Goal: Transaction & Acquisition: Subscribe to service/newsletter

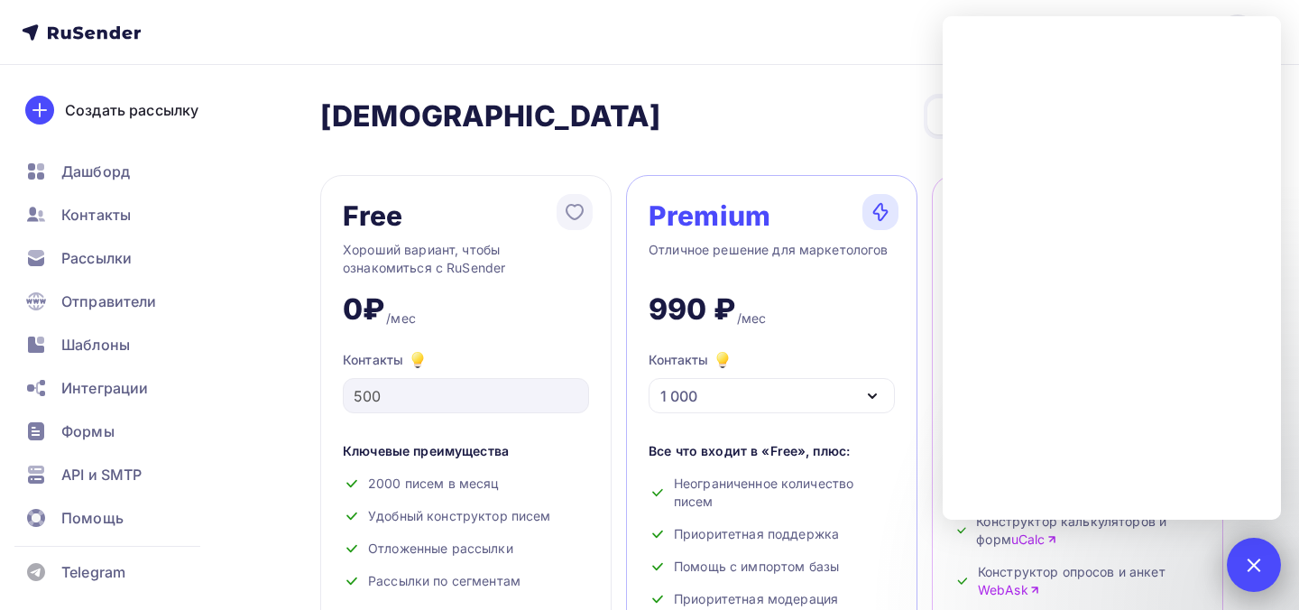
click at [1259, 563] on div at bounding box center [1253, 564] width 24 height 24
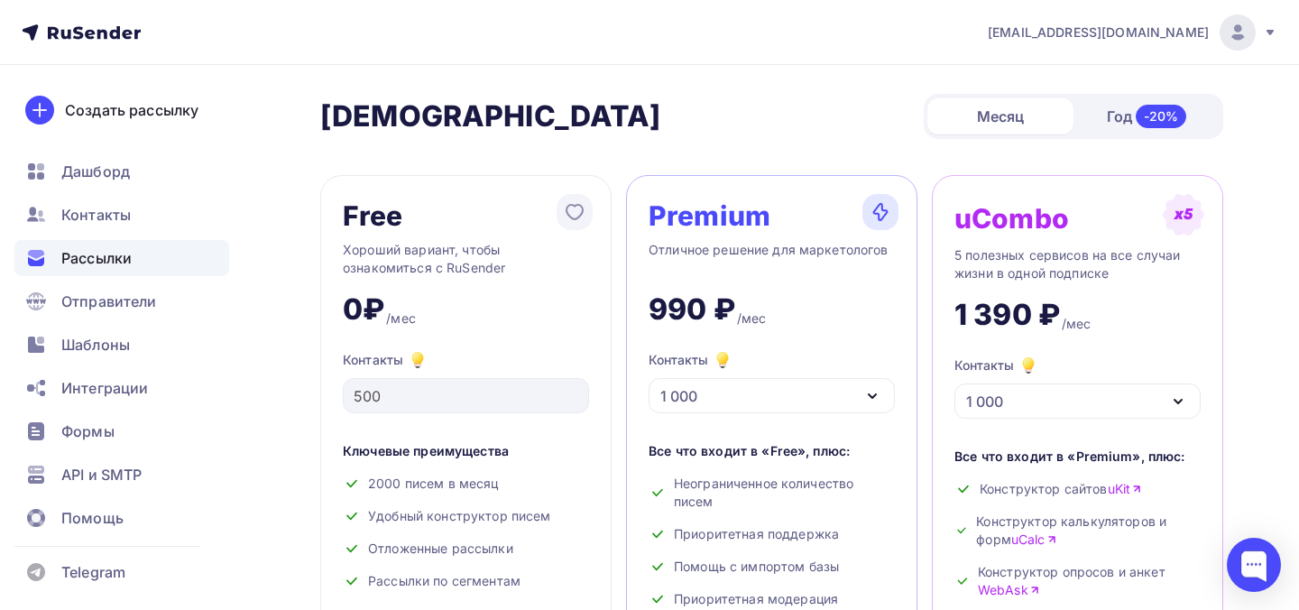
click at [142, 251] on div "Рассылки" at bounding box center [121, 258] width 215 height 36
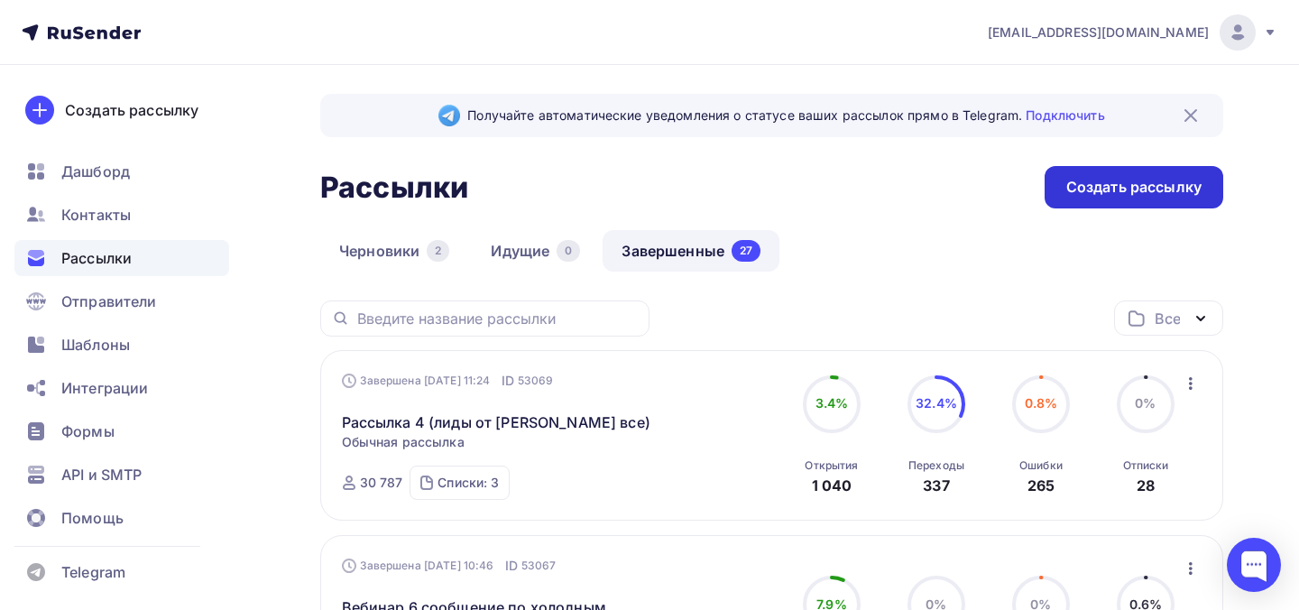
click at [1101, 191] on div "Создать рассылку" at bounding box center [1133, 187] width 135 height 21
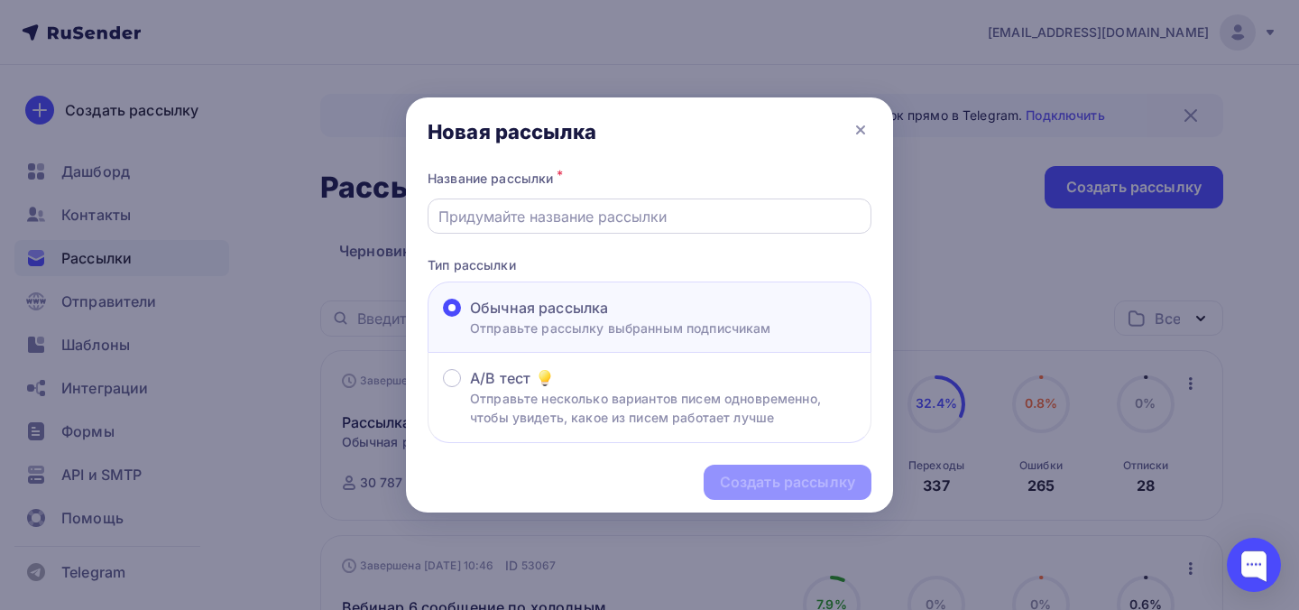
click at [668, 221] on input "text" at bounding box center [649, 217] width 423 height 22
click at [673, 219] on input "text" at bounding box center [649, 217] width 423 height 22
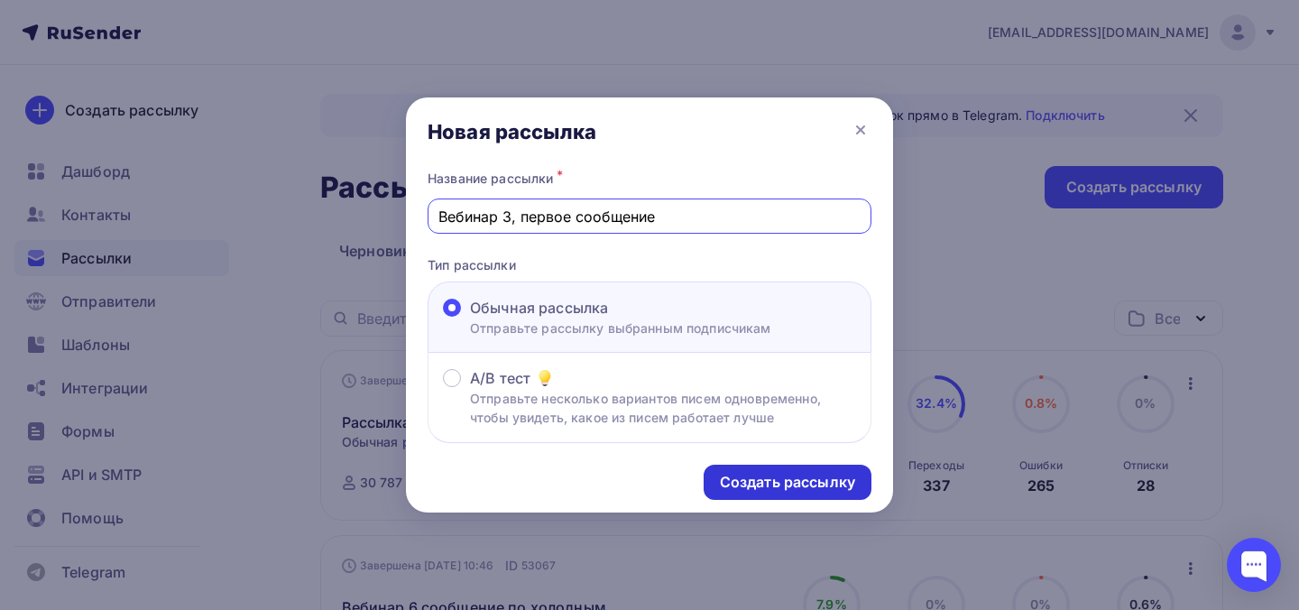
type input "Вебинар 3, первое сообщение"
click at [773, 475] on div "Создать рассылку" at bounding box center [787, 482] width 135 height 21
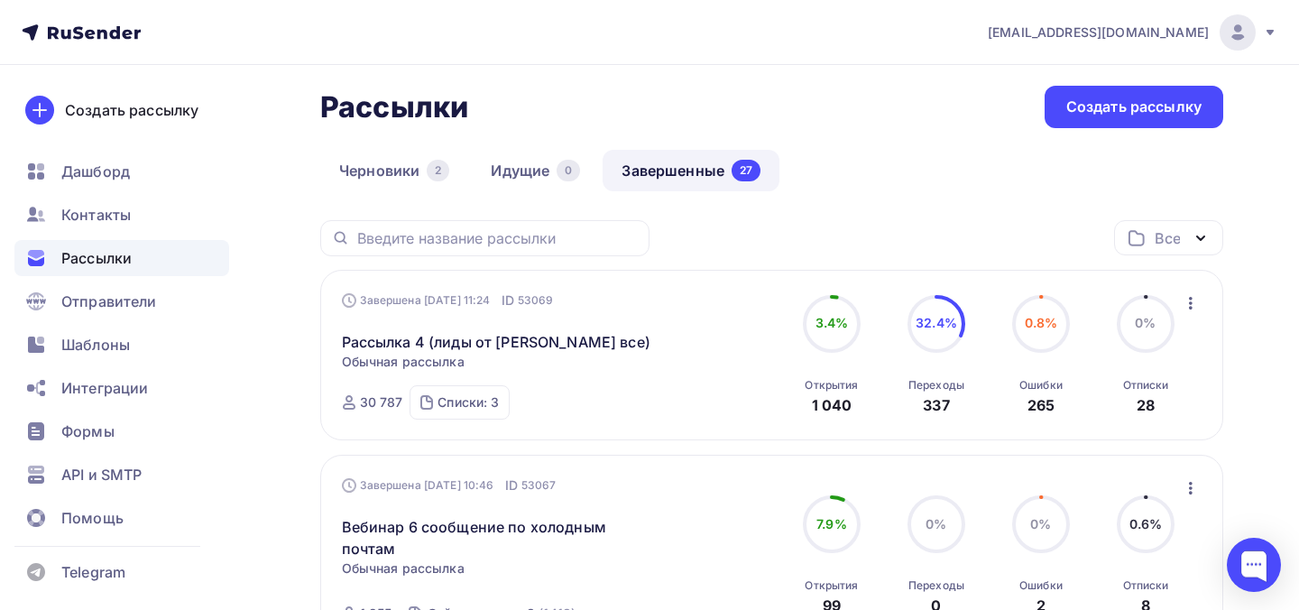
scroll to position [85, 0]
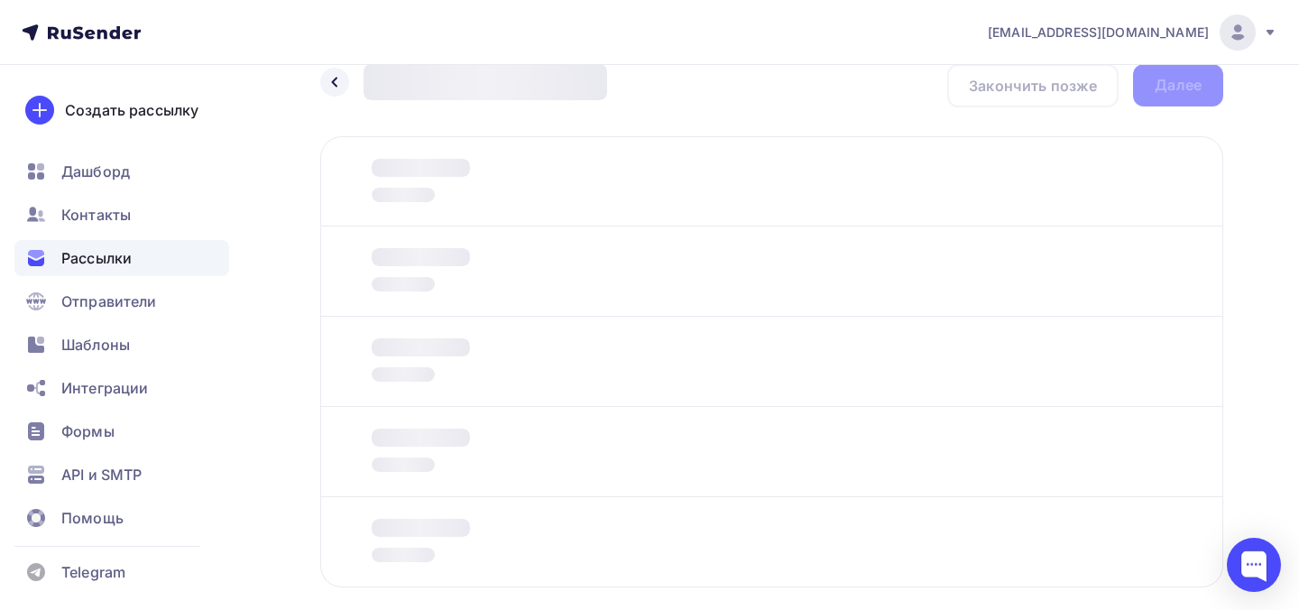
scroll to position [33, 0]
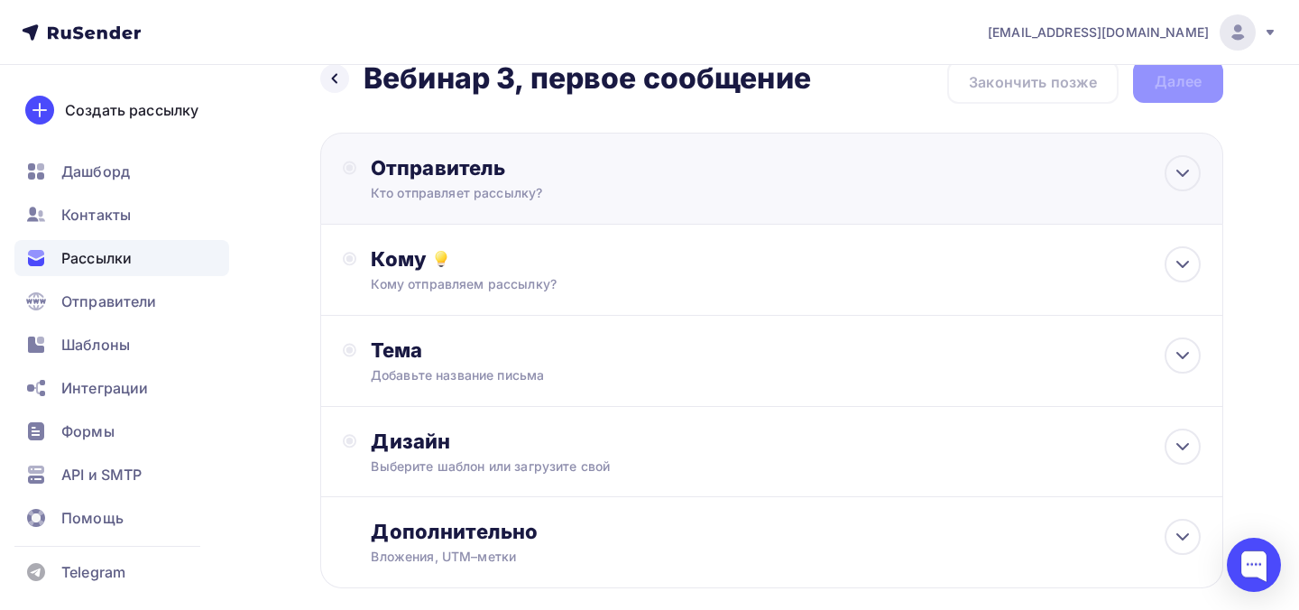
click at [697, 203] on div "Отправитель Кто отправляет рассылку? Email * info@dataheroes.pro info@sigmaunio…" at bounding box center [771, 179] width 903 height 92
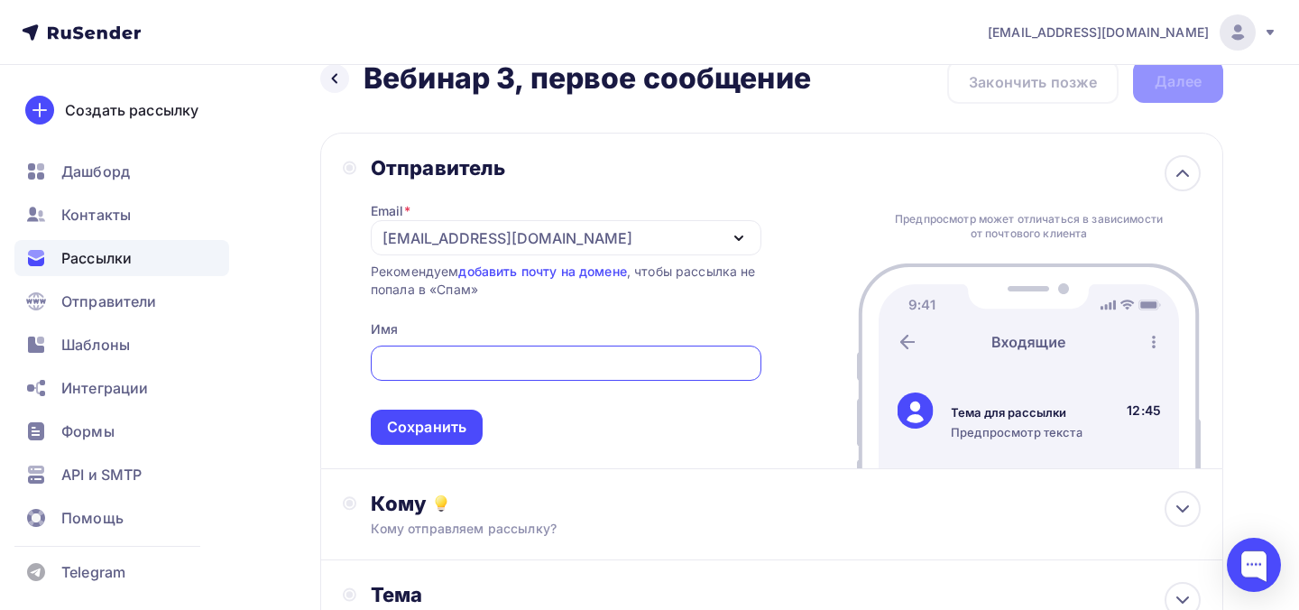
scroll to position [0, 0]
type input "С"
type input "в"
type input "d"
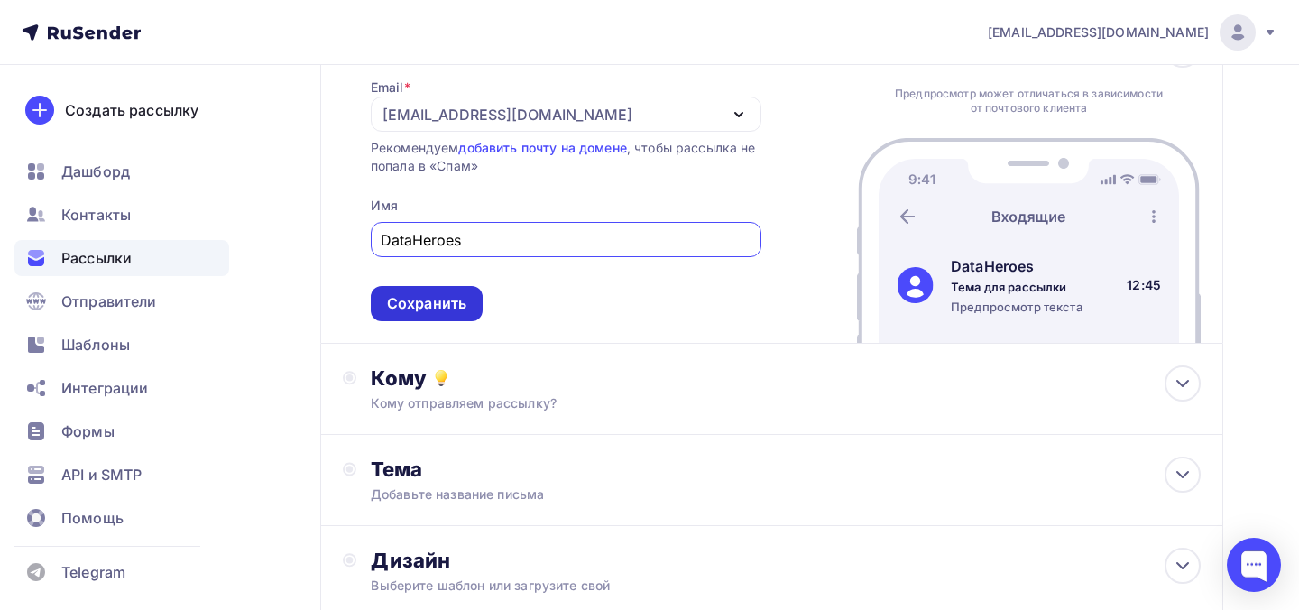
type input "DataHeroes"
click at [464, 309] on div "Сохранить" at bounding box center [426, 303] width 79 height 21
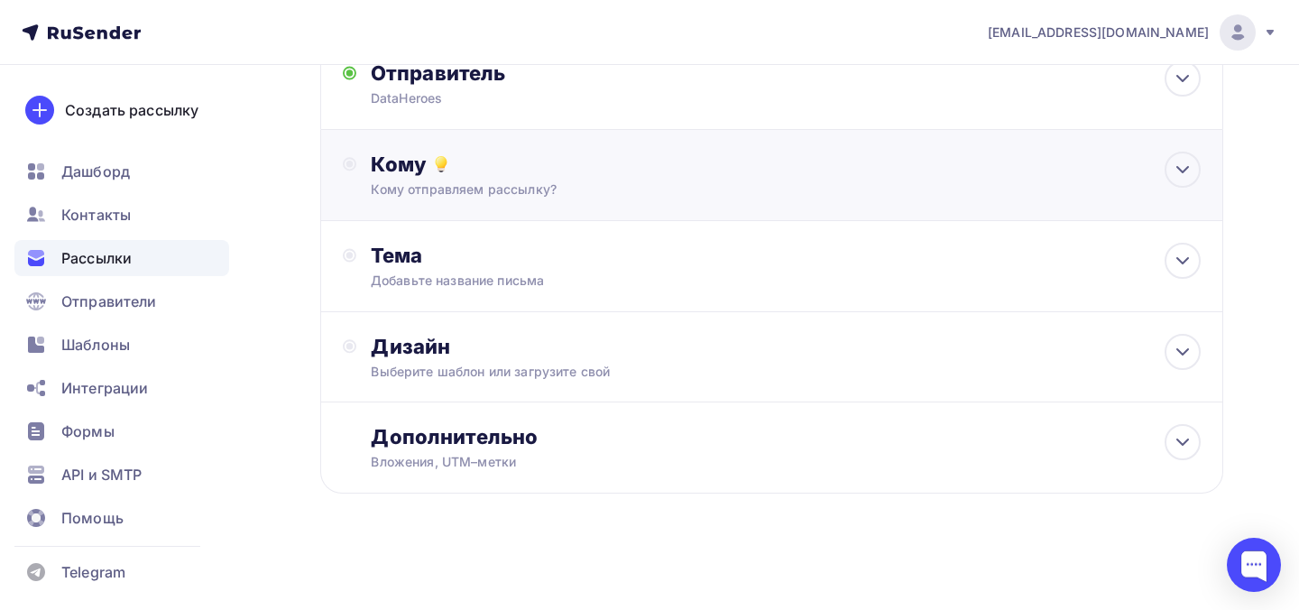
click at [514, 208] on div "Кому Кому отправляем рассылку? Списки получателей Выберите список Все списки id…" at bounding box center [771, 175] width 903 height 91
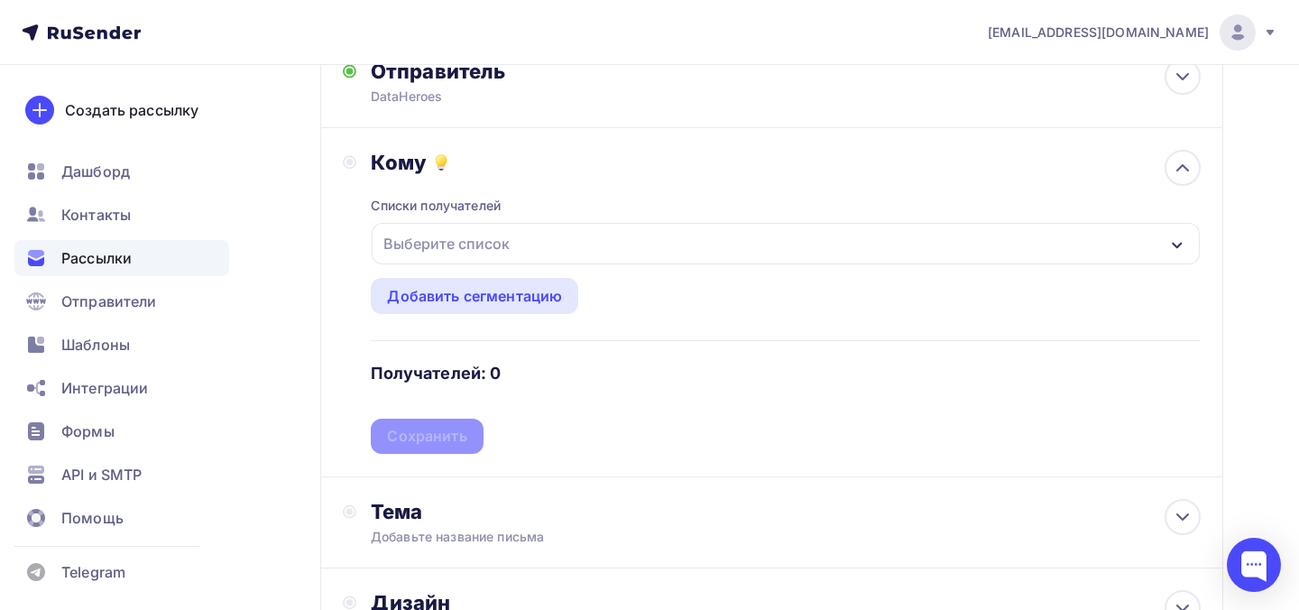
scroll to position [157, 0]
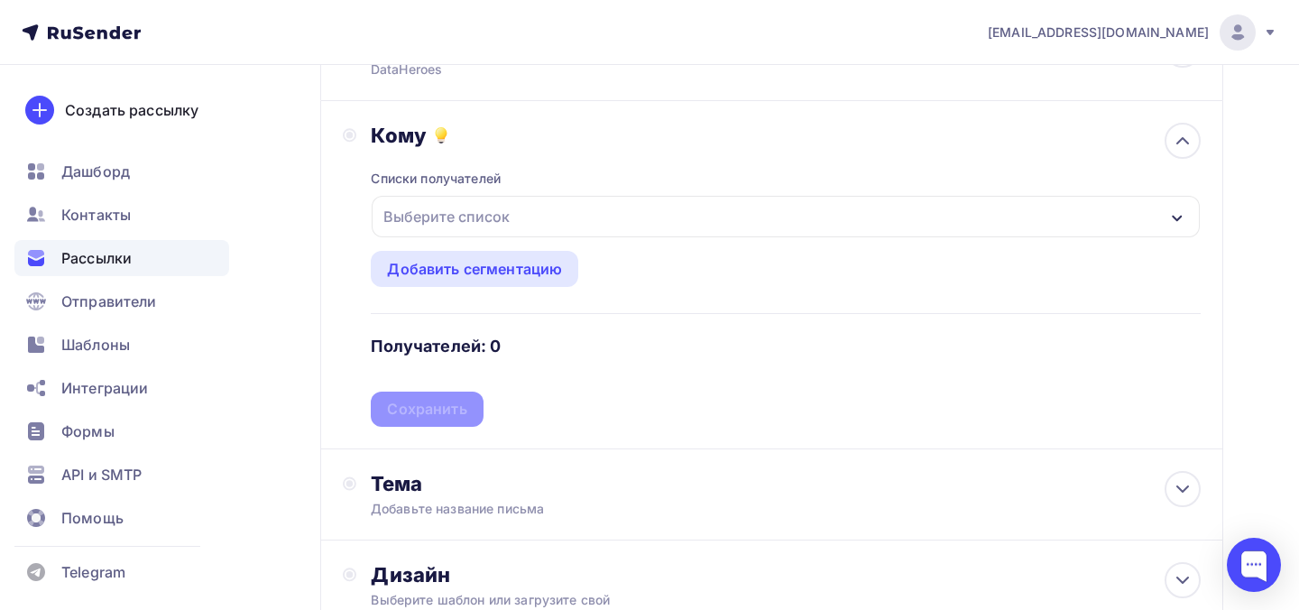
click at [504, 216] on div "Выберите список" at bounding box center [446, 216] width 141 height 32
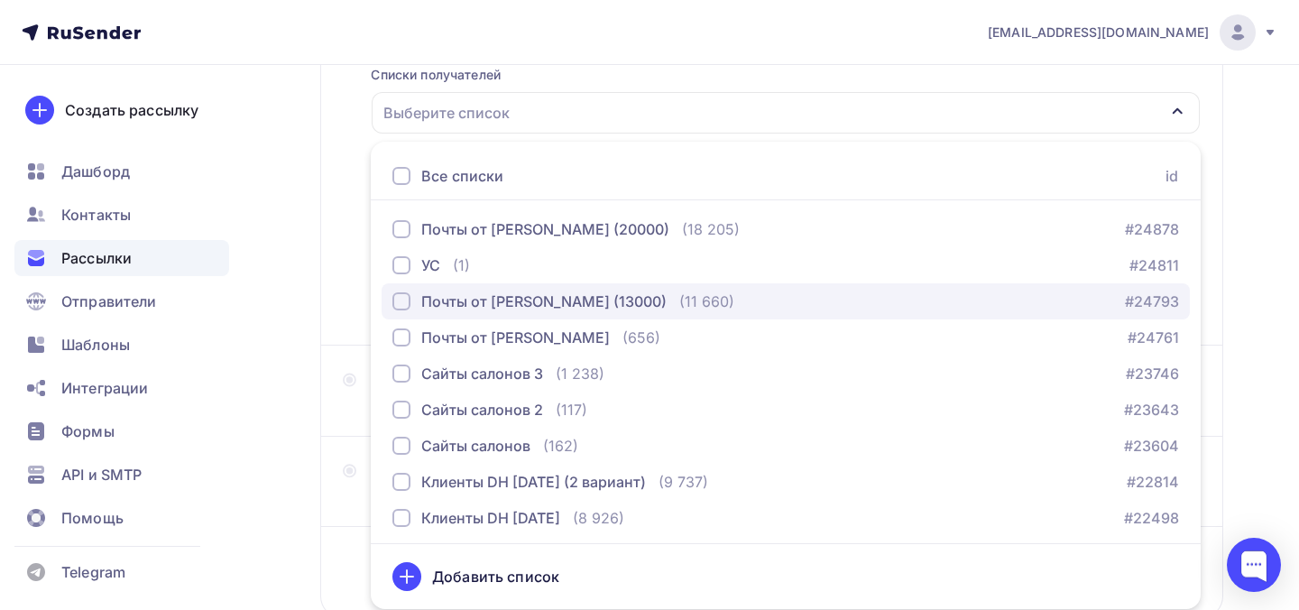
click at [494, 303] on div "Почты от Теймурова (13000)" at bounding box center [543, 301] width 245 height 22
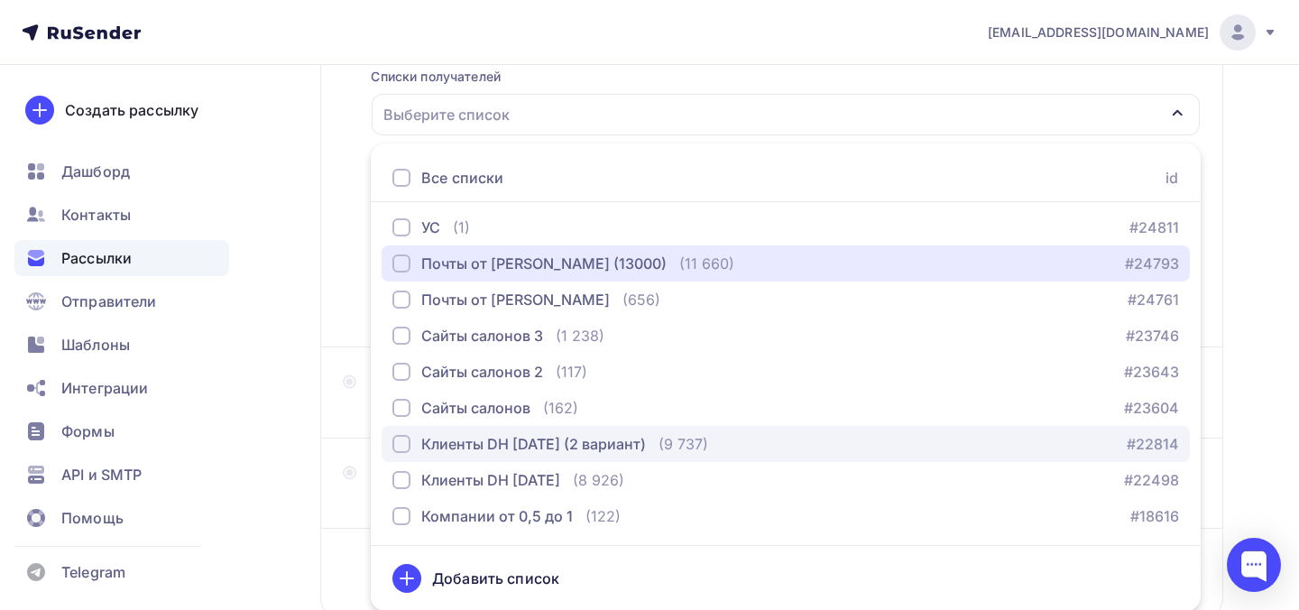
scroll to position [258, 0]
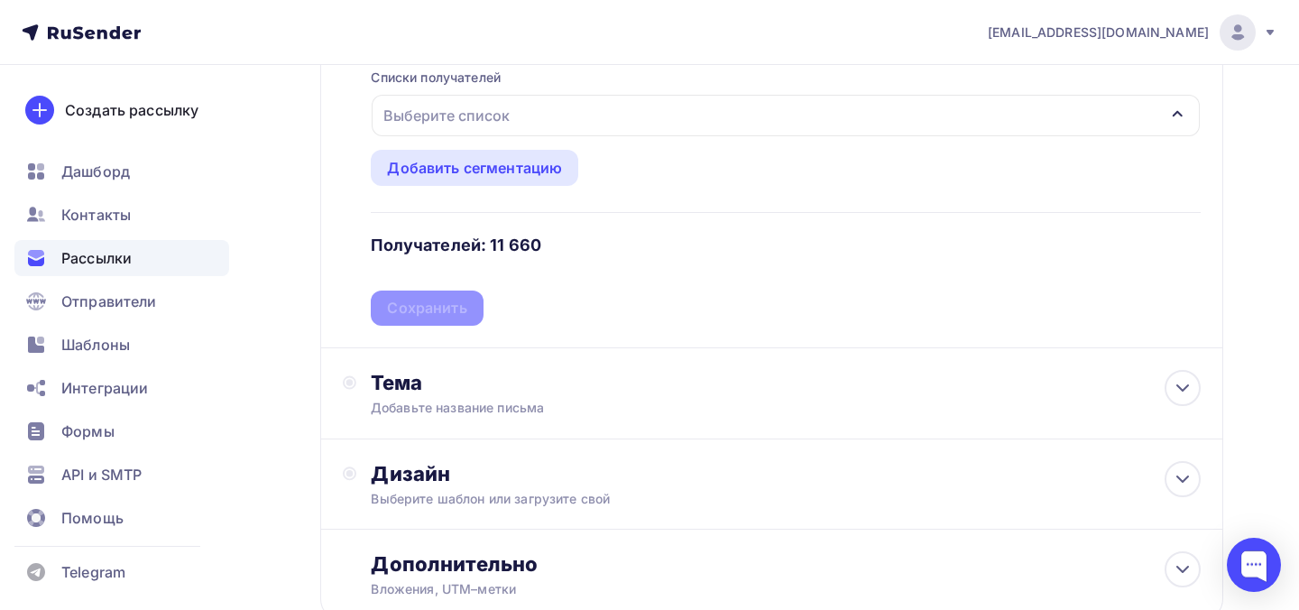
drag, startPoint x: 169, startPoint y: 211, endPoint x: 566, endPoint y: 10, distance: 445.0
click at [0, 0] on nav "info@dataheroes.pro Аккаунт Тарифы Выйти Создать рассылку Дашборд Контакты Расс…" at bounding box center [649, 32] width 1299 height 65
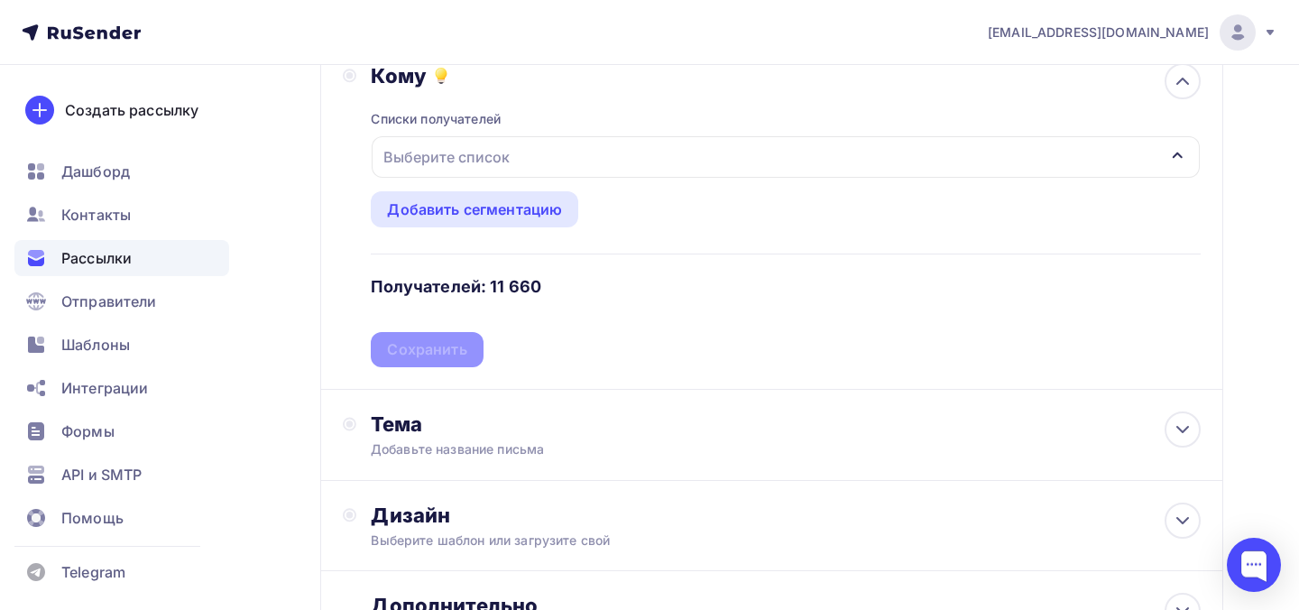
click at [498, 158] on div "Выберите список" at bounding box center [446, 157] width 141 height 32
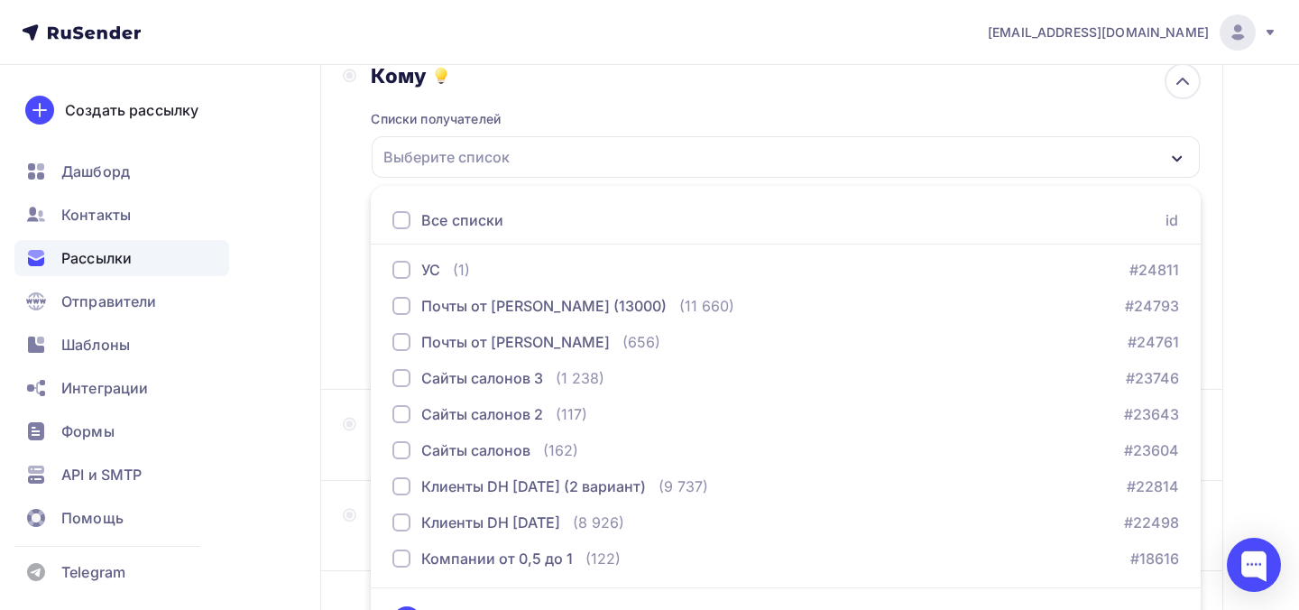
scroll to position [261, 0]
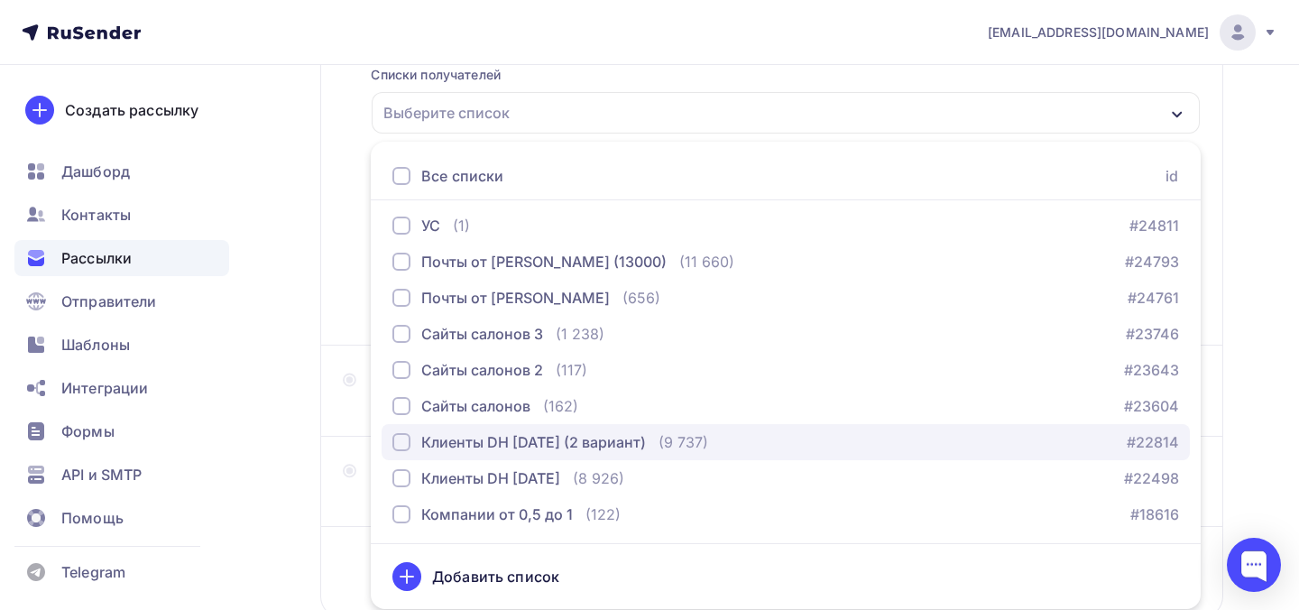
click at [646, 446] on div "Клиенты DH 2025-07-10 (2 вариант)" at bounding box center [533, 442] width 225 height 22
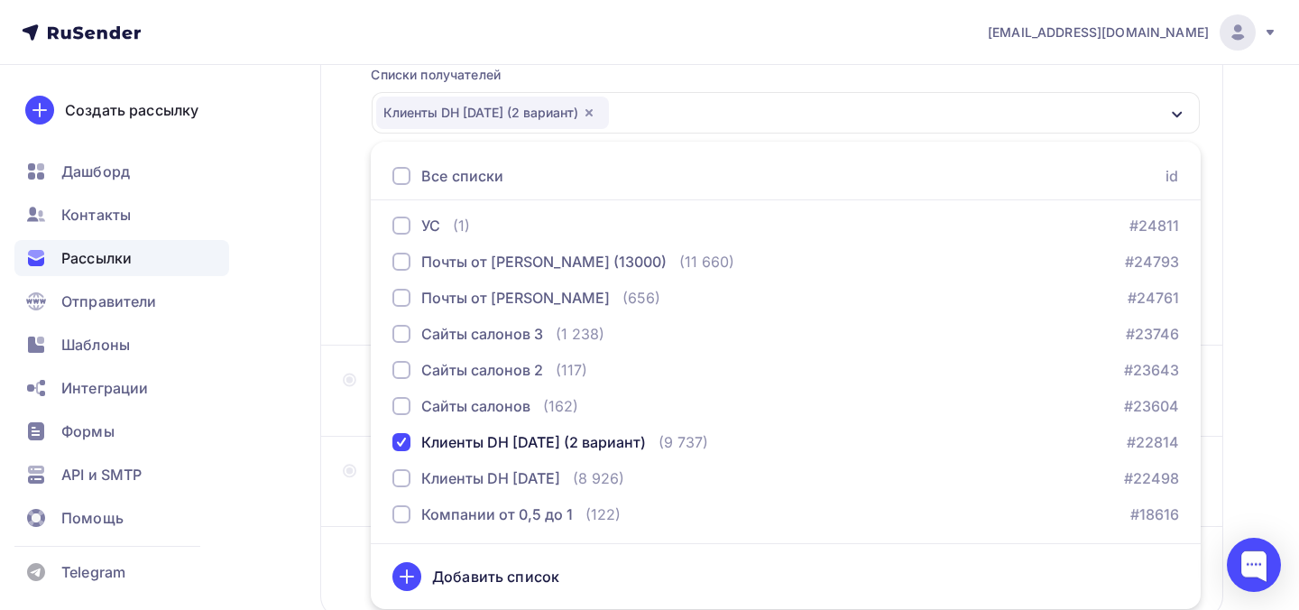
click at [345, 244] on div "Кому Списки получателей Клиенты DH 2025-07-10 (2 вариант) Все списки id Почты о…" at bounding box center [772, 171] width 858 height 304
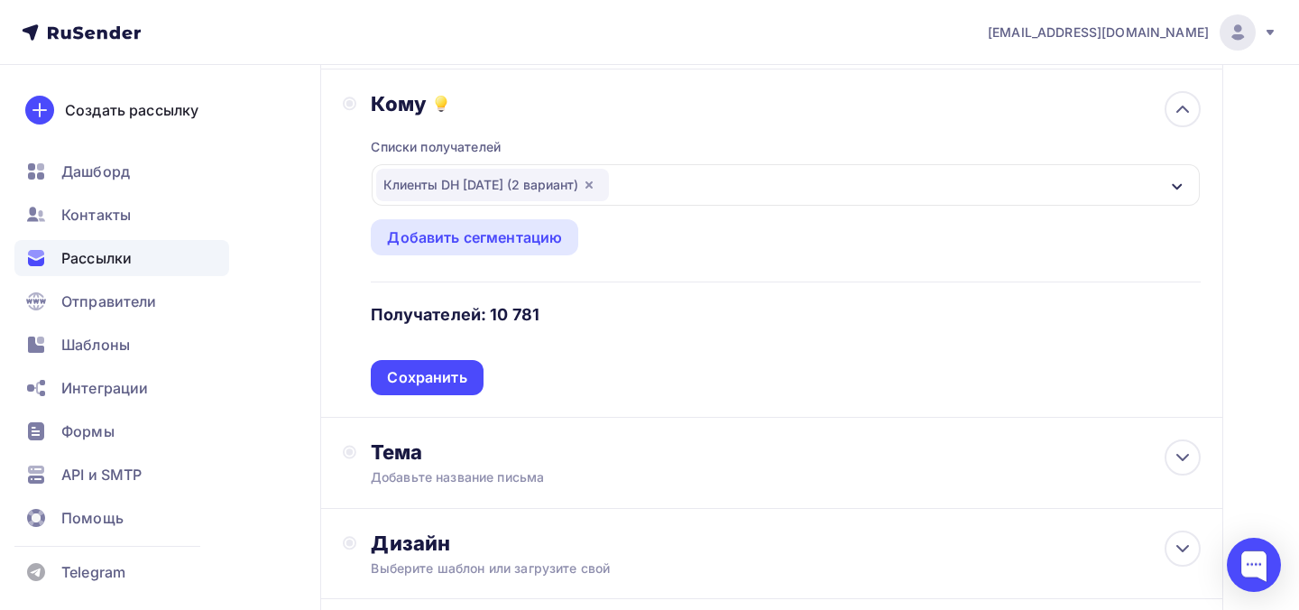
scroll to position [119, 0]
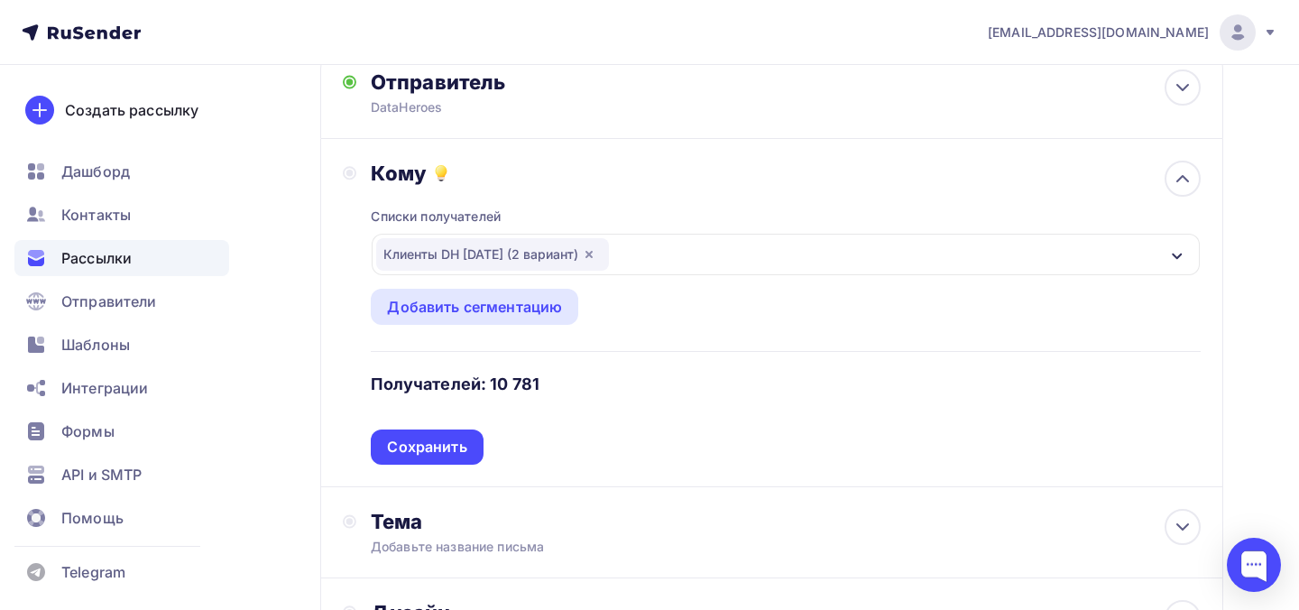
click at [596, 255] on icon "button" at bounding box center [589, 254] width 14 height 14
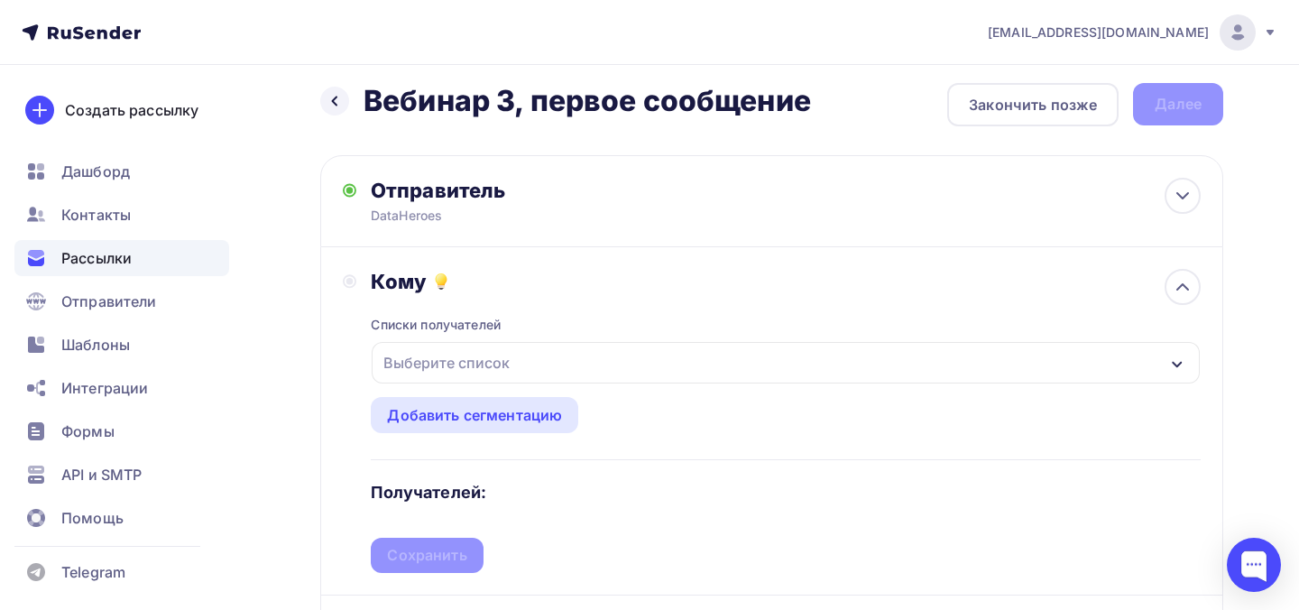
scroll to position [0, 0]
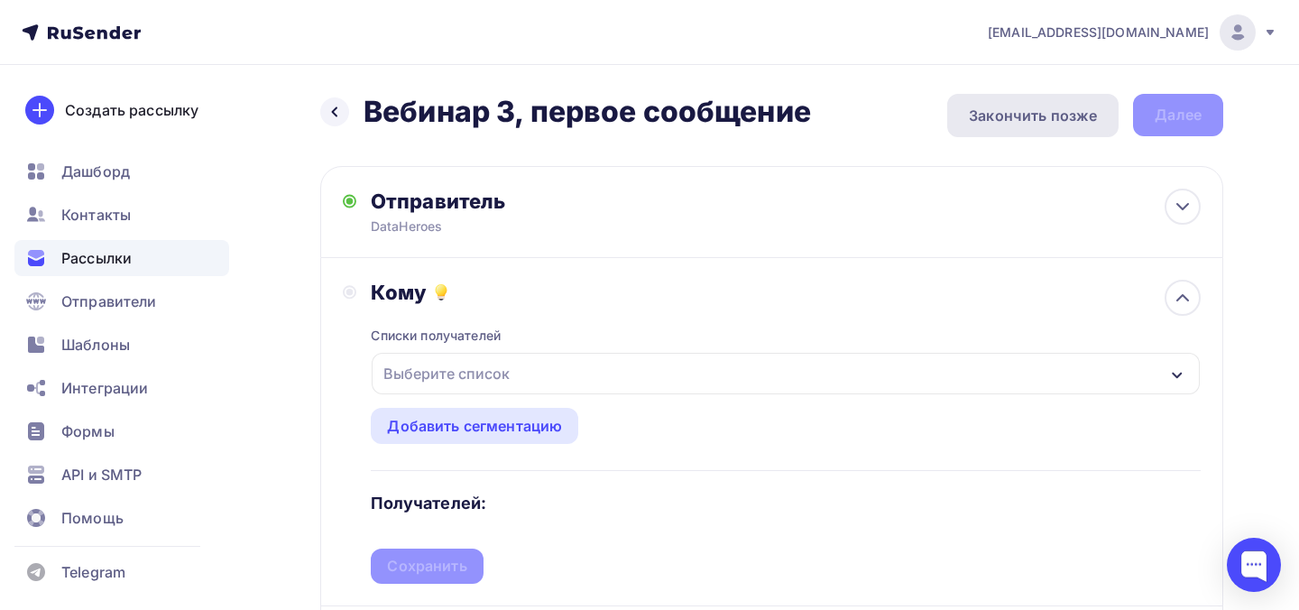
click at [1047, 118] on div "Закончить позже" at bounding box center [1033, 116] width 128 height 22
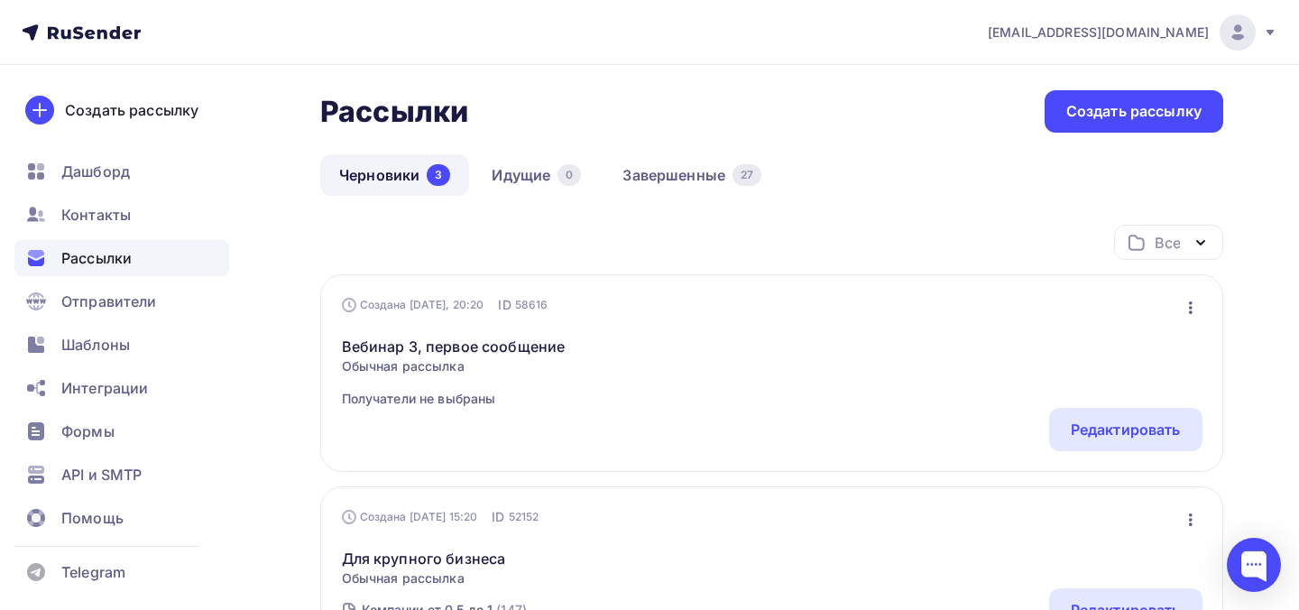
scroll to position [213, 0]
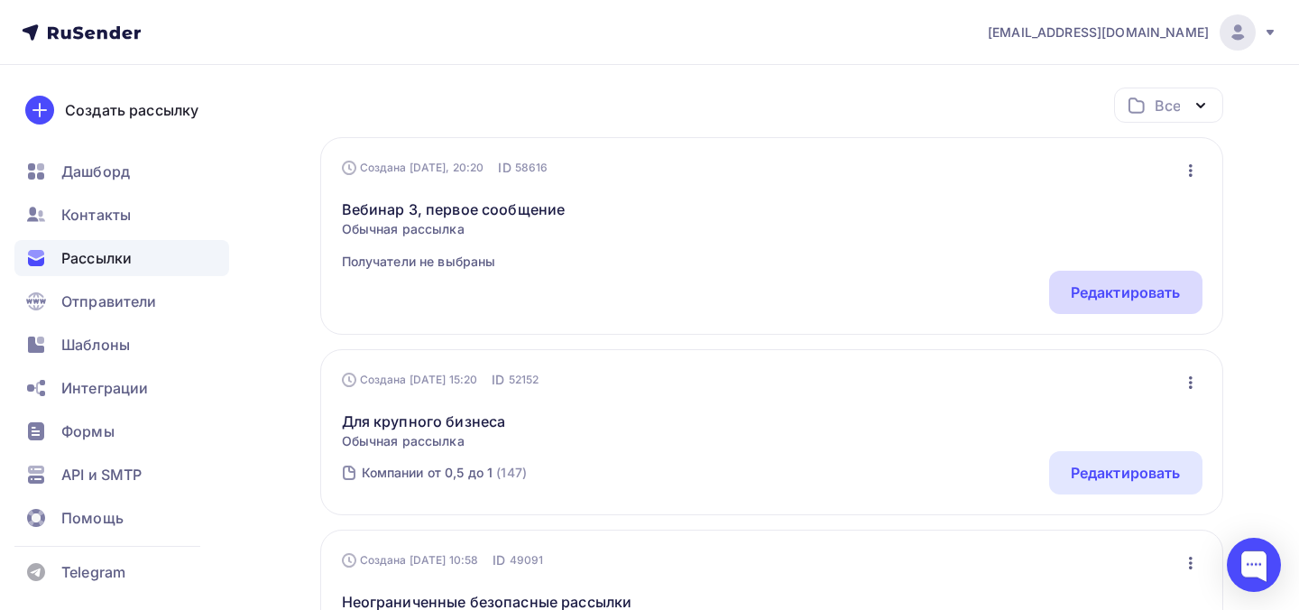
click at [1109, 282] on div "Редактировать" at bounding box center [1126, 292] width 110 height 22
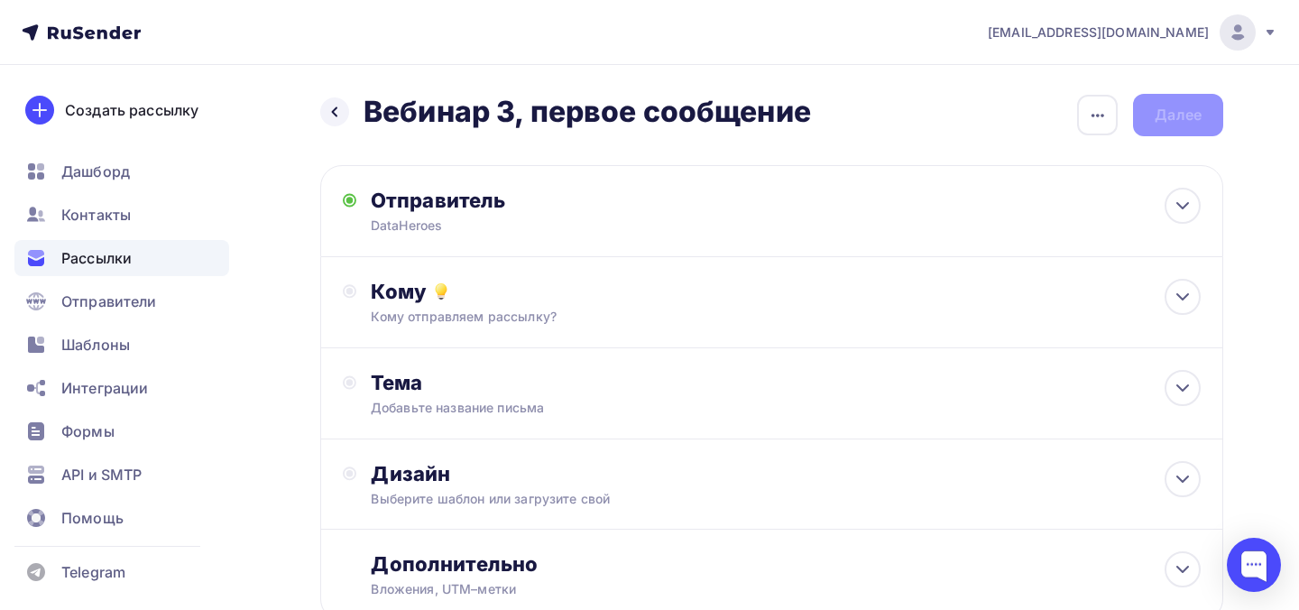
scroll to position [31, 0]
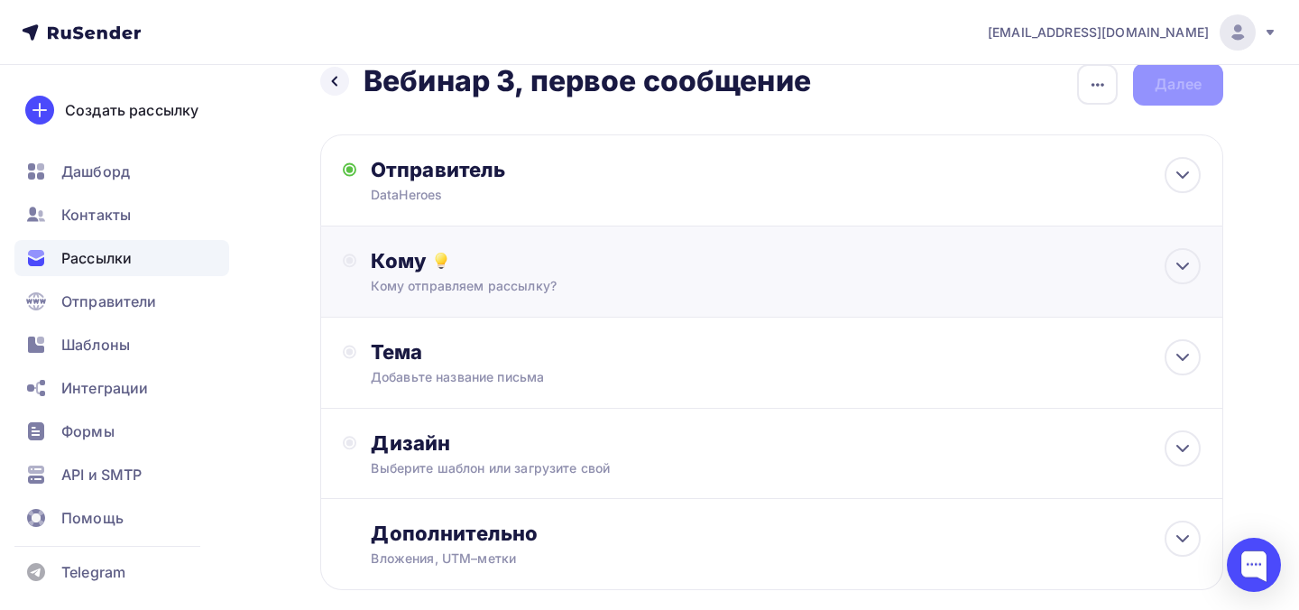
click at [768, 282] on div "Кому отправляем рассылку?" at bounding box center [744, 286] width 747 height 18
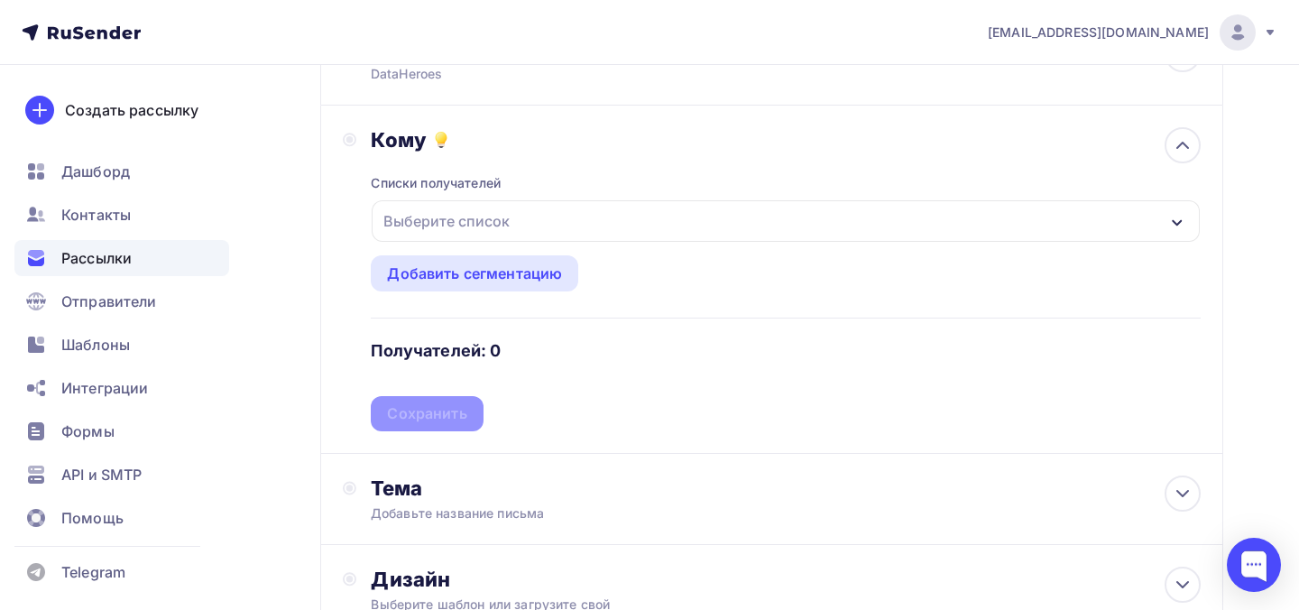
click at [753, 226] on div "Выберите список" at bounding box center [786, 220] width 828 height 41
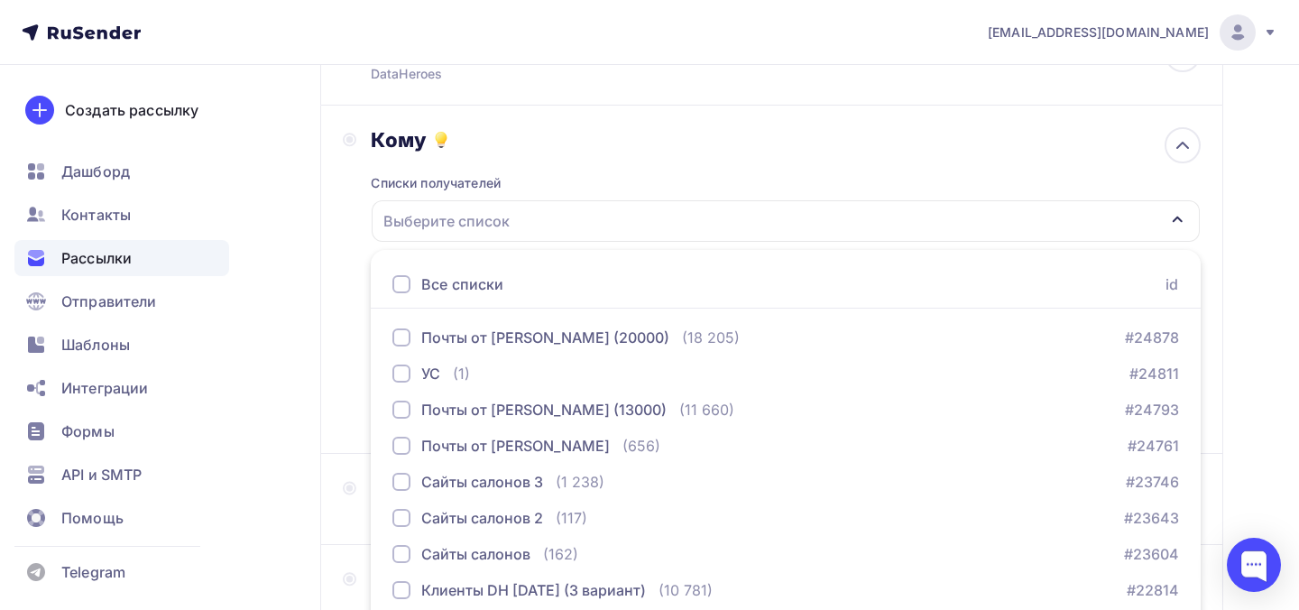
scroll to position [260, 0]
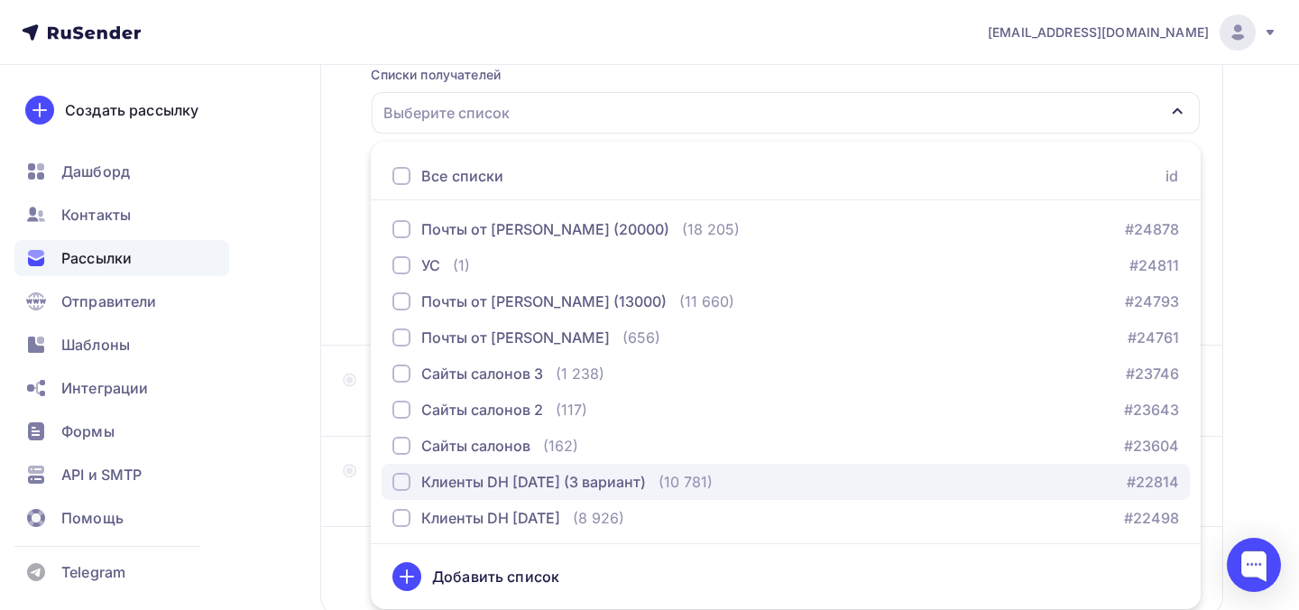
click at [686, 487] on div "Клиенты DH 2025-09-08 (3 вариант) (10 781)" at bounding box center [552, 482] width 320 height 22
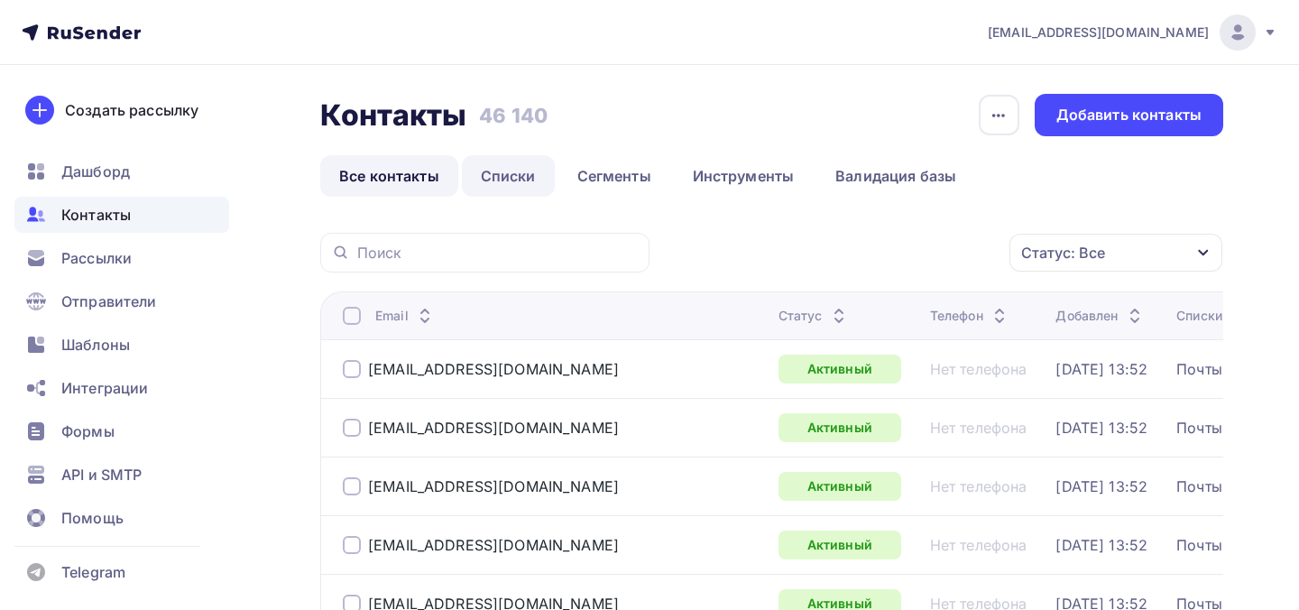
click at [508, 180] on link "Списки" at bounding box center [508, 175] width 93 height 41
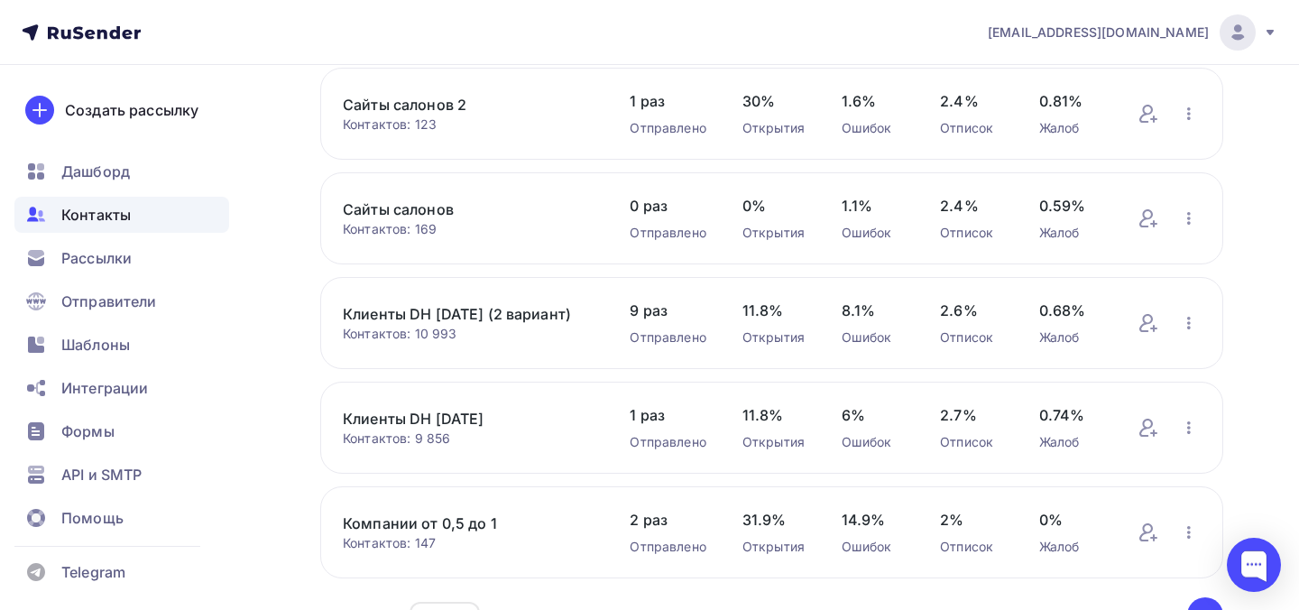
scroll to position [698, 0]
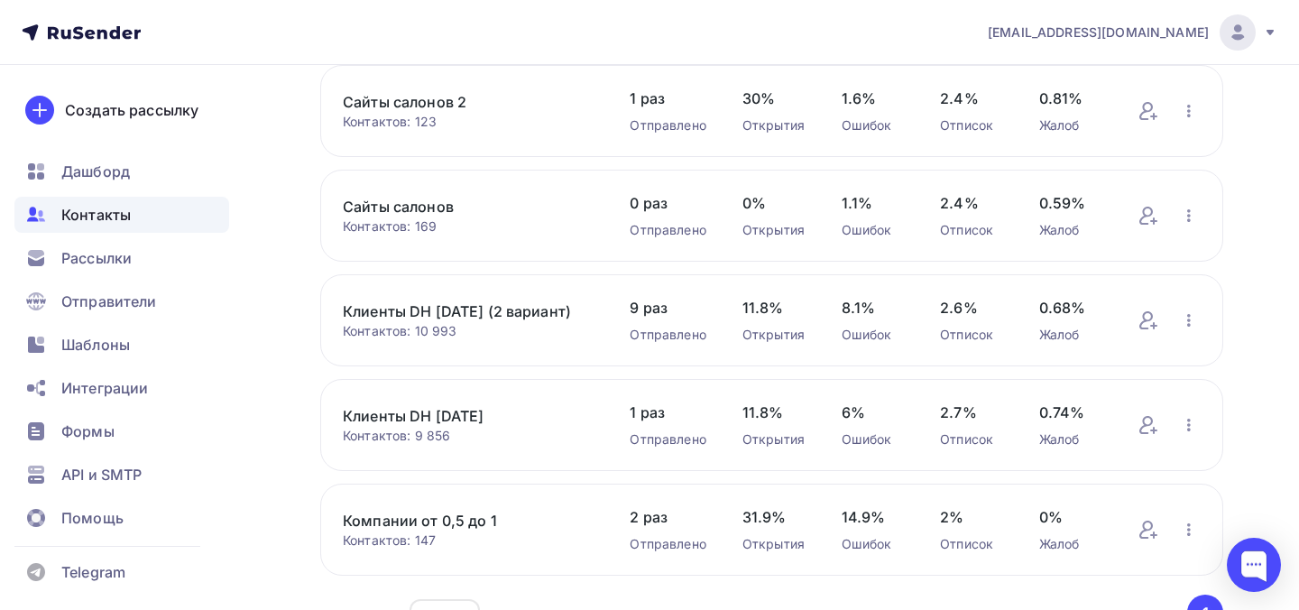
click at [493, 300] on link "Клиенты DH 2025-07-10 (2 вариант)" at bounding box center [468, 311] width 251 height 22
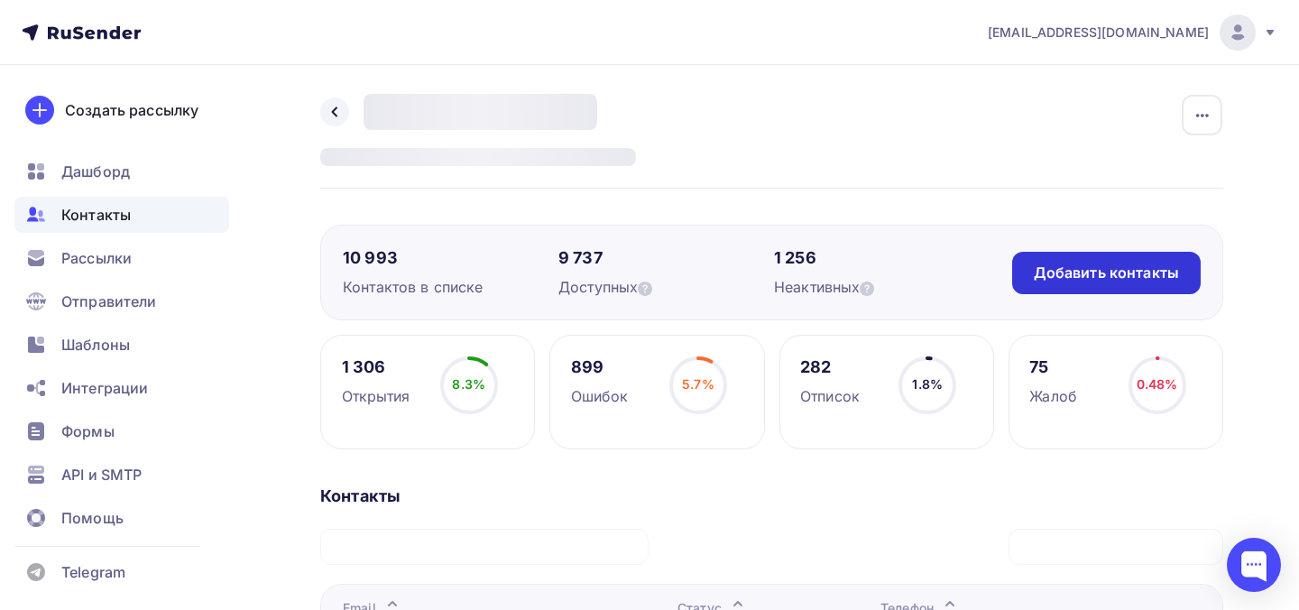
click at [1054, 273] on div "Добавить контакты" at bounding box center [1106, 272] width 145 height 21
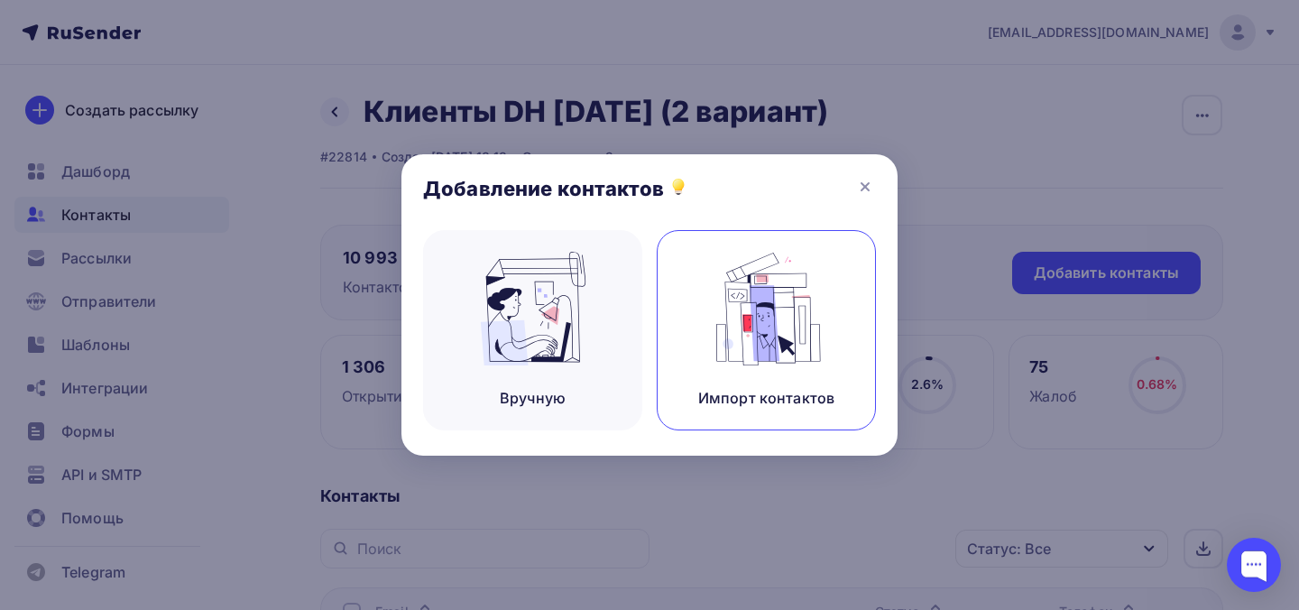
click at [711, 319] on img at bounding box center [766, 309] width 121 height 114
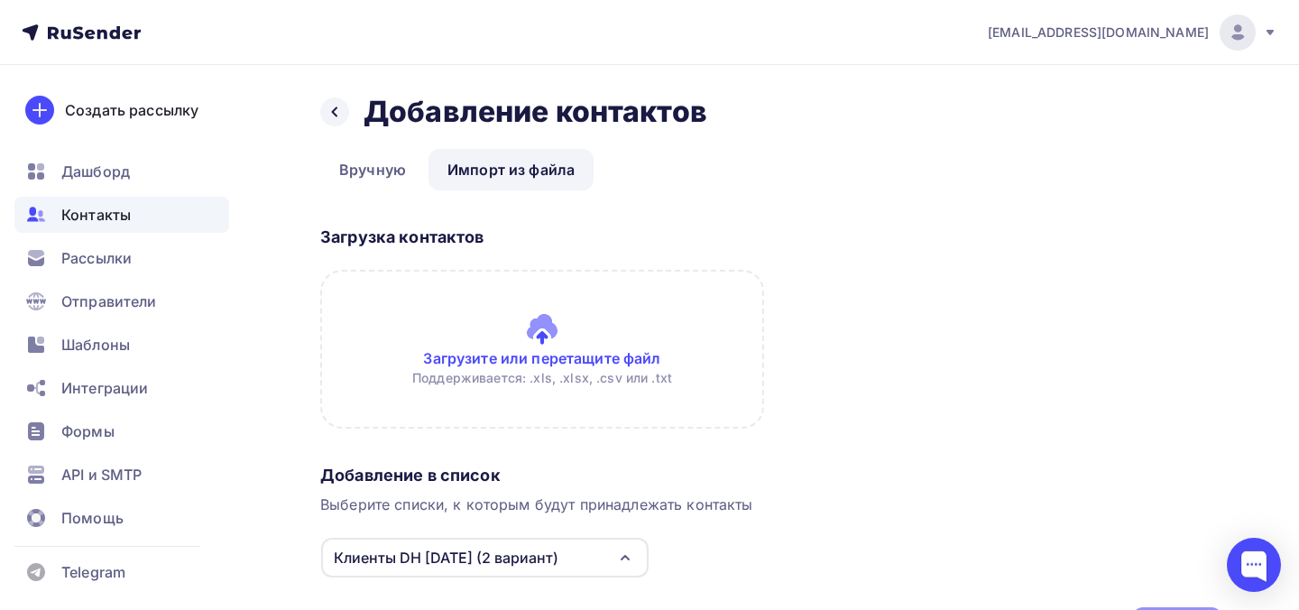
click at [479, 286] on input "file" at bounding box center [542, 349] width 444 height 159
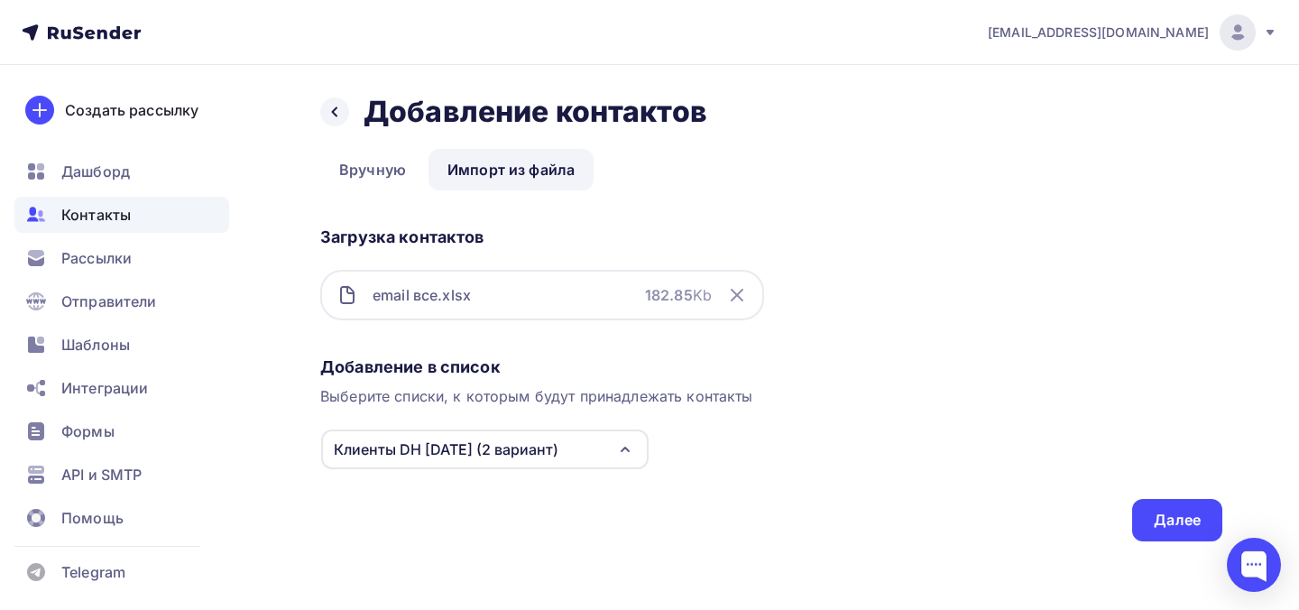
scroll to position [4, 0]
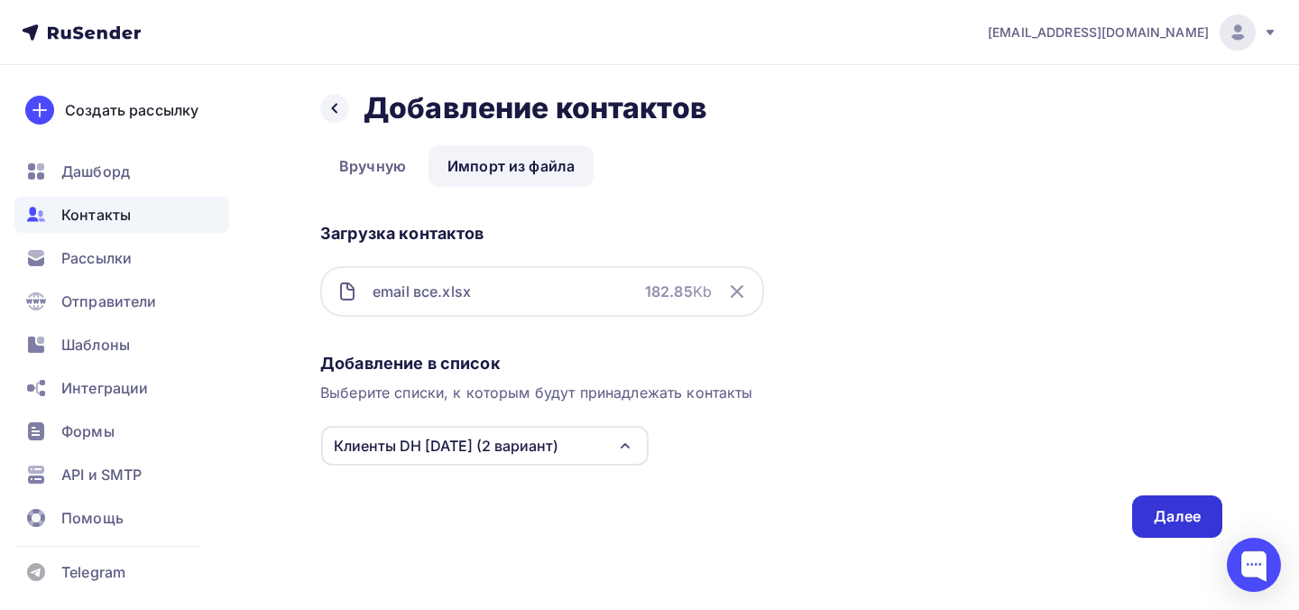
click at [1167, 511] on div "Далее" at bounding box center [1177, 516] width 47 height 21
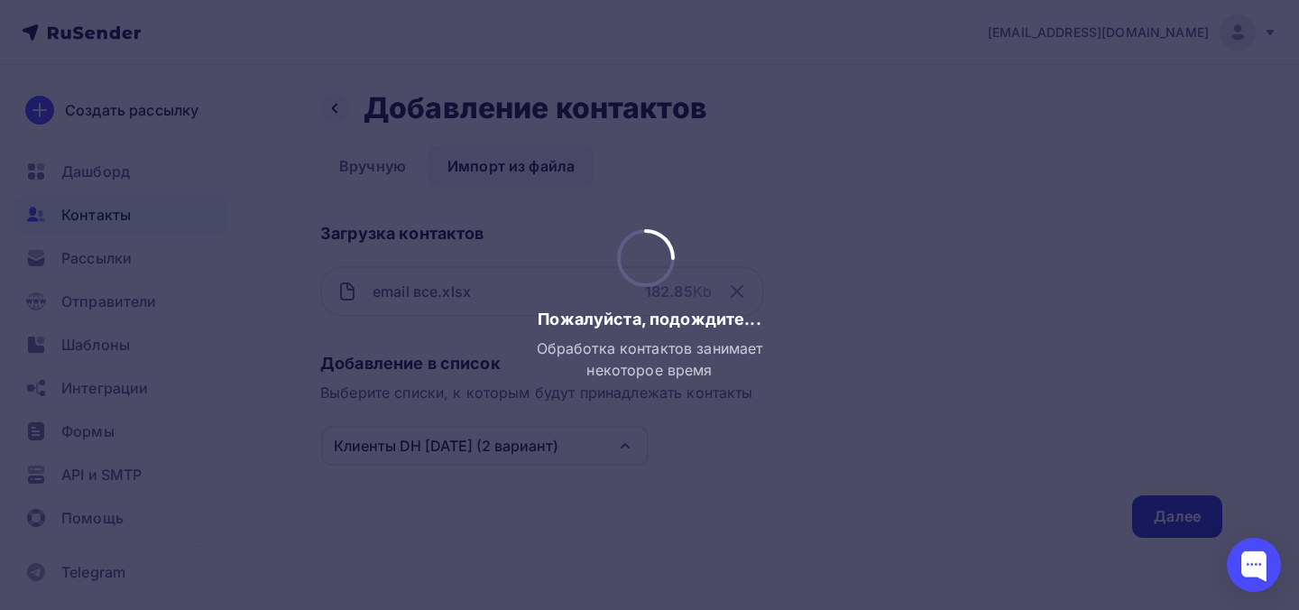
scroll to position [0, 0]
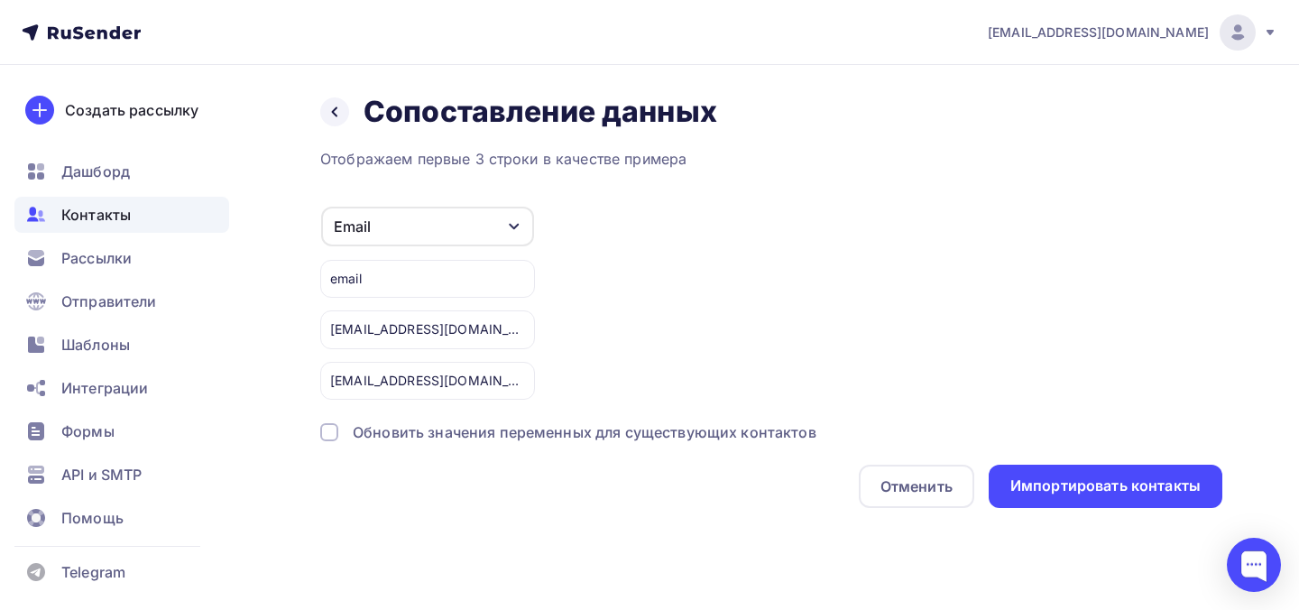
click at [780, 442] on div "Обновить значения переменных для существующих контактов" at bounding box center [585, 432] width 464 height 22
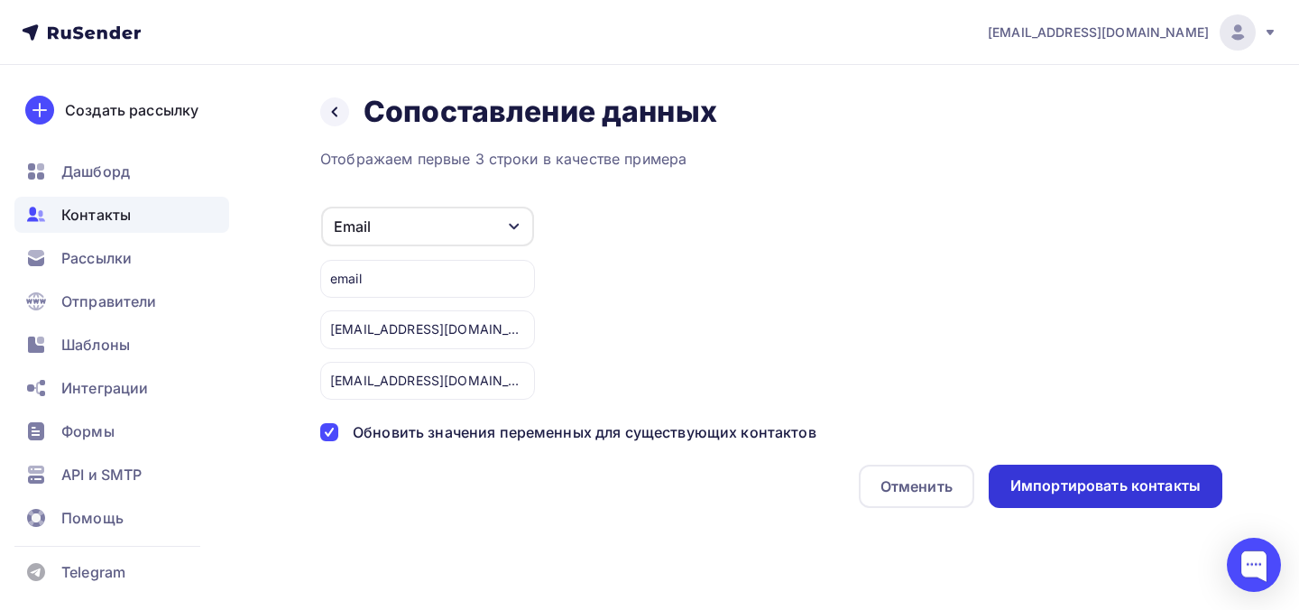
click at [1072, 474] on div "Импортировать контакты" at bounding box center [1106, 486] width 234 height 43
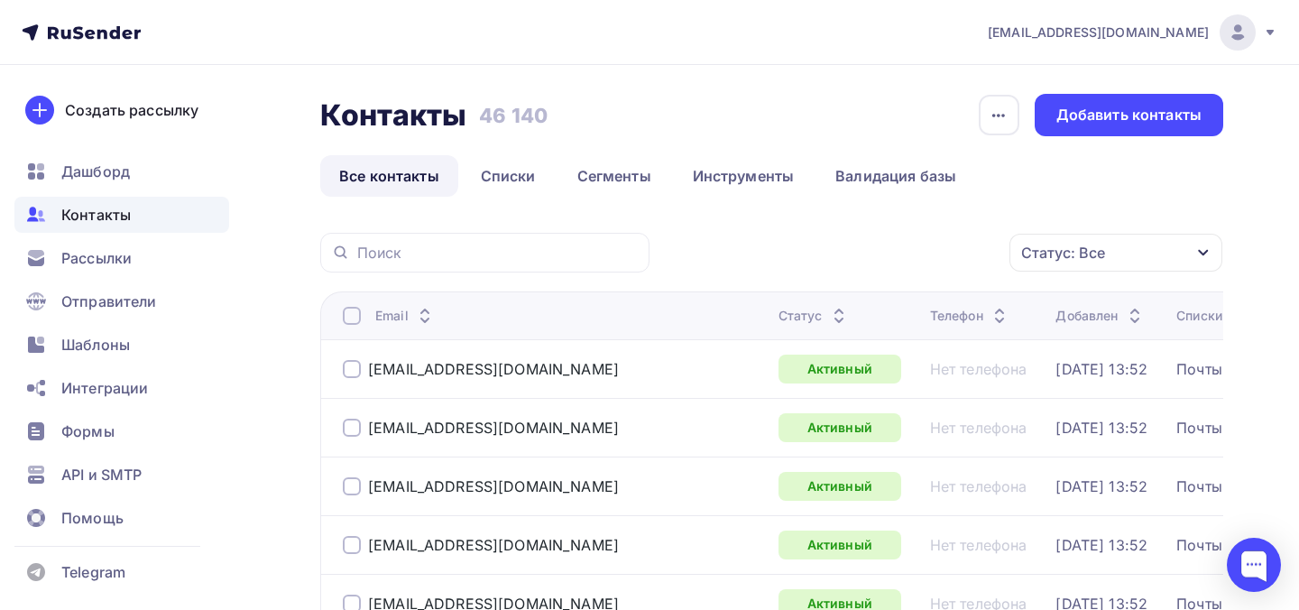
scroll to position [4, 0]
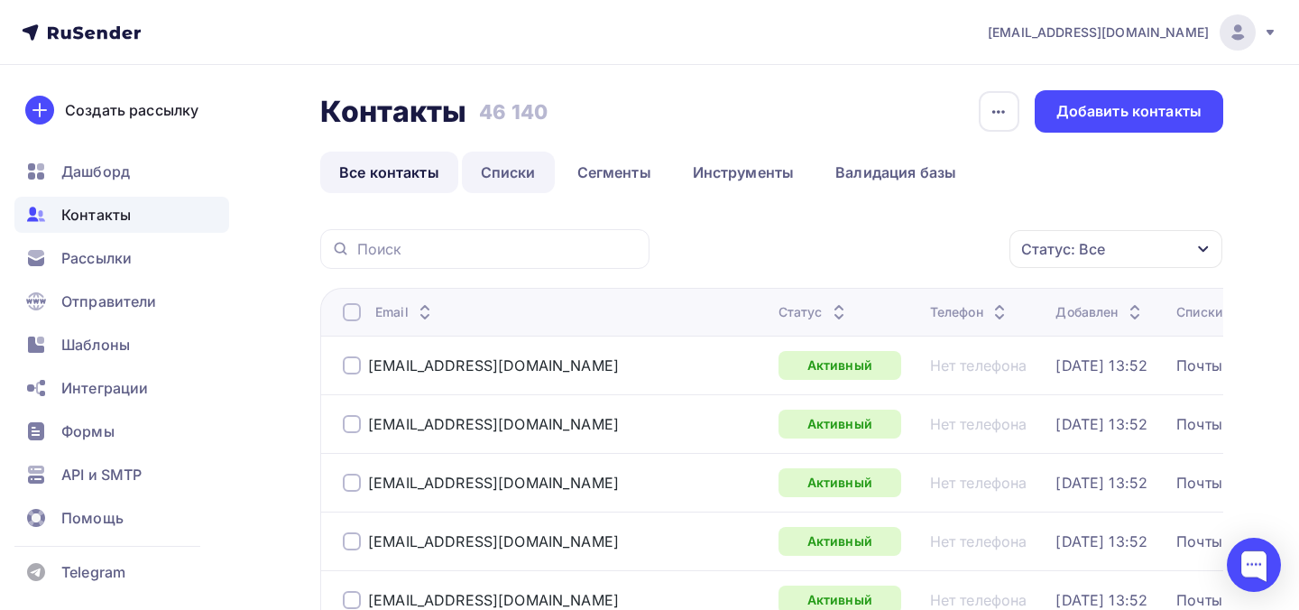
click at [526, 167] on link "Списки" at bounding box center [508, 172] width 93 height 41
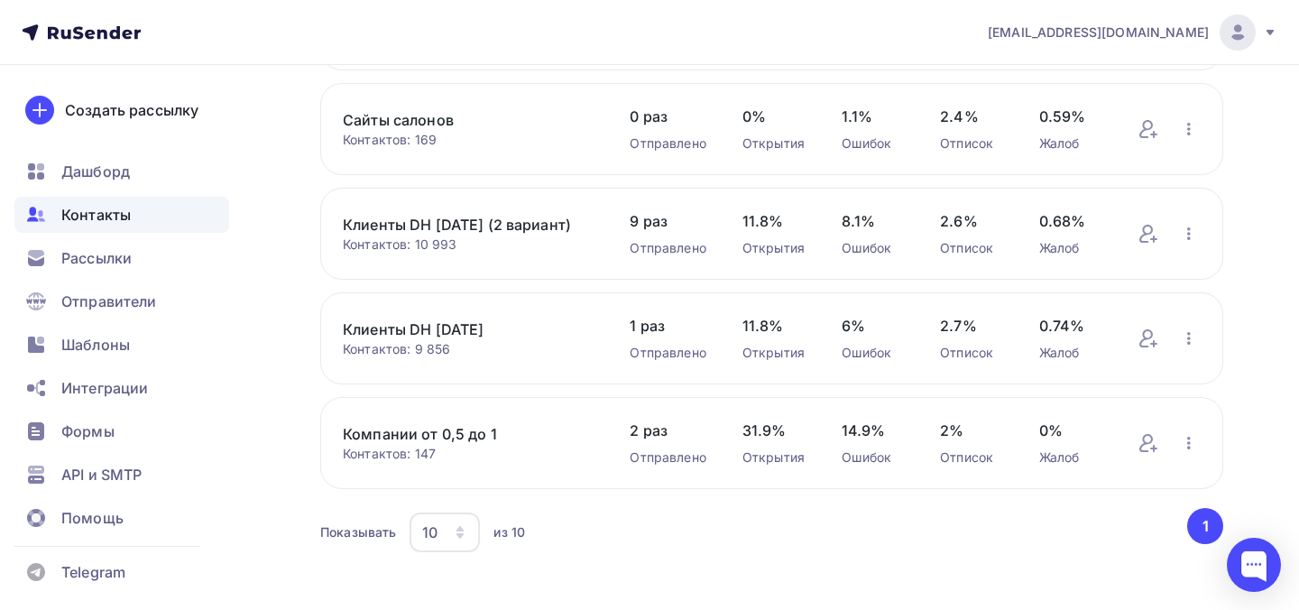
scroll to position [789, 0]
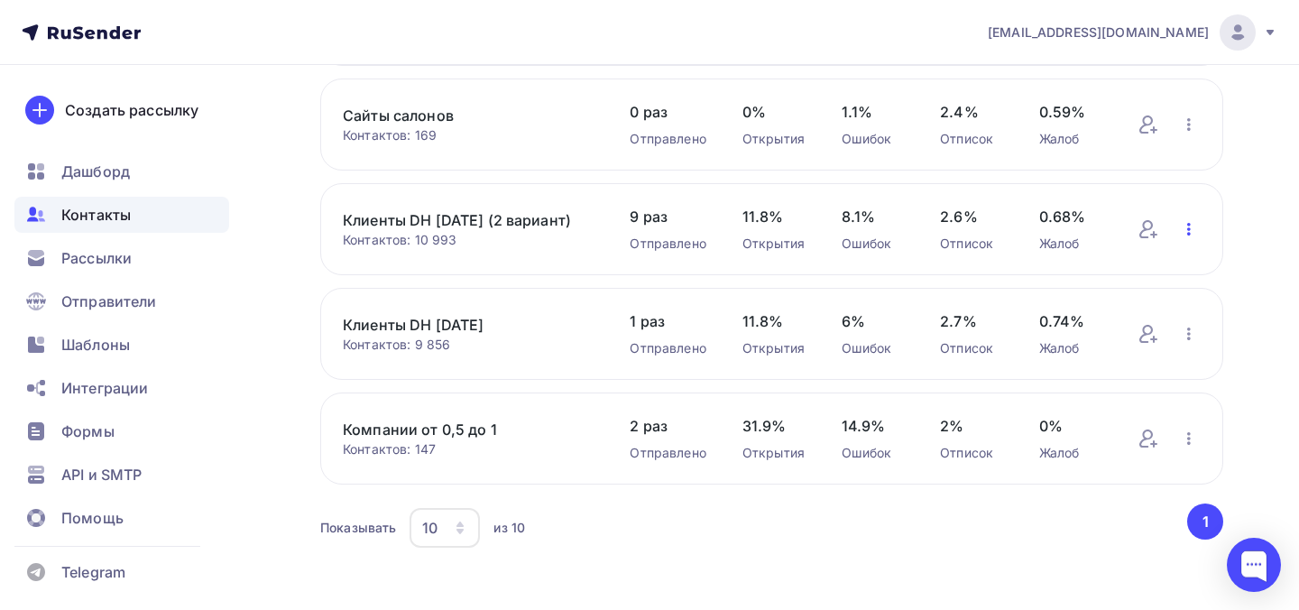
click at [1192, 229] on icon "button" at bounding box center [1189, 229] width 22 height 22
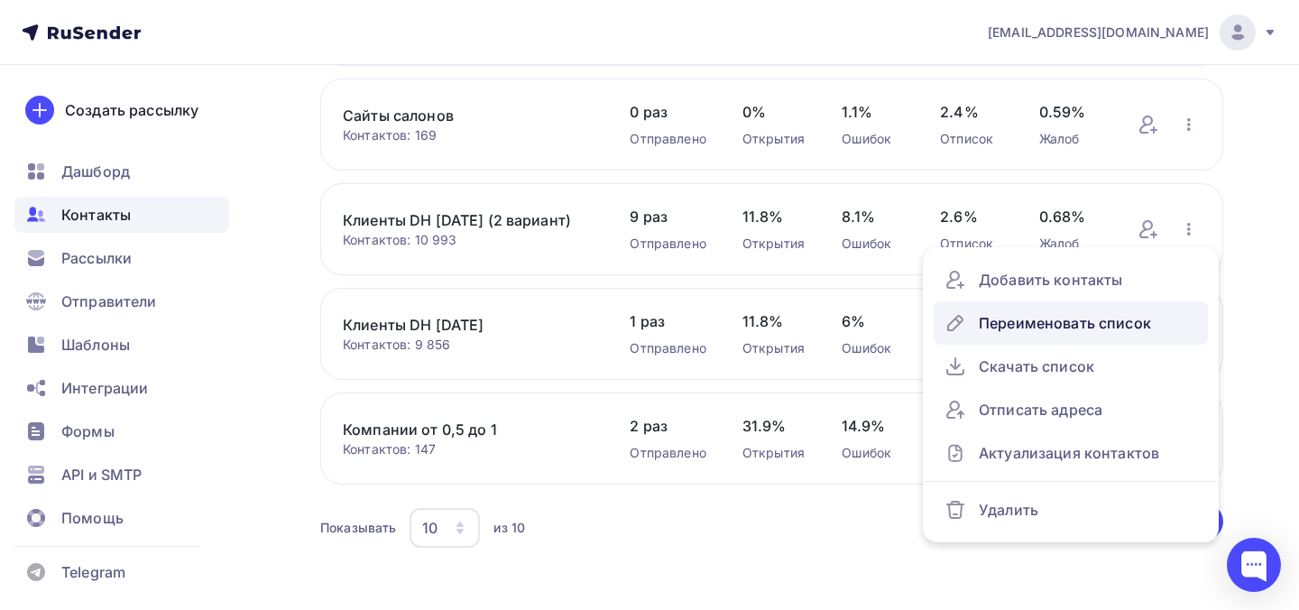
click at [1042, 323] on div "Переименовать список" at bounding box center [1070, 322] width 253 height 29
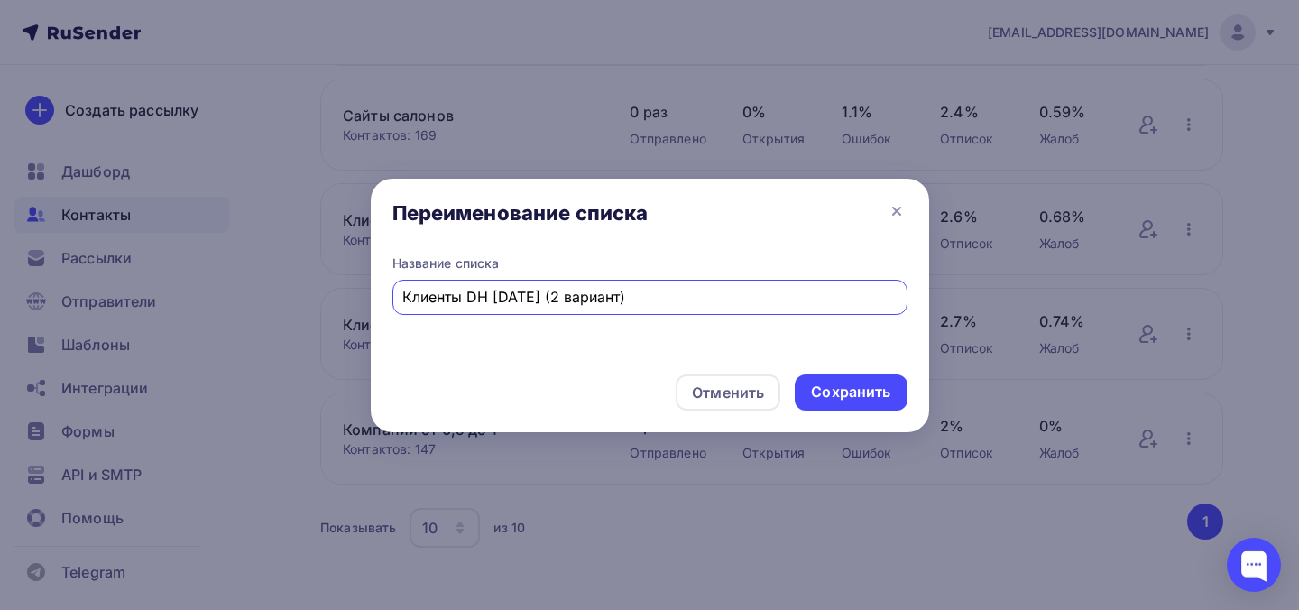
click at [589, 297] on input "Клиенты DH 2025-07-10 (2 вариант)" at bounding box center [649, 297] width 494 height 22
drag, startPoint x: 572, startPoint y: 298, endPoint x: 557, endPoint y: 299, distance: 15.4
click at [557, 299] on input "Клиенты DH 2025-07-10 (3 вариант)" at bounding box center [649, 297] width 494 height 22
click at [549, 302] on input "Клиенты DH 2025-07-08 (3 вариант)" at bounding box center [649, 297] width 494 height 22
type input "Клиенты DH [DATE] (3 вариант)"
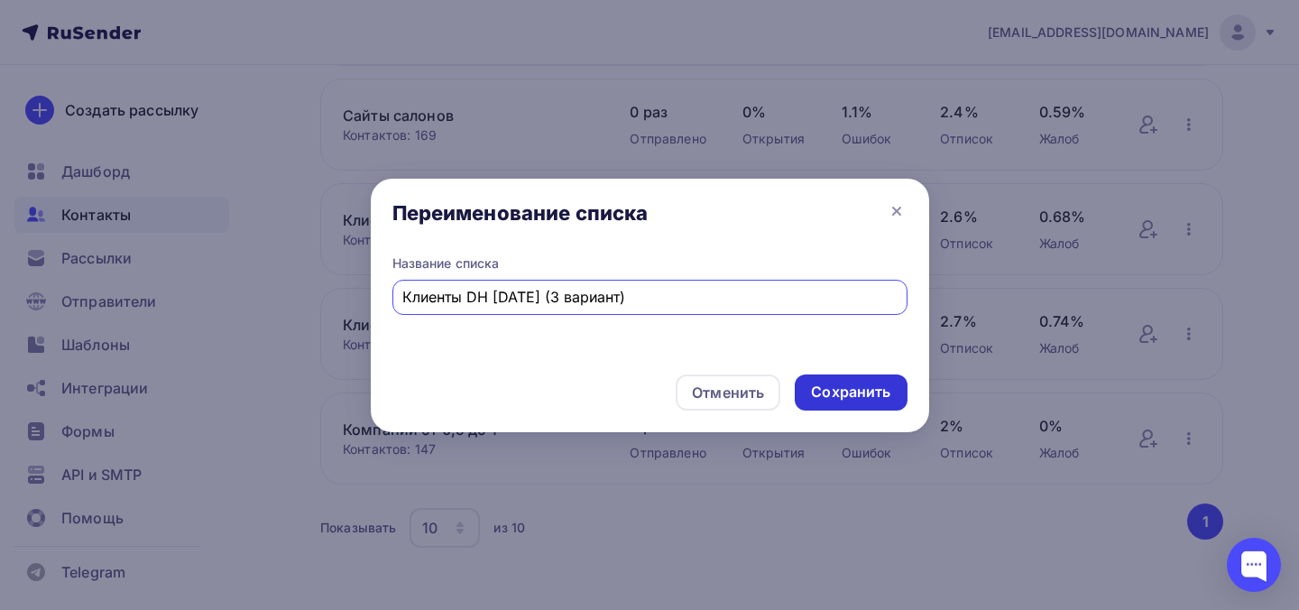
click at [819, 382] on div "Сохранить" at bounding box center [850, 392] width 79 height 21
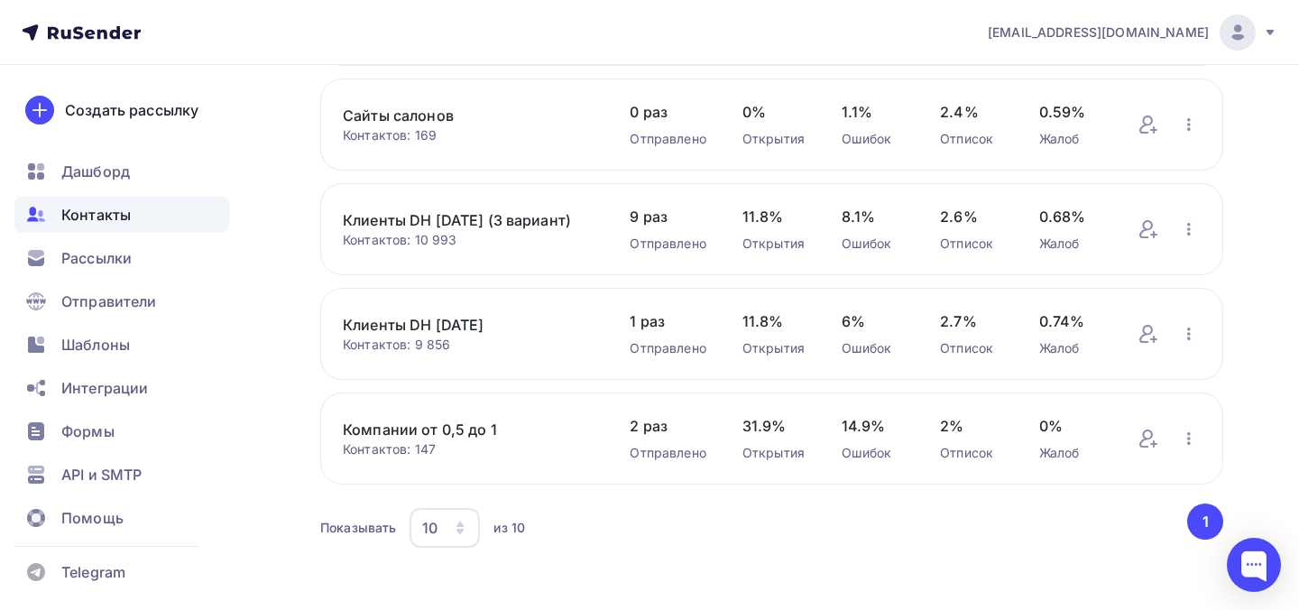
click at [461, 190] on div "Клиенты DH 2025-09-08 (3 вариант) Контактов: 10 993 Добавить контакты Переимено…" at bounding box center [771, 229] width 903 height 92
click at [462, 209] on link "Клиенты DH [DATE] (3 вариант)" at bounding box center [468, 220] width 251 height 22
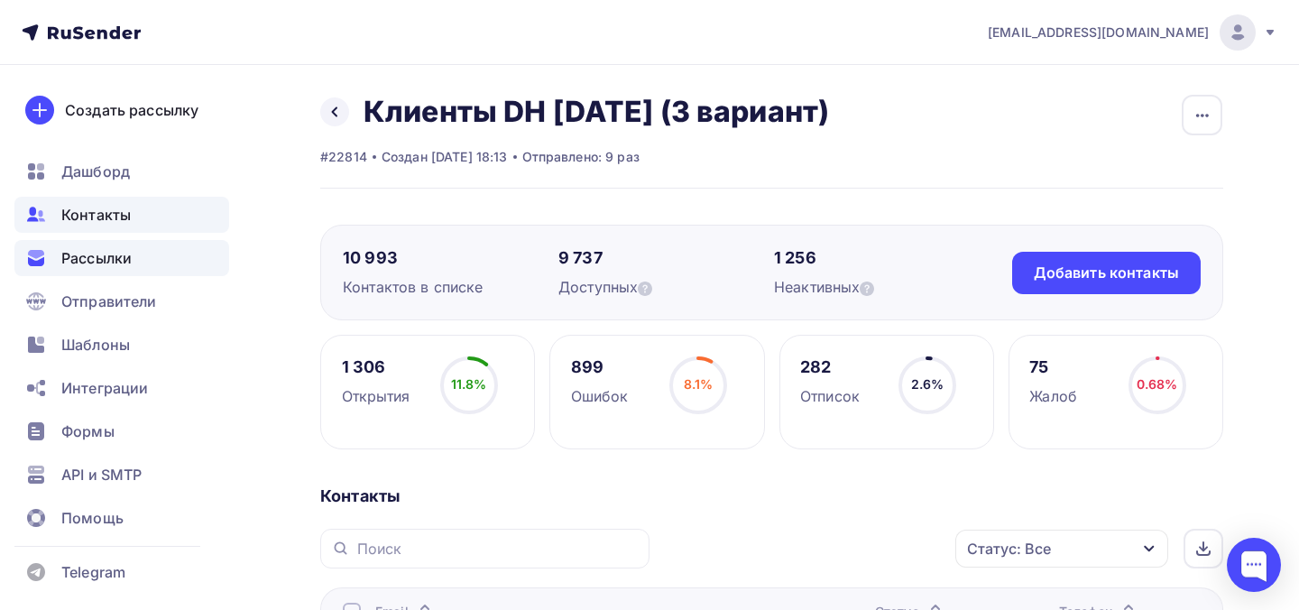
click at [137, 255] on div "Рассылки" at bounding box center [121, 258] width 215 height 36
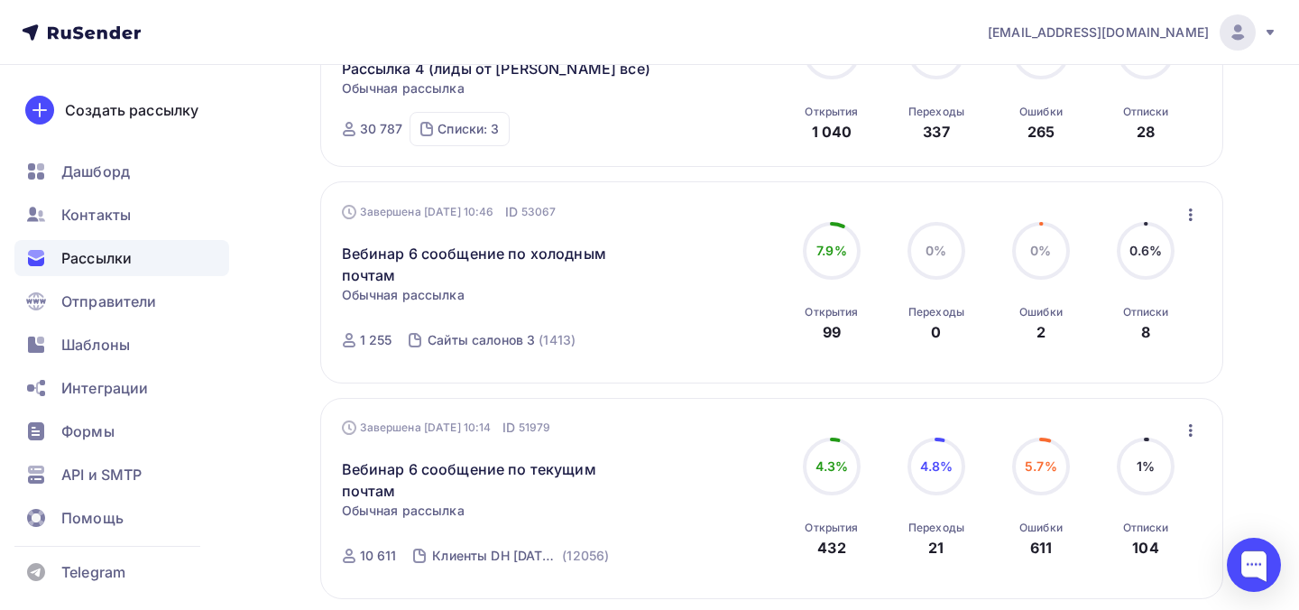
scroll to position [371, 0]
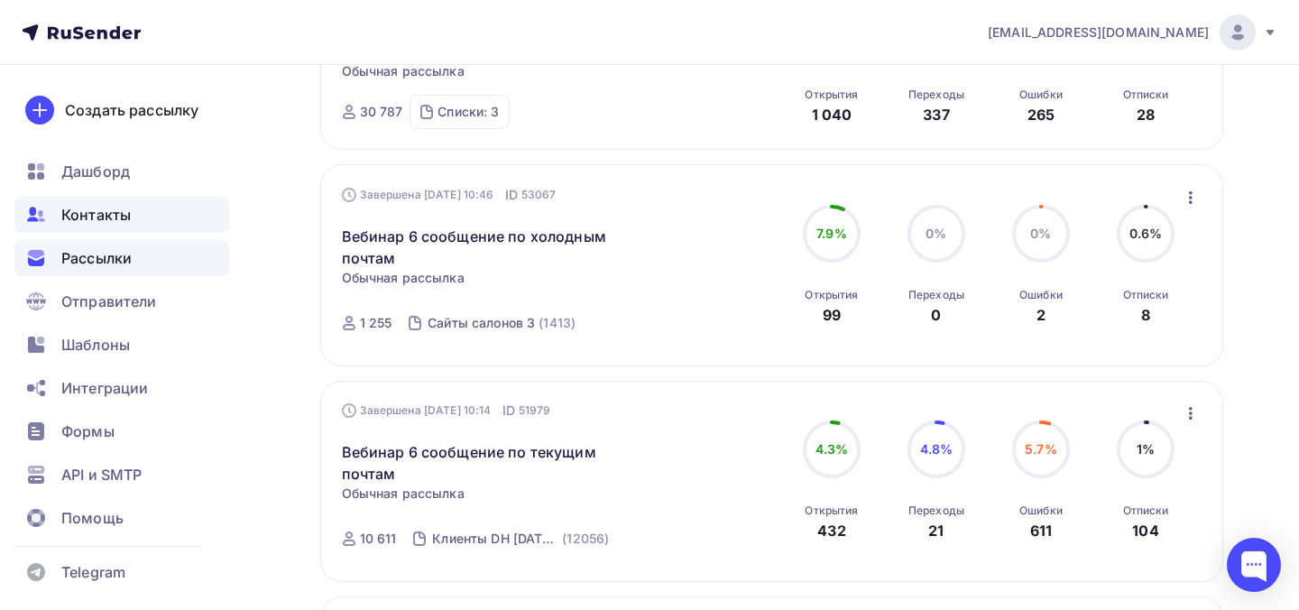
click at [114, 217] on span "Контакты" at bounding box center [95, 215] width 69 height 22
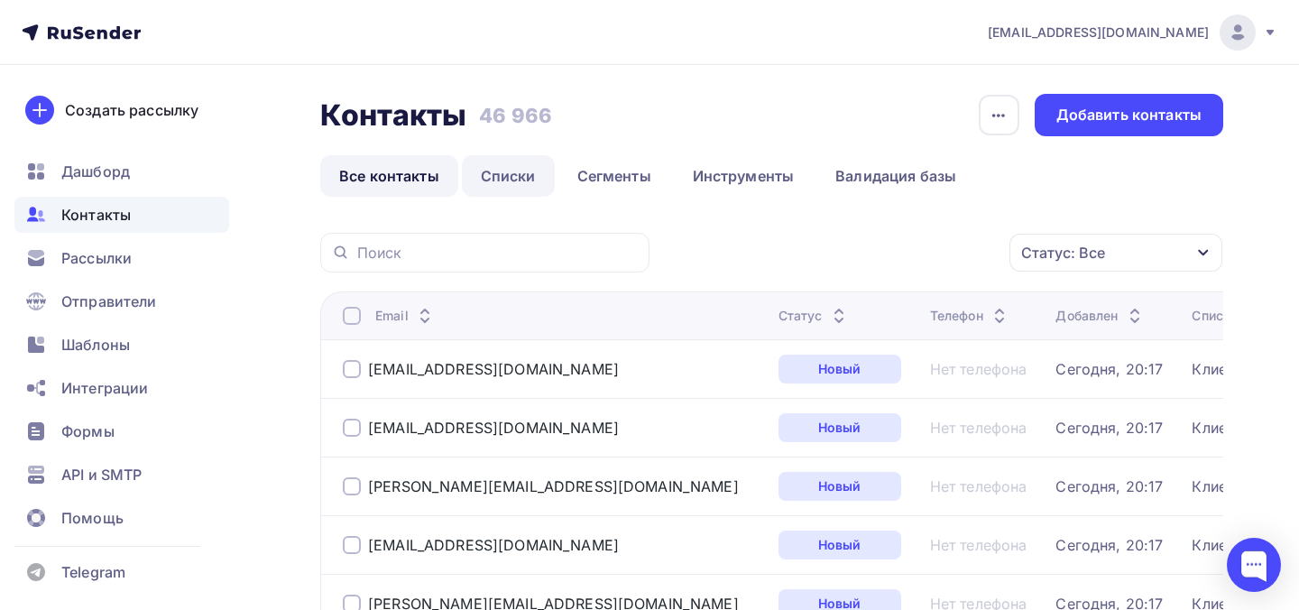
click at [534, 174] on link "Списки" at bounding box center [508, 175] width 93 height 41
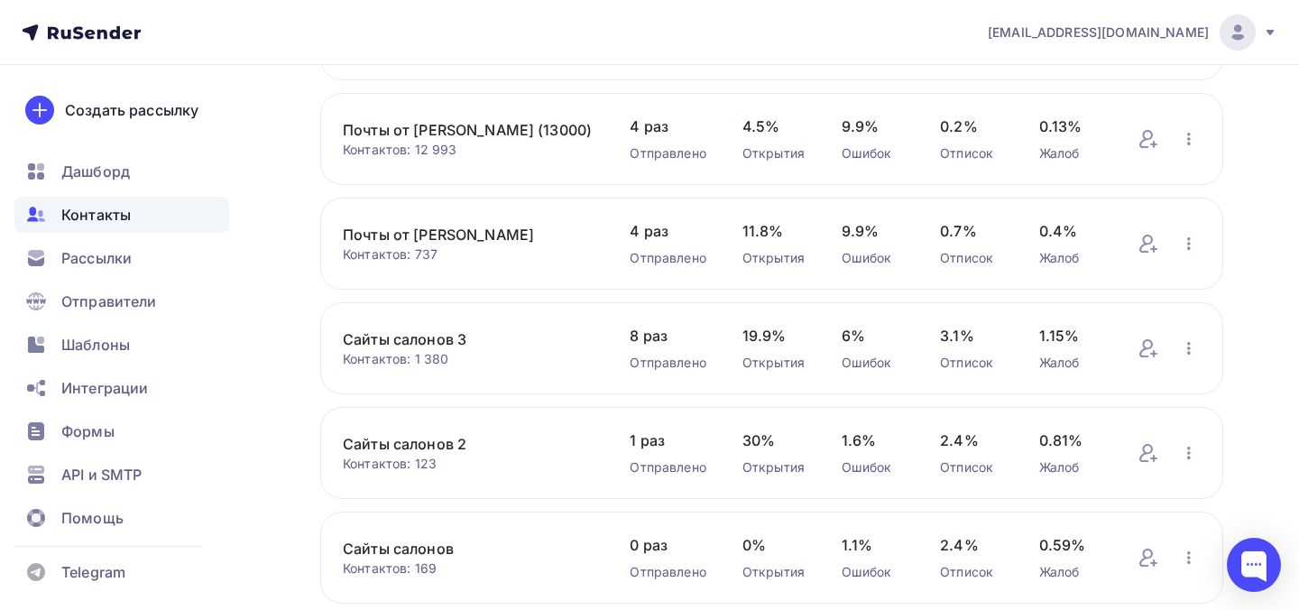
scroll to position [631, 0]
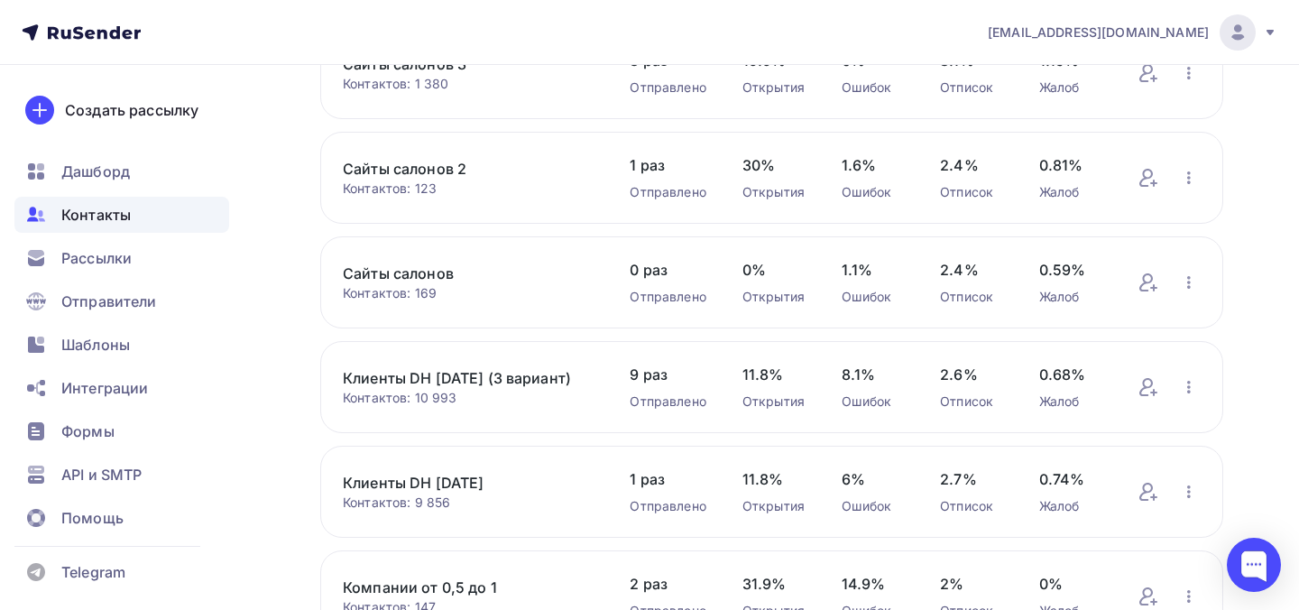
click at [485, 371] on link "Клиенты DH [DATE] (3 вариант)" at bounding box center [468, 378] width 251 height 22
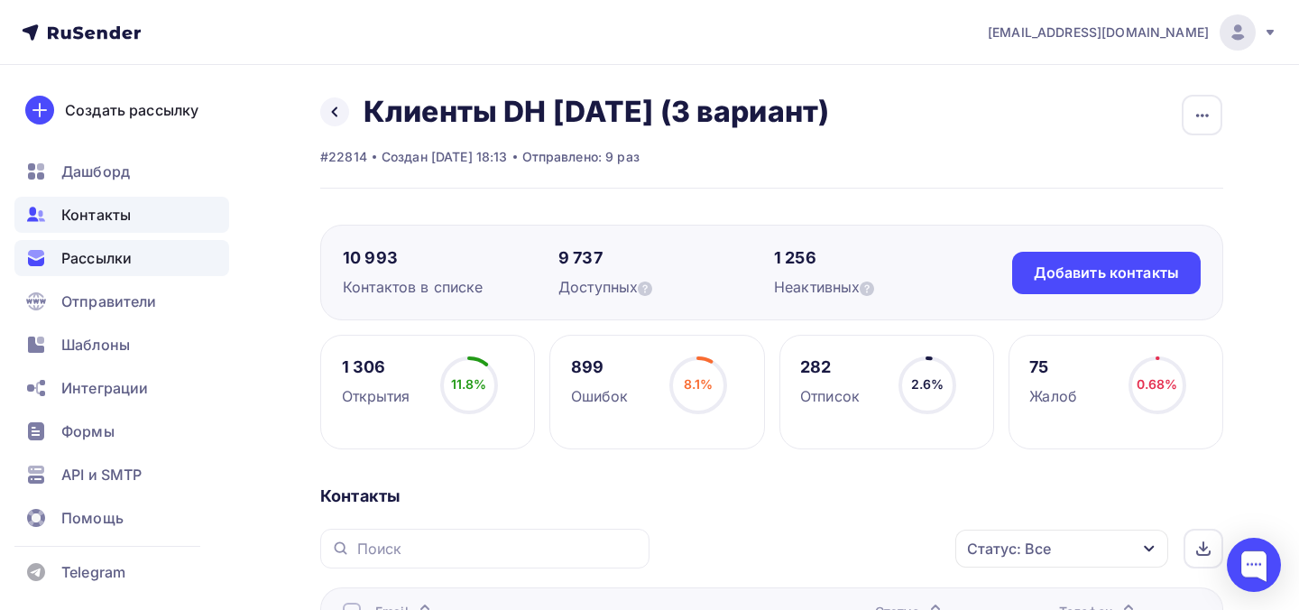
click at [124, 266] on span "Рассылки" at bounding box center [96, 258] width 70 height 22
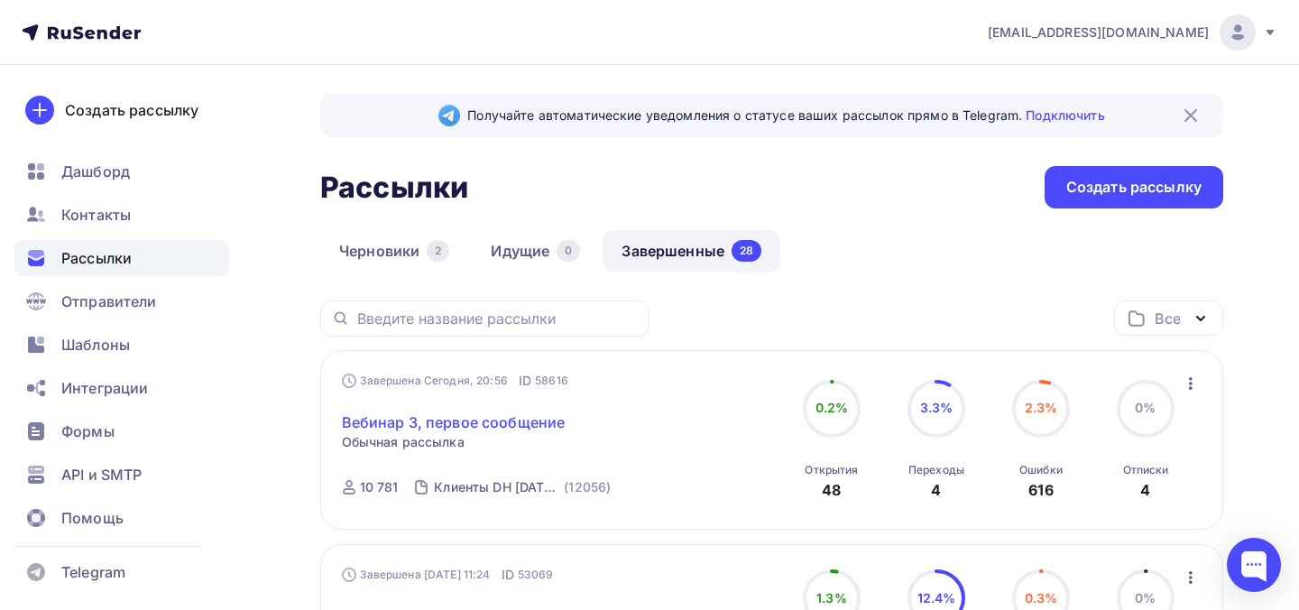
click at [514, 431] on link "Вебинар 3, первое сообщение" at bounding box center [454, 422] width 224 height 22
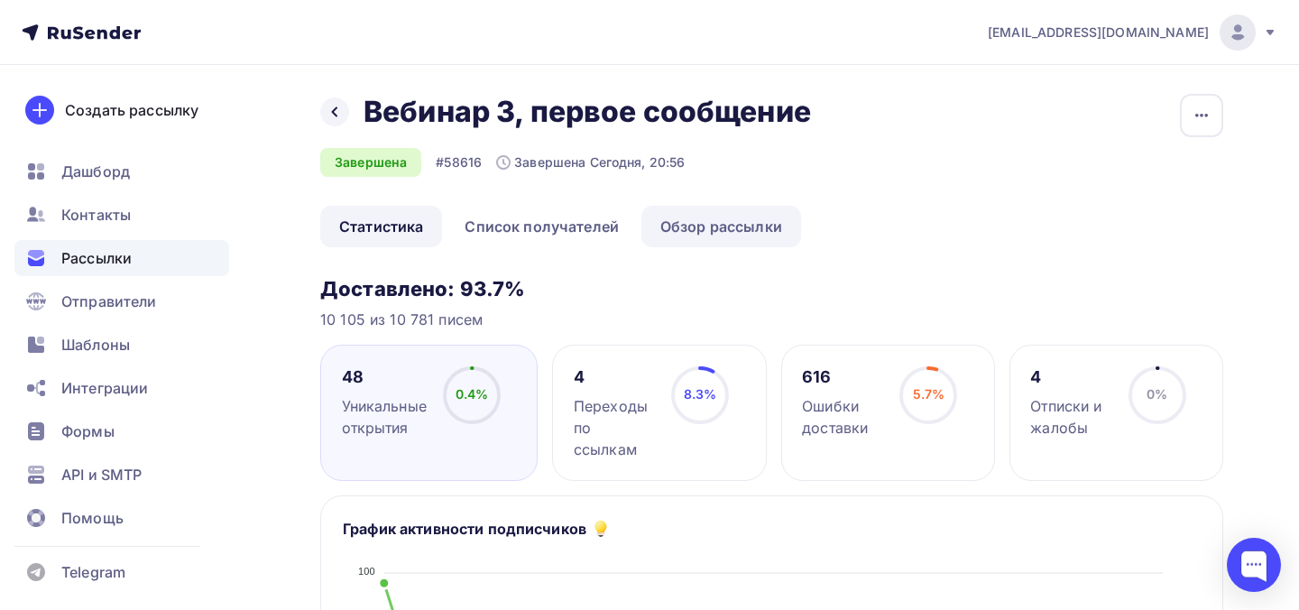
click at [693, 218] on link "Обзор рассылки" at bounding box center [721, 226] width 160 height 41
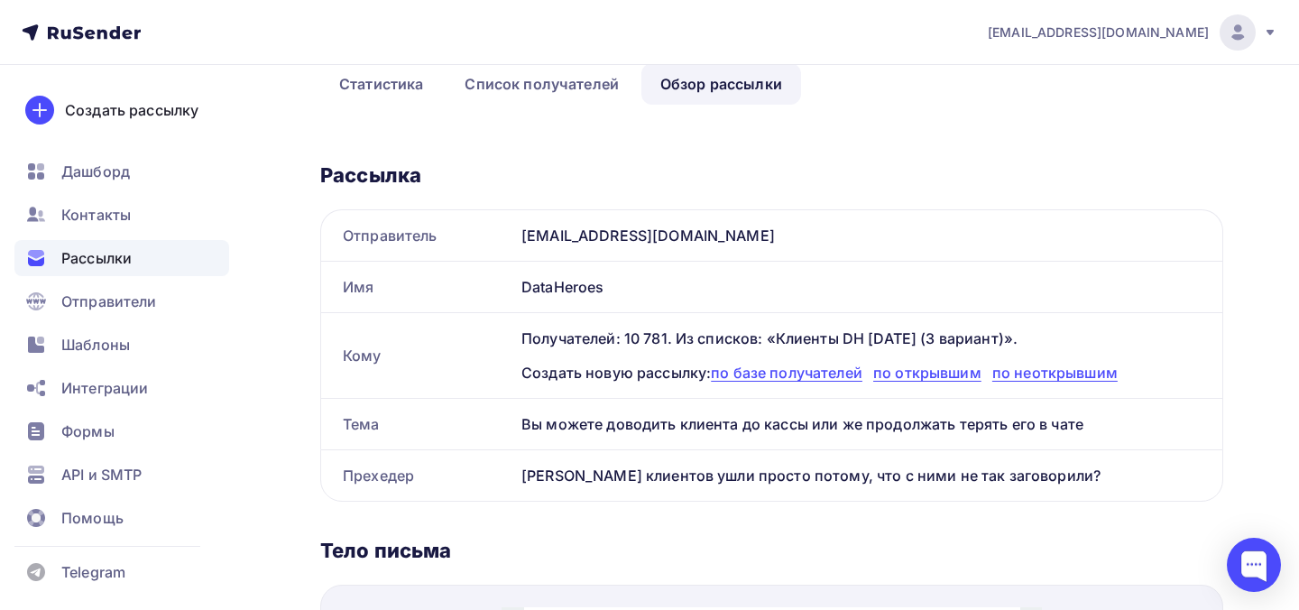
scroll to position [179, 0]
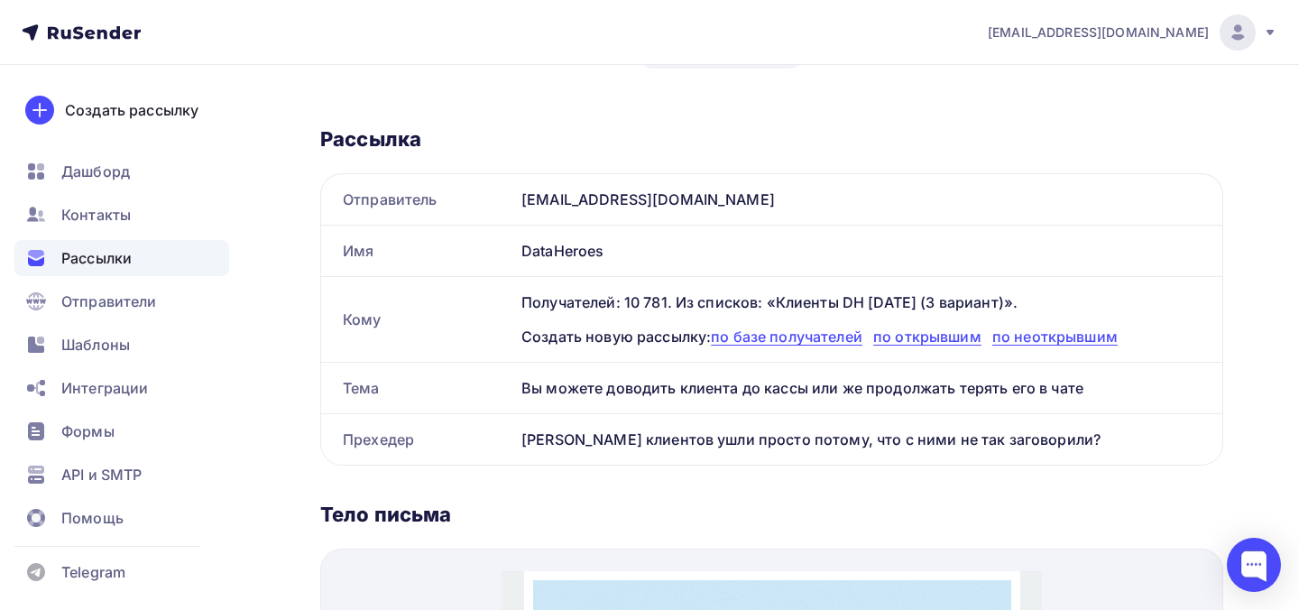
click at [587, 385] on div "Вы можете доводить клиента до кассы или же продолжать терять его в чате" at bounding box center [868, 388] width 708 height 51
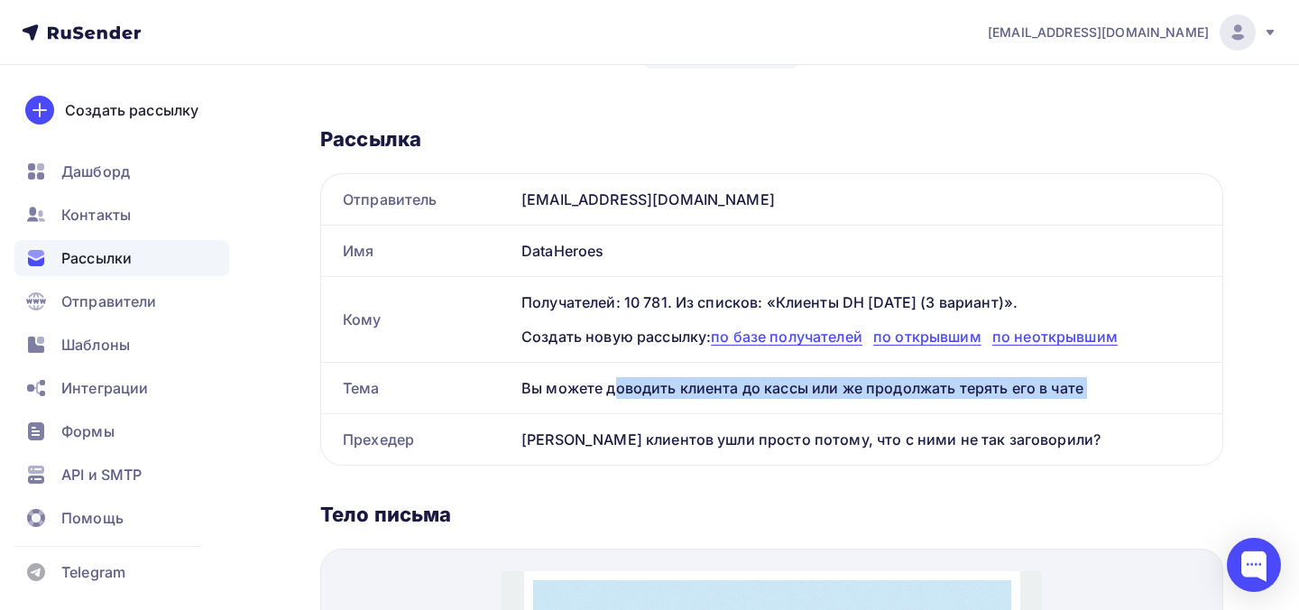
click at [587, 385] on div "Вы можете доводить клиента до кассы или же продолжать терять его в чате" at bounding box center [868, 388] width 708 height 51
copy div "Вы можете доводить клиента до кассы или же продолжать терять его в чате"
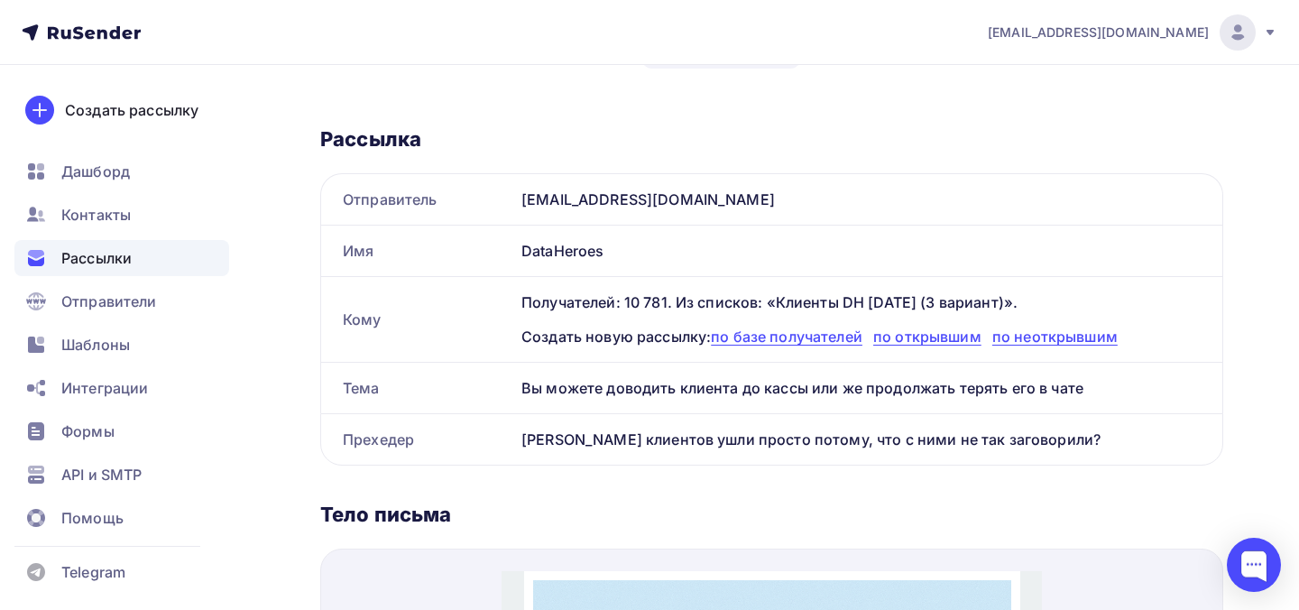
click at [698, 441] on div "Сколько клиентов ушли просто потому, что с ними не так заговорили?" at bounding box center [868, 439] width 708 height 51
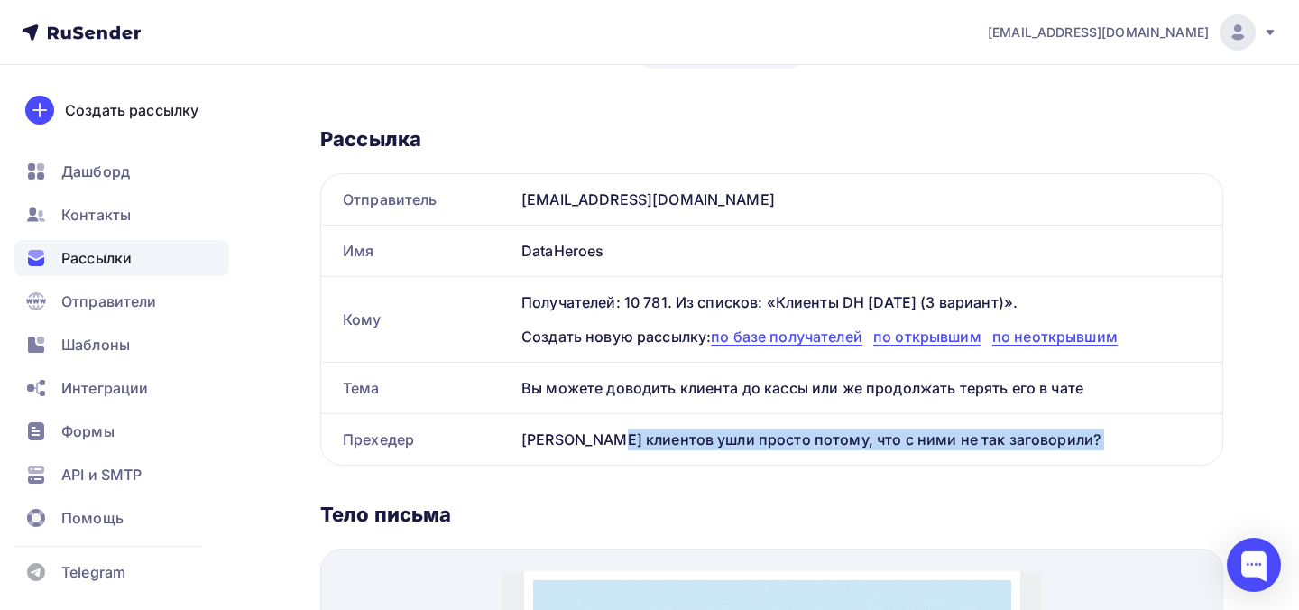
click at [698, 441] on div "Сколько клиентов ушли просто потому, что с ними не так заговорили?" at bounding box center [868, 439] width 708 height 51
copy div "Сколько клиентов ушли просто потому, что с ними не так заговорили? Название рас…"
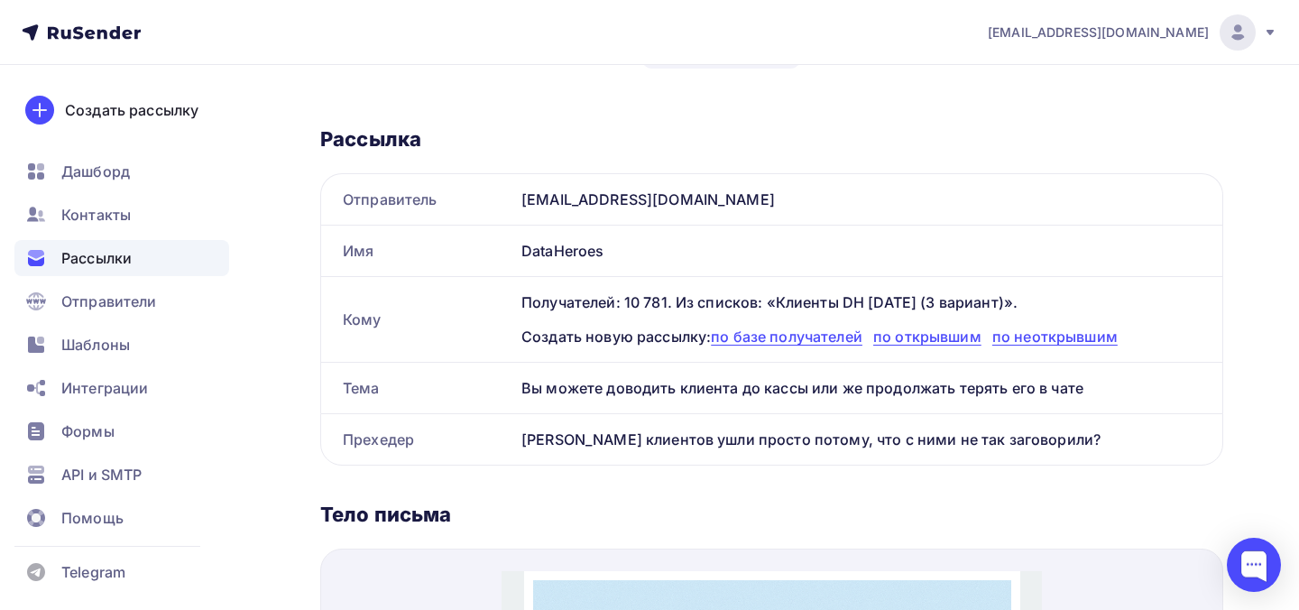
click at [621, 393] on div "Вы можете доводить клиента до кассы или же продолжать терять его в чате" at bounding box center [868, 388] width 708 height 51
click at [621, 394] on div "Вы можете доводить клиента до кассы или же продолжать терять его в чате" at bounding box center [868, 388] width 708 height 51
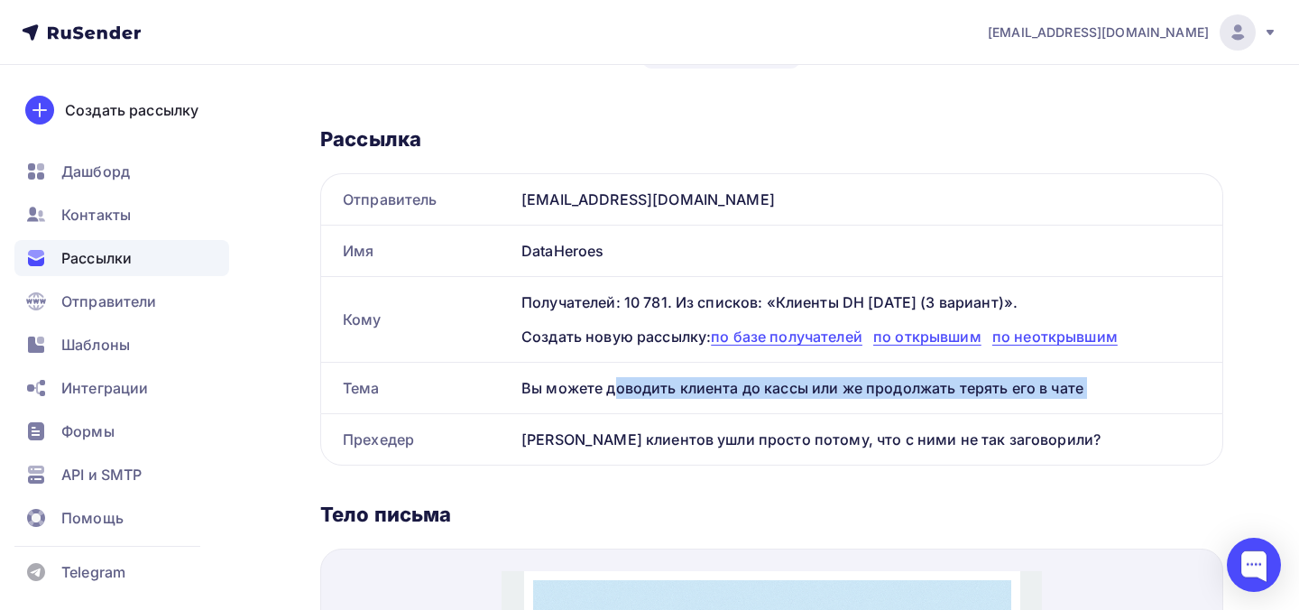
click at [621, 394] on div "Вы можете доводить клиента до кассы или же продолжать терять его в чате" at bounding box center [868, 388] width 708 height 51
copy div "Вы можете доводить клиента до кассы или же продолжать терять его в чате"
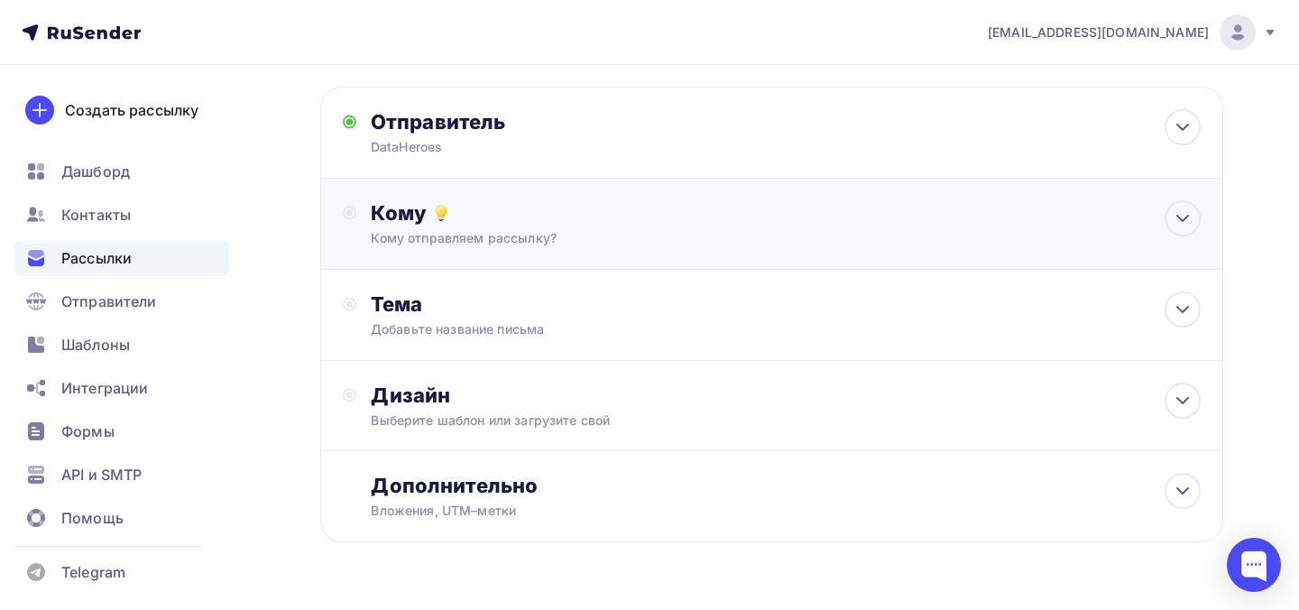
scroll to position [36, 0]
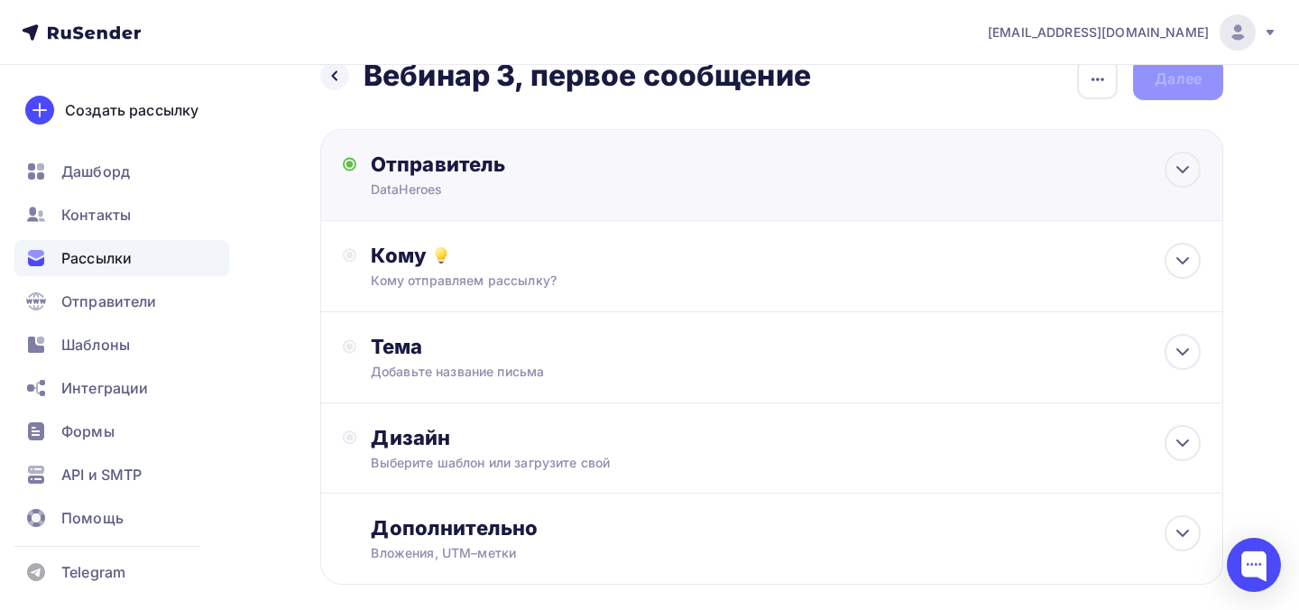
click at [517, 192] on div "DataHeroes" at bounding box center [547, 189] width 352 height 18
type input "DataHeroes"
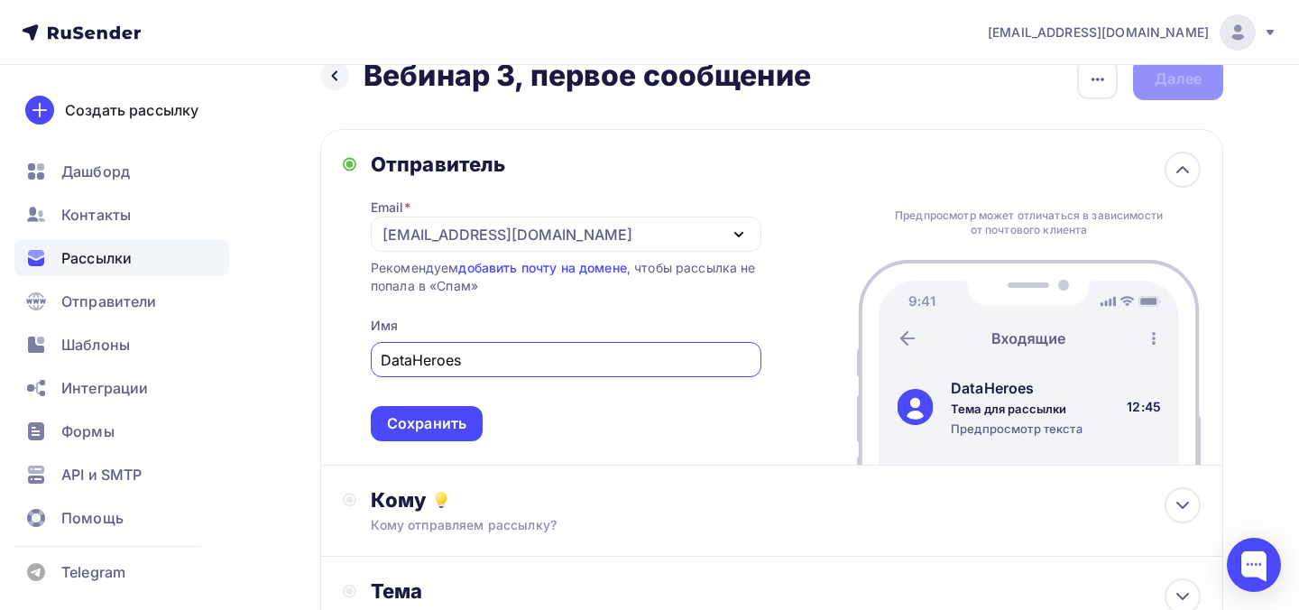
scroll to position [0, 0]
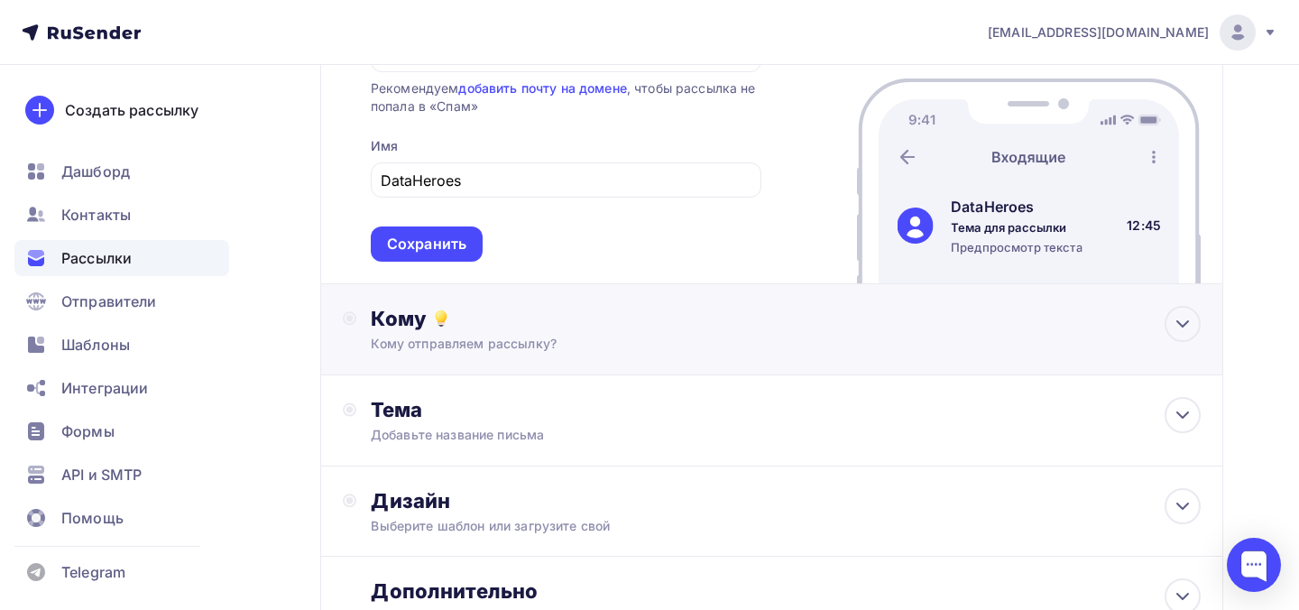
click at [504, 342] on div "Кому отправляем рассылку?" at bounding box center [744, 344] width 747 height 18
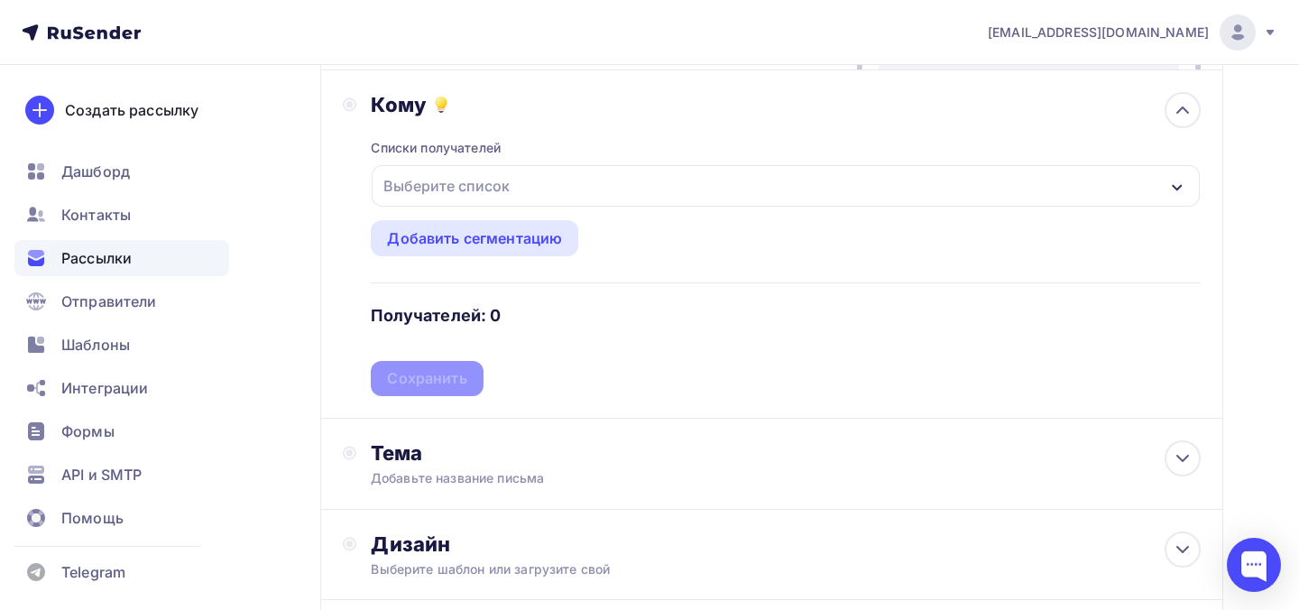
click at [515, 194] on div "Выберите список" at bounding box center [446, 186] width 141 height 32
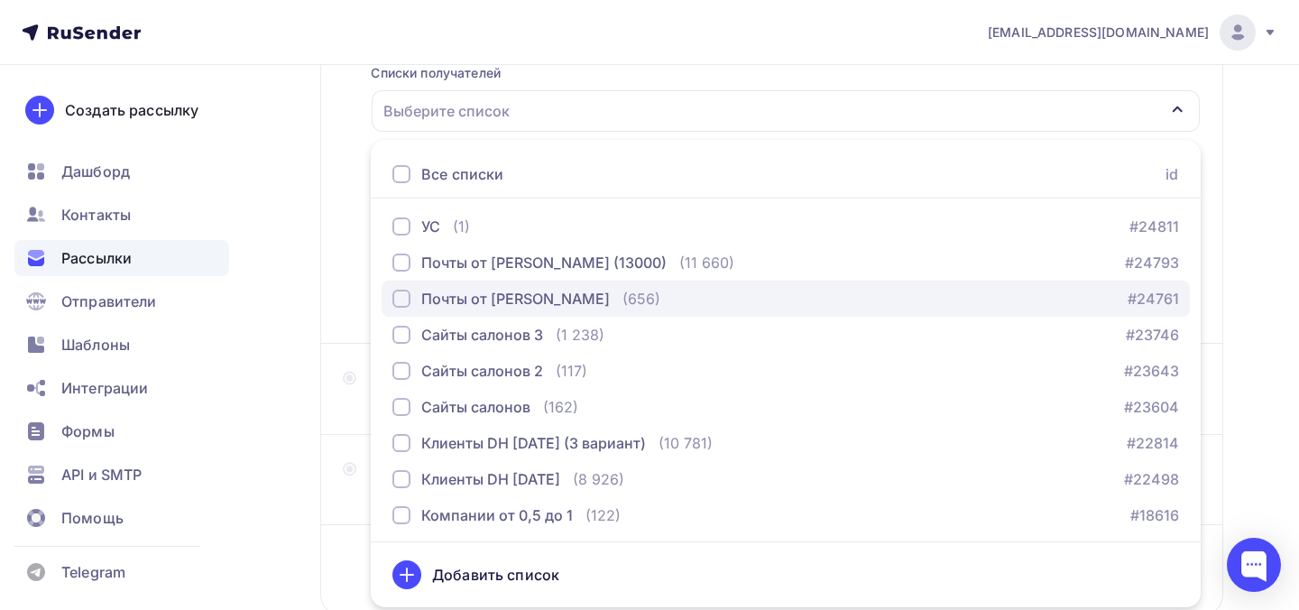
scroll to position [40, 0]
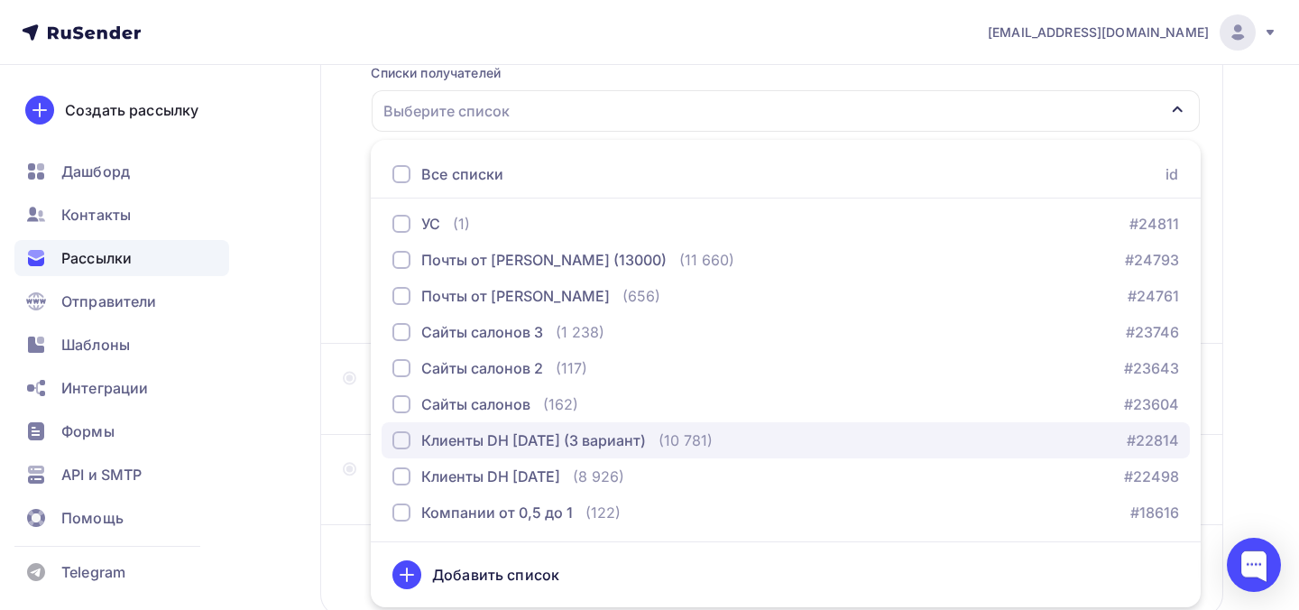
click at [549, 454] on button "Клиенты DH 2025-09-08 (3 вариант) (10 781) #22814" at bounding box center [786, 440] width 808 height 36
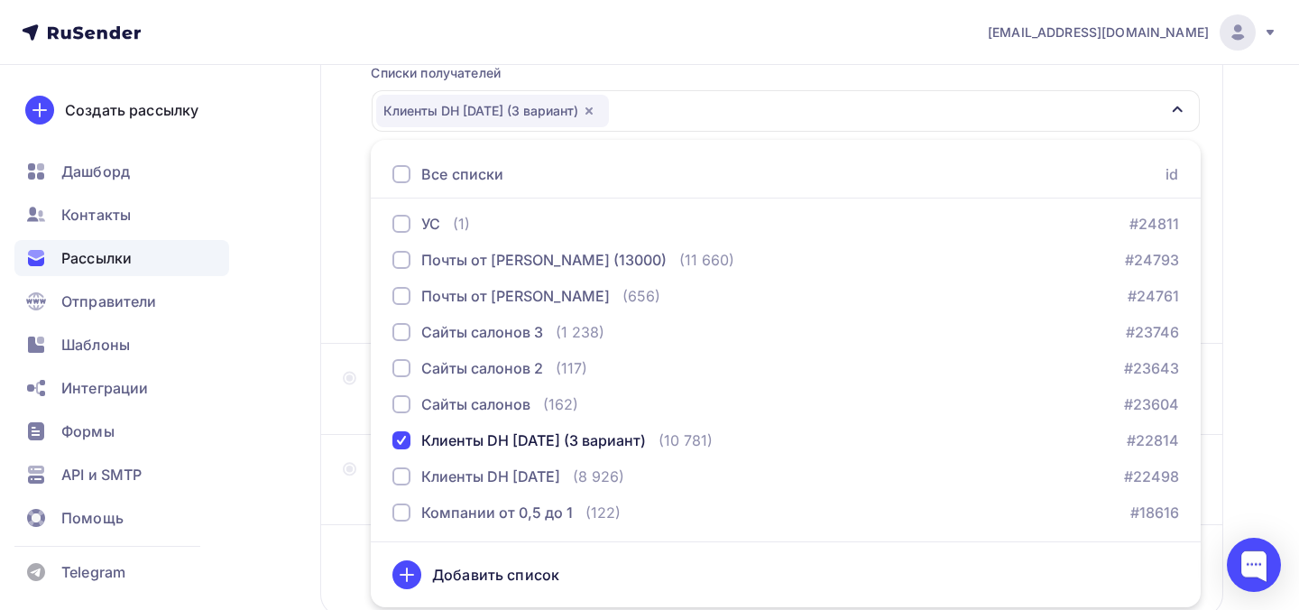
click at [344, 283] on div "Кому Списки получателей Клиенты DH 2025-09-08 (3 вариант) Все списки id Почты о…" at bounding box center [772, 169] width 858 height 304
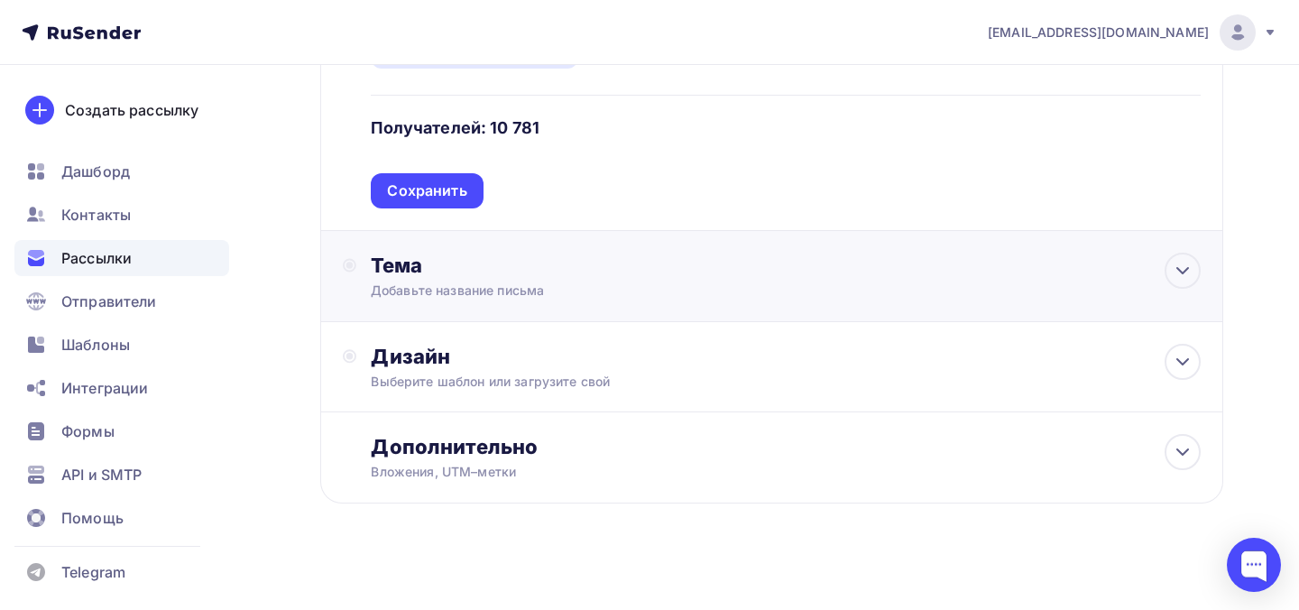
scroll to position [631, 0]
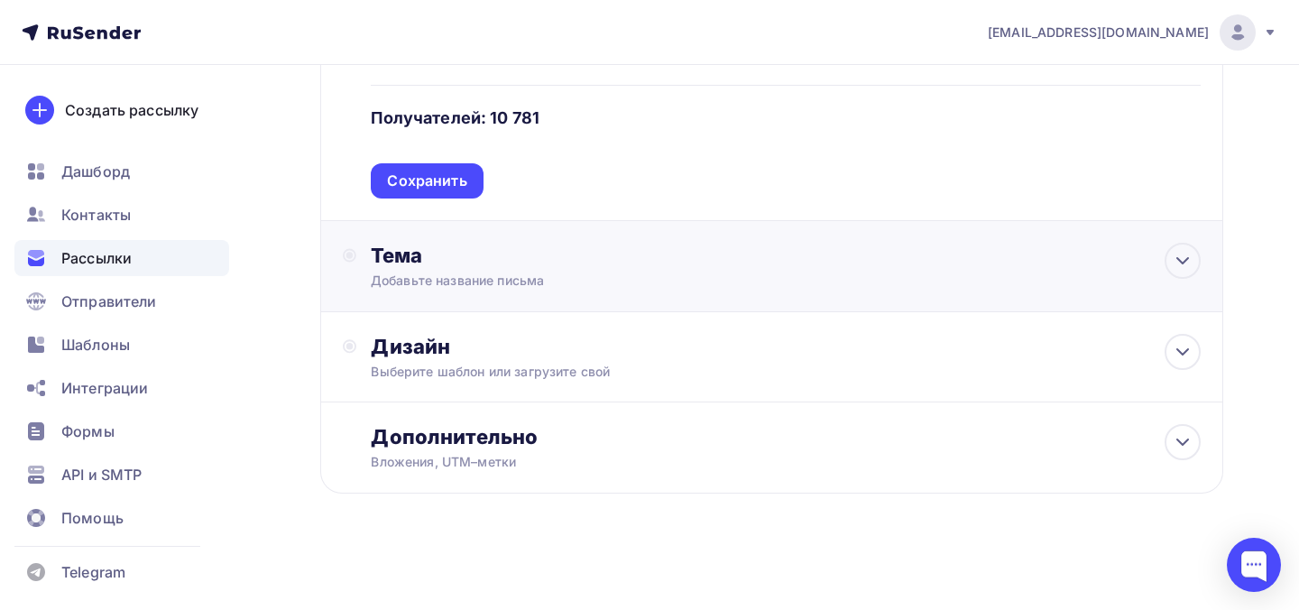
click at [483, 272] on div "Добавьте название письма" at bounding box center [531, 281] width 321 height 18
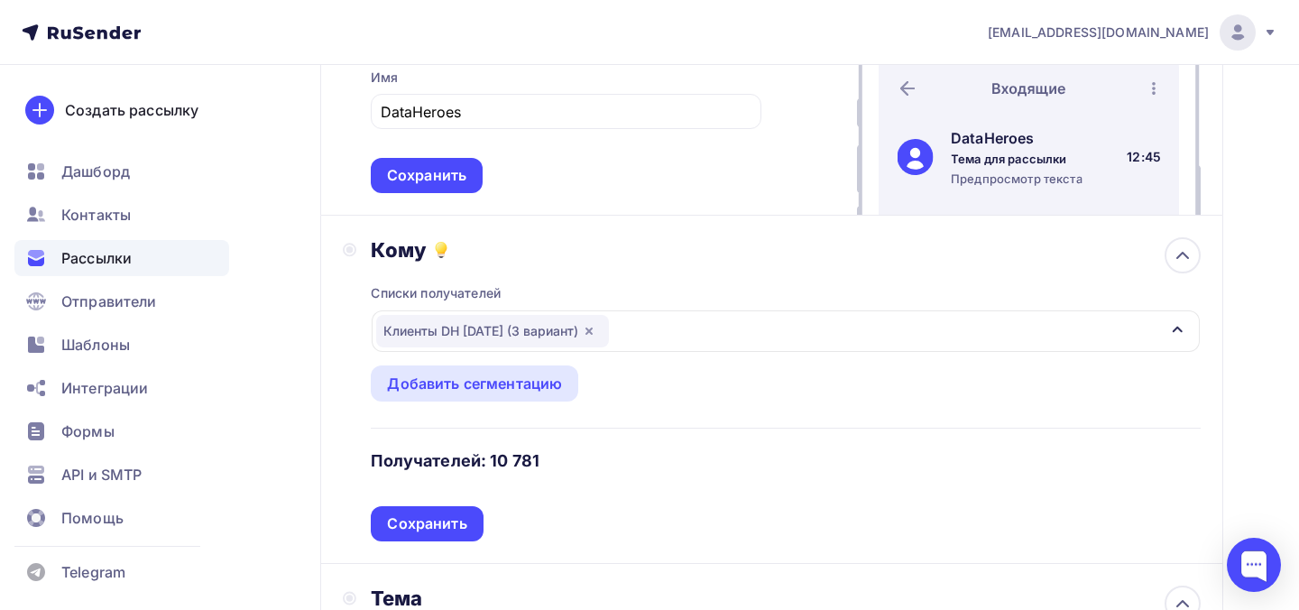
scroll to position [319, 0]
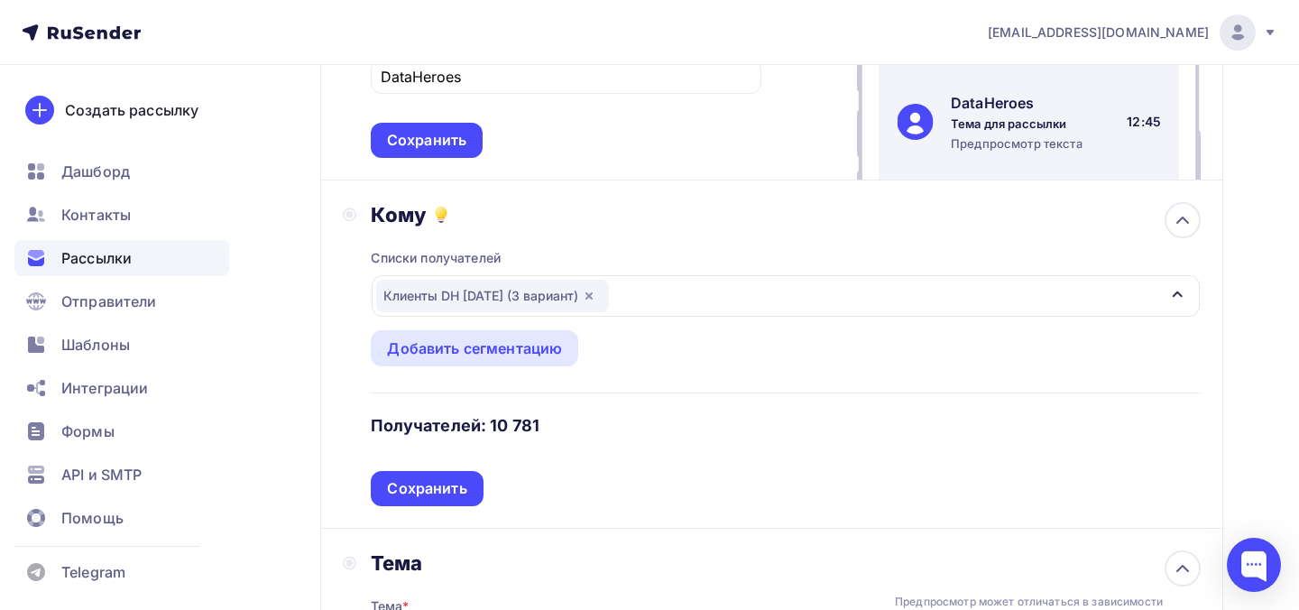
click at [664, 307] on div "Клиенты DH [DATE] (3 вариант)" at bounding box center [786, 295] width 828 height 41
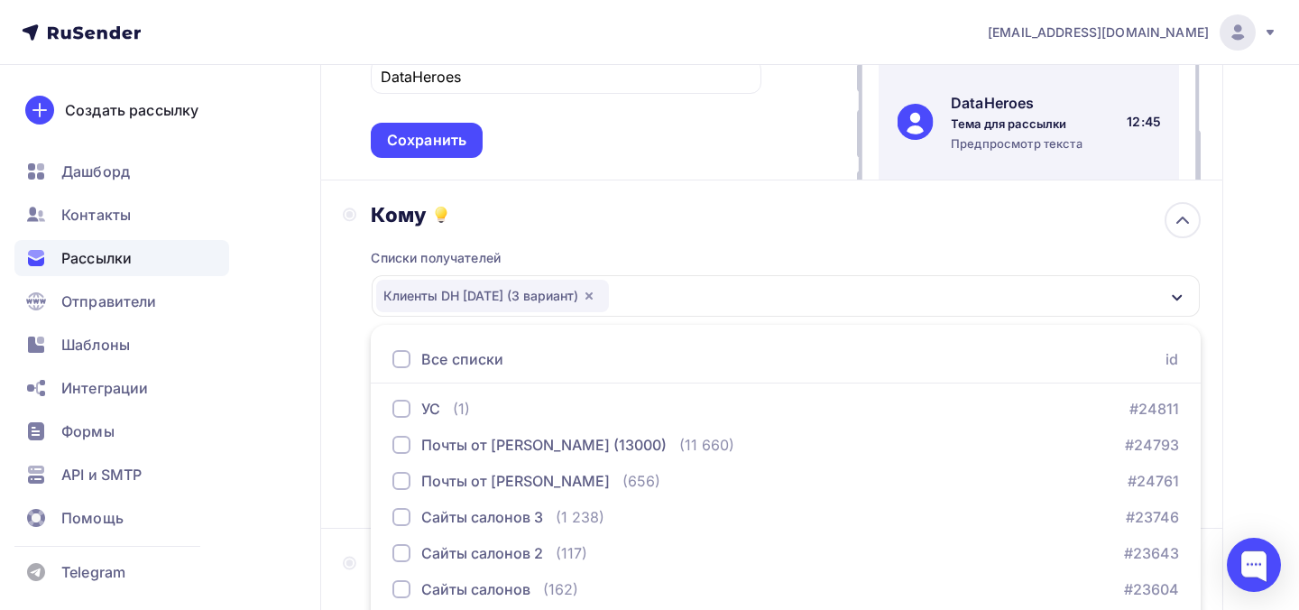
scroll to position [504, 0]
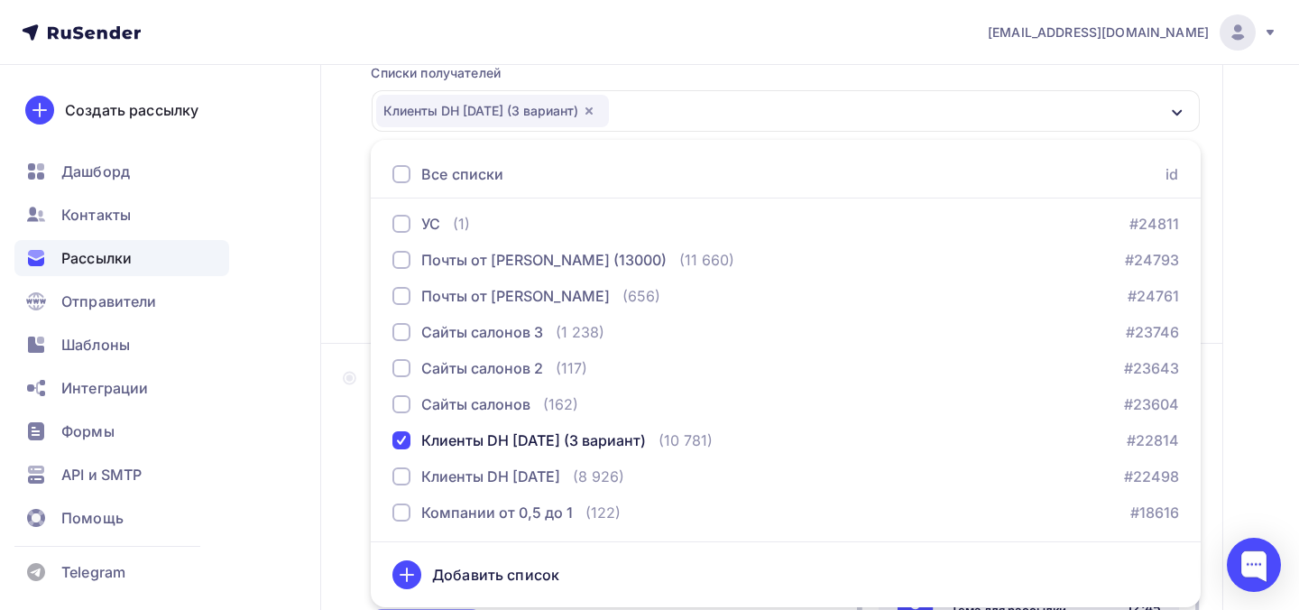
click at [295, 338] on div "Назад Вебинар 3, первое сообщение Вебинар 3, первое сообщение Закончить позже П…" at bounding box center [649, 263] width 1299 height 1404
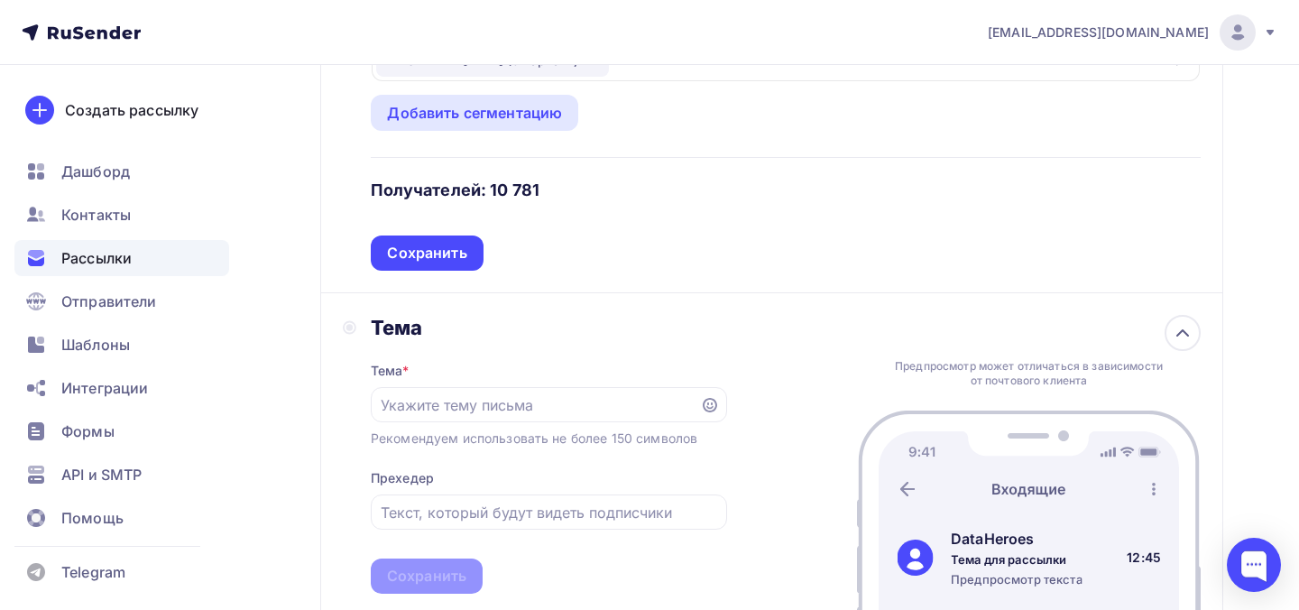
scroll to position [560, 0]
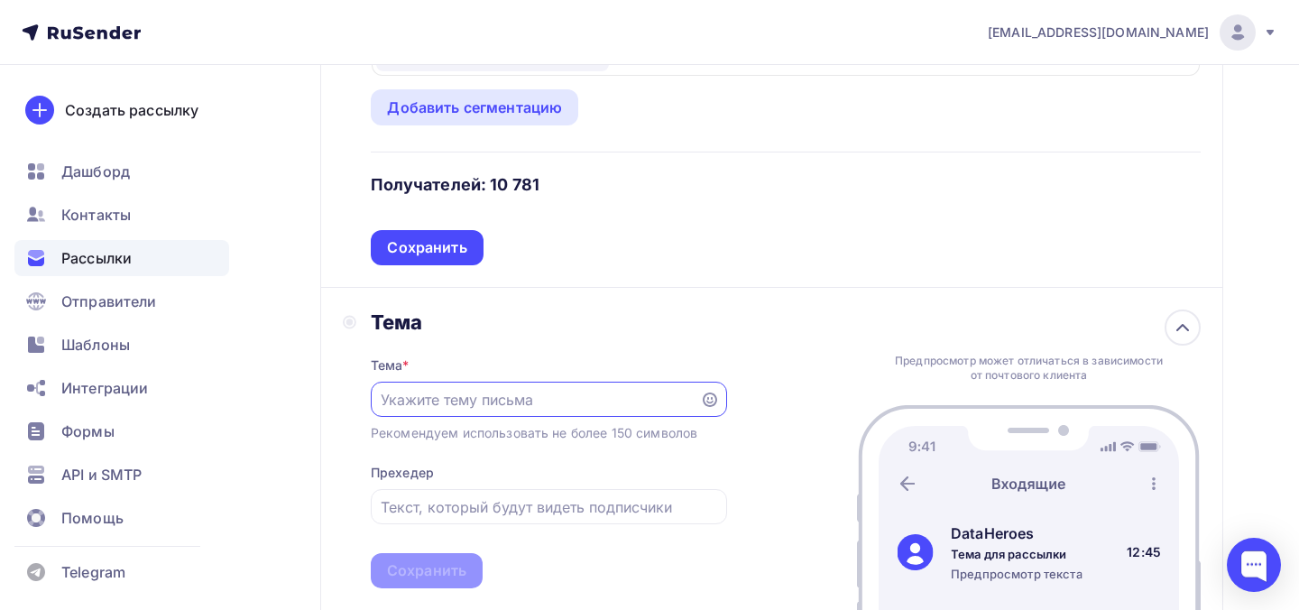
click at [502, 410] on input "text" at bounding box center [535, 400] width 308 height 22
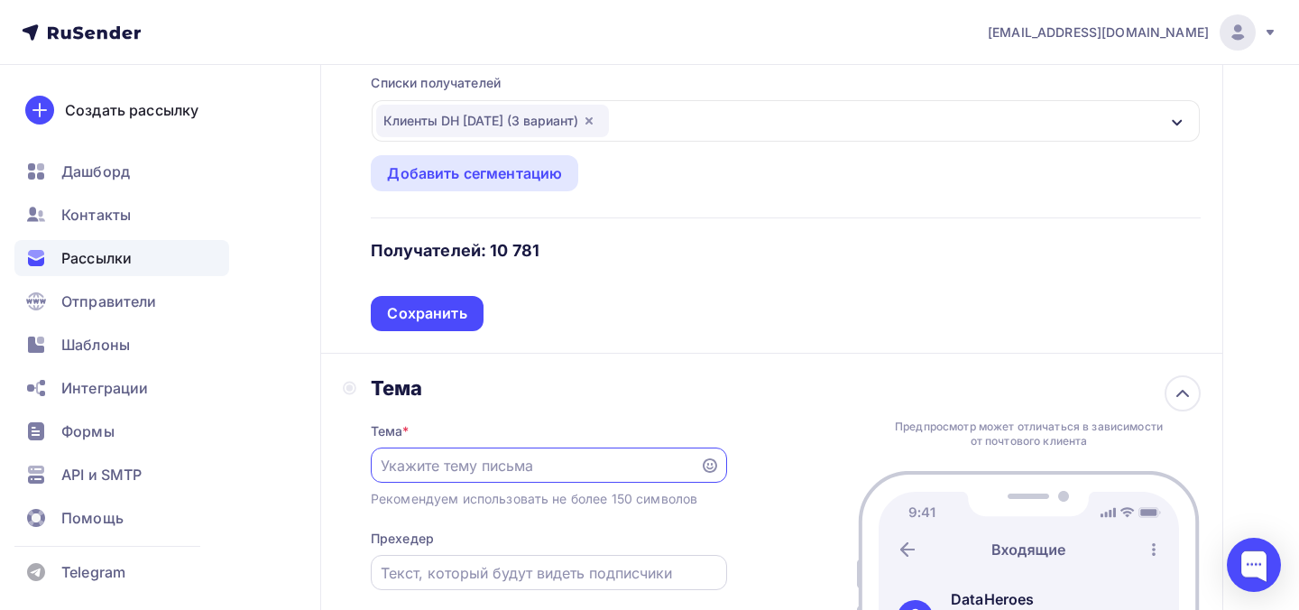
scroll to position [522, 0]
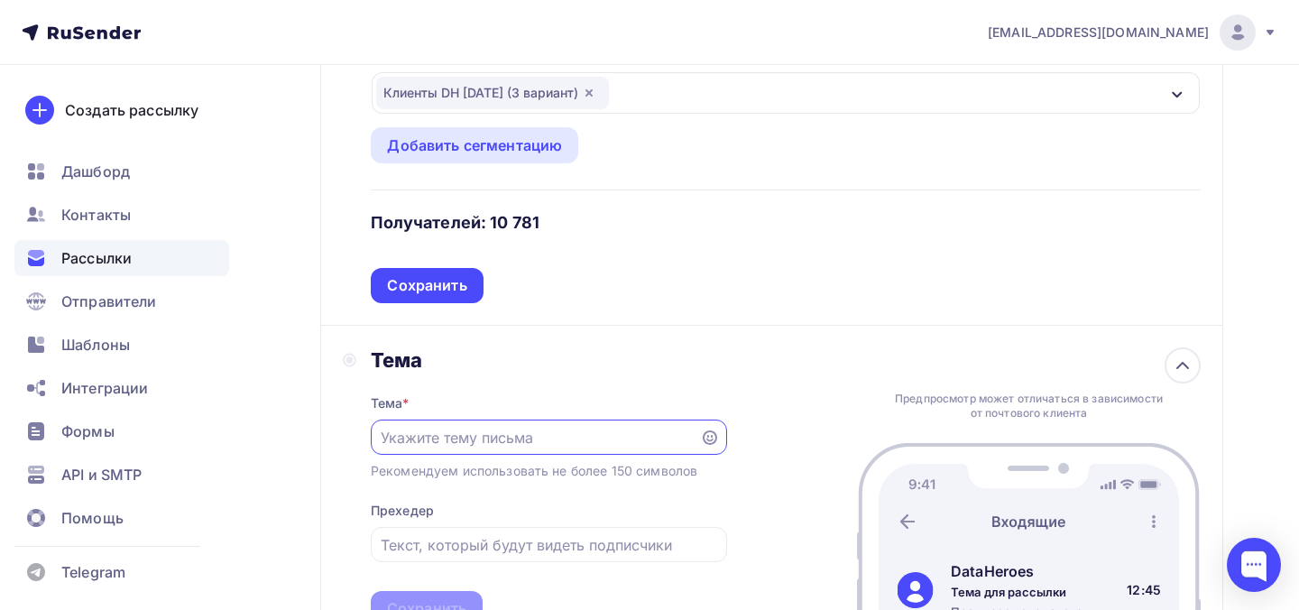
click at [543, 442] on input "text" at bounding box center [535, 438] width 308 height 22
paste input "Вы можете доводить клиента до кассы. Или терять его в чате"
click at [540, 442] on input "Вы можете доводить клиента до кассы. Или терять его в чате" at bounding box center [535, 438] width 308 height 22
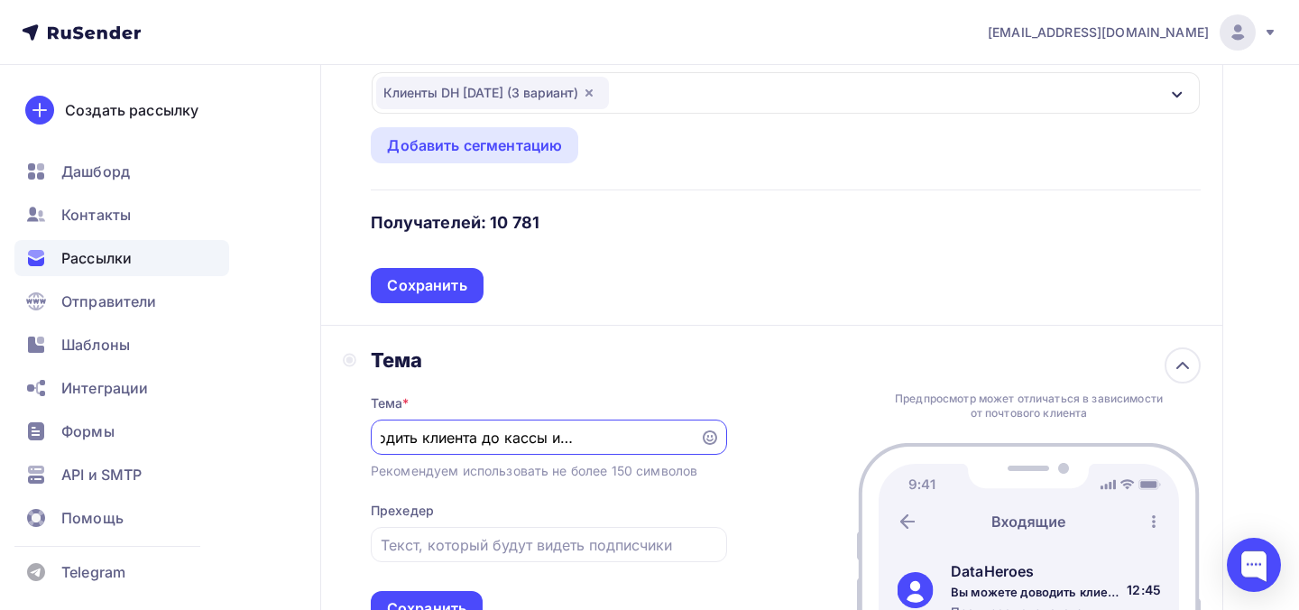
click at [583, 446] on input "Вы можете доводить клиента до кассы или терять его в чате" at bounding box center [535, 438] width 308 height 22
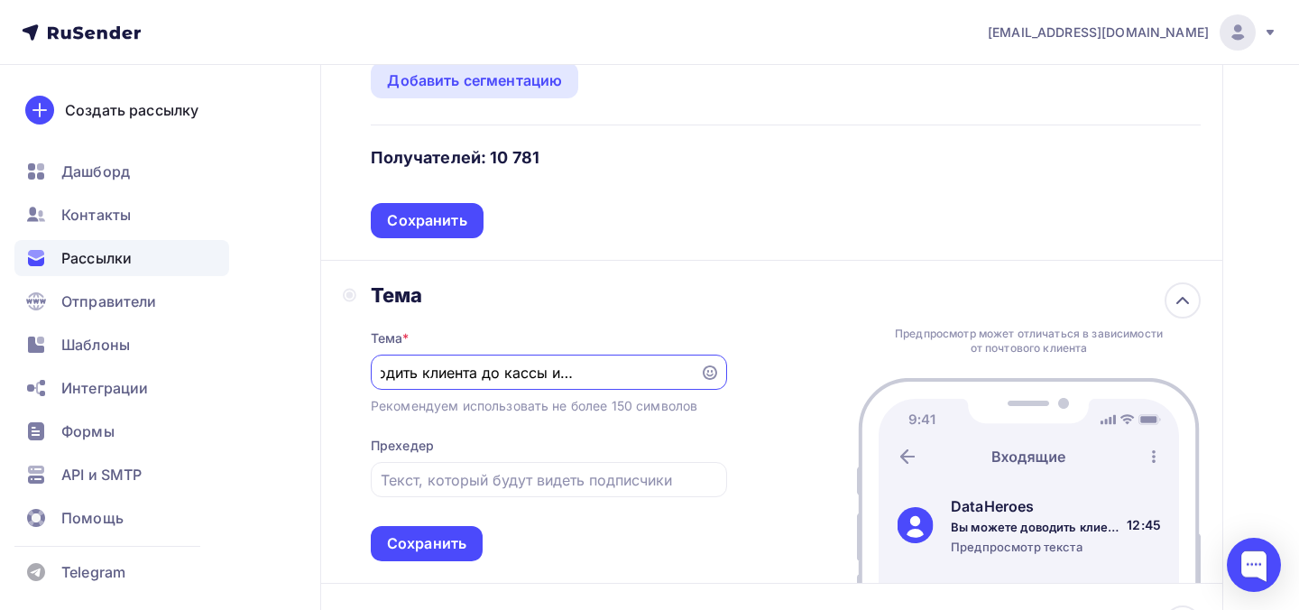
scroll to position [607, 0]
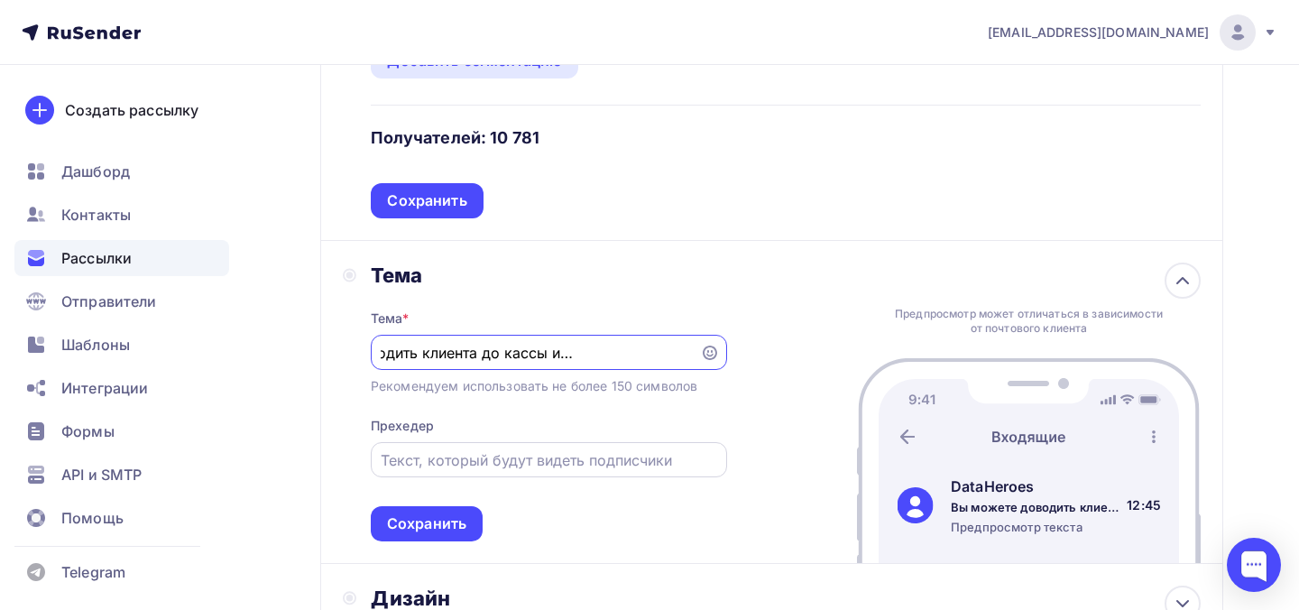
click at [527, 462] on input "text" at bounding box center [549, 460] width 336 height 22
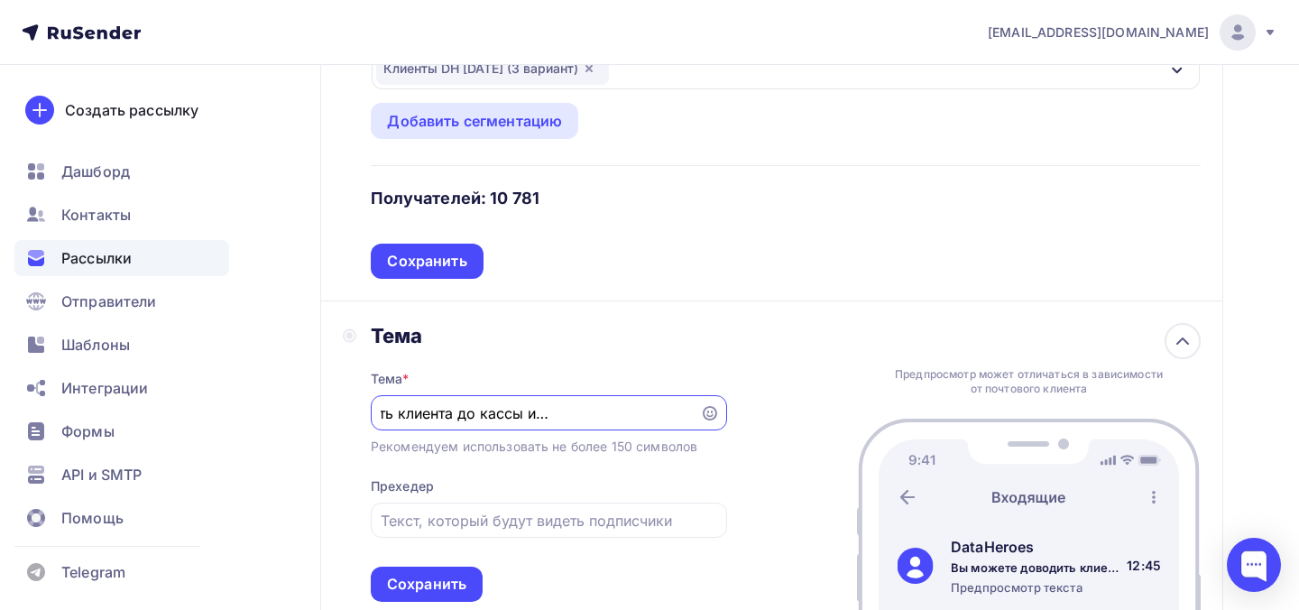
scroll to position [0, 149]
drag, startPoint x: 659, startPoint y: 413, endPoint x: 681, endPoint y: 414, distance: 21.7
click at [681, 414] on input "Вы можете доводить клиента до кассы или же терять его в чате" at bounding box center [535, 413] width 308 height 22
click at [560, 417] on input "Вы можете доводить клиента до кассы или же терять его в чате" at bounding box center [535, 413] width 308 height 22
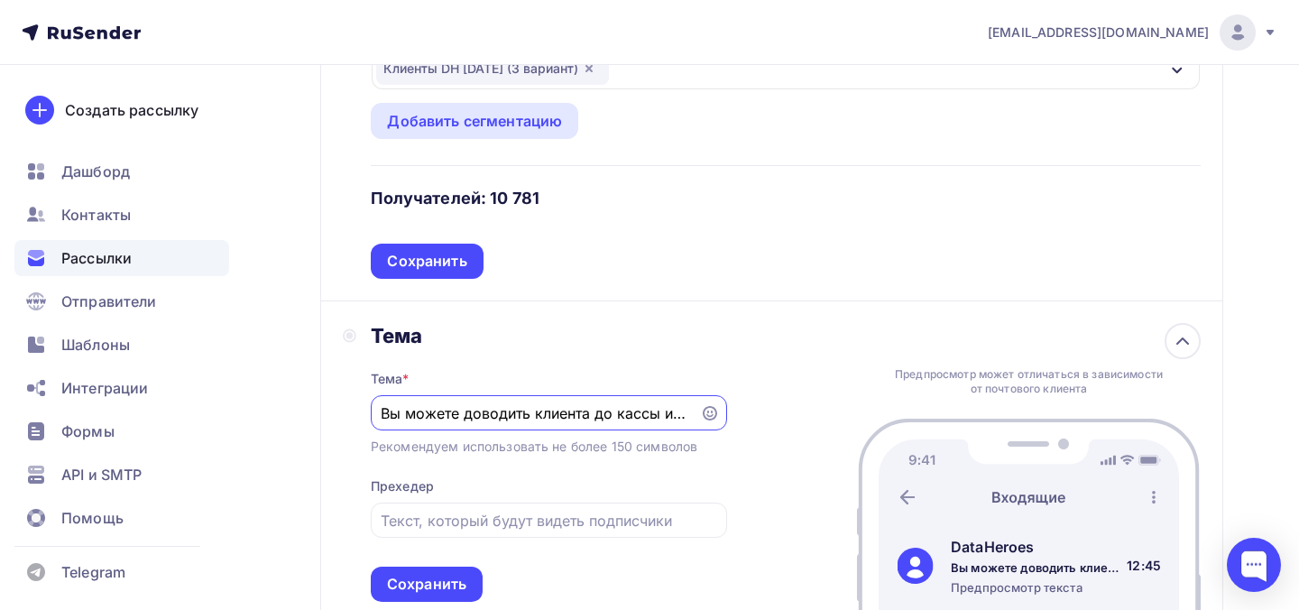
drag, startPoint x: 560, startPoint y: 417, endPoint x: 389, endPoint y: 414, distance: 171.4
click at [389, 416] on input "Вы можете доводить клиента до кассы или же терять его в чате" at bounding box center [535, 413] width 308 height 22
click at [456, 419] on input "Вы можете доводить клиента до кассы или же терять его в чате" at bounding box center [535, 413] width 308 height 22
drag, startPoint x: 573, startPoint y: 417, endPoint x: 330, endPoint y: 415, distance: 242.7
click at [330, 415] on div "Тема Тема * Вы можете доводить клиента до кассы или же терять его в чате Рекоме…" at bounding box center [771, 462] width 903 height 323
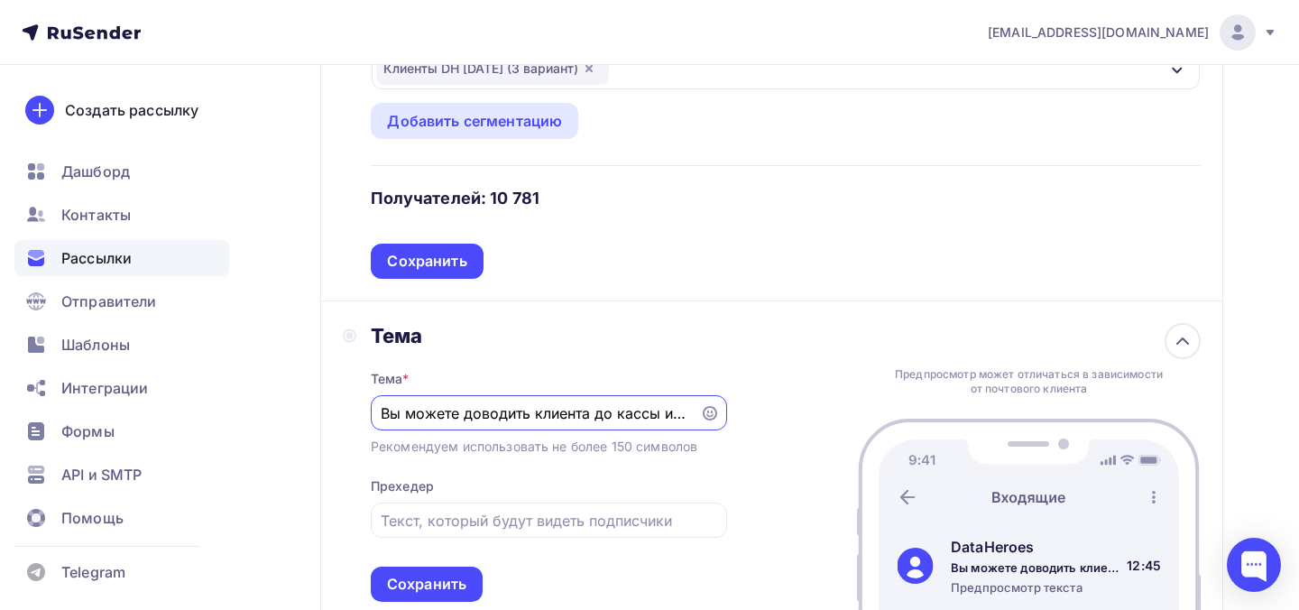
click at [428, 421] on input "Вы можете доводить клиента до кассы или же терять его в чате" at bounding box center [535, 413] width 308 height 22
drag, startPoint x: 593, startPoint y: 419, endPoint x: 685, endPoint y: 412, distance: 92.2
click at [687, 418] on input "Вы можете доводить клиента до кассы или же терять его в чате" at bounding box center [535, 413] width 308 height 22
drag, startPoint x: 666, startPoint y: 416, endPoint x: 718, endPoint y: 414, distance: 52.3
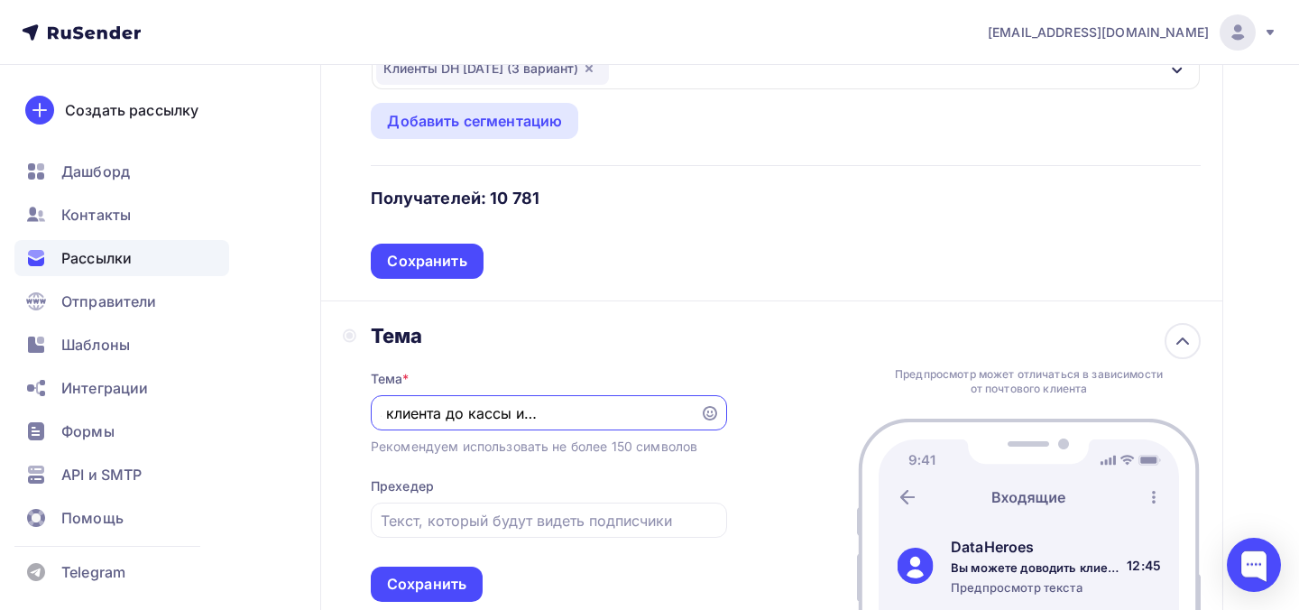
click at [719, 416] on div "Вы можете доводить клиента до кассы или же терять его в чате" at bounding box center [549, 412] width 356 height 35
click at [691, 417] on div "Вы можете доводить клиента до кассы или же терять его в чате" at bounding box center [549, 412] width 356 height 35
click at [626, 419] on input "Вы можете доводить клиента до кассы или же терять его в чате" at bounding box center [535, 413] width 308 height 22
drag, startPoint x: 614, startPoint y: 418, endPoint x: 740, endPoint y: 419, distance: 125.4
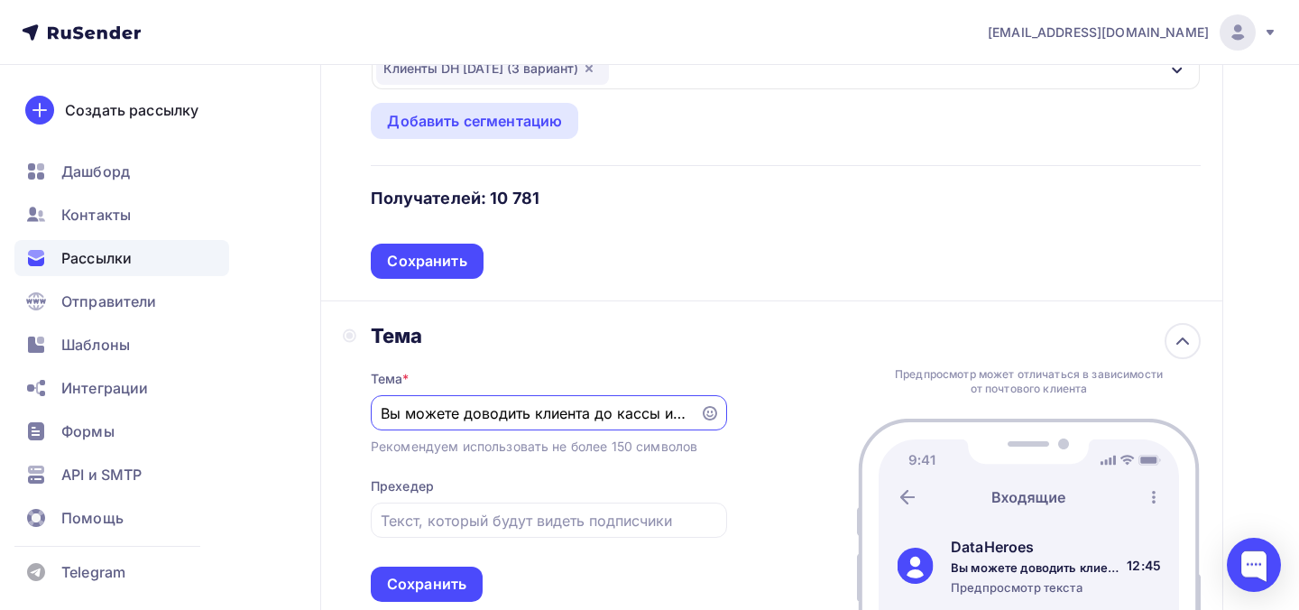
click at [741, 419] on div "Тема Тема * Вы можете доводить клиента до кассы или же терять его в чате Рекоме…" at bounding box center [771, 462] width 903 height 323
drag, startPoint x: 673, startPoint y: 418, endPoint x: 703, endPoint y: 418, distance: 29.8
click at [703, 418] on div "Вы можете доводить клиента до кассы или же терять его в чате" at bounding box center [549, 412] width 356 height 35
click at [570, 416] on input "Вы можете доводить клиента до кассы или же терять его в чате" at bounding box center [535, 413] width 308 height 22
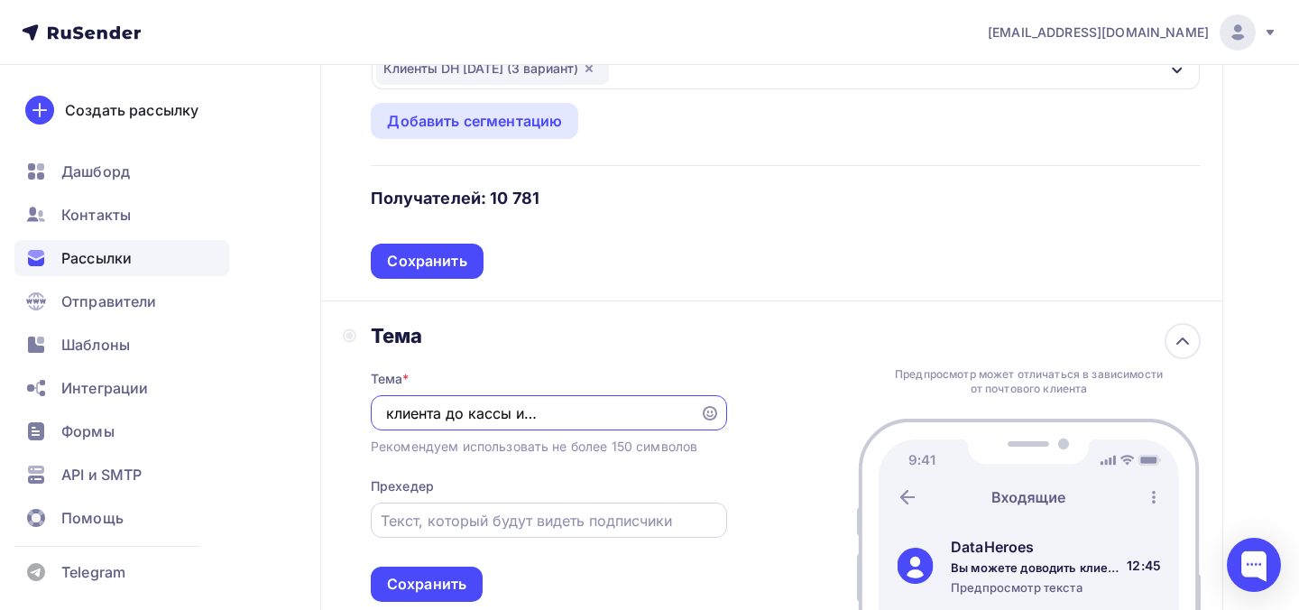
type input "Вы можете доводить клиента до кассы или же продолжать терять его в чате"
click at [529, 538] on div at bounding box center [549, 519] width 356 height 35
drag, startPoint x: 546, startPoint y: 422, endPoint x: 697, endPoint y: 413, distance: 151.8
click at [698, 415] on div "Вы можете доводить клиента до кассы или же продолжать терять его в чате" at bounding box center [549, 412] width 356 height 35
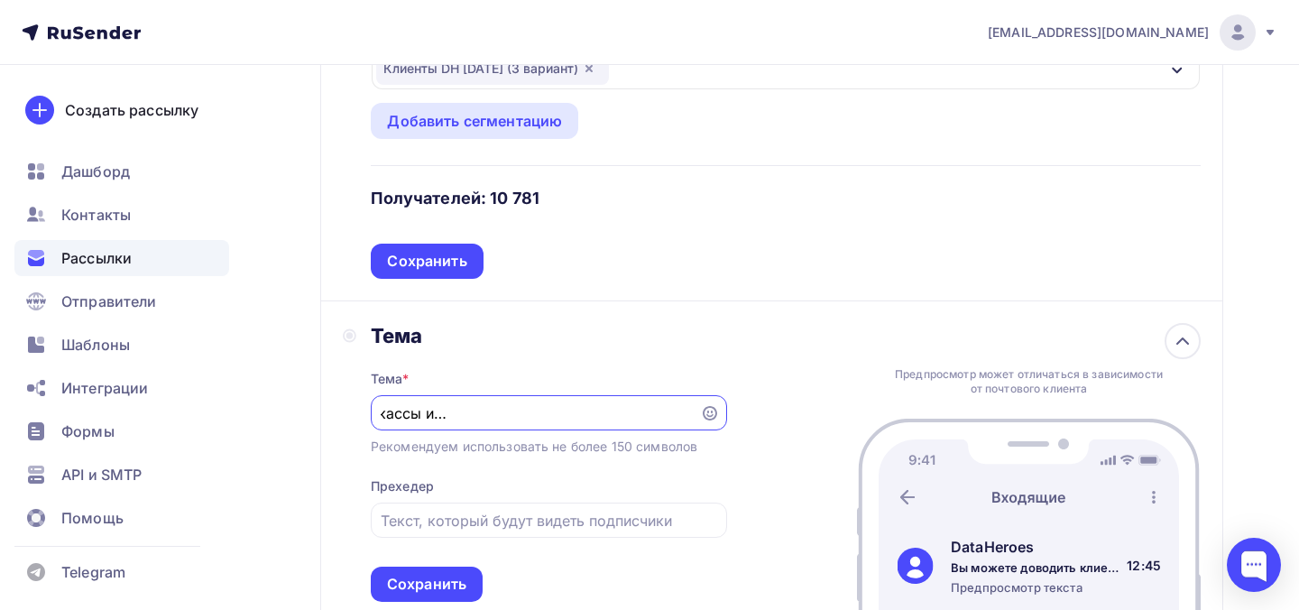
scroll to position [0, 0]
click at [517, 515] on input "text" at bounding box center [549, 521] width 336 height 22
paste input "Сколько клиентов ушли просто потому, что с ними не так заговорили?"
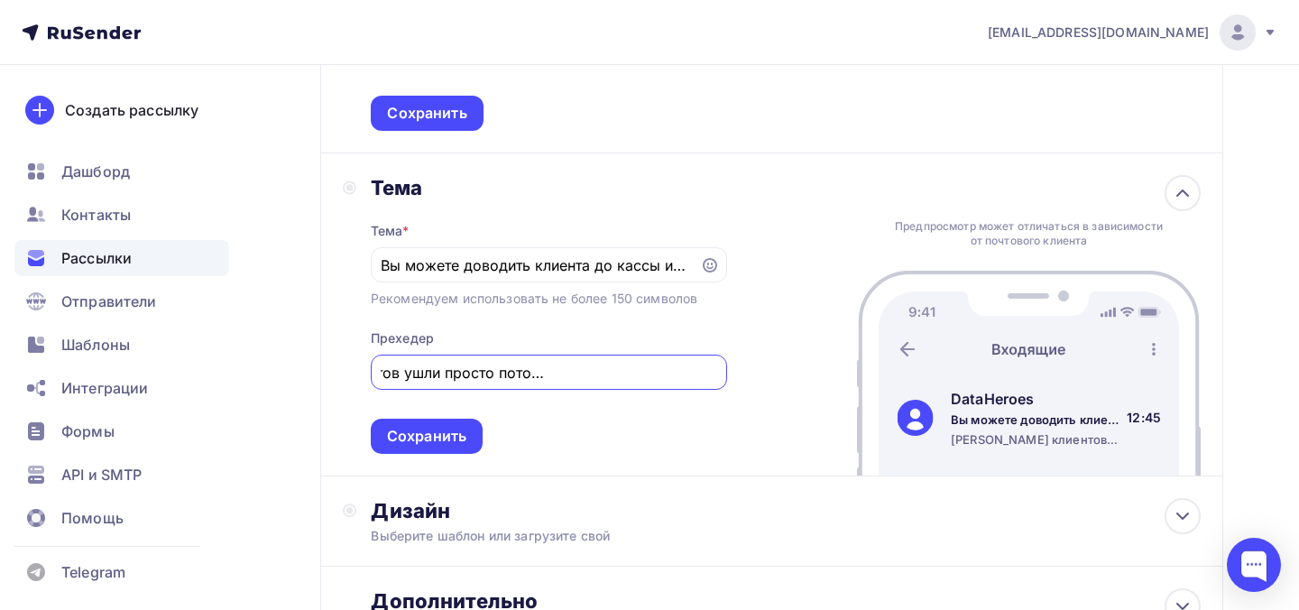
scroll to position [711, 0]
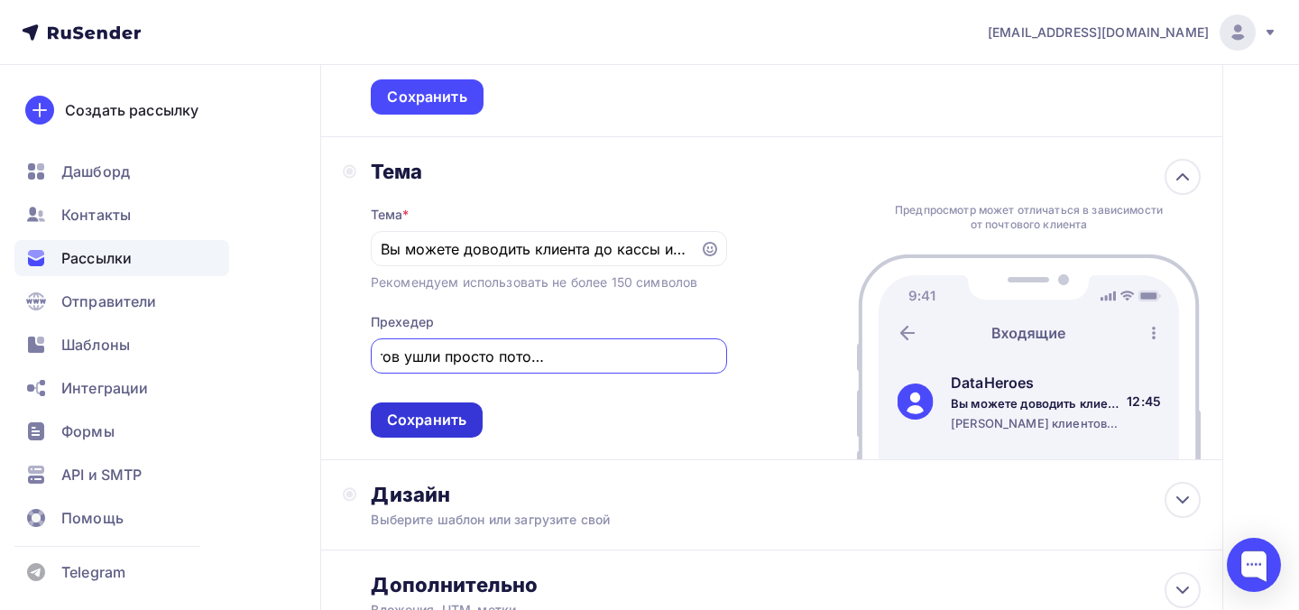
type input "Сколько клиентов ушли просто потому, что с ними не так заговорили?"
click at [462, 422] on div "Сохранить" at bounding box center [426, 420] width 79 height 21
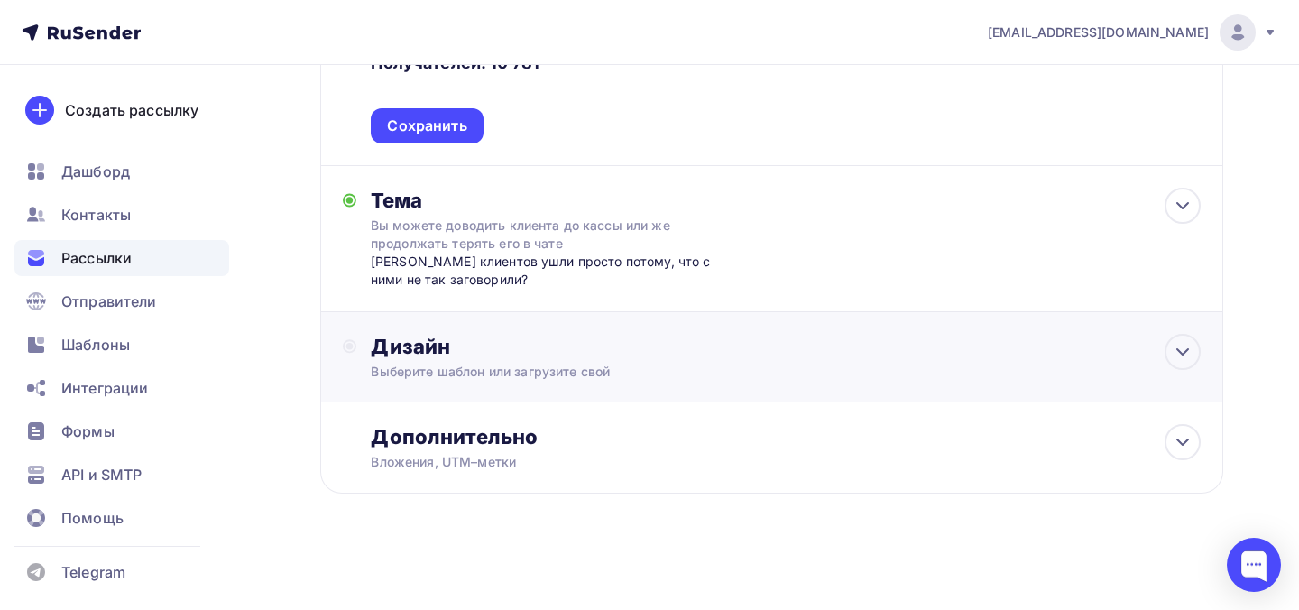
click at [488, 345] on div "Дизайн" at bounding box center [786, 346] width 830 height 25
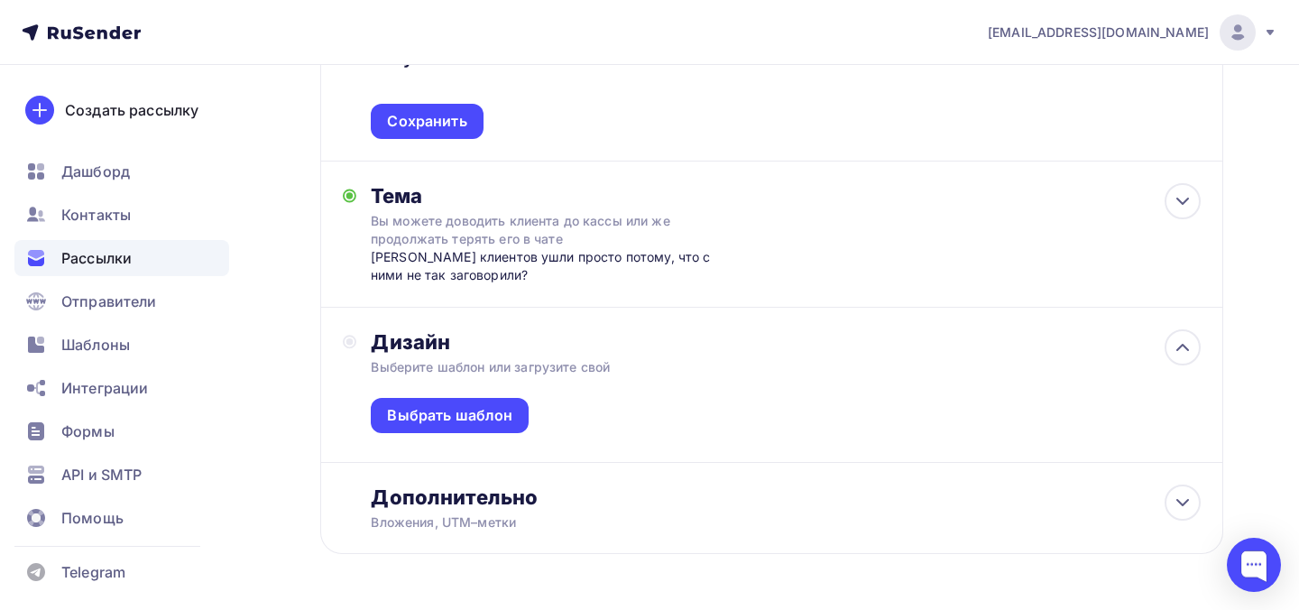
scroll to position [711, 0]
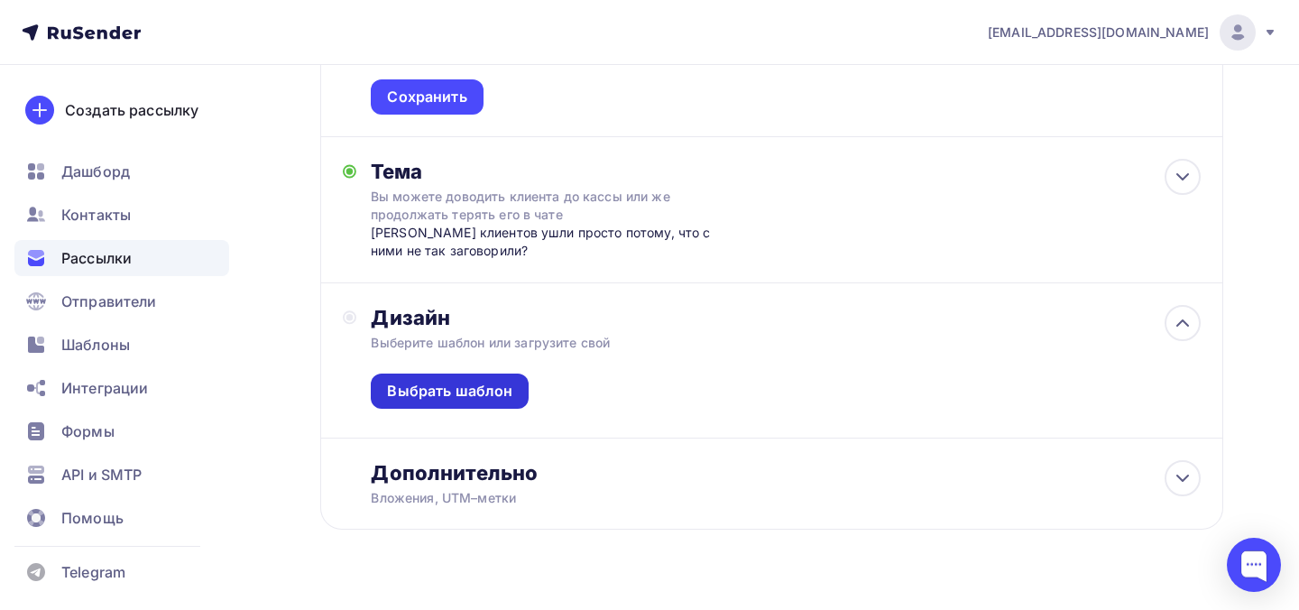
click at [483, 393] on div "Выбрать шаблон" at bounding box center [449, 391] width 125 height 21
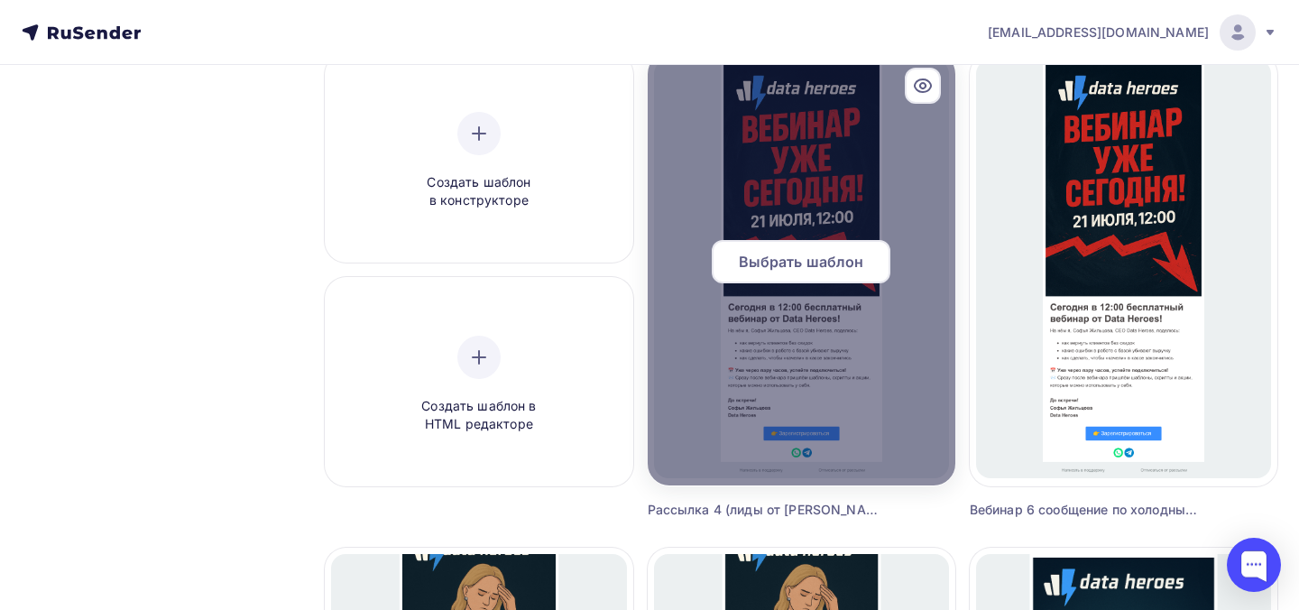
scroll to position [68, 0]
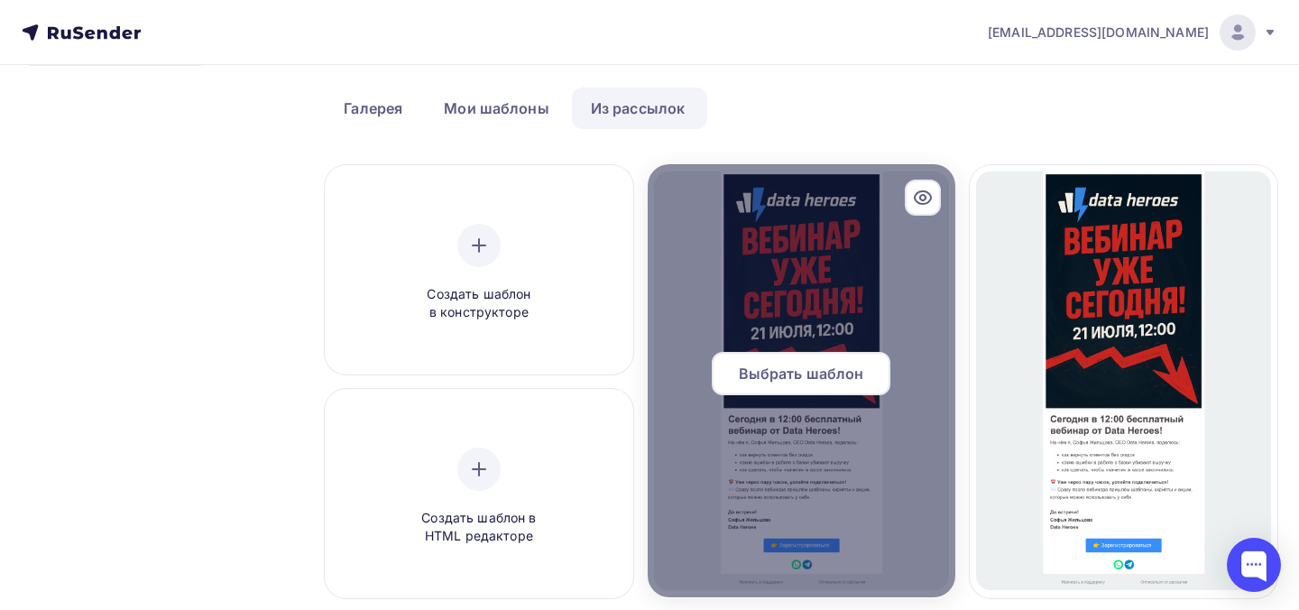
click at [826, 375] on span "Выбрать шаблон" at bounding box center [801, 374] width 125 height 22
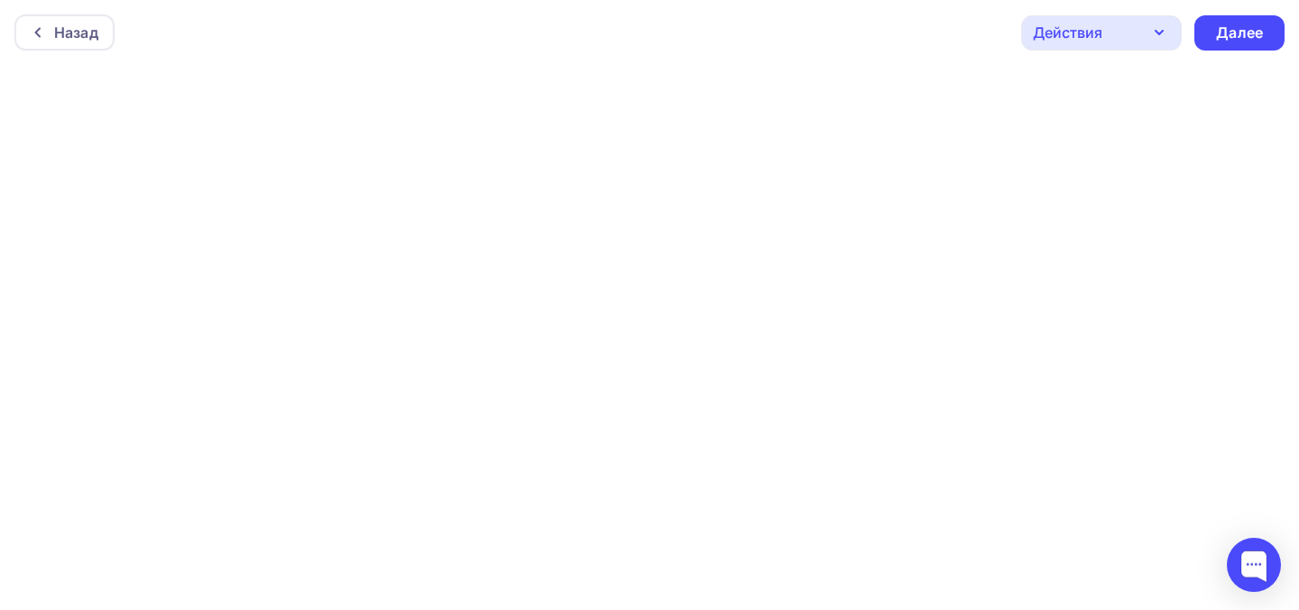
scroll to position [5, 0]
click at [1243, 26] on div "Далее" at bounding box center [1239, 28] width 47 height 21
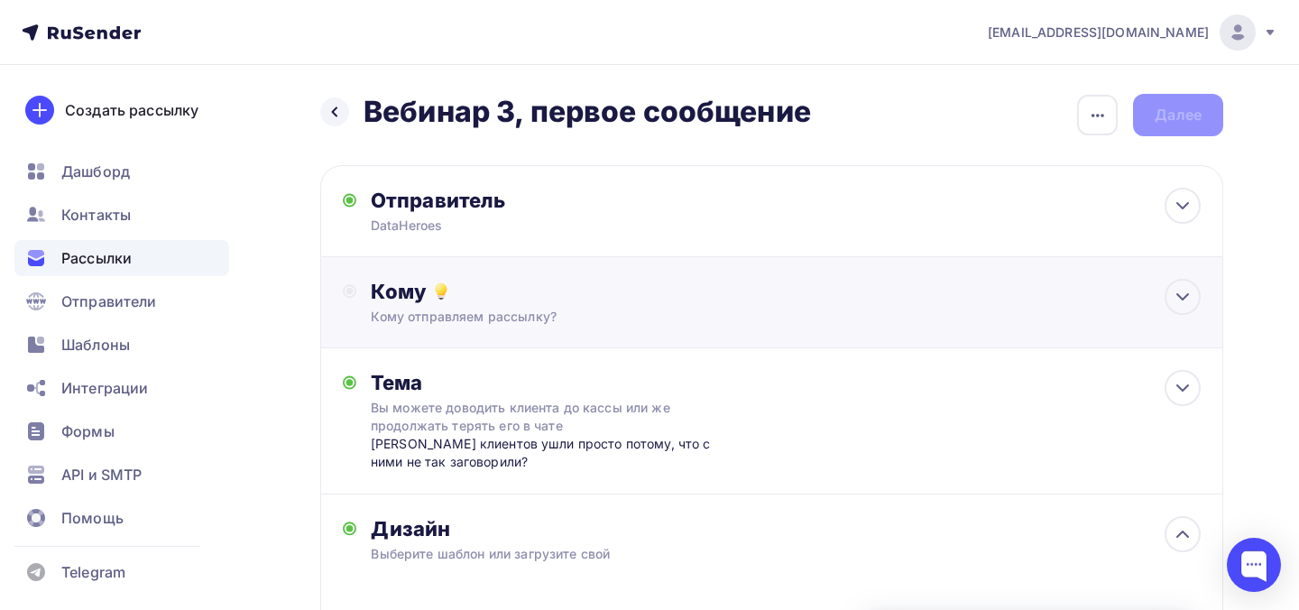
click at [993, 301] on div "Кому" at bounding box center [786, 291] width 830 height 25
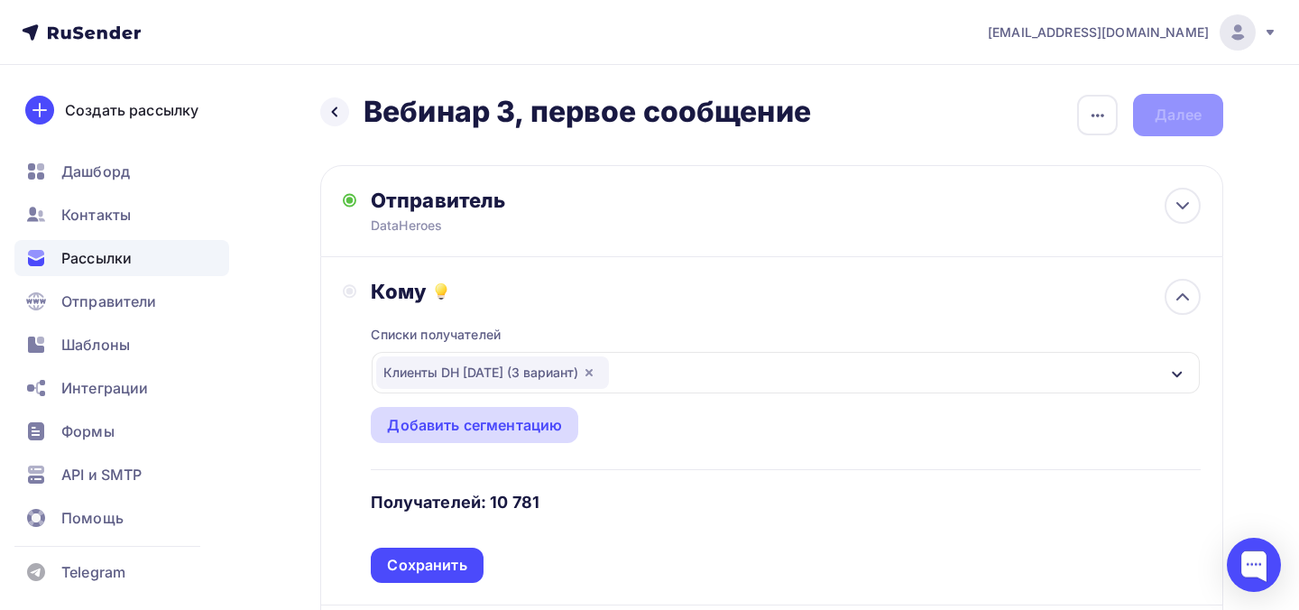
click at [521, 432] on div "Добавить сегментацию" at bounding box center [474, 425] width 175 height 22
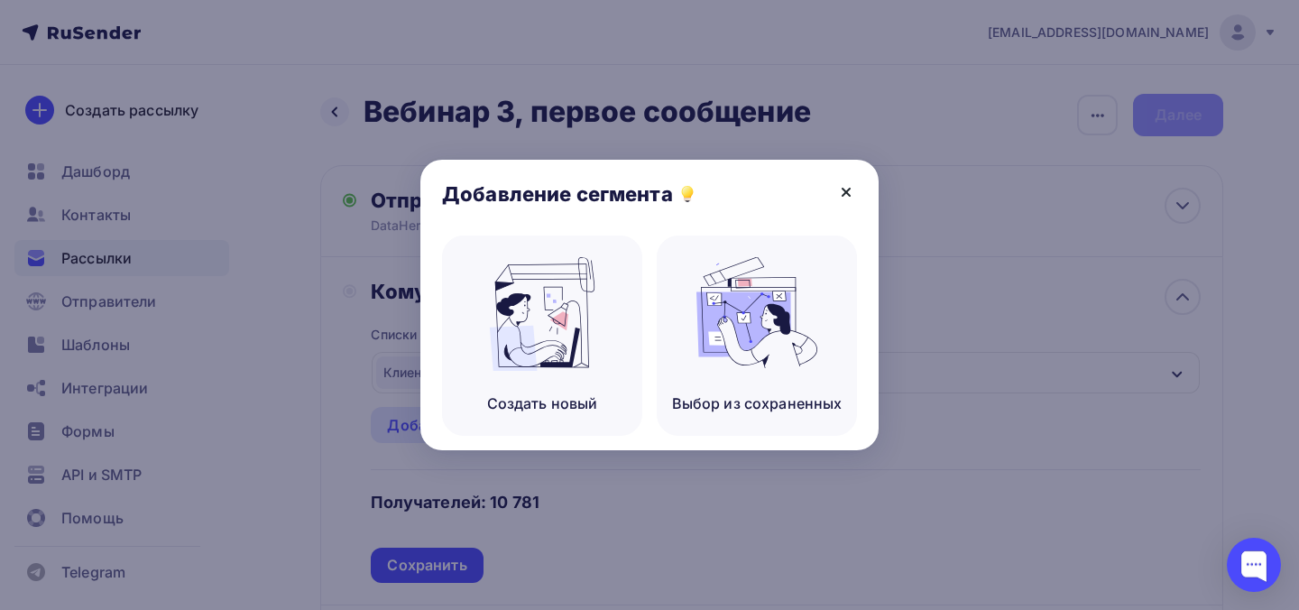
click at [852, 187] on icon at bounding box center [846, 192] width 22 height 22
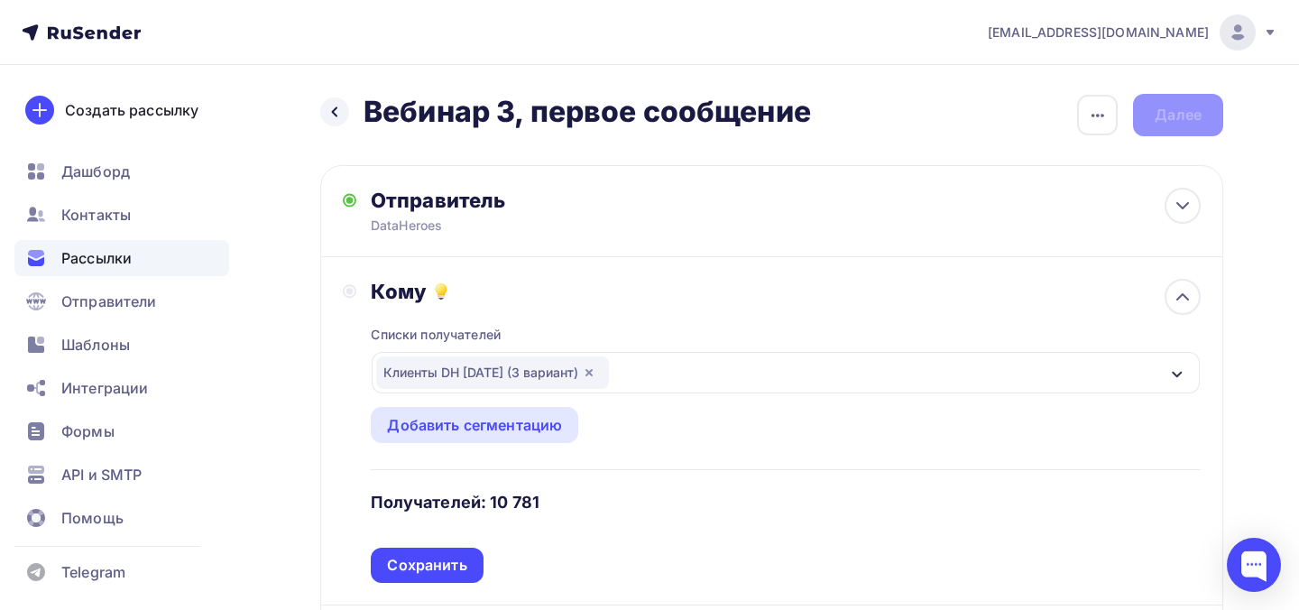
click at [352, 290] on circle at bounding box center [349, 291] width 7 height 7
click at [429, 569] on div "Сохранить" at bounding box center [426, 565] width 79 height 21
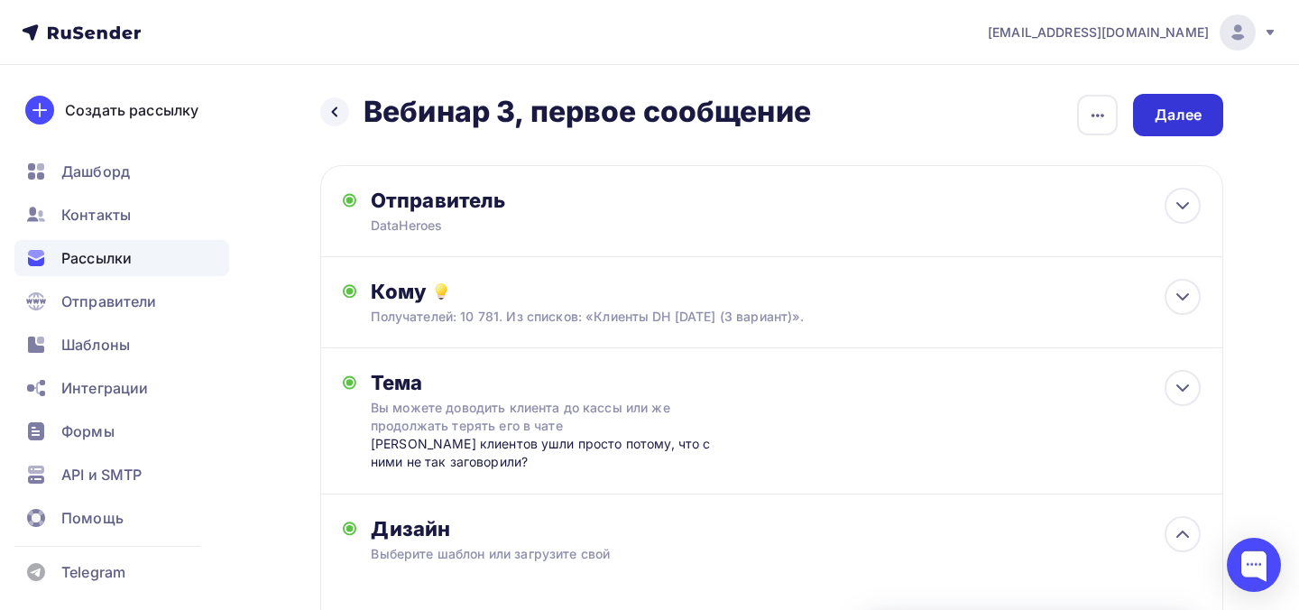
click at [1170, 97] on div "Далее" at bounding box center [1178, 115] width 90 height 42
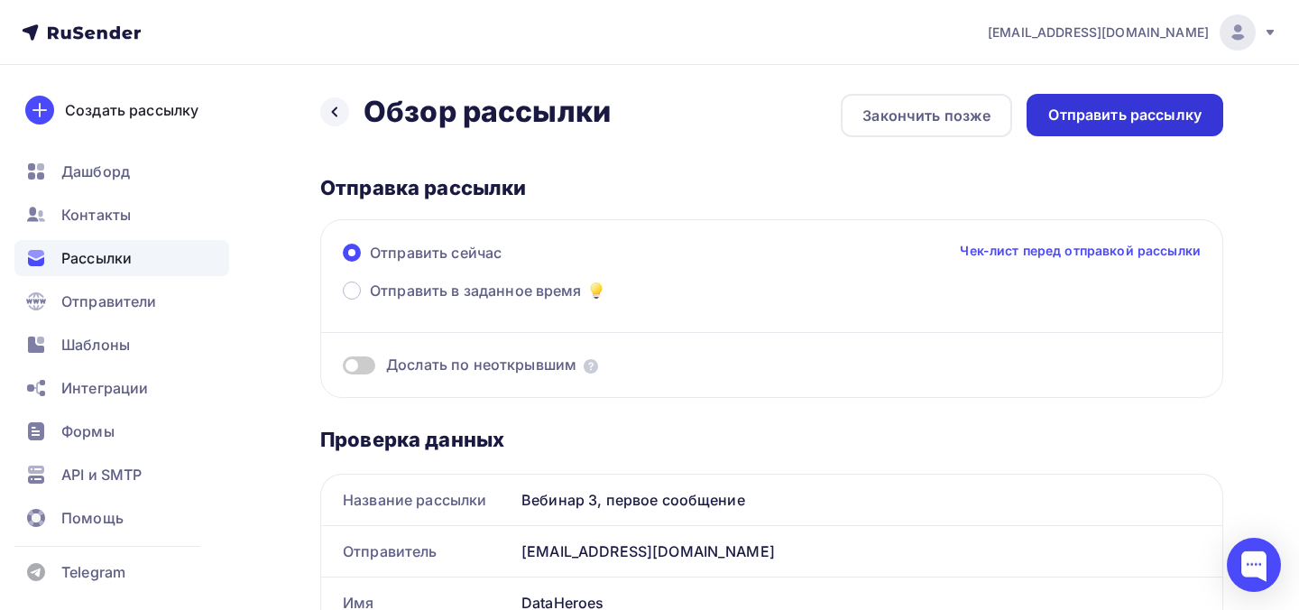
click at [1073, 121] on div "Отправить рассылку" at bounding box center [1124, 115] width 153 height 21
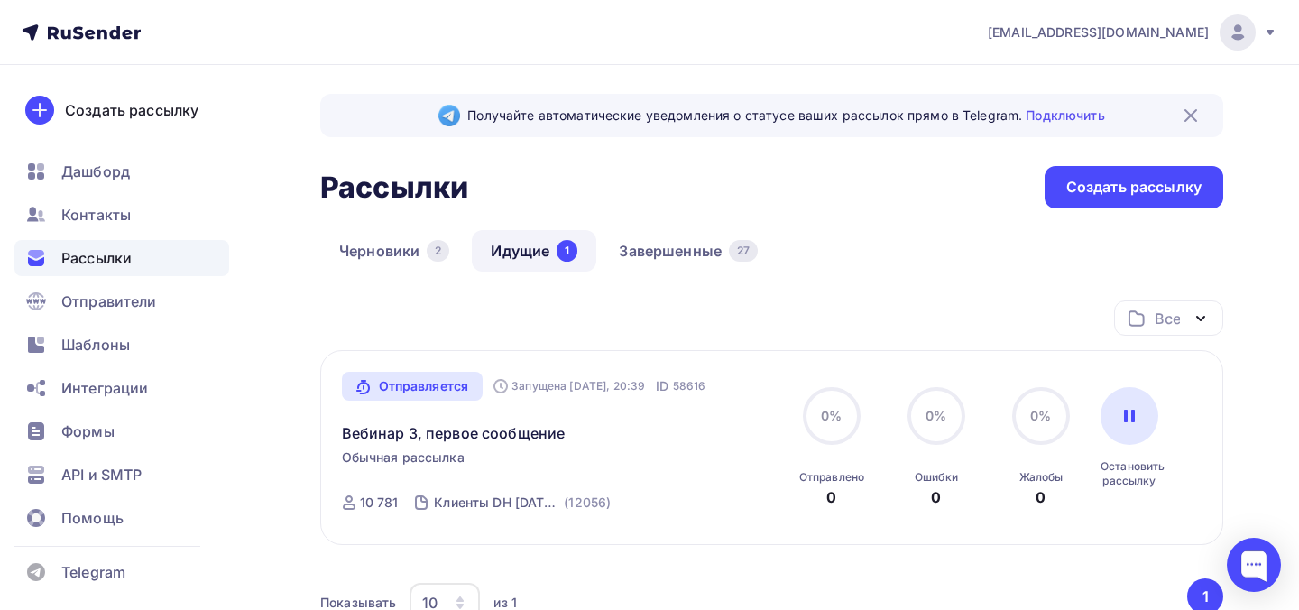
click at [195, 255] on div "Рассылки" at bounding box center [121, 258] width 215 height 36
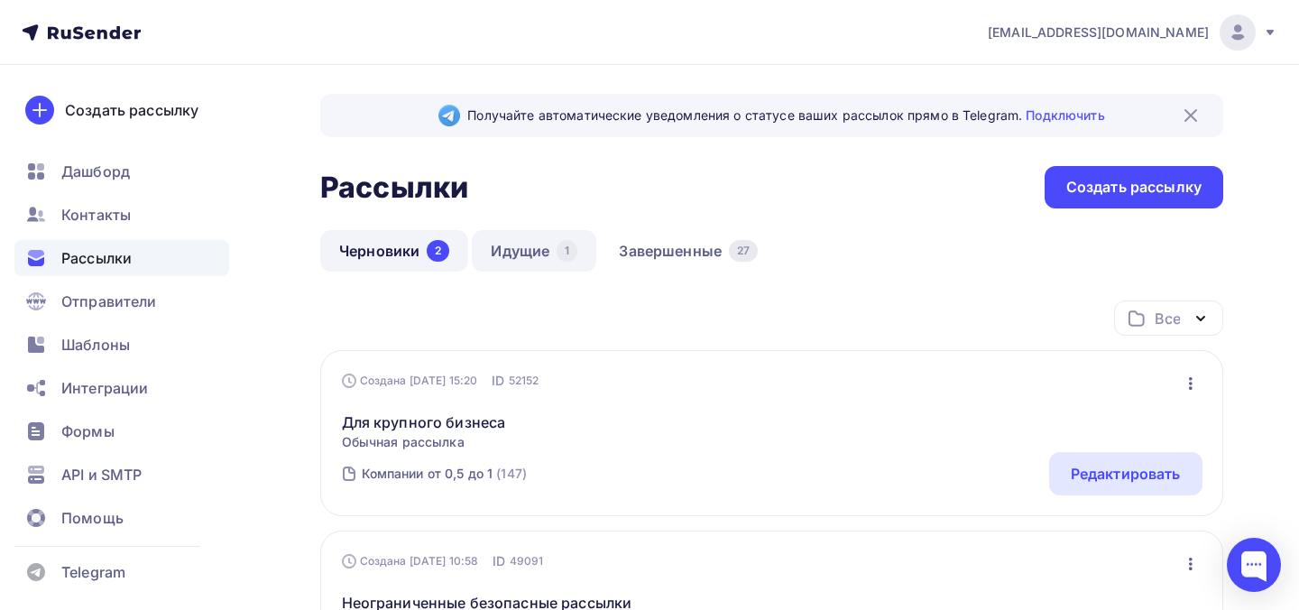
click at [527, 254] on link "Идущие 1" at bounding box center [534, 250] width 124 height 41
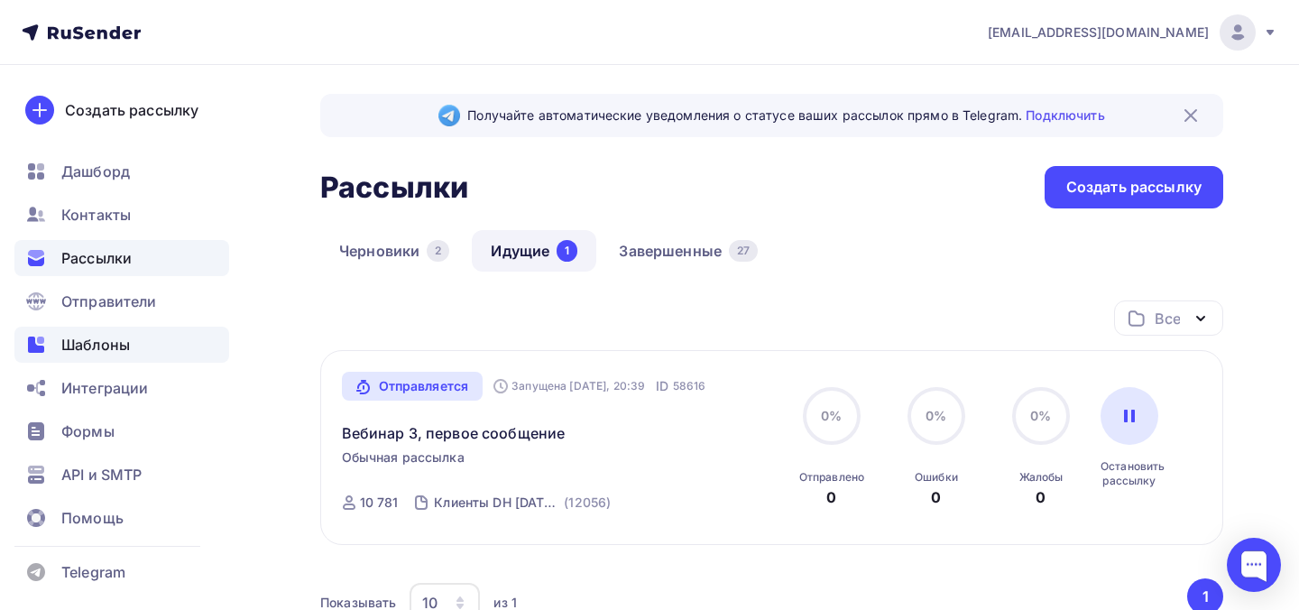
click at [177, 349] on div "Шаблоны" at bounding box center [121, 345] width 215 height 36
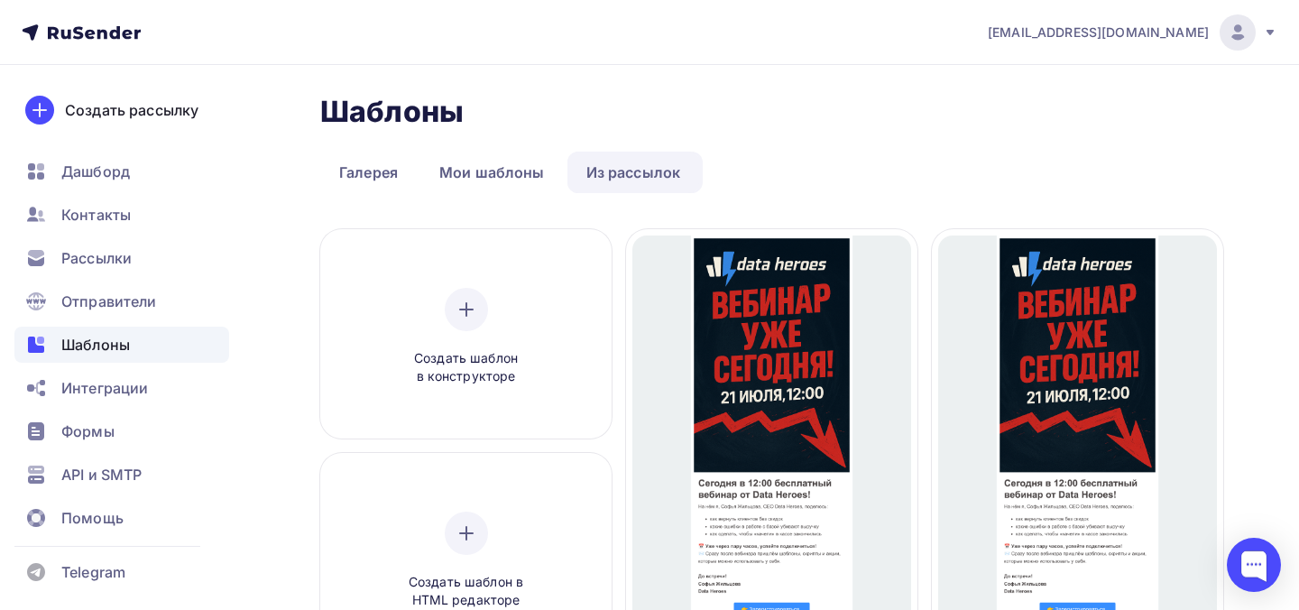
click at [619, 167] on link "Из рассылок" at bounding box center [633, 172] width 133 height 41
click at [502, 177] on link "Мои шаблоны" at bounding box center [491, 172] width 143 height 41
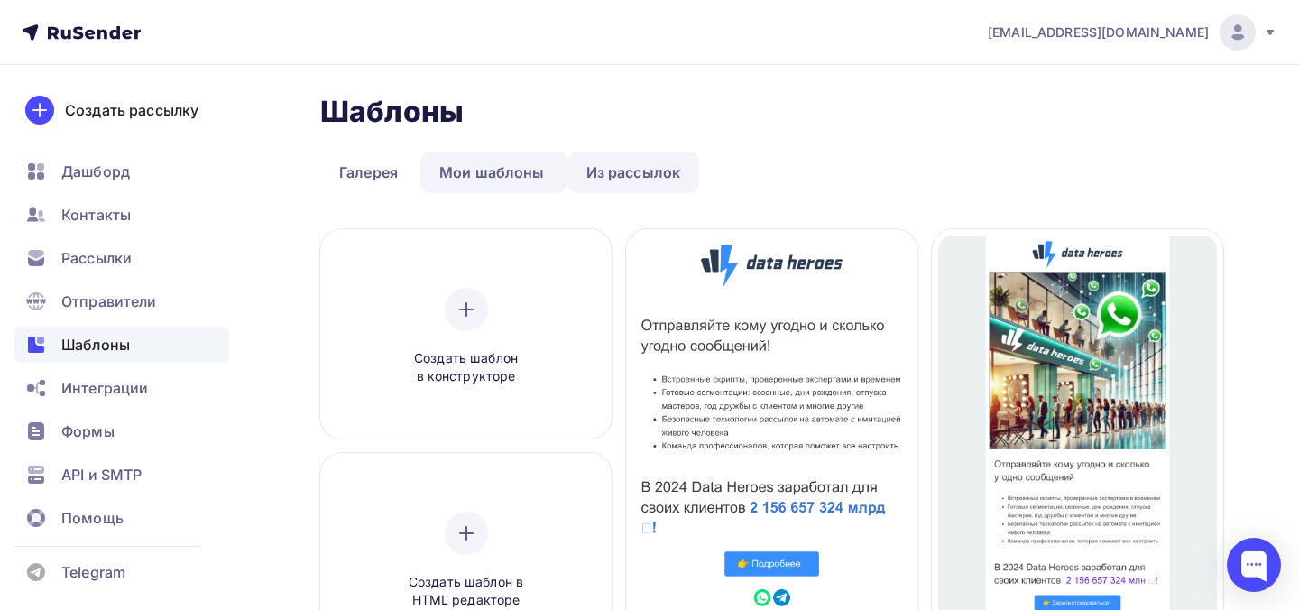
click at [615, 177] on link "Из рассылок" at bounding box center [633, 172] width 133 height 41
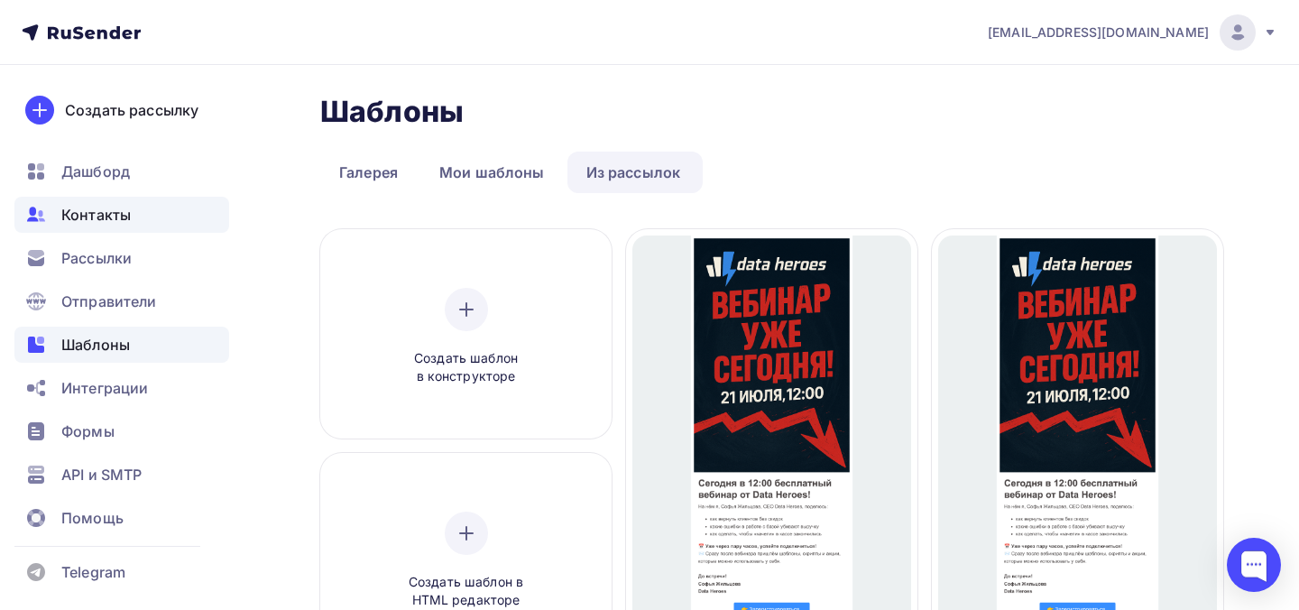
click at [115, 224] on span "Контакты" at bounding box center [95, 215] width 69 height 22
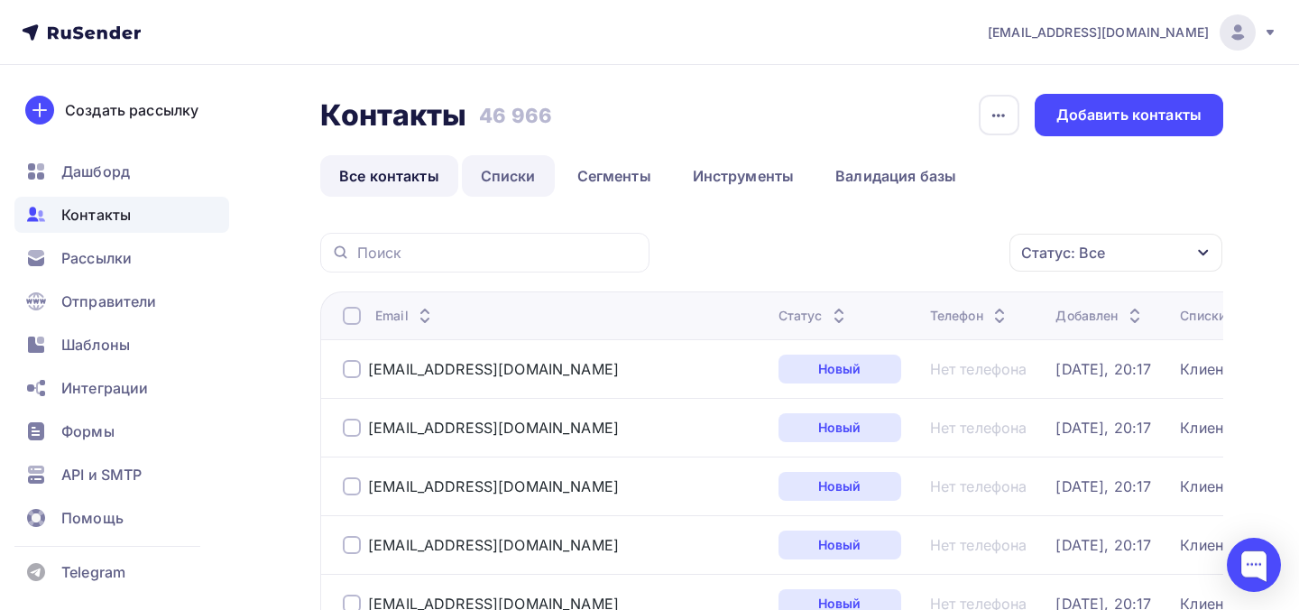
click at [520, 173] on link "Списки" at bounding box center [508, 175] width 93 height 41
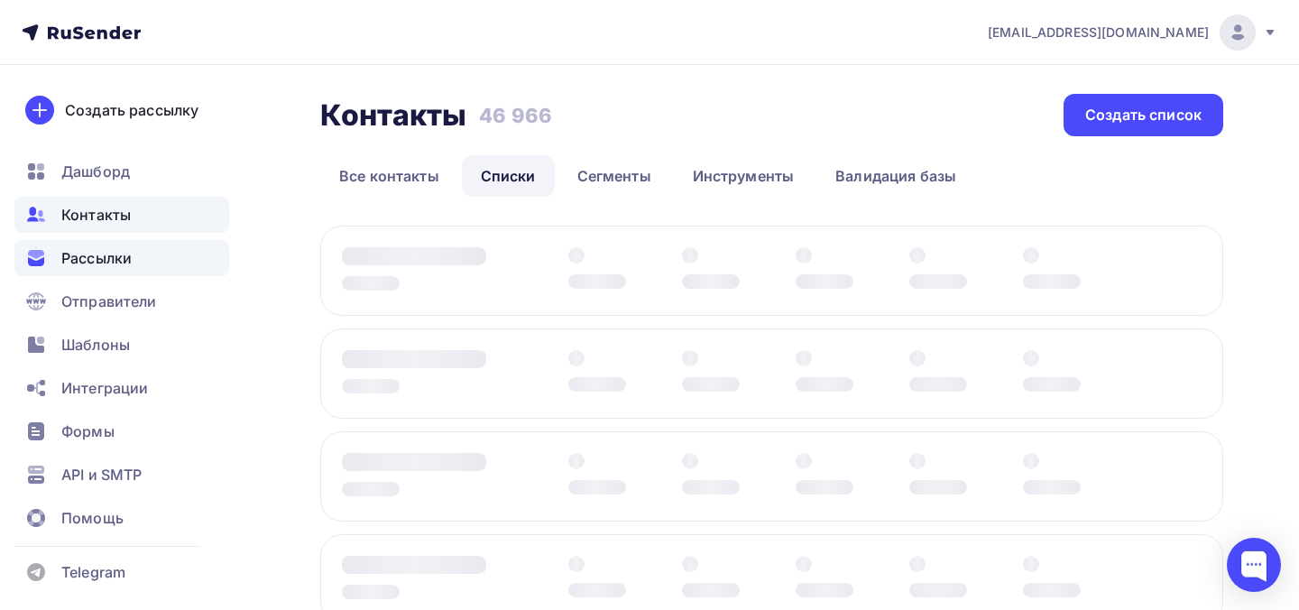
click at [112, 265] on span "Рассылки" at bounding box center [96, 258] width 70 height 22
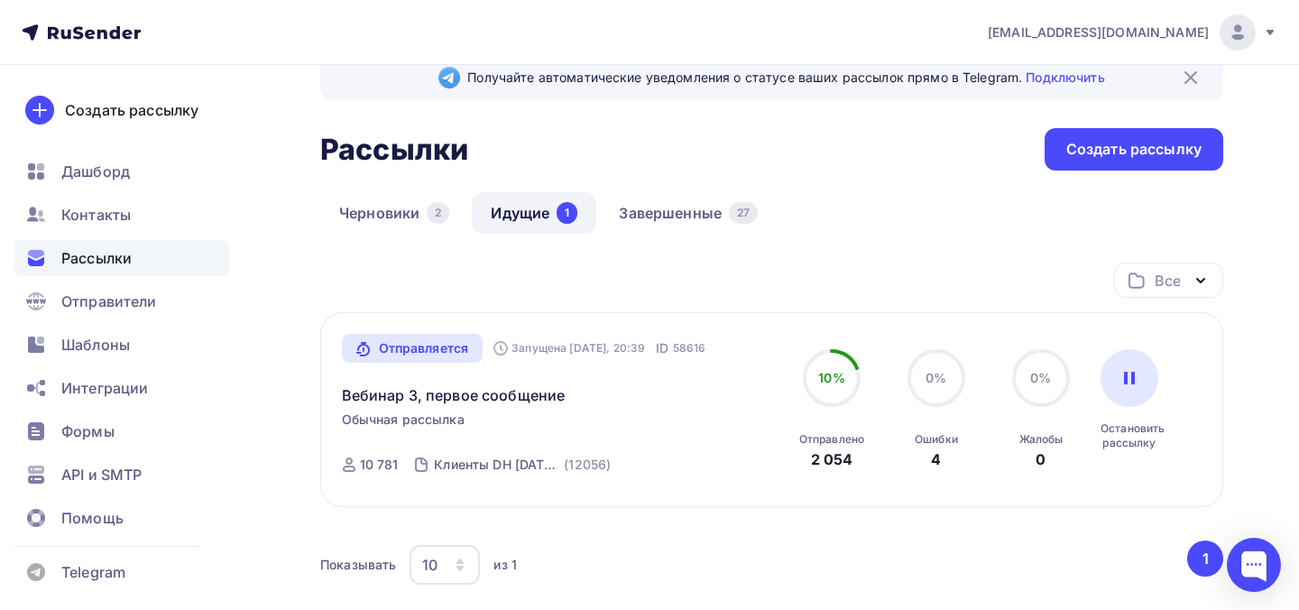
scroll to position [39, 0]
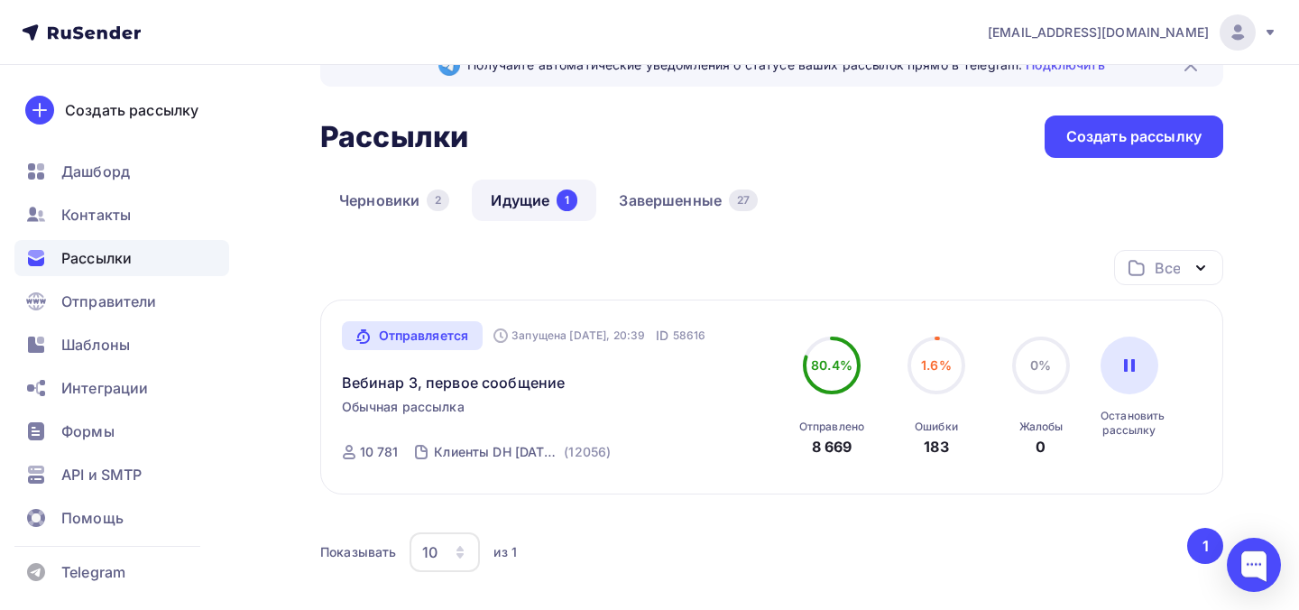
scroll to position [54, 0]
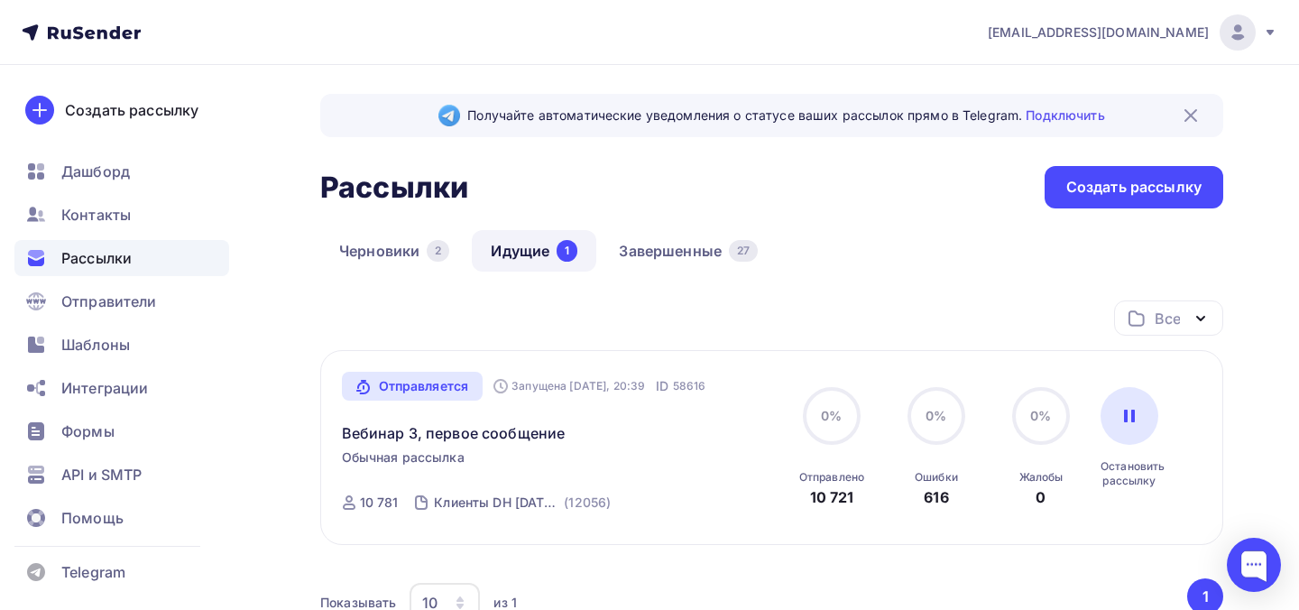
scroll to position [109, 0]
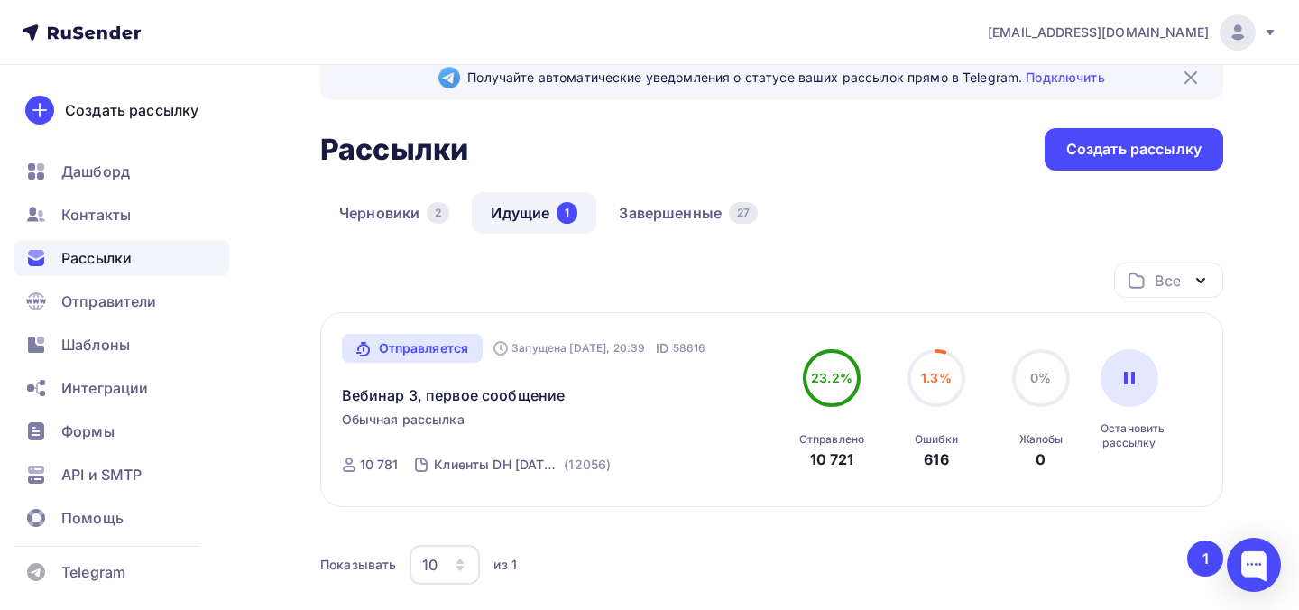
scroll to position [99, 0]
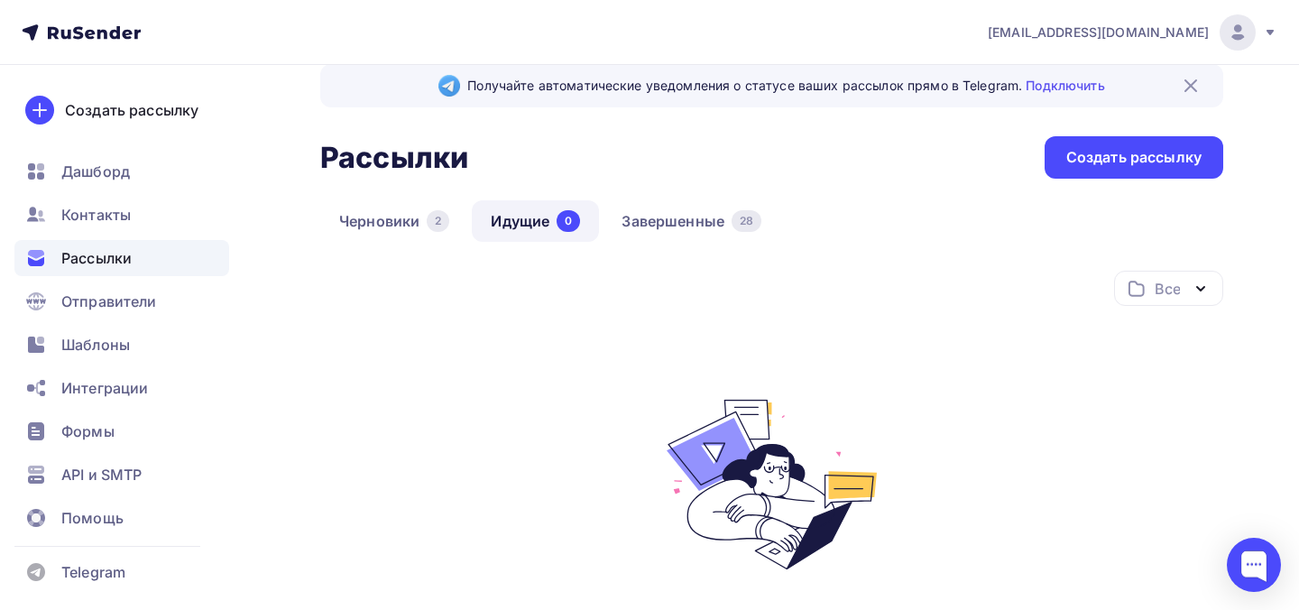
scroll to position [31, 0]
click at [649, 225] on link "Завершенные 28" at bounding box center [692, 219] width 178 height 41
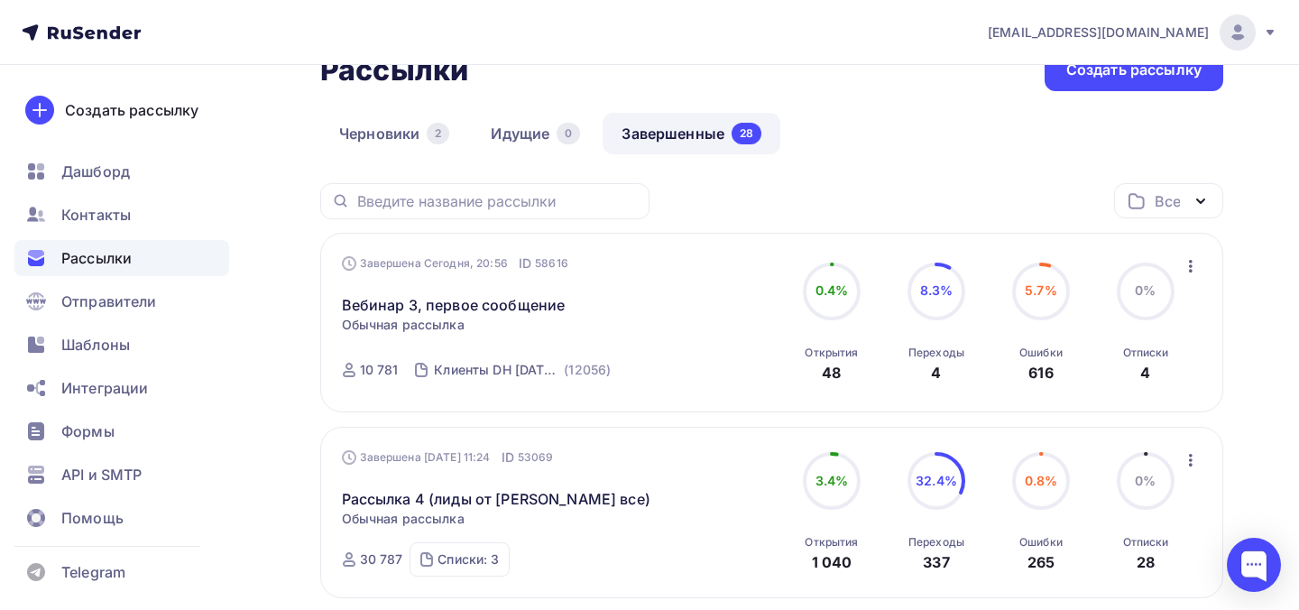
scroll to position [115, 0]
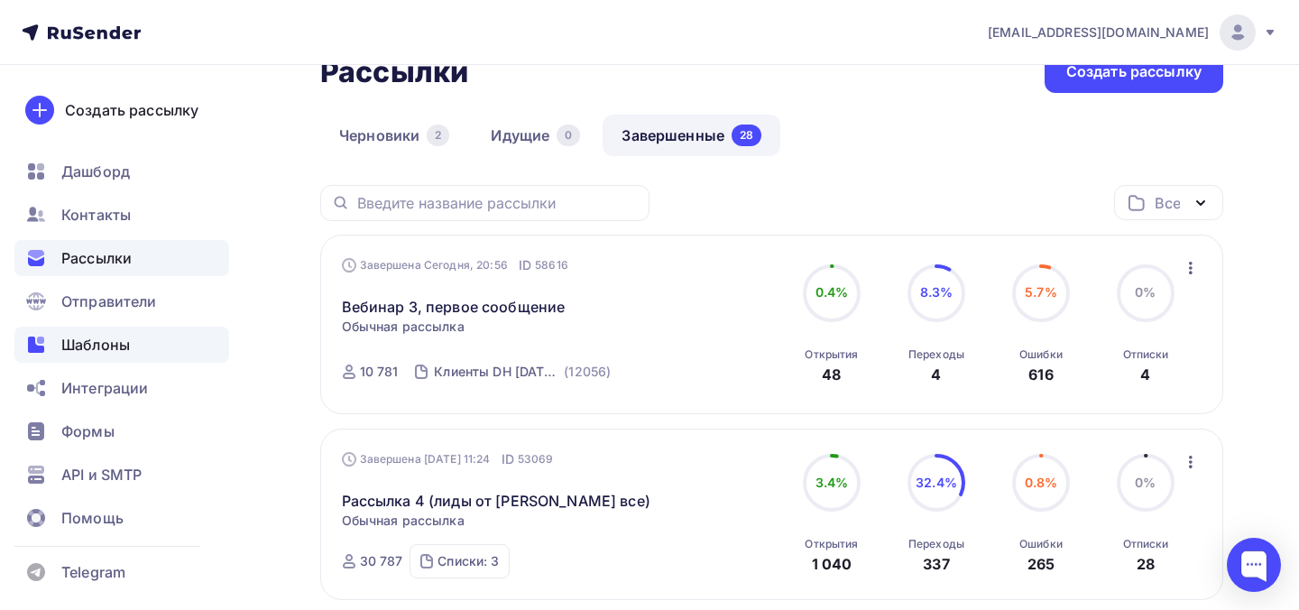
click at [100, 344] on span "Шаблоны" at bounding box center [95, 345] width 69 height 22
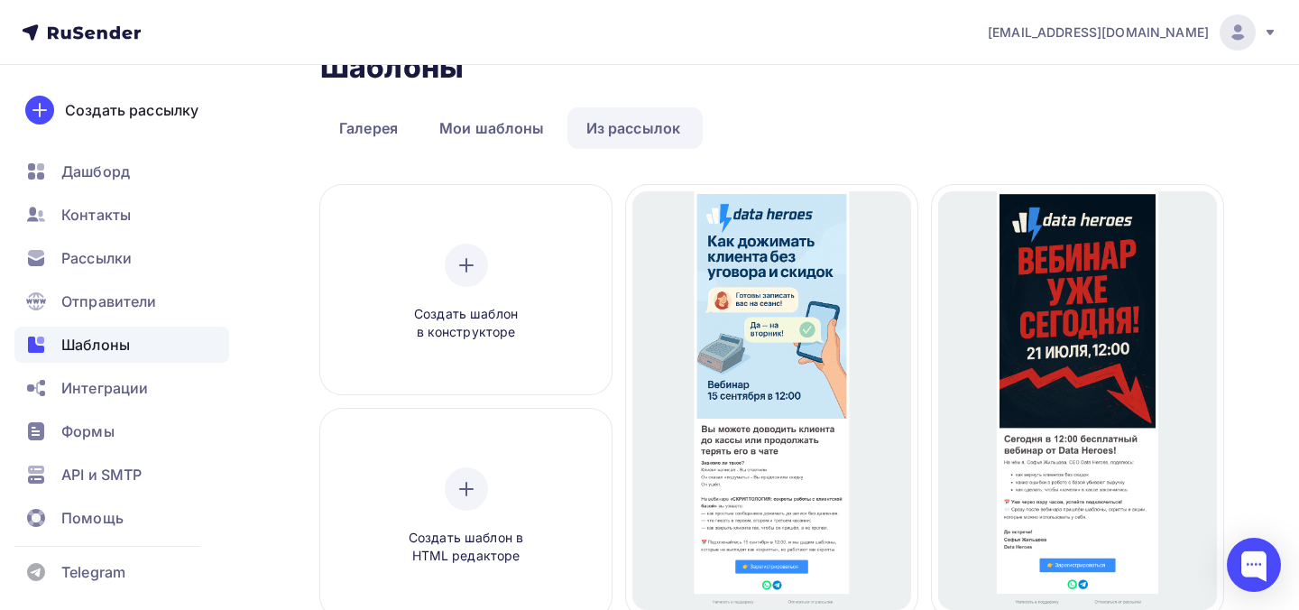
scroll to position [23, 0]
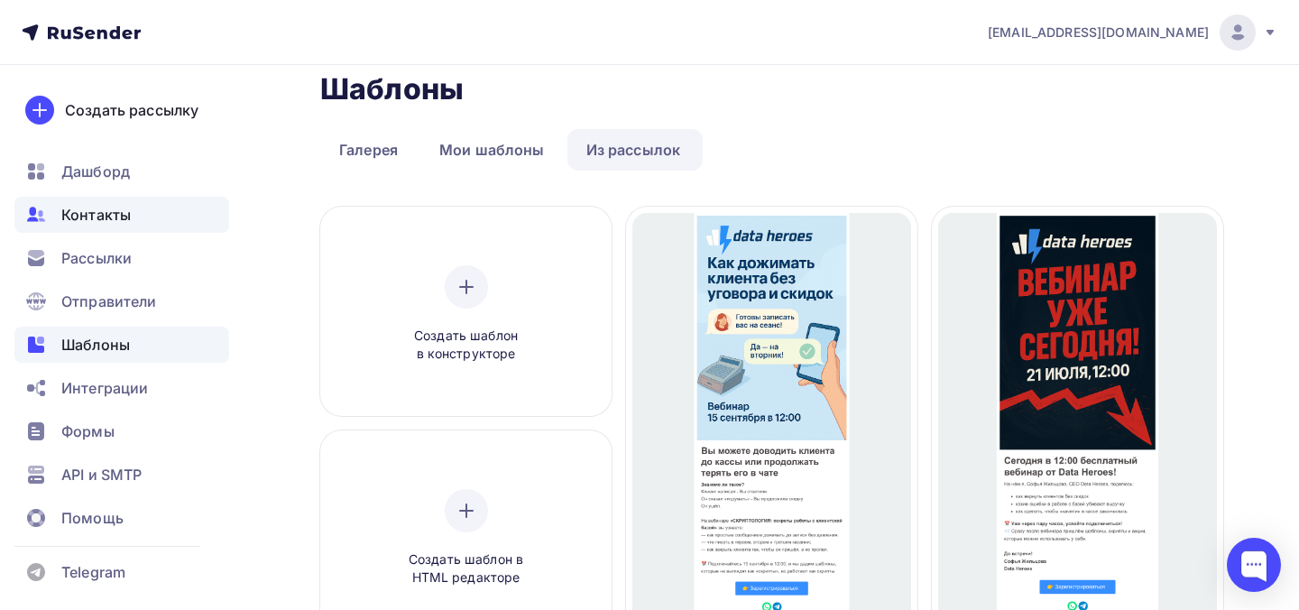
click at [158, 223] on div "Контакты" at bounding box center [121, 215] width 215 height 36
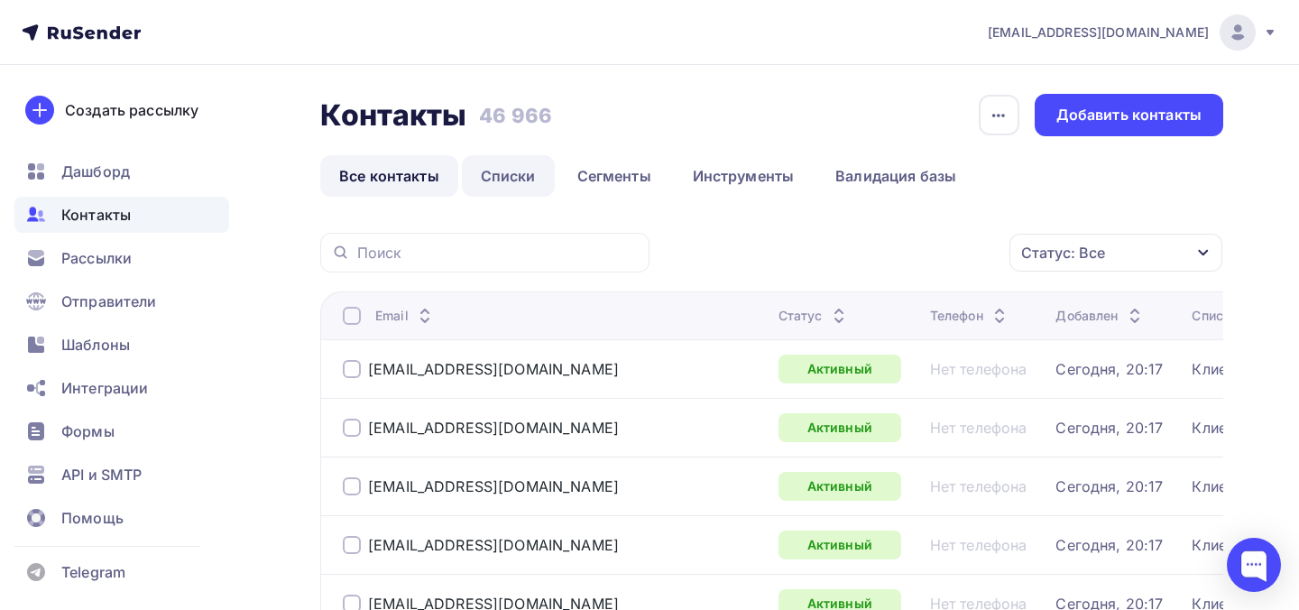
click at [512, 170] on link "Списки" at bounding box center [508, 175] width 93 height 41
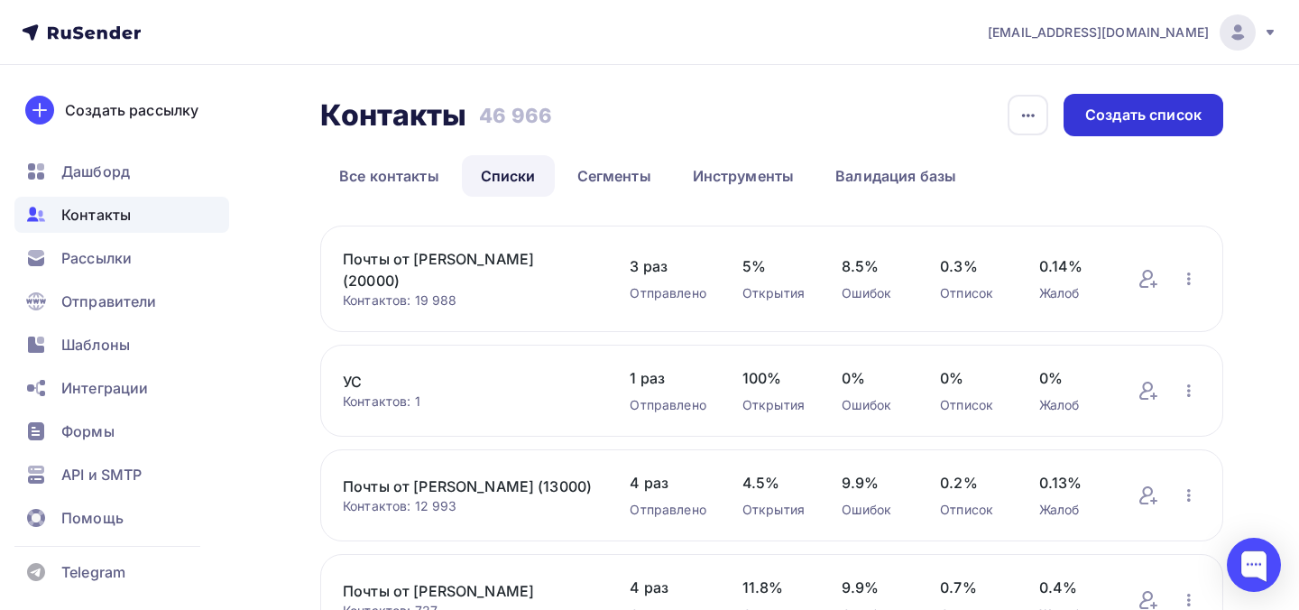
click at [1115, 118] on div "Создать список" at bounding box center [1143, 115] width 116 height 21
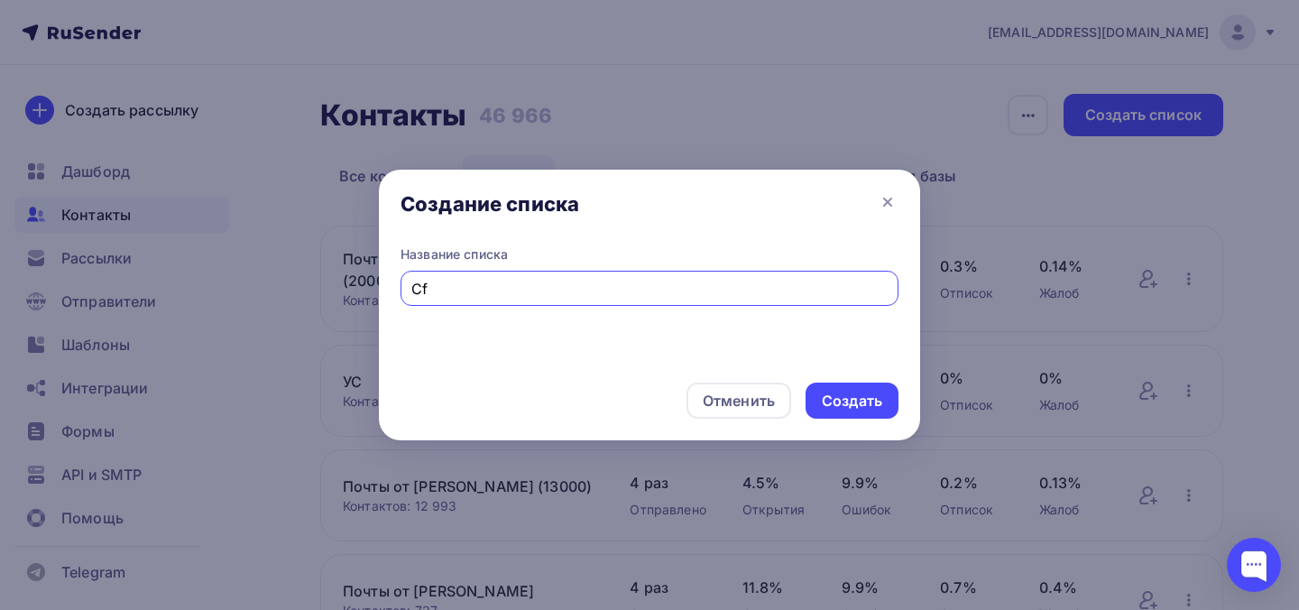
type input "C"
type input "Сайты салонов 4"
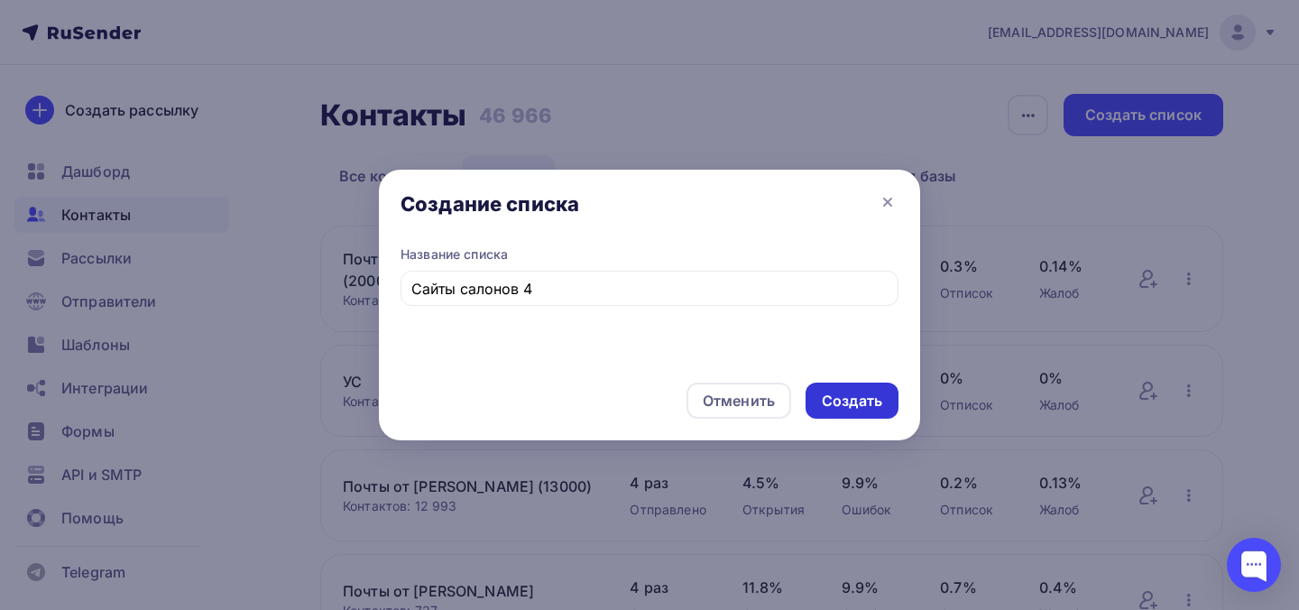
click at [857, 403] on div "Создать" at bounding box center [852, 401] width 60 height 21
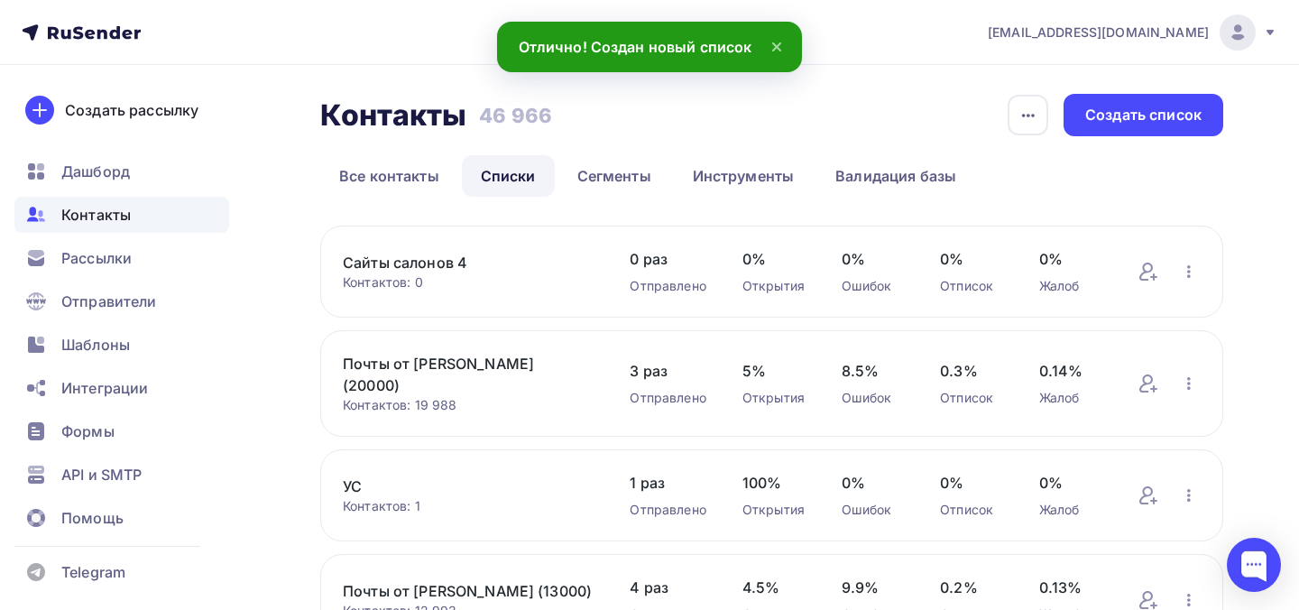
click at [457, 261] on link "Сайты салонов 4" at bounding box center [468, 263] width 251 height 22
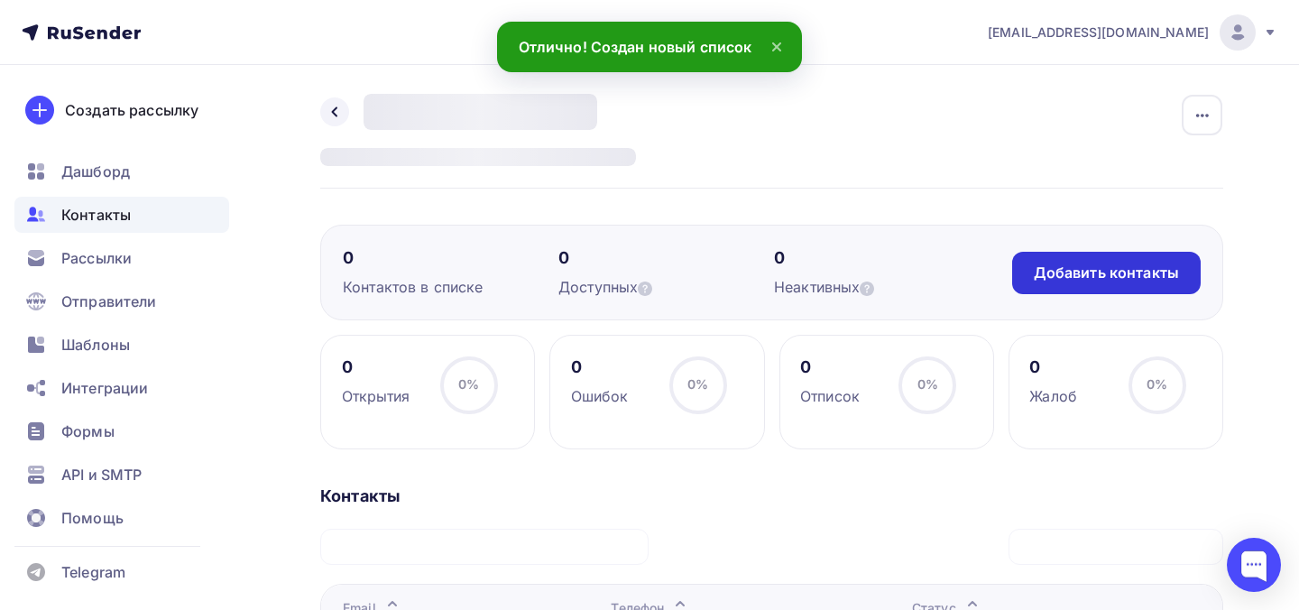
click at [1175, 267] on div "Добавить контакты" at bounding box center [1106, 272] width 145 height 21
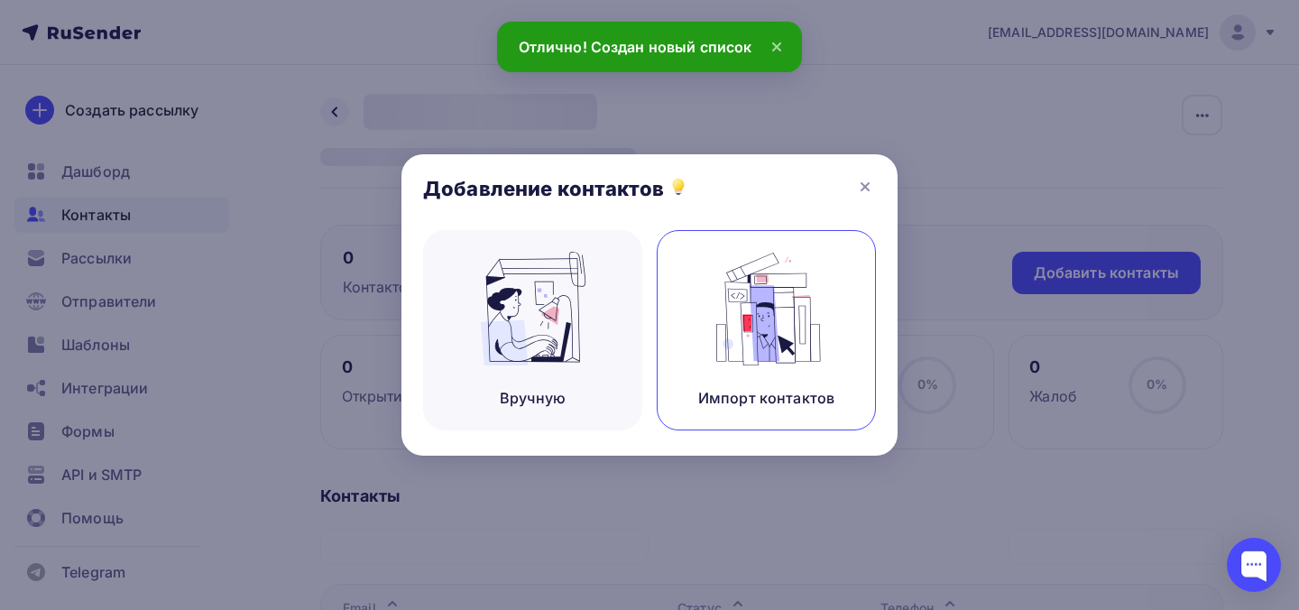
click at [698, 327] on div "Импорт контактов" at bounding box center [766, 330] width 219 height 200
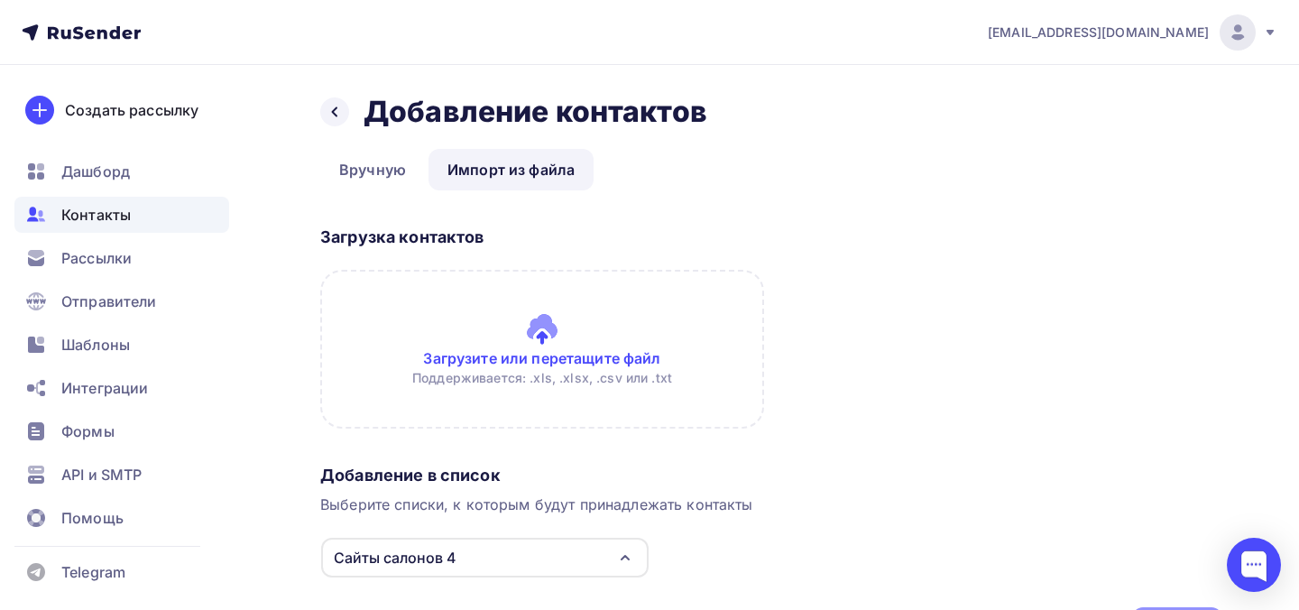
click at [499, 330] on input "file" at bounding box center [542, 349] width 444 height 159
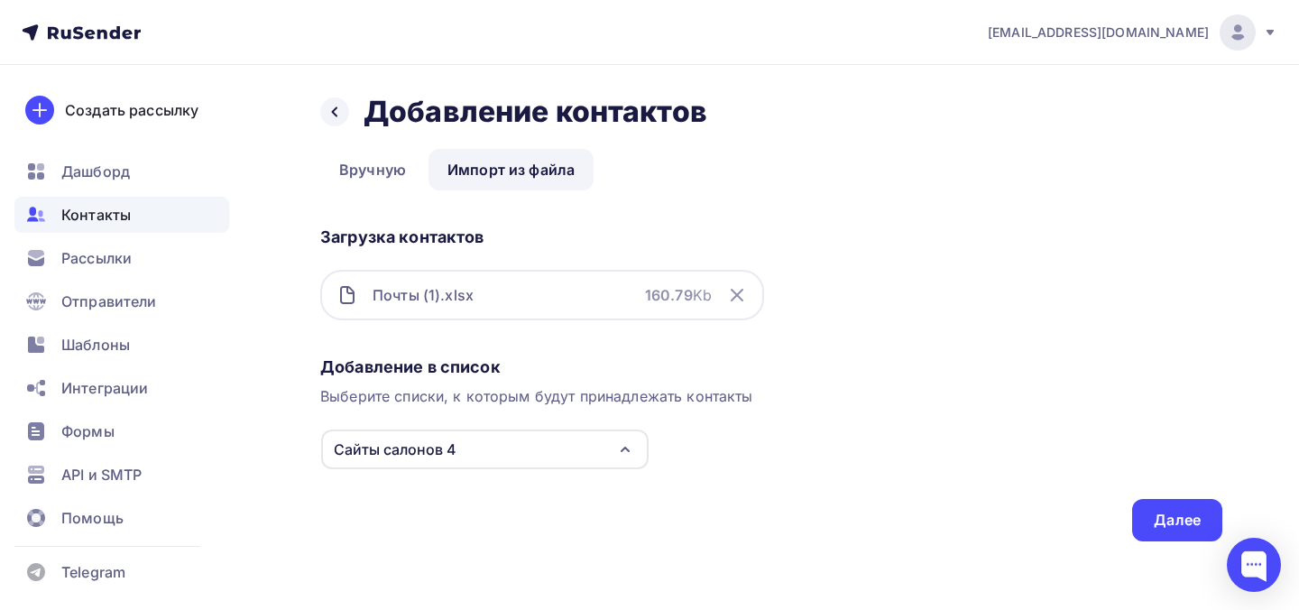
scroll to position [4, 0]
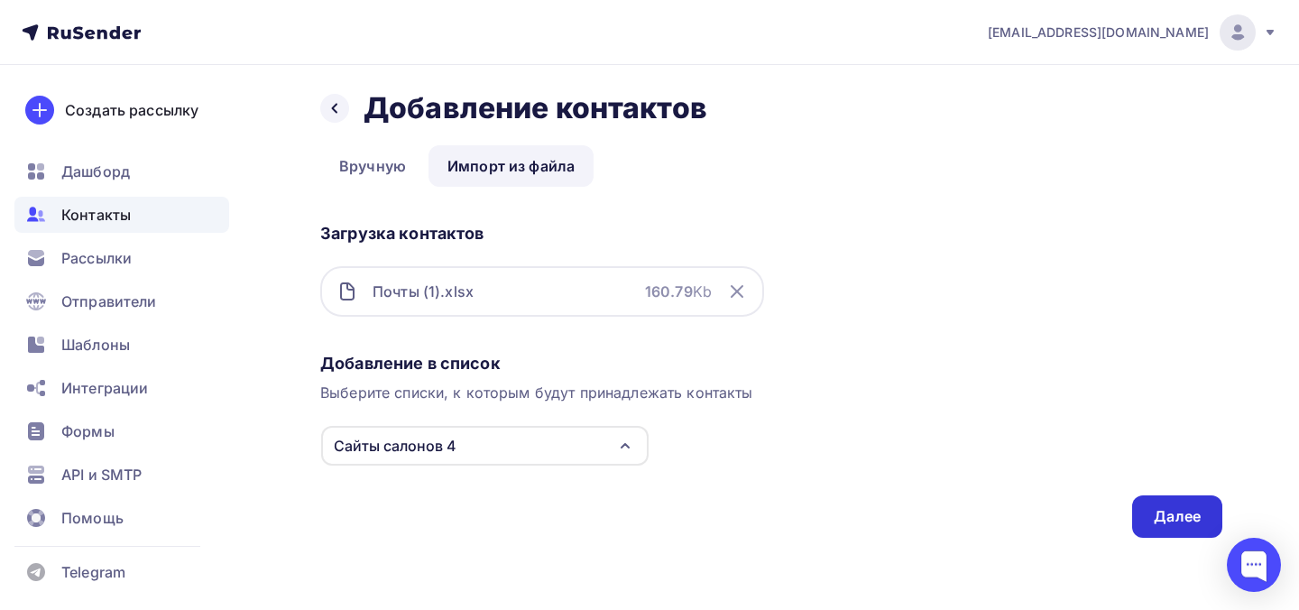
click at [1196, 527] on div "Далее" at bounding box center [1177, 516] width 90 height 42
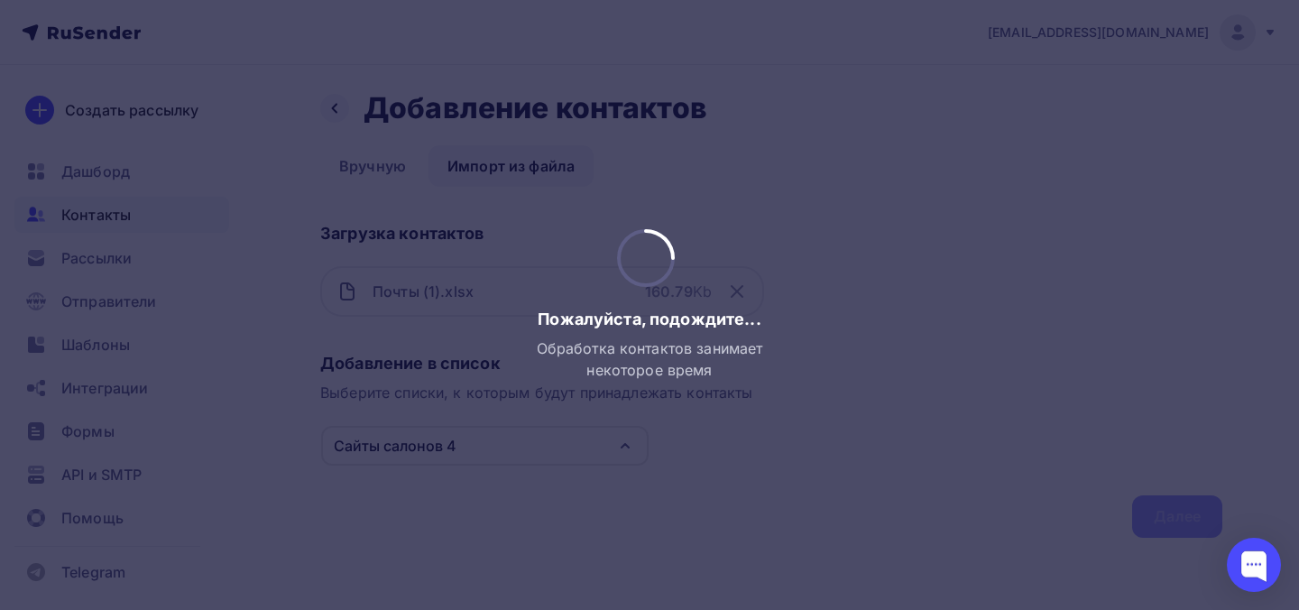
scroll to position [0, 0]
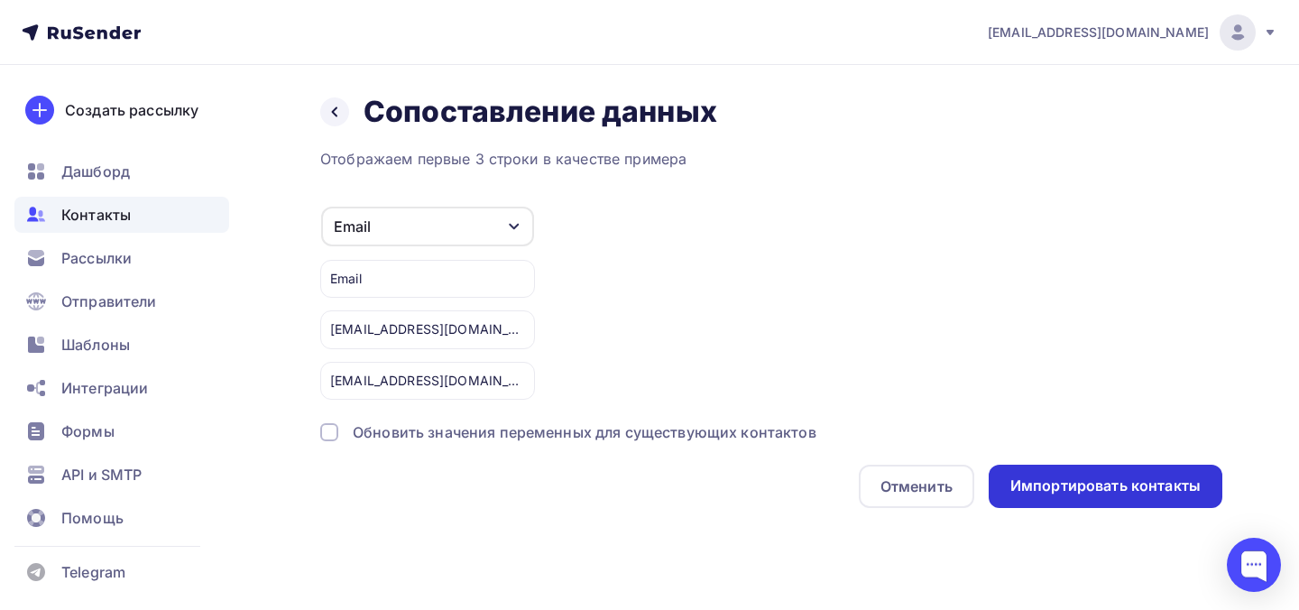
click at [1085, 489] on div "Импортировать контакты" at bounding box center [1105, 485] width 190 height 21
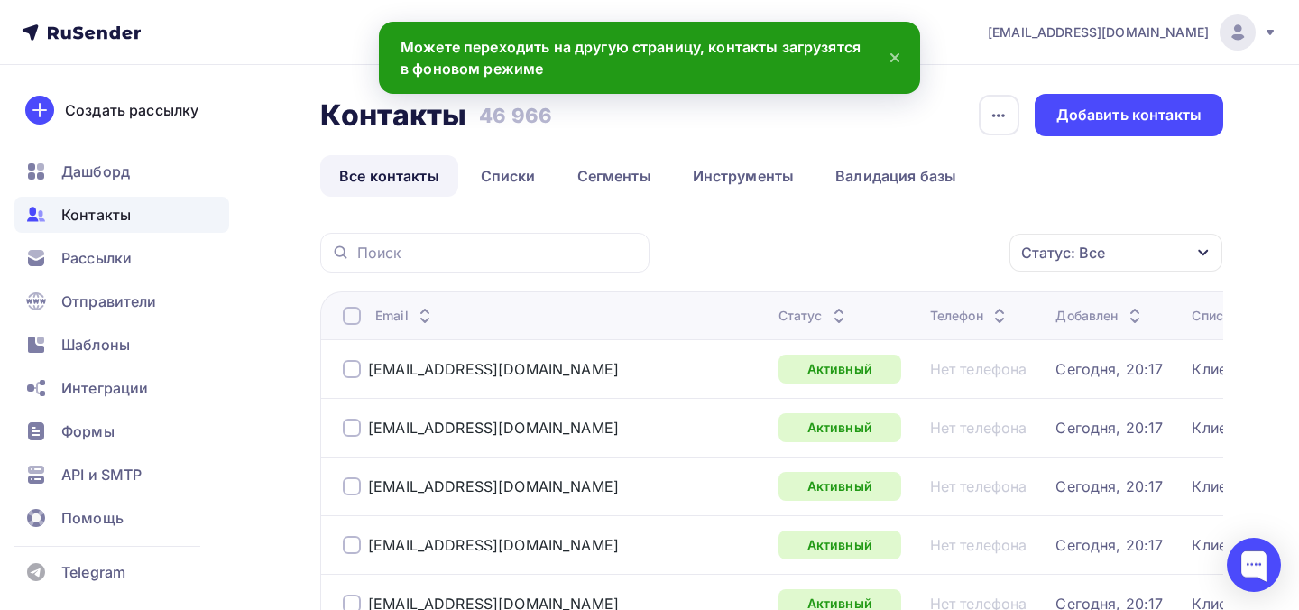
click at [167, 219] on div "Контакты" at bounding box center [121, 215] width 215 height 36
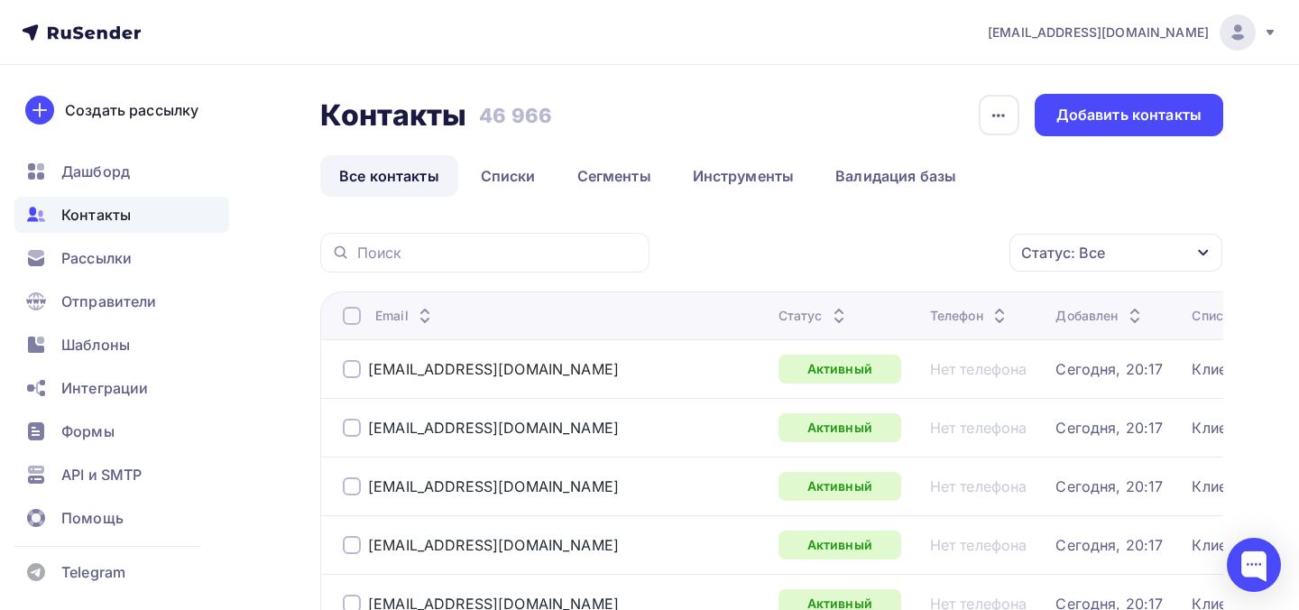
click at [154, 224] on div "Контакты" at bounding box center [121, 215] width 215 height 36
click at [485, 188] on link "Списки" at bounding box center [508, 175] width 93 height 41
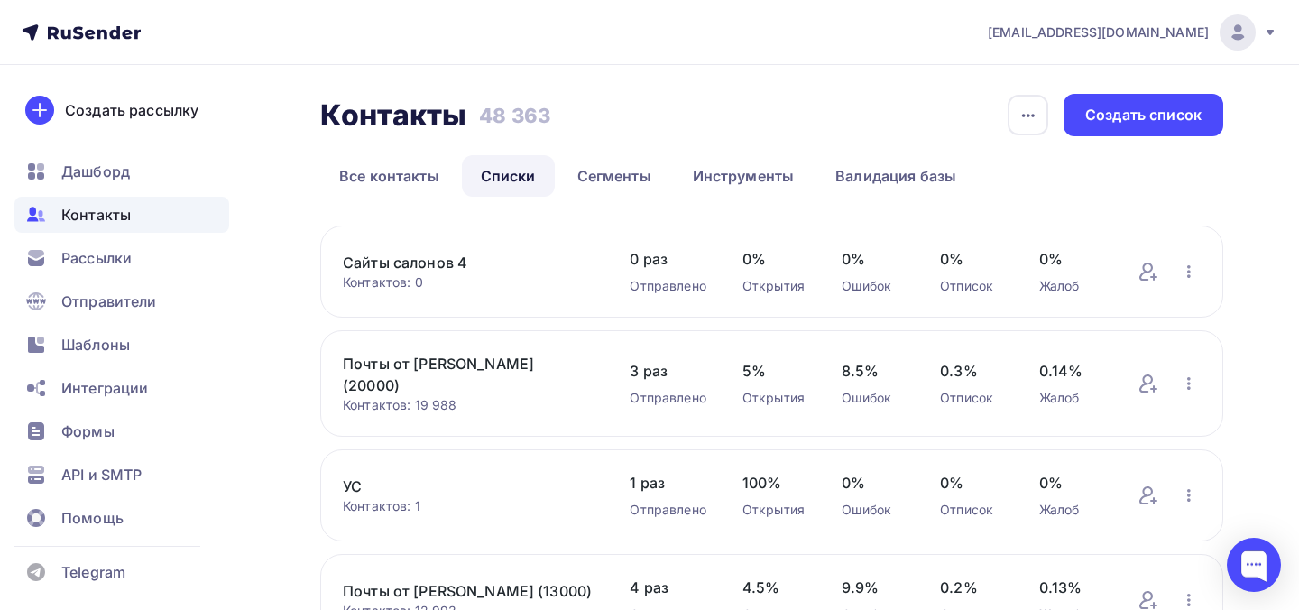
scroll to position [23, 0]
click at [475, 260] on link "Сайты салонов 4" at bounding box center [468, 263] width 251 height 22
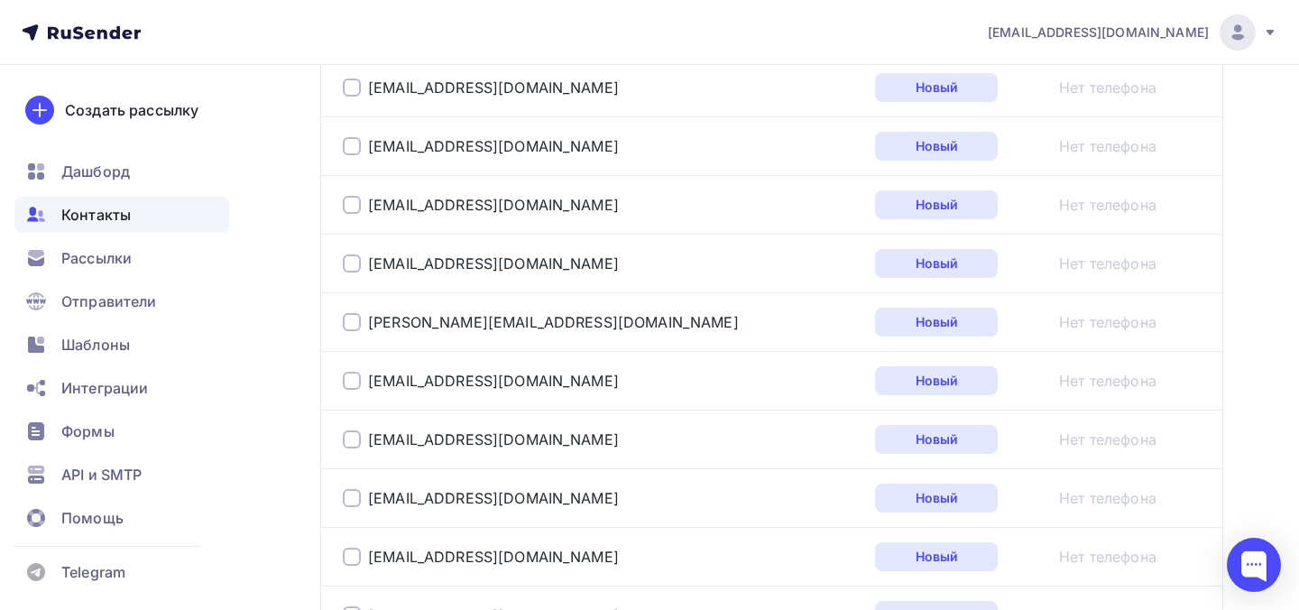
scroll to position [858, 0]
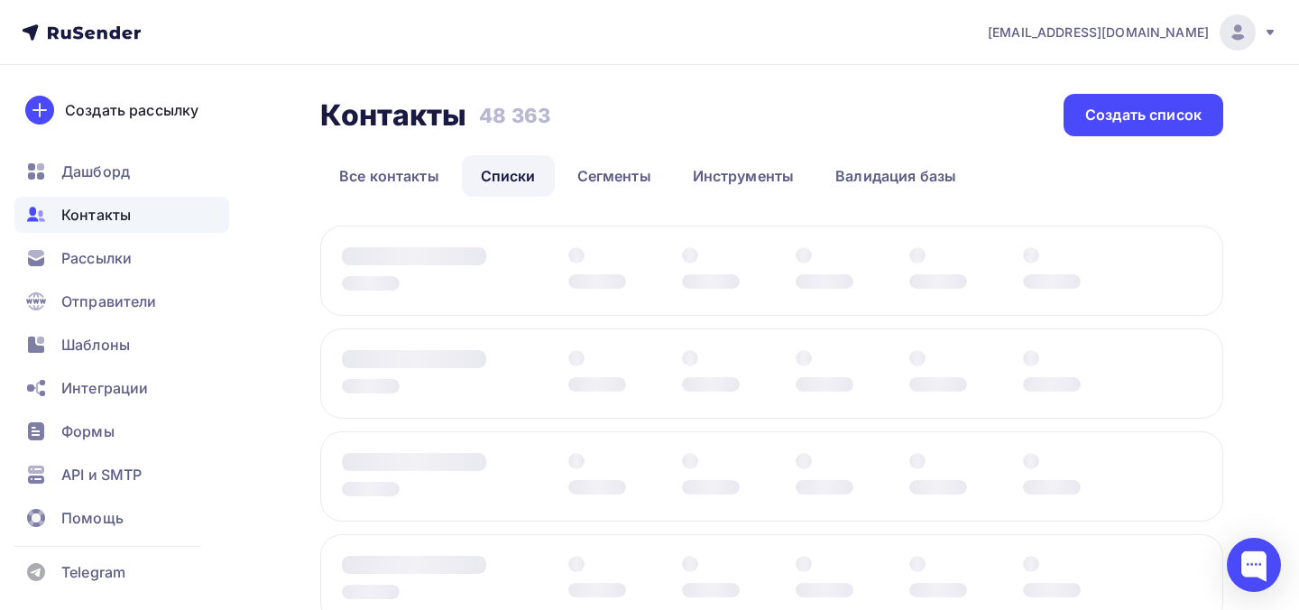
click at [486, 179] on link "Списки" at bounding box center [508, 175] width 93 height 41
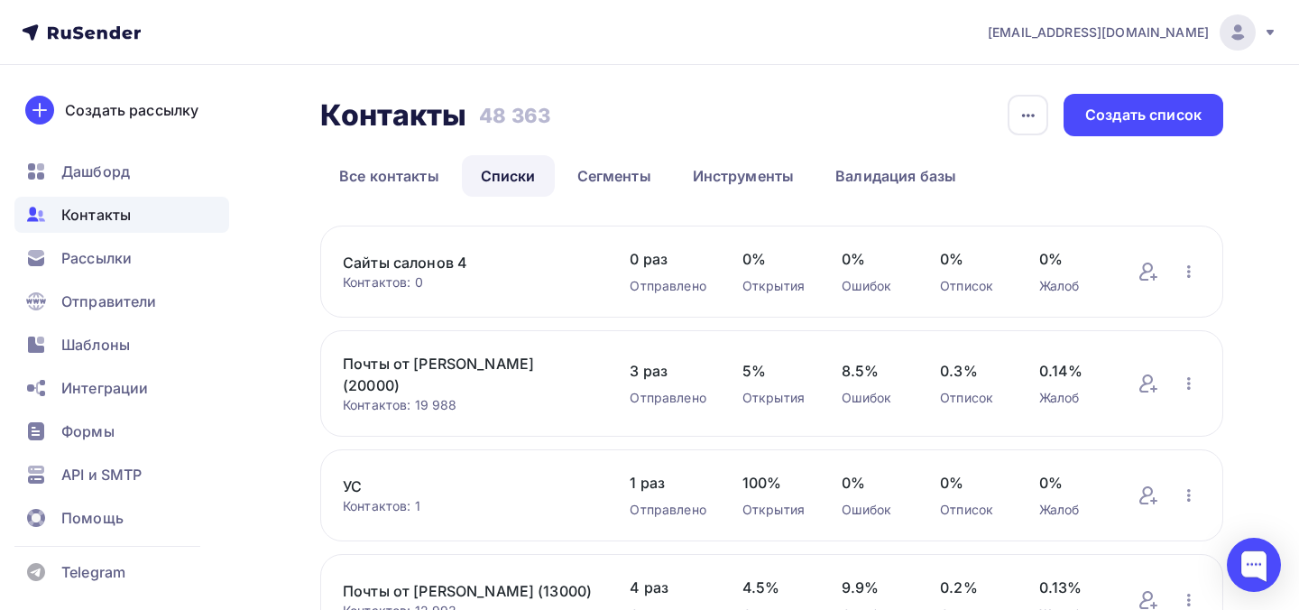
click at [440, 260] on link "Сайты салонов 4" at bounding box center [468, 263] width 251 height 22
click at [437, 263] on link "Сайты салонов 4" at bounding box center [468, 263] width 251 height 22
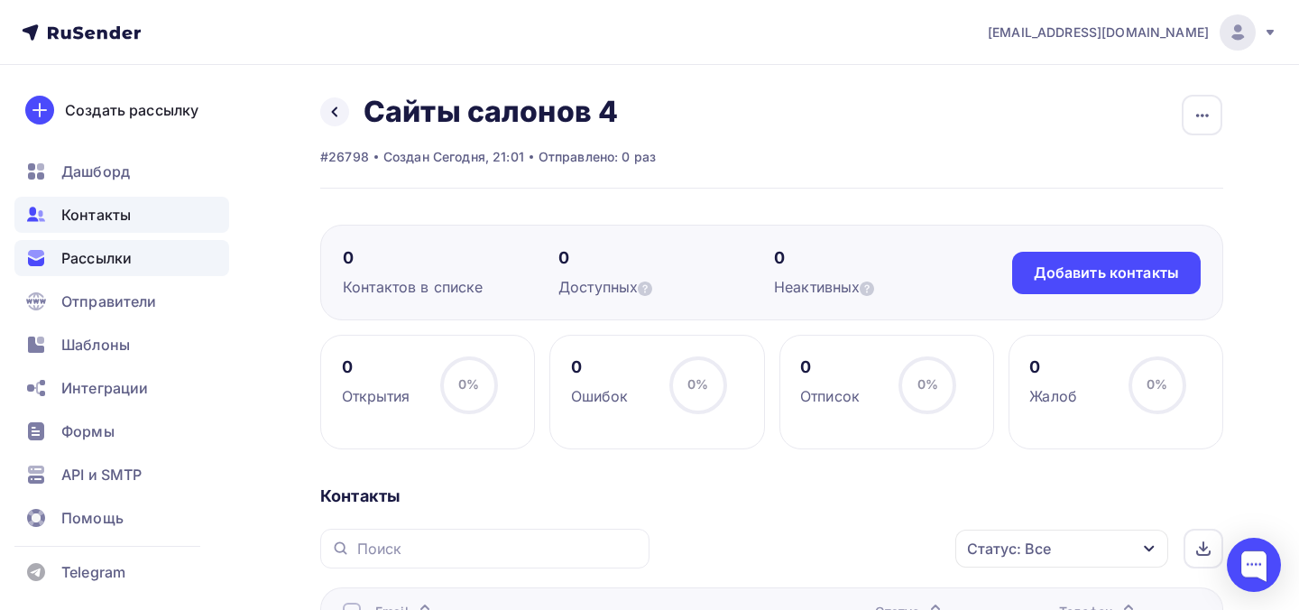
click at [145, 265] on div "Рассылки" at bounding box center [121, 258] width 215 height 36
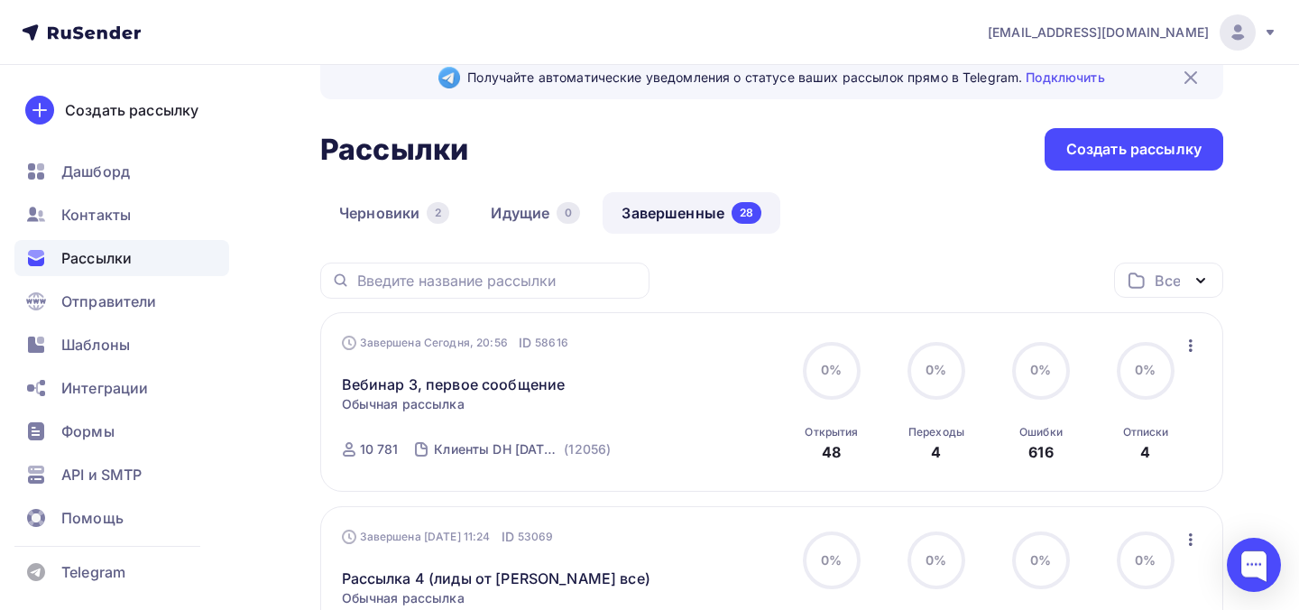
scroll to position [39, 0]
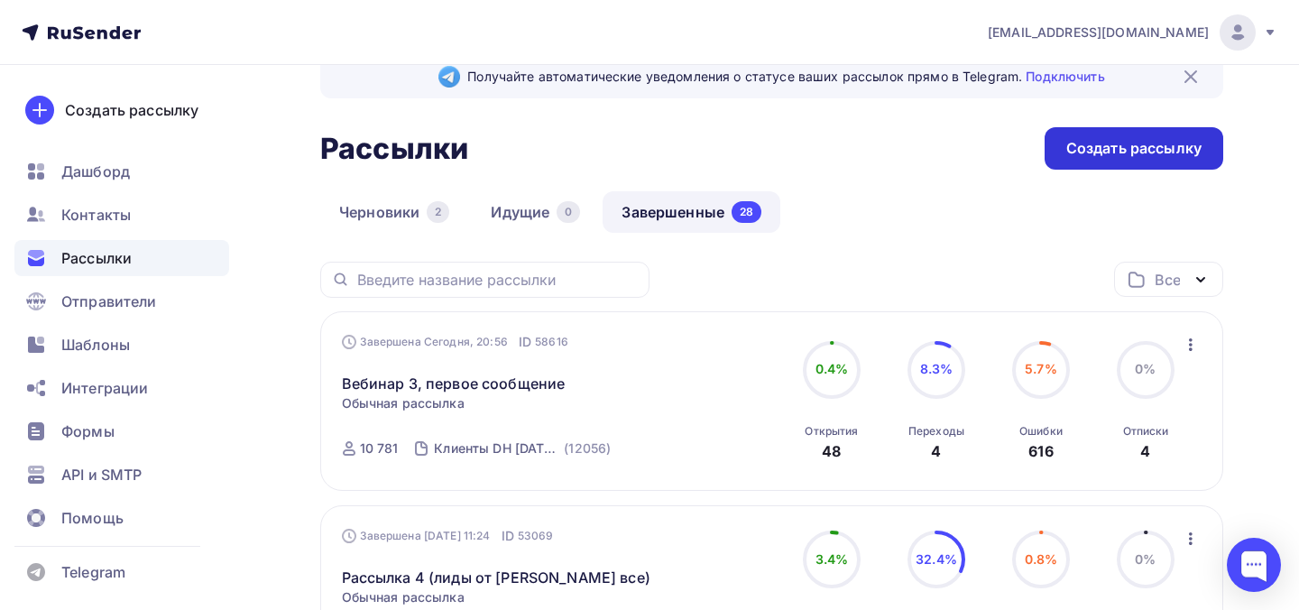
click at [1072, 149] on div "Создать рассылку" at bounding box center [1133, 148] width 135 height 21
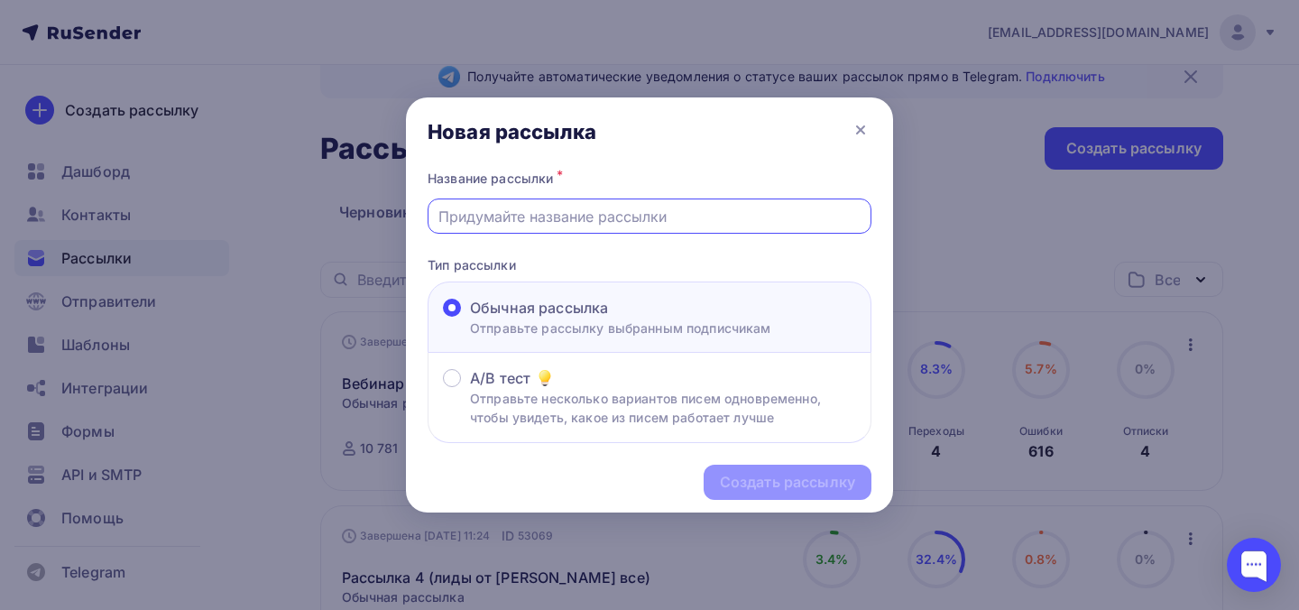
click at [651, 215] on input "text" at bounding box center [649, 217] width 423 height 22
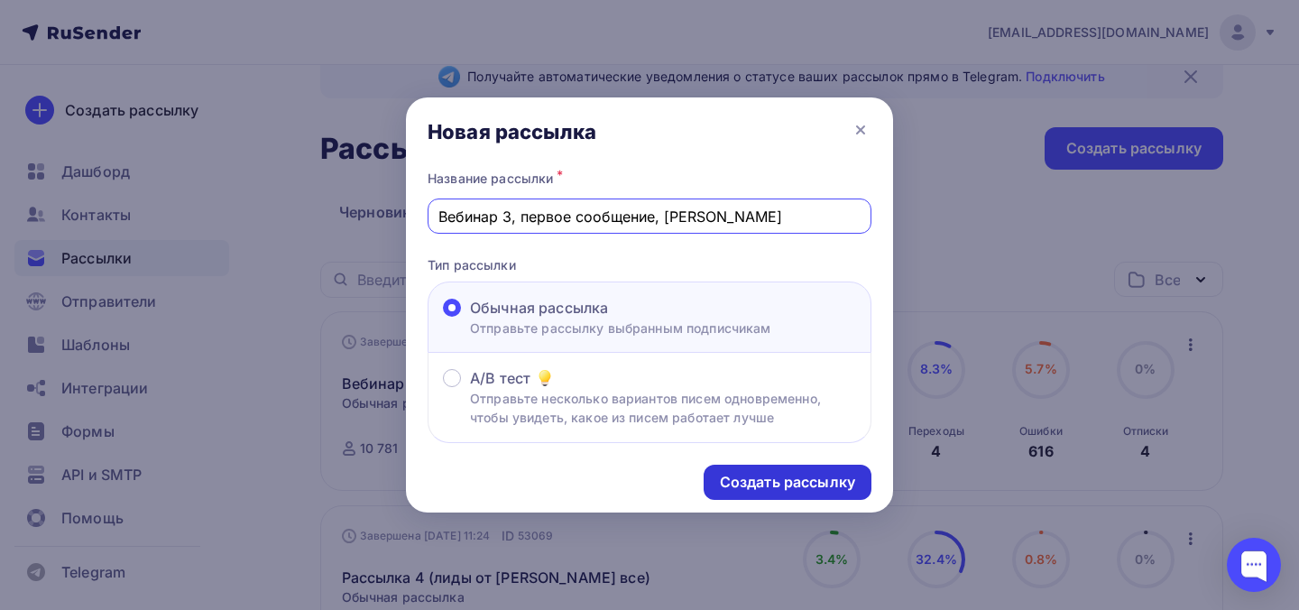
type input "Вебинар 3, первое сообщение, [PERSON_NAME]"
click at [716, 471] on div "Создать рассылку" at bounding box center [788, 482] width 168 height 35
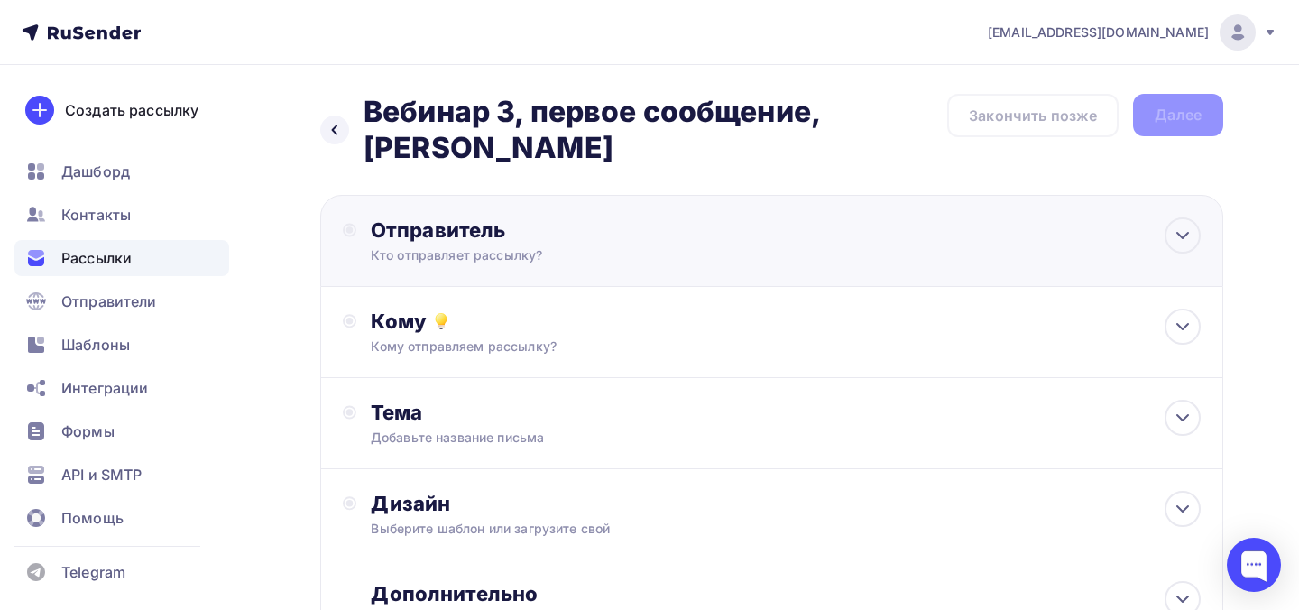
click at [594, 242] on div "Отправитель Кто отправляет рассылку? Email * info@dataheroes.pro info@sigmaunio…" at bounding box center [771, 241] width 903 height 92
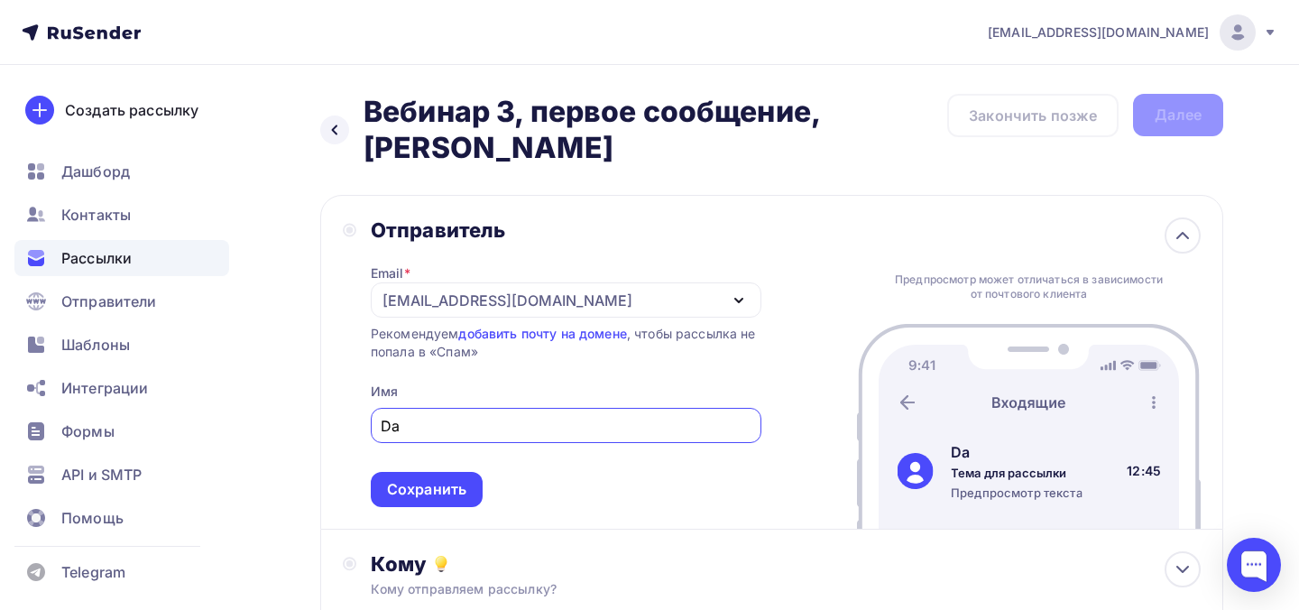
type input "D"
click at [463, 479] on div "Сохранить" at bounding box center [426, 489] width 79 height 21
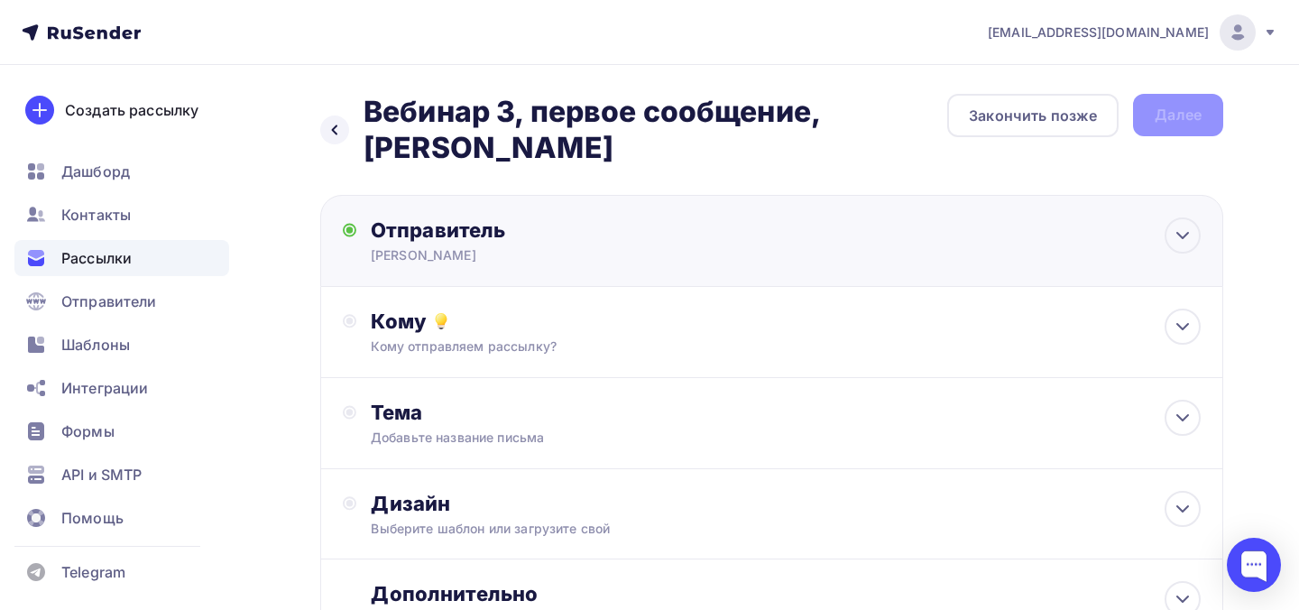
click at [508, 246] on div "Софья" at bounding box center [547, 255] width 352 height 18
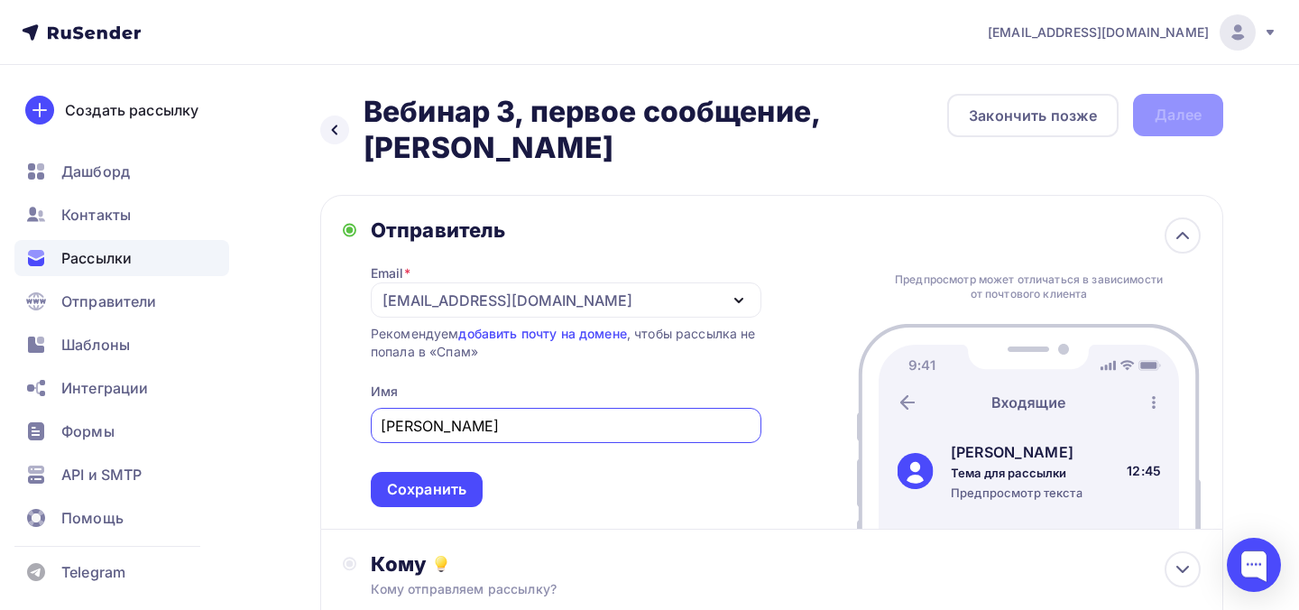
click at [433, 415] on input "Софья" at bounding box center [566, 426] width 370 height 22
type input "DataHeroes"
click at [444, 479] on div "Сохранить" at bounding box center [426, 489] width 79 height 21
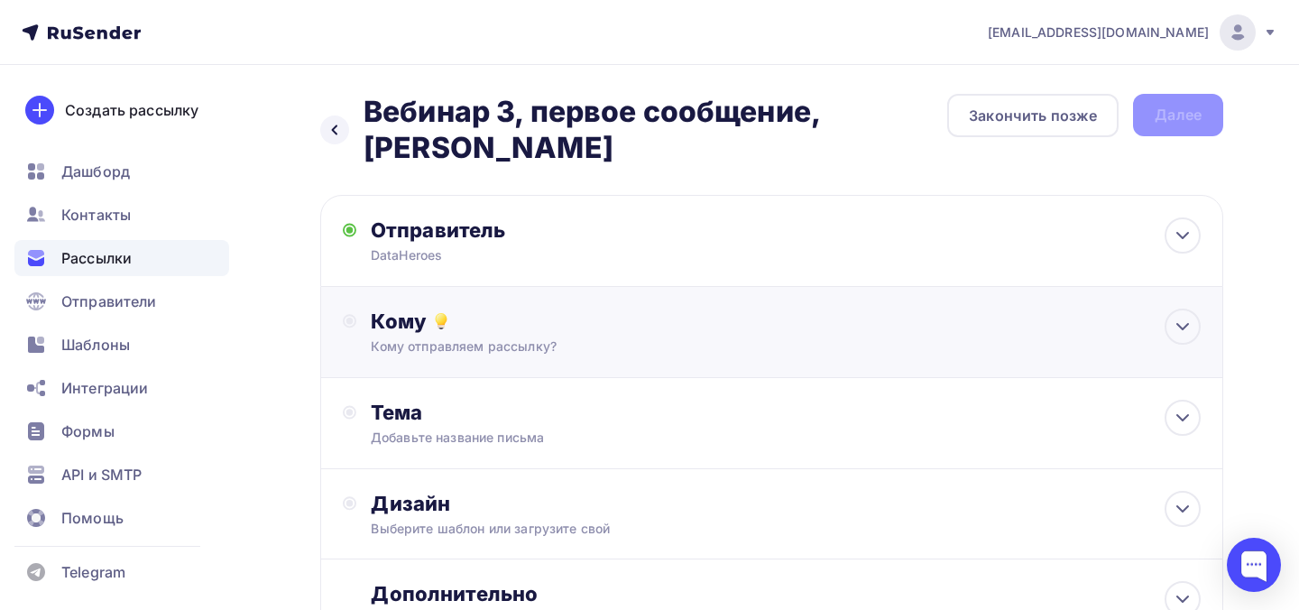
click at [520, 337] on div "Кому отправляем рассылку?" at bounding box center [744, 346] width 747 height 18
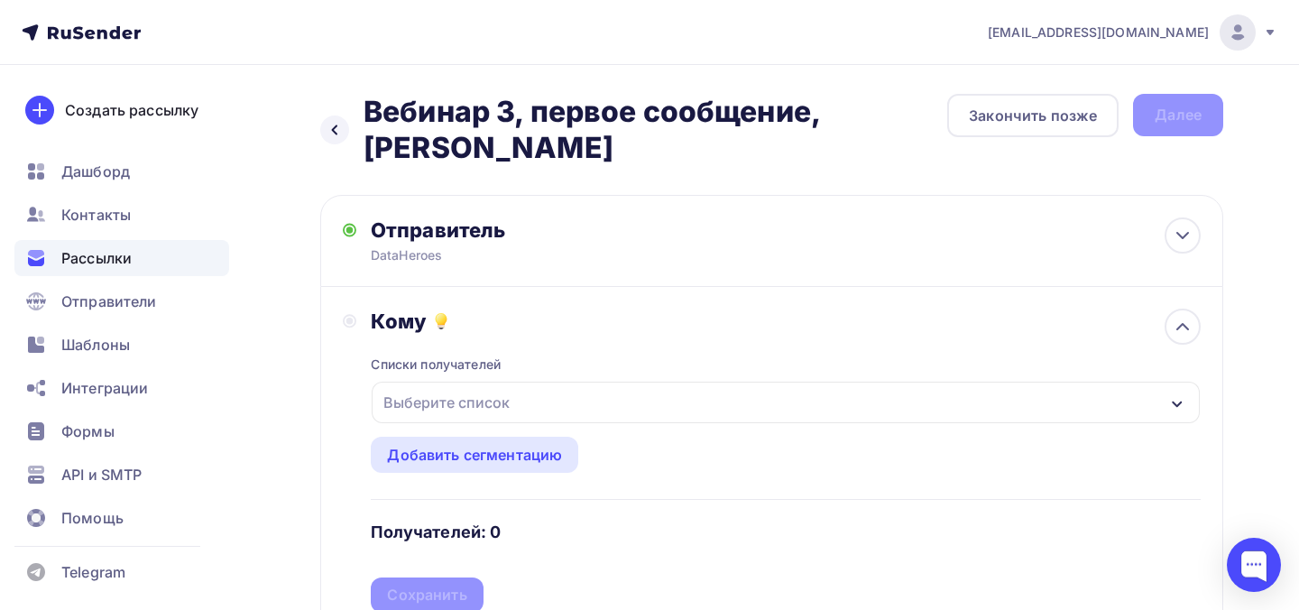
click at [513, 386] on div "Выберите список" at bounding box center [446, 402] width 141 height 32
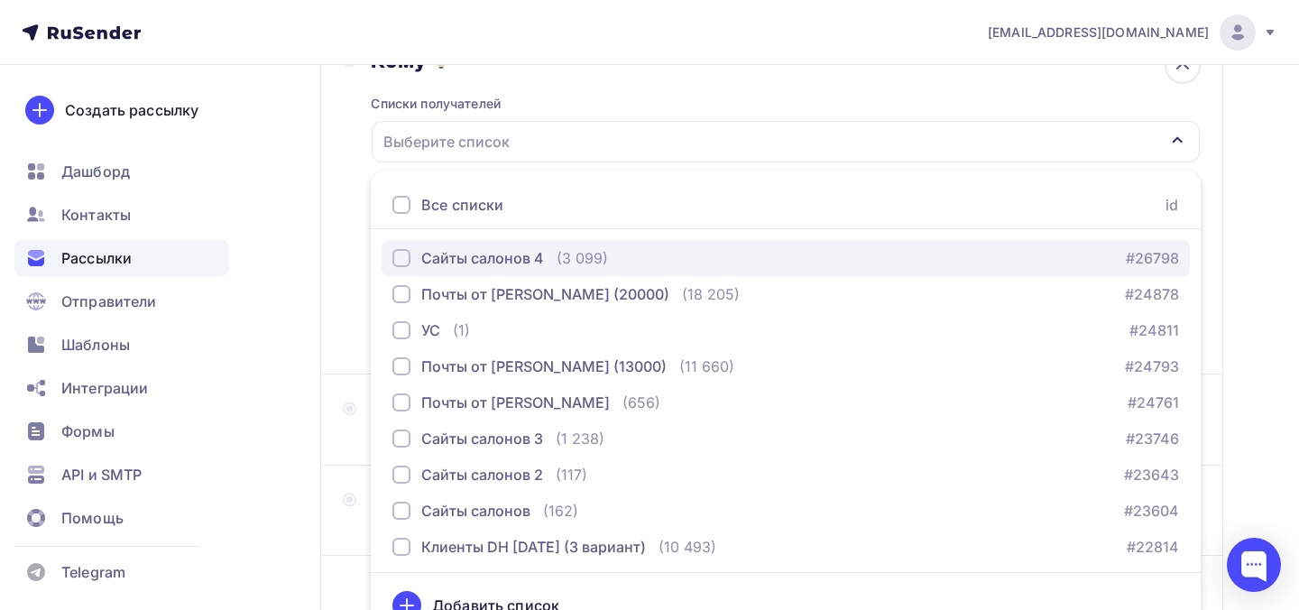
click at [536, 247] on div "Сайты салонов 4" at bounding box center [482, 258] width 123 height 22
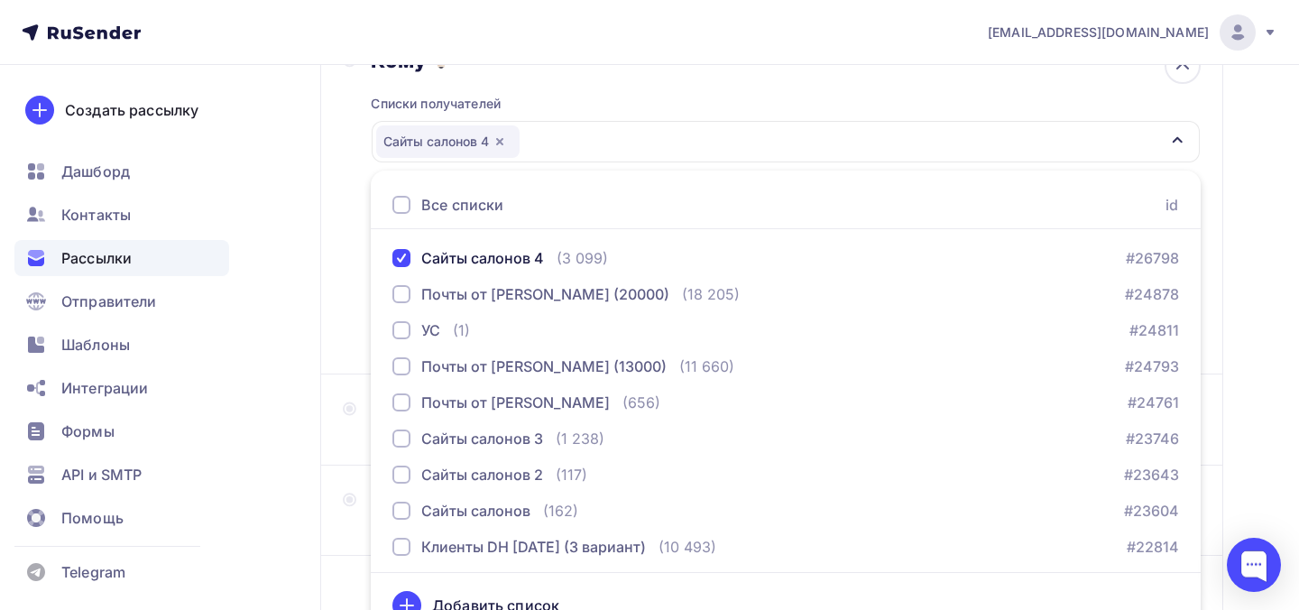
click at [484, 594] on div "Добавить список" at bounding box center [495, 605] width 127 height 22
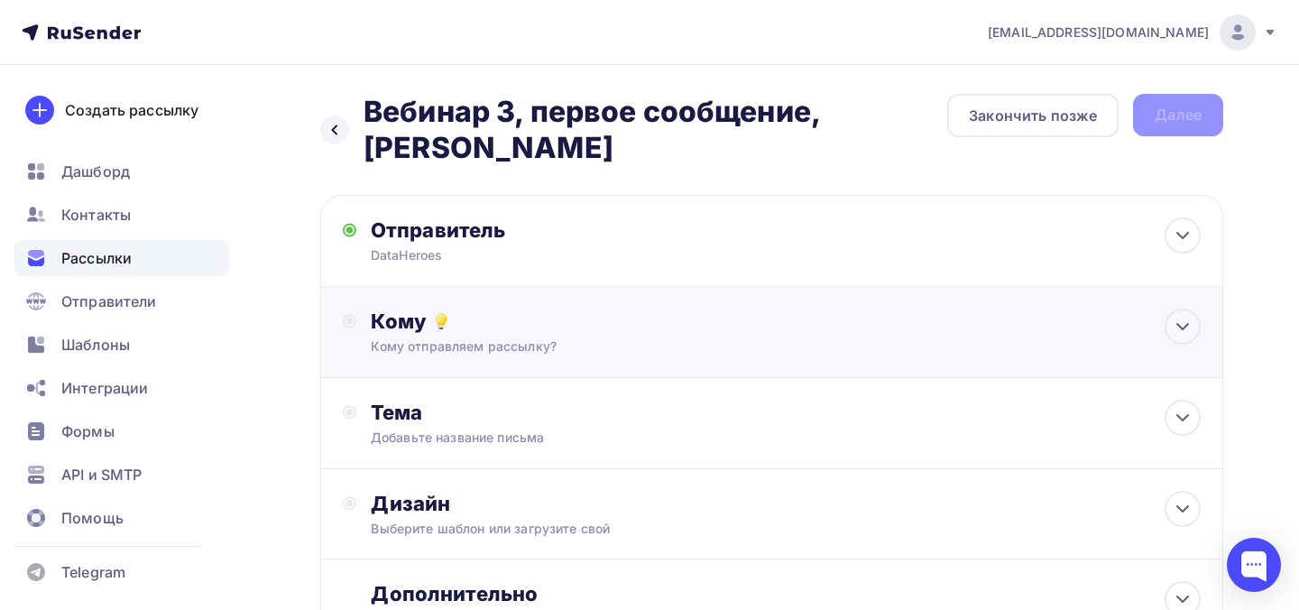
click at [513, 327] on div "Кому Кому отправляем рассылку? Списки получателей Выберите список Все списки id…" at bounding box center [771, 332] width 903 height 91
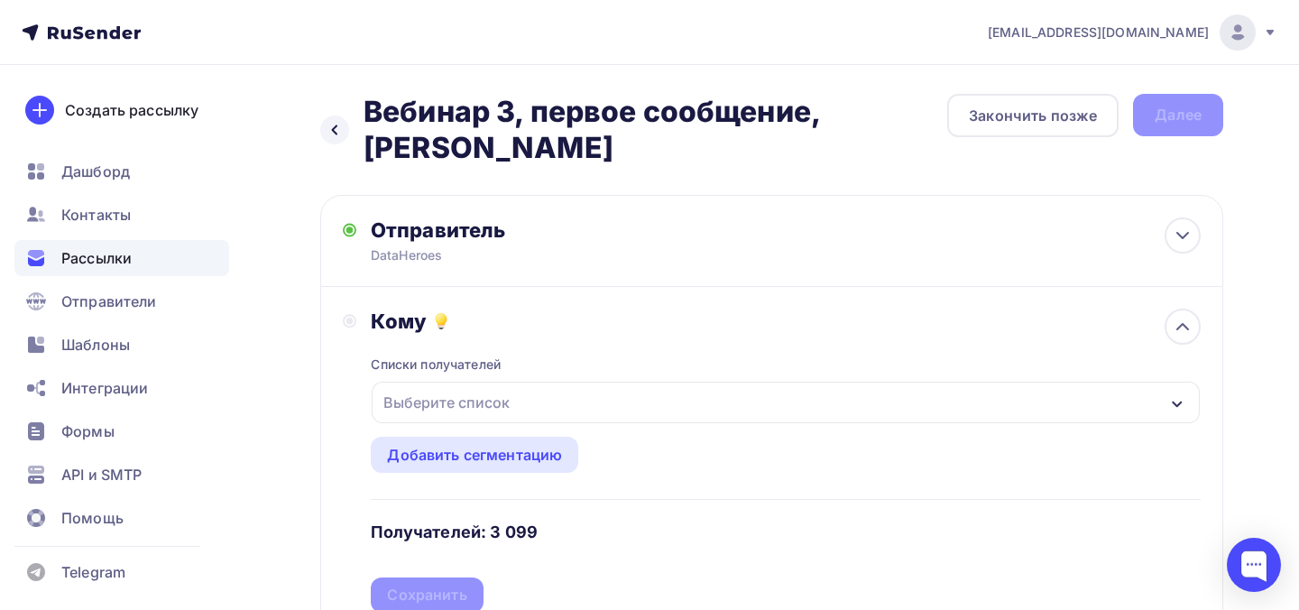
click at [502, 386] on div "Выберите список" at bounding box center [446, 402] width 141 height 32
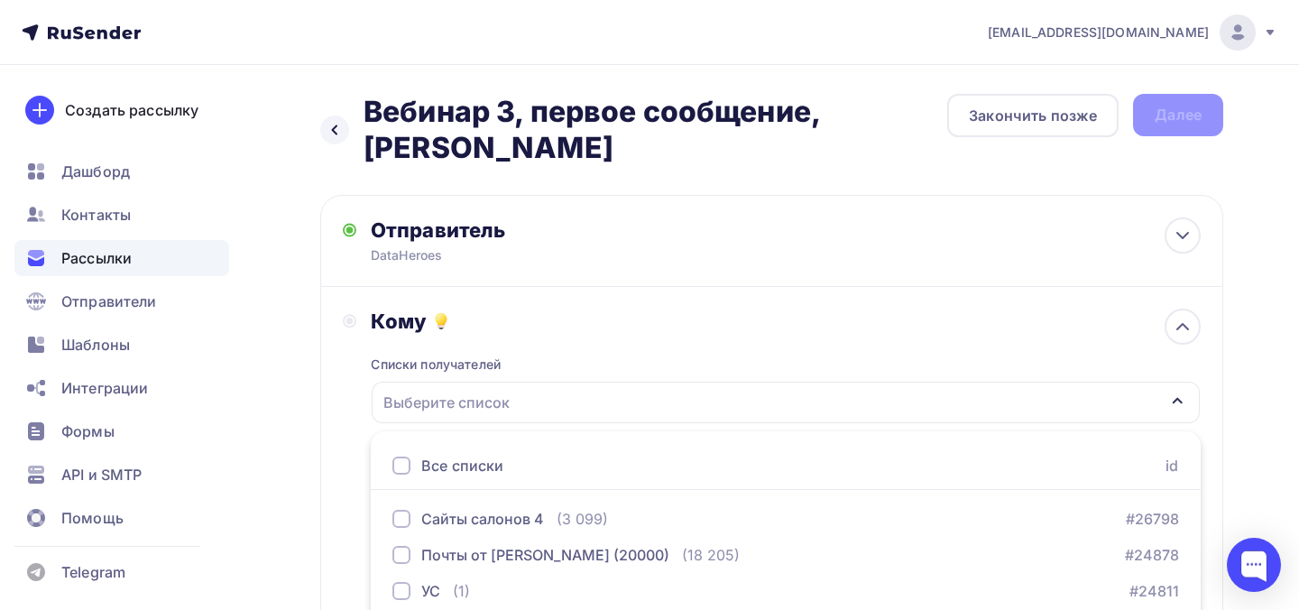
scroll to position [261, 0]
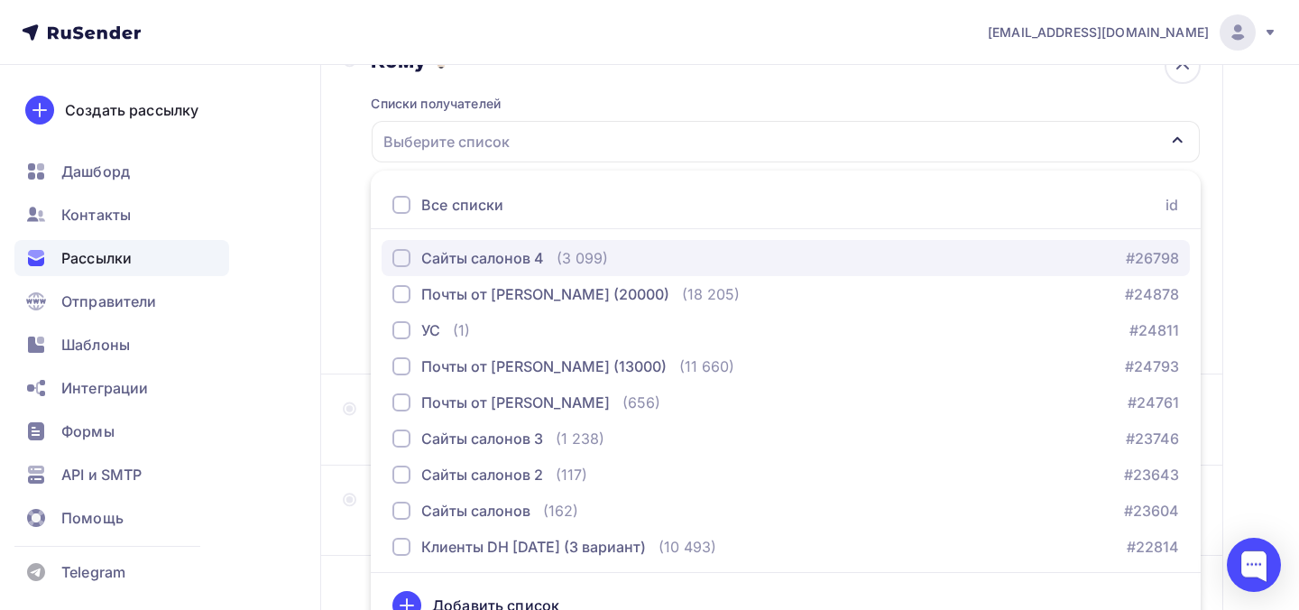
click at [510, 243] on button "Сайты салонов 4 (3 099) #26798" at bounding box center [786, 258] width 808 height 36
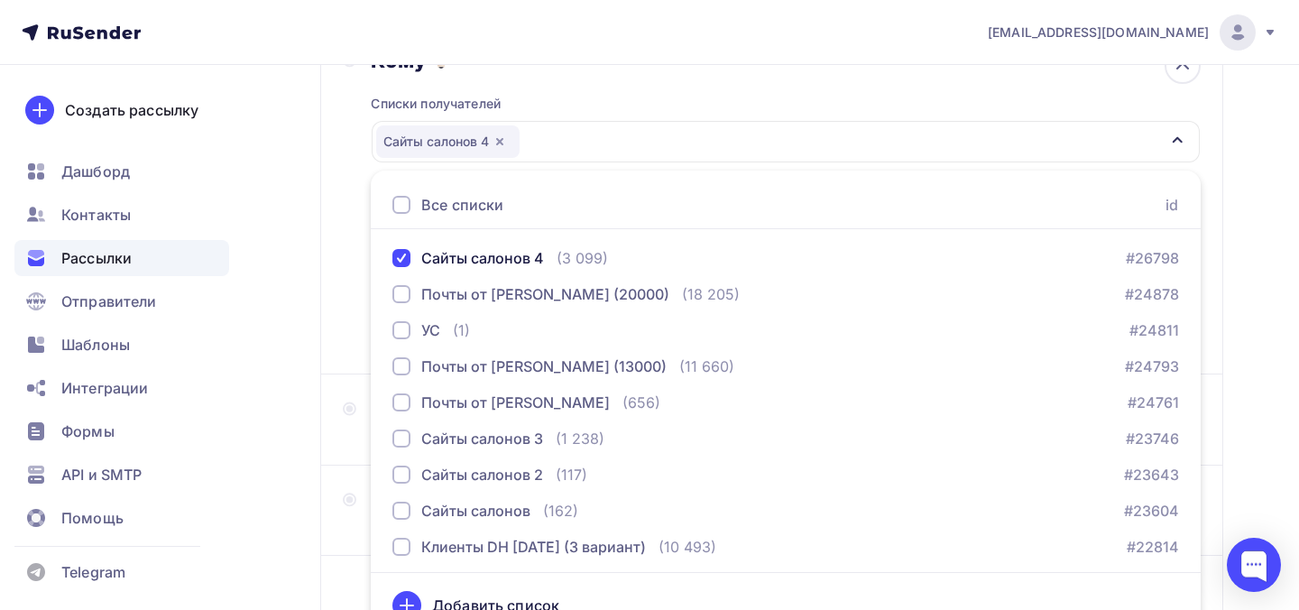
click at [335, 244] on div "Кому Списки получателей Сайты салонов 4 Все списки id Сайты салонов 4 (3 099) #…" at bounding box center [771, 200] width 903 height 348
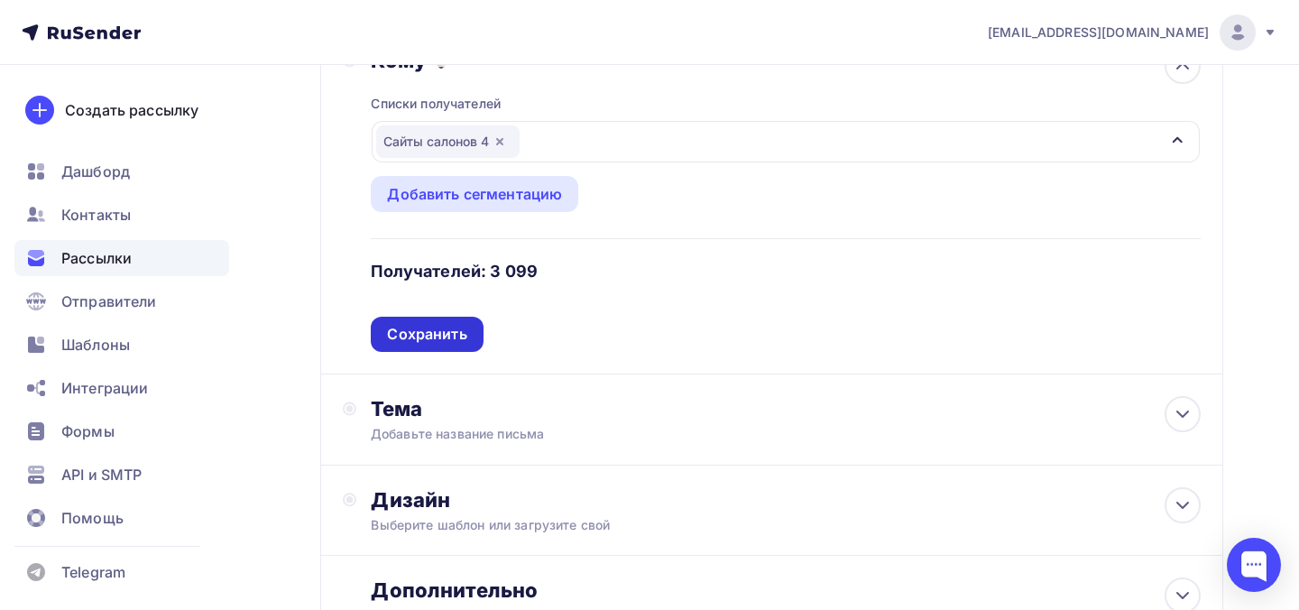
click at [456, 324] on div "Сохранить" at bounding box center [426, 334] width 79 height 21
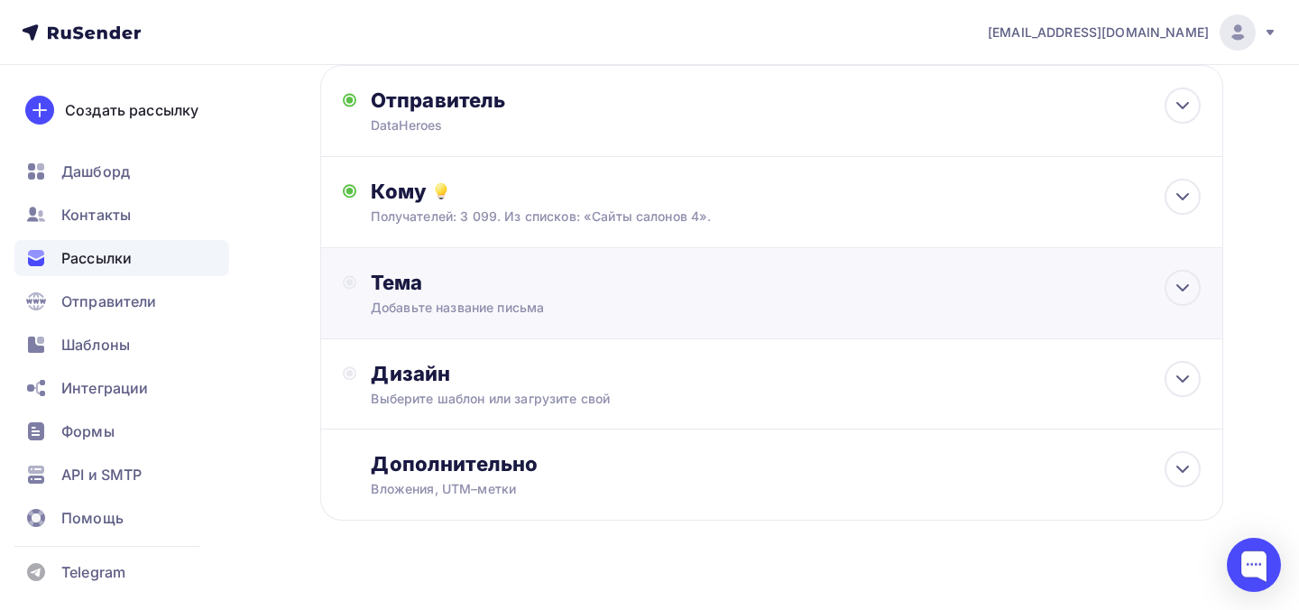
click at [459, 299] on div "Добавьте название письма" at bounding box center [531, 308] width 321 height 18
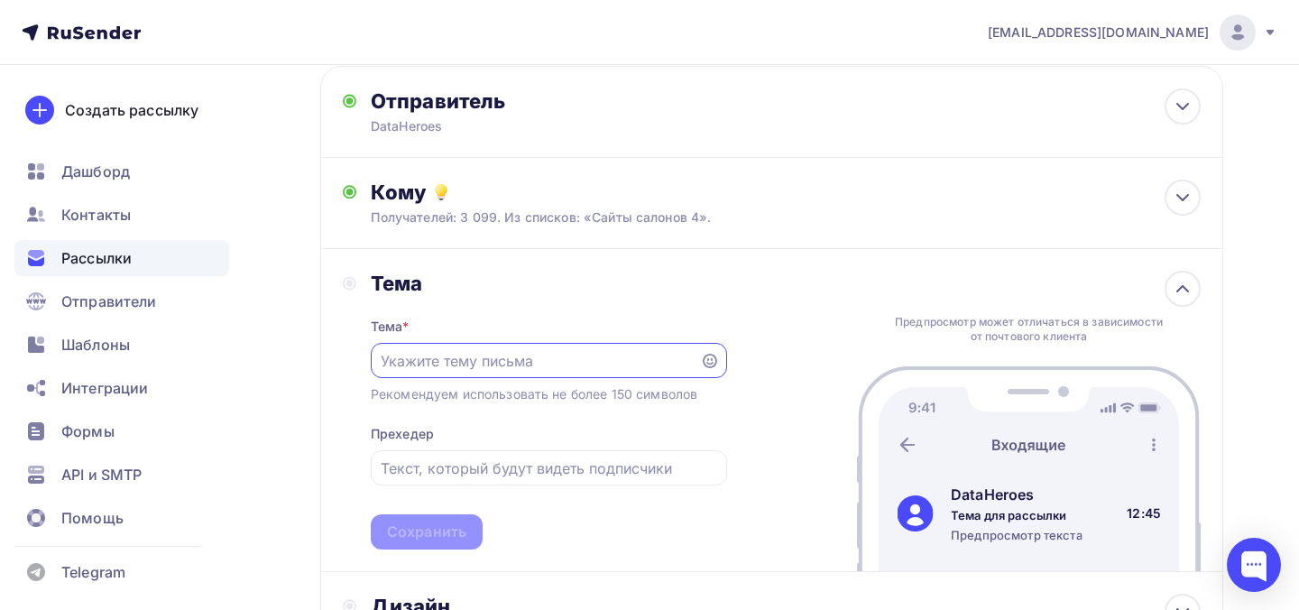
scroll to position [0, 0]
paste input "Вы можете доводить клиента до кассы или же продолжать терять его в чате"
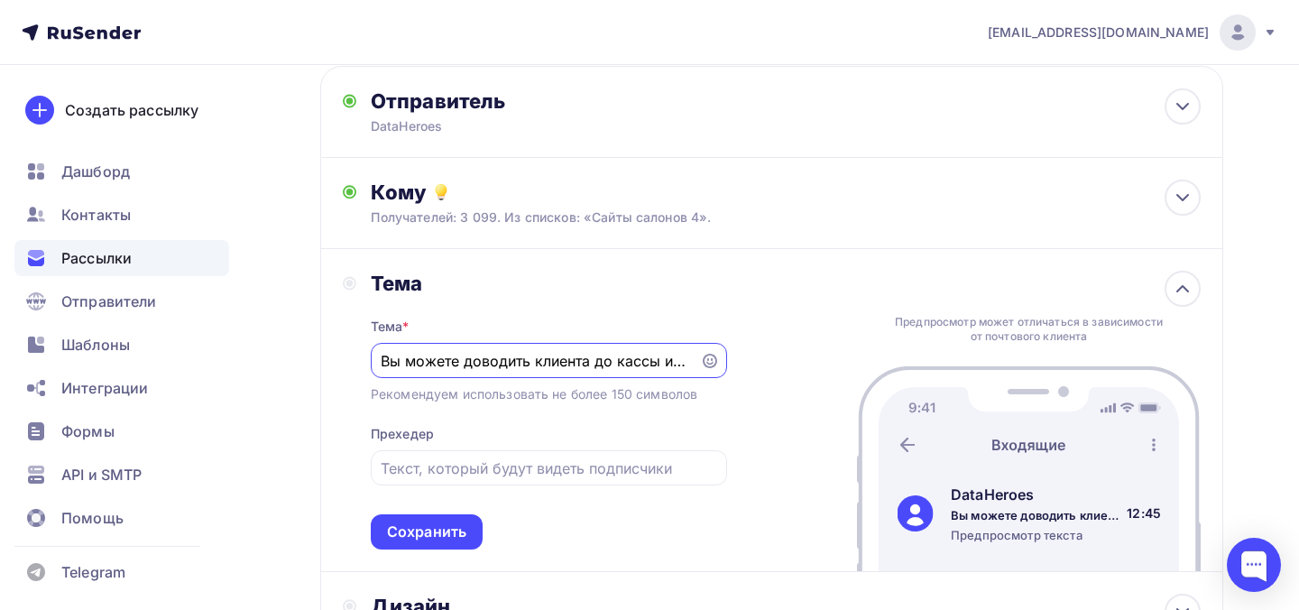
scroll to position [0, 239]
type input "Вы можете доводить клиента до кассы или же продолжать терять его в чате"
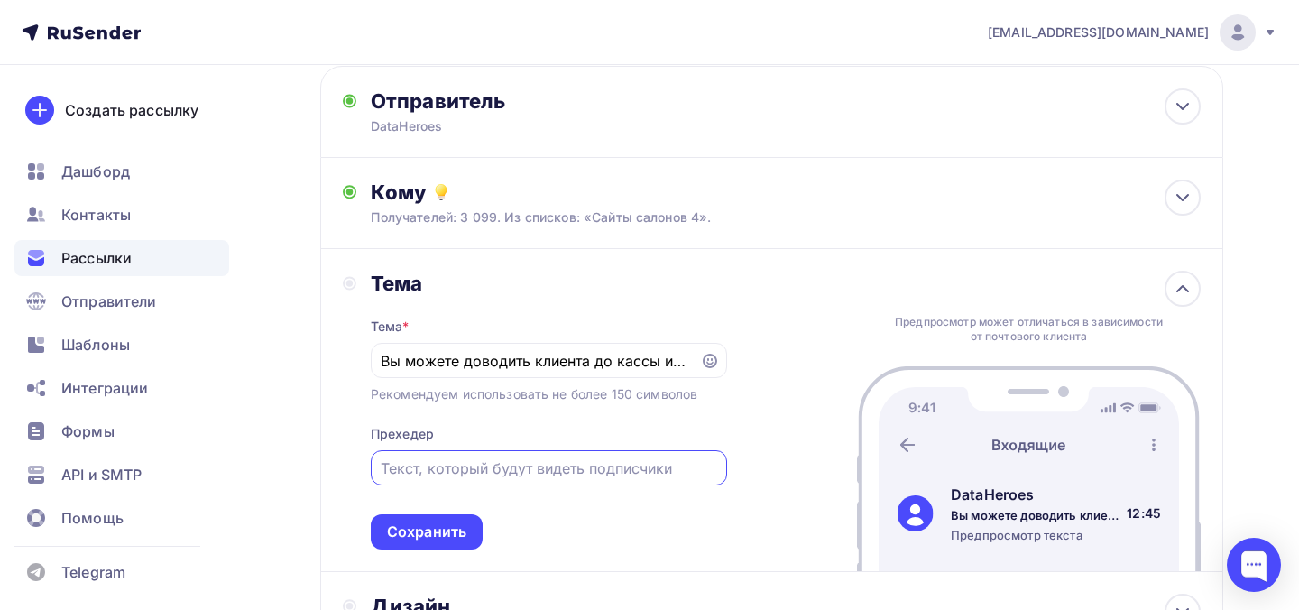
click at [568, 457] on input "text" at bounding box center [549, 468] width 336 height 22
paste input "Сколько клиентов ушли просто потому, что с ними не так заговорили?"
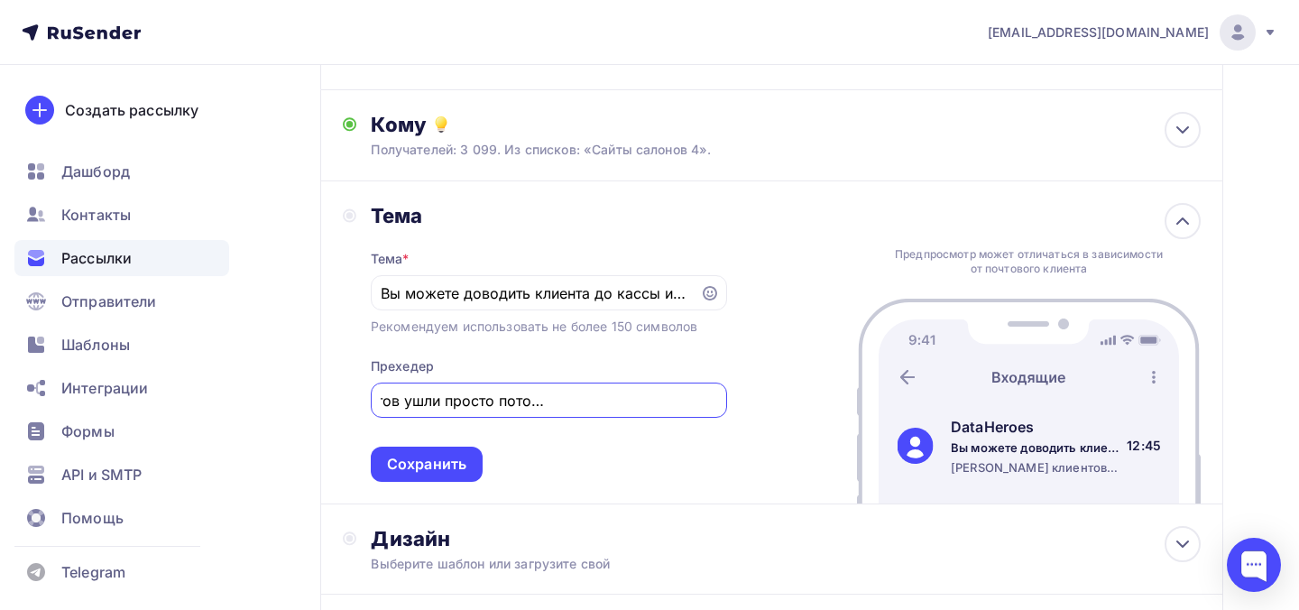
scroll to position [281, 0]
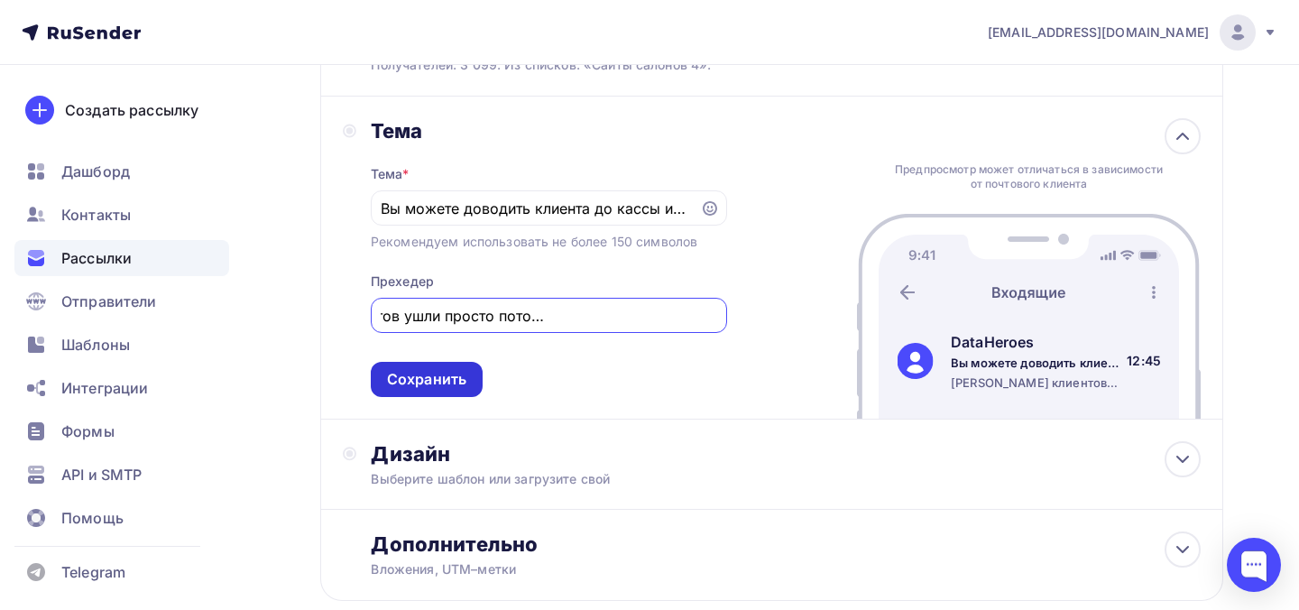
type input "Сколько клиентов ушли просто потому, что с ними не так заговорили?"
click at [461, 362] on div "Сохранить" at bounding box center [427, 379] width 112 height 35
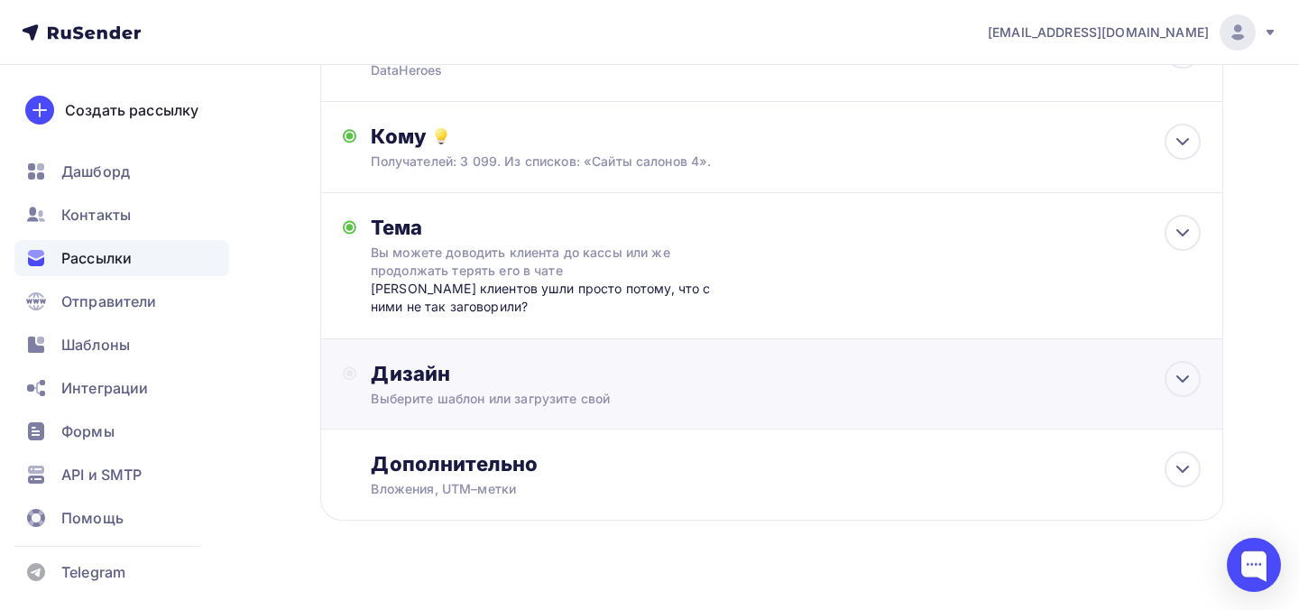
click at [476, 390] on div "Выберите шаблон или загрузите свой" at bounding box center [744, 399] width 747 height 18
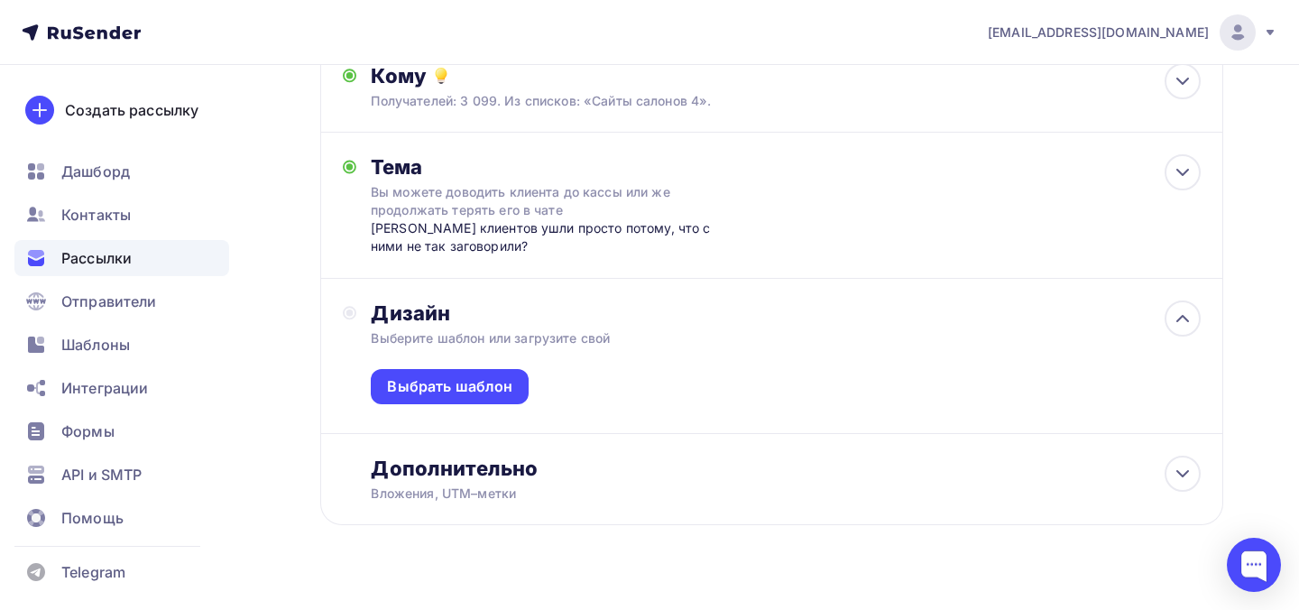
scroll to position [250, 0]
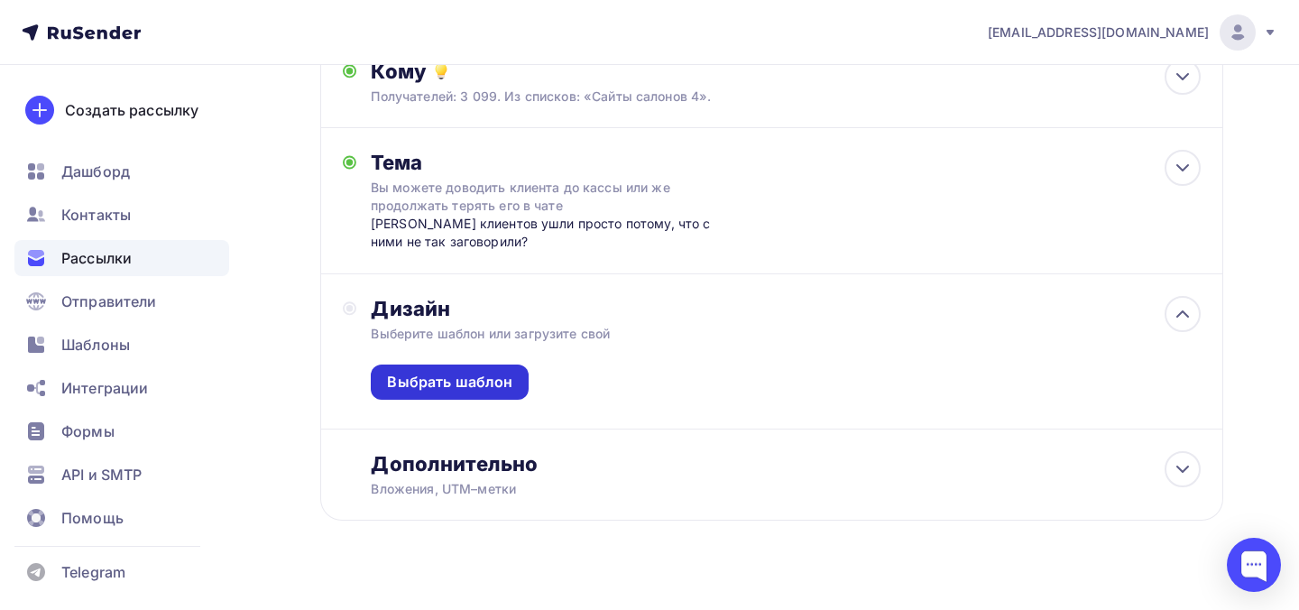
click at [484, 372] on div "Выбрать шаблон" at bounding box center [449, 382] width 125 height 21
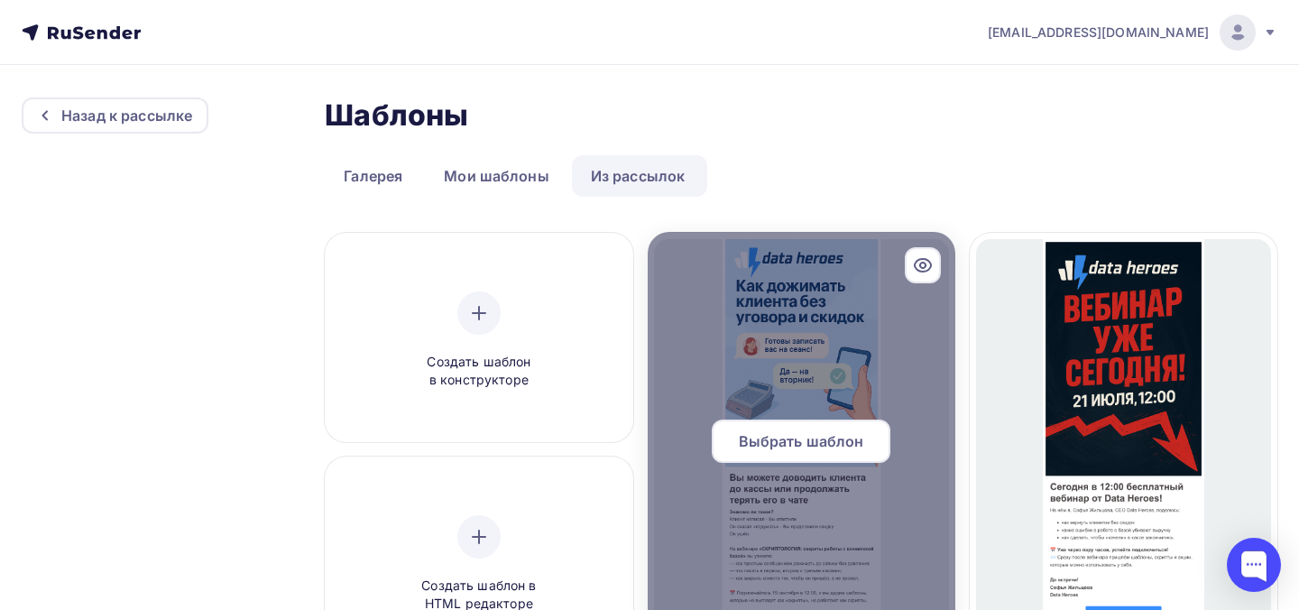
click at [806, 434] on span "Выбрать шаблон" at bounding box center [801, 441] width 125 height 22
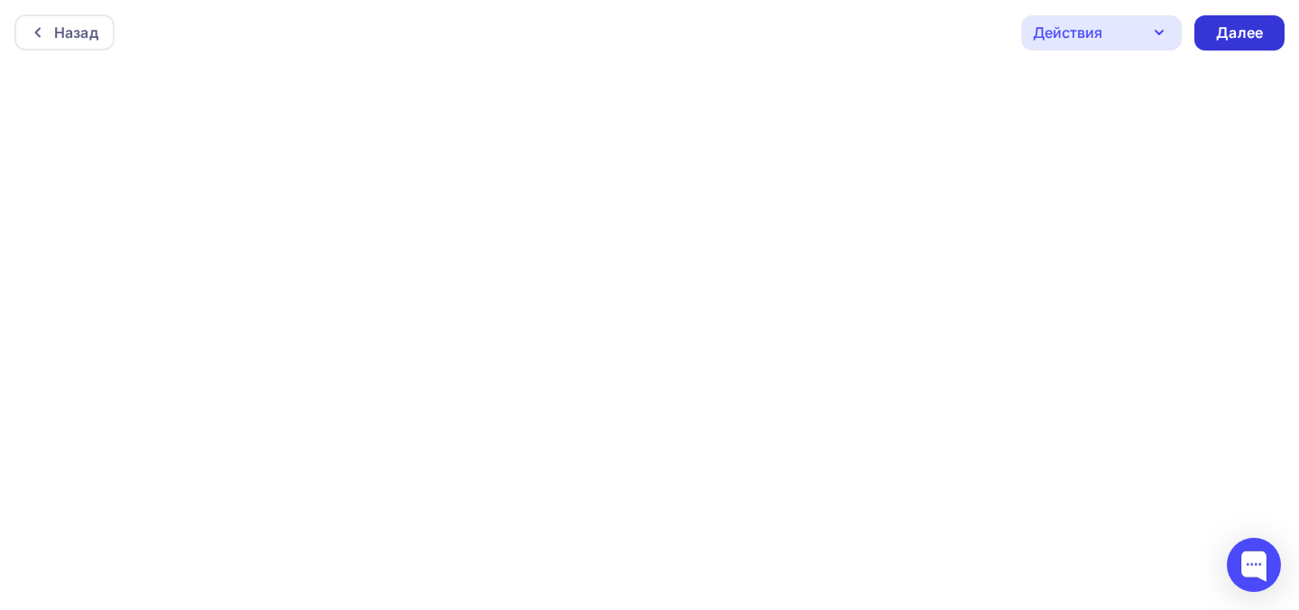
click at [1217, 21] on div "Далее" at bounding box center [1239, 32] width 90 height 35
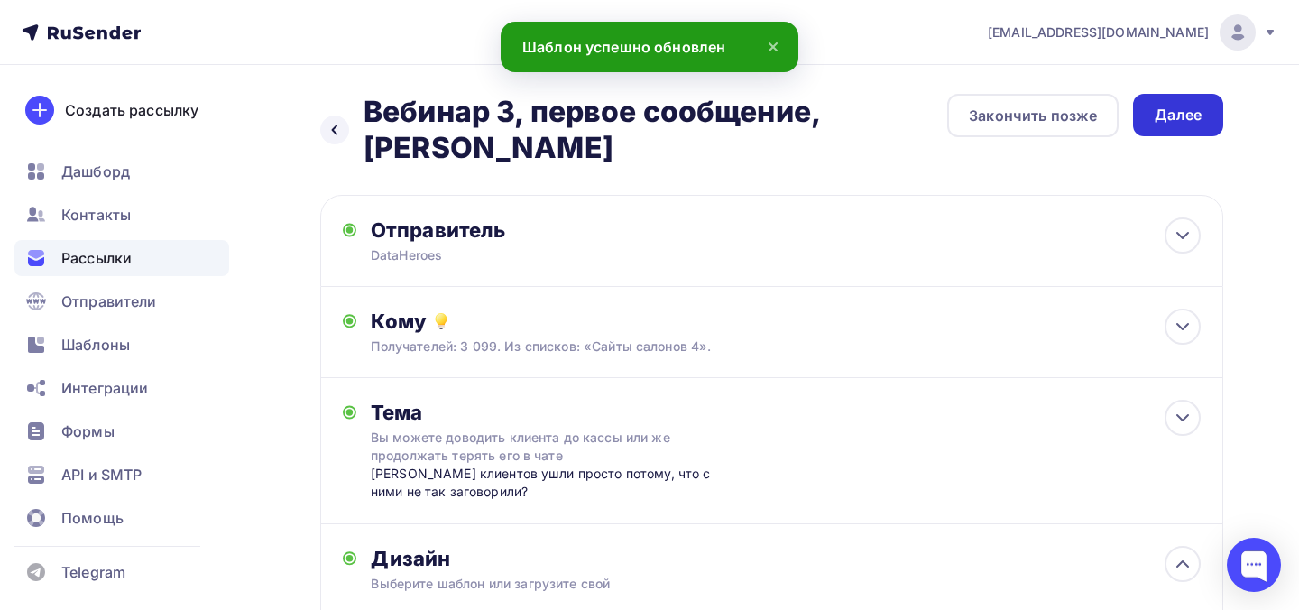
click at [1184, 119] on div "Далее" at bounding box center [1178, 115] width 47 height 21
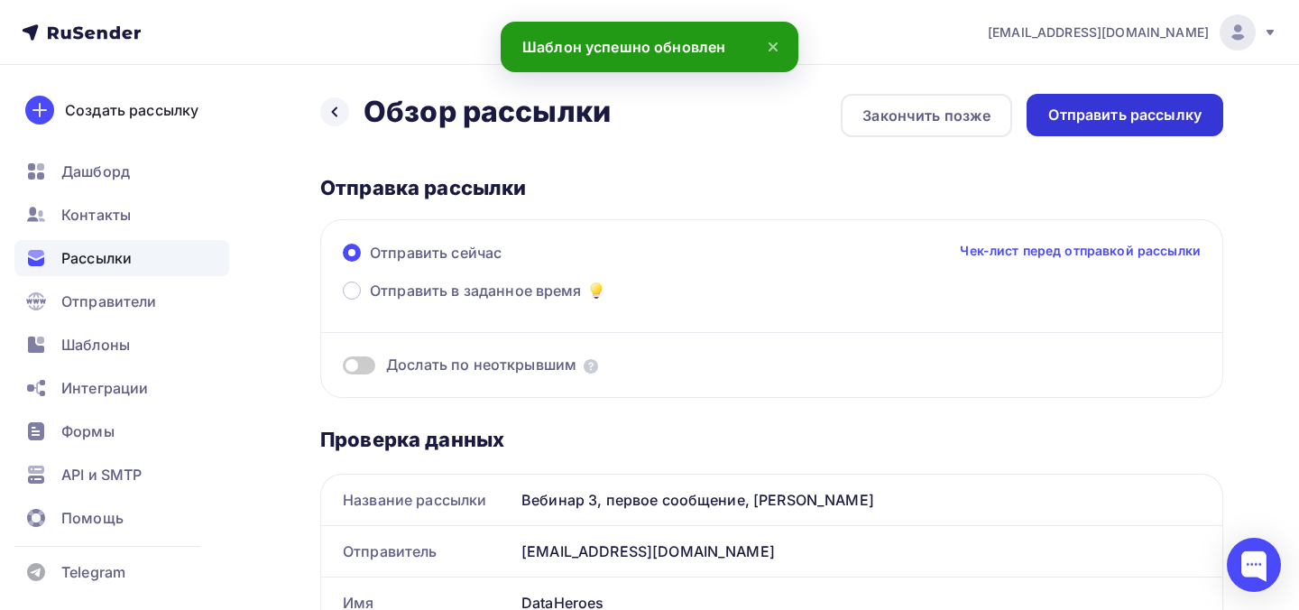
click at [1184, 118] on div "Отправить рассылку" at bounding box center [1124, 115] width 153 height 21
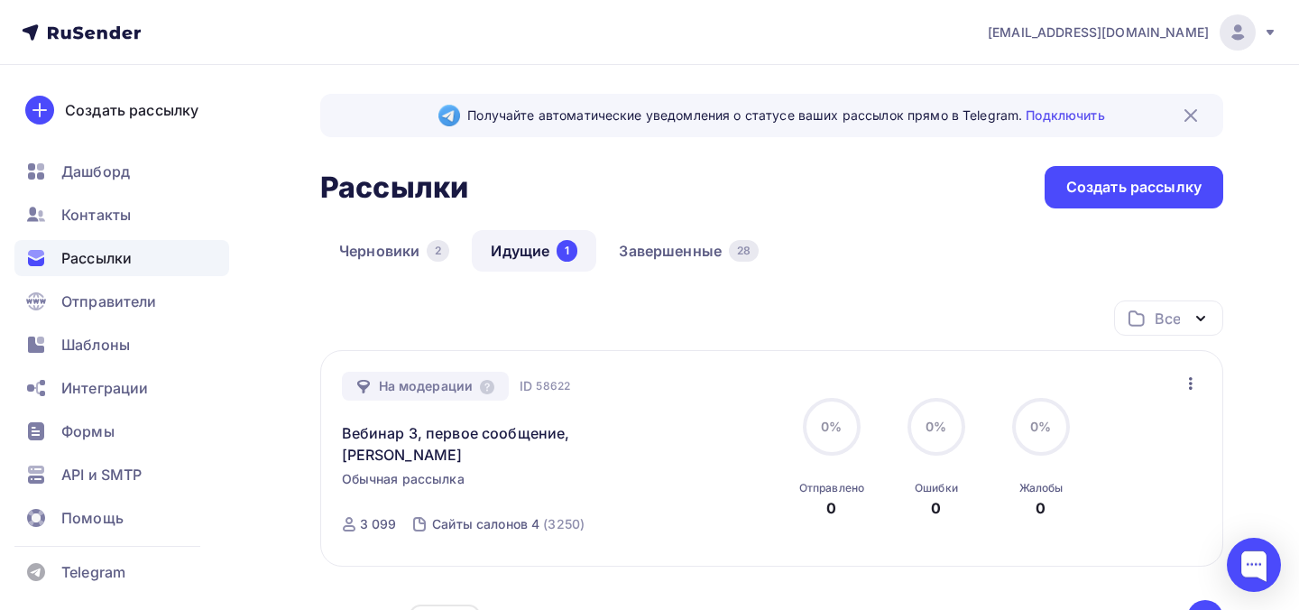
click at [123, 30] on icon at bounding box center [81, 33] width 119 height 22
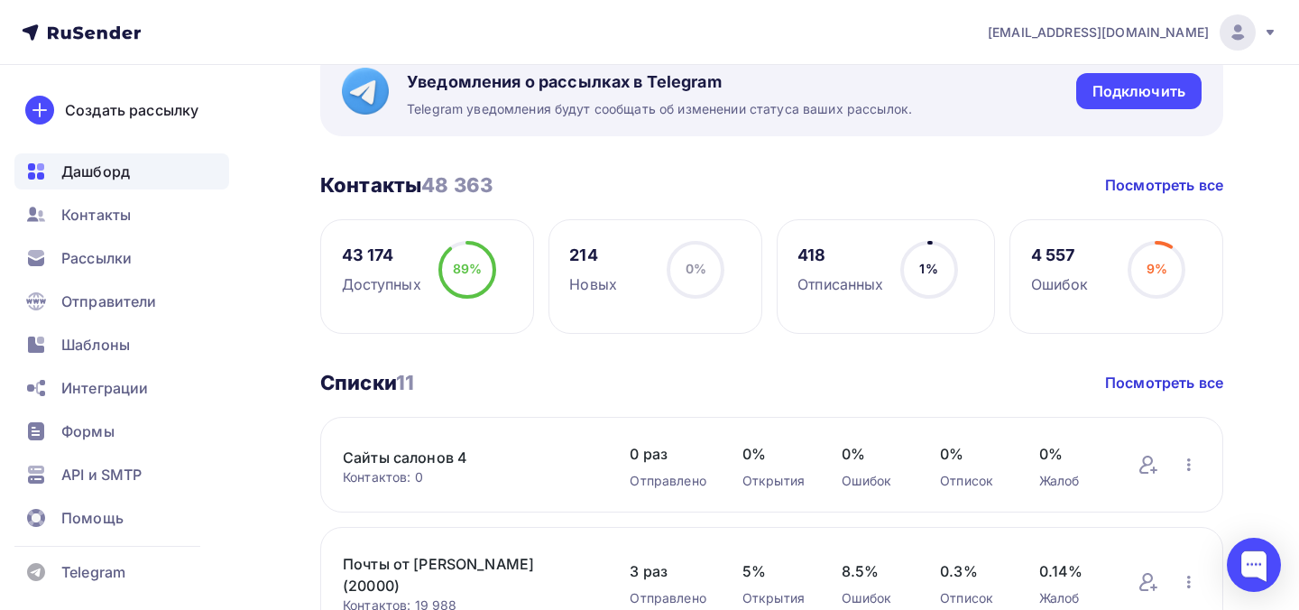
scroll to position [389, 0]
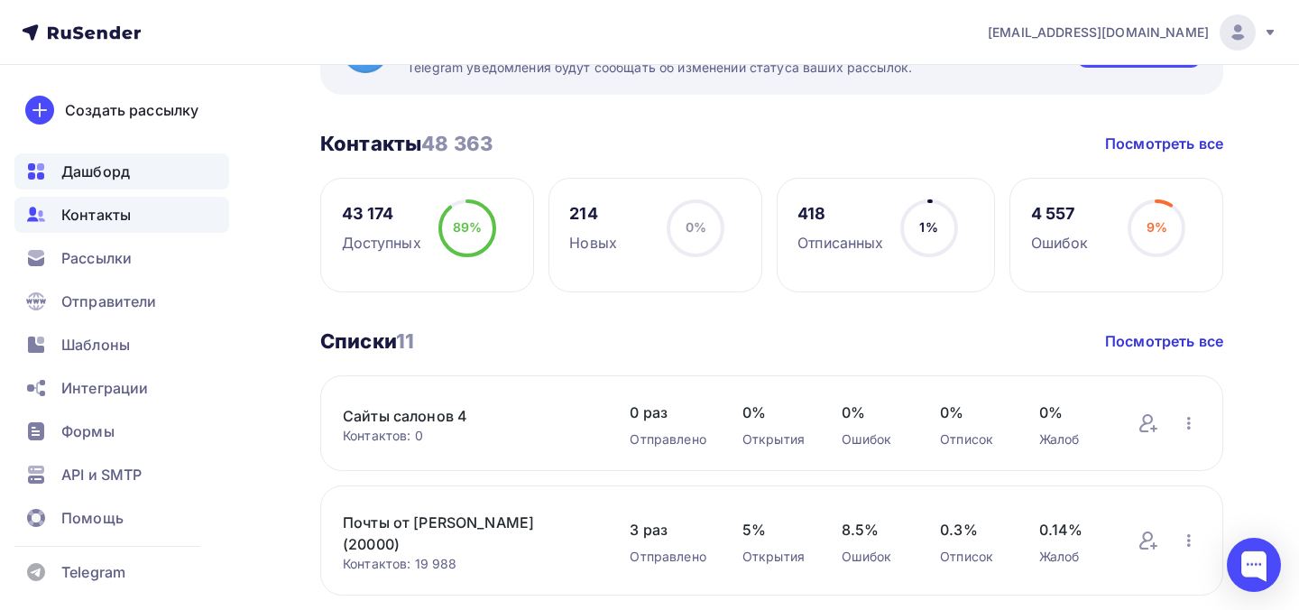
click at [180, 219] on div "Контакты" at bounding box center [121, 215] width 215 height 36
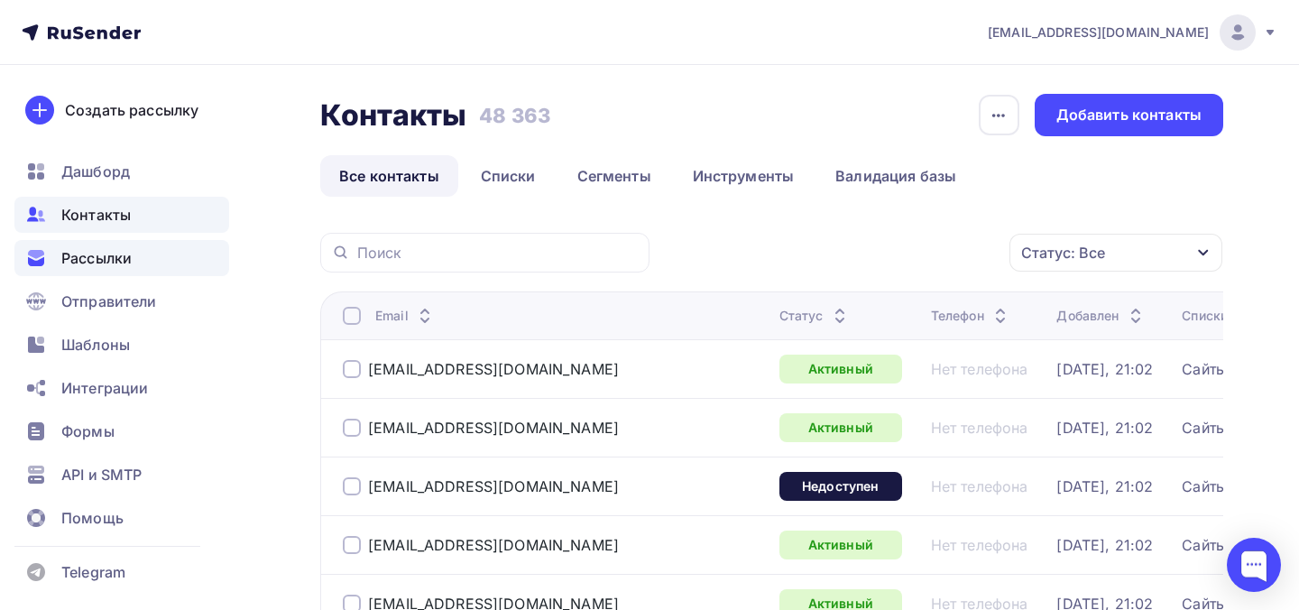
click at [104, 262] on span "Рассылки" at bounding box center [96, 258] width 70 height 22
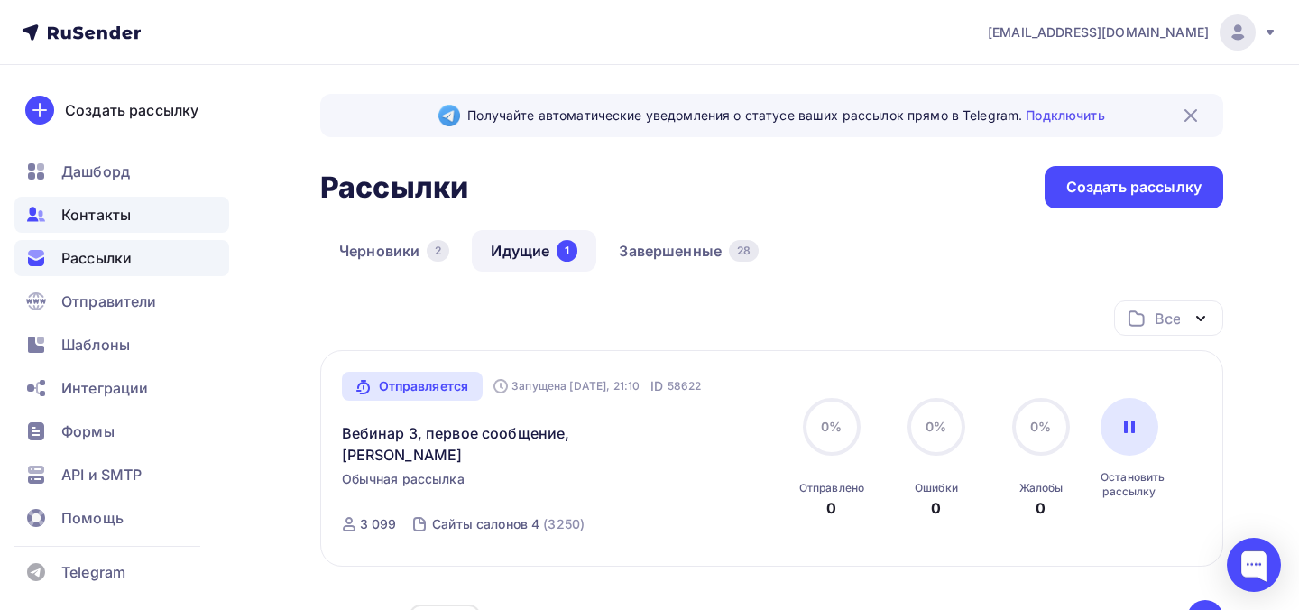
click at [108, 207] on span "Контакты" at bounding box center [95, 215] width 69 height 22
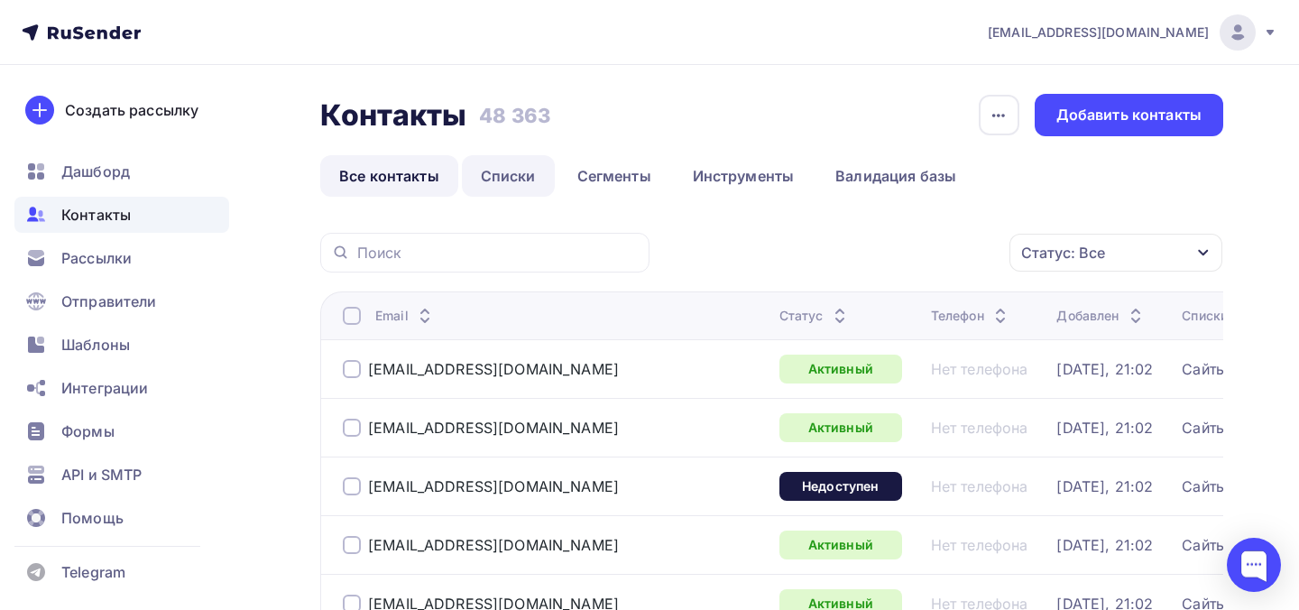
click at [523, 174] on link "Списки" at bounding box center [508, 175] width 93 height 41
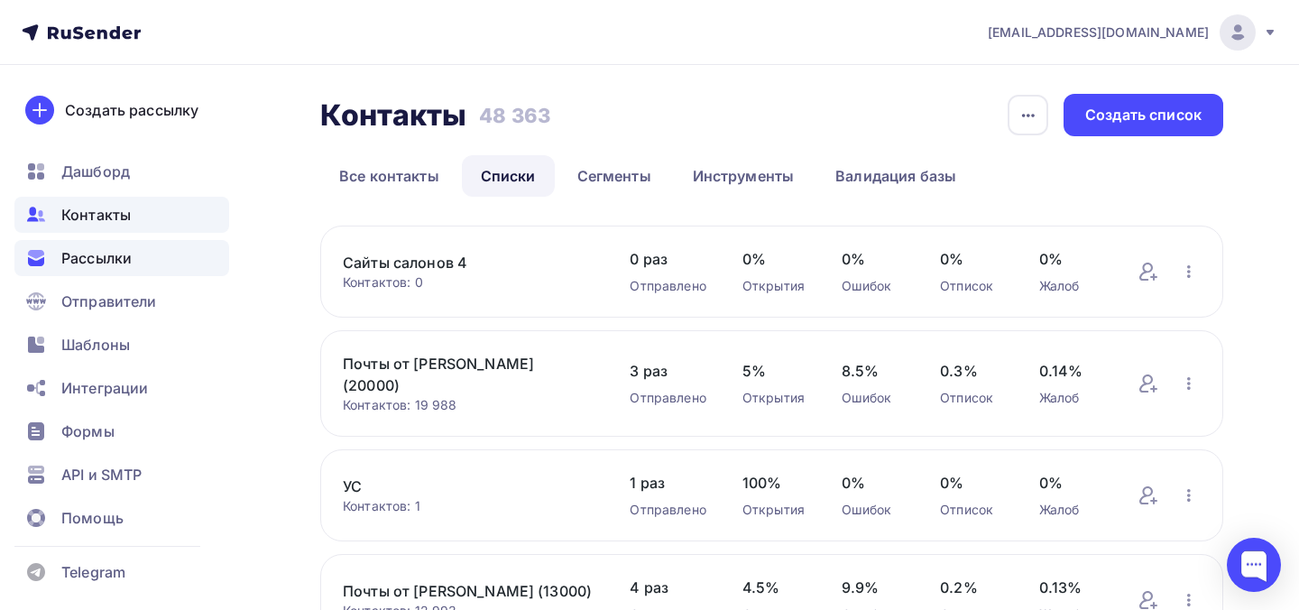
click at [161, 265] on div "Рассылки" at bounding box center [121, 258] width 215 height 36
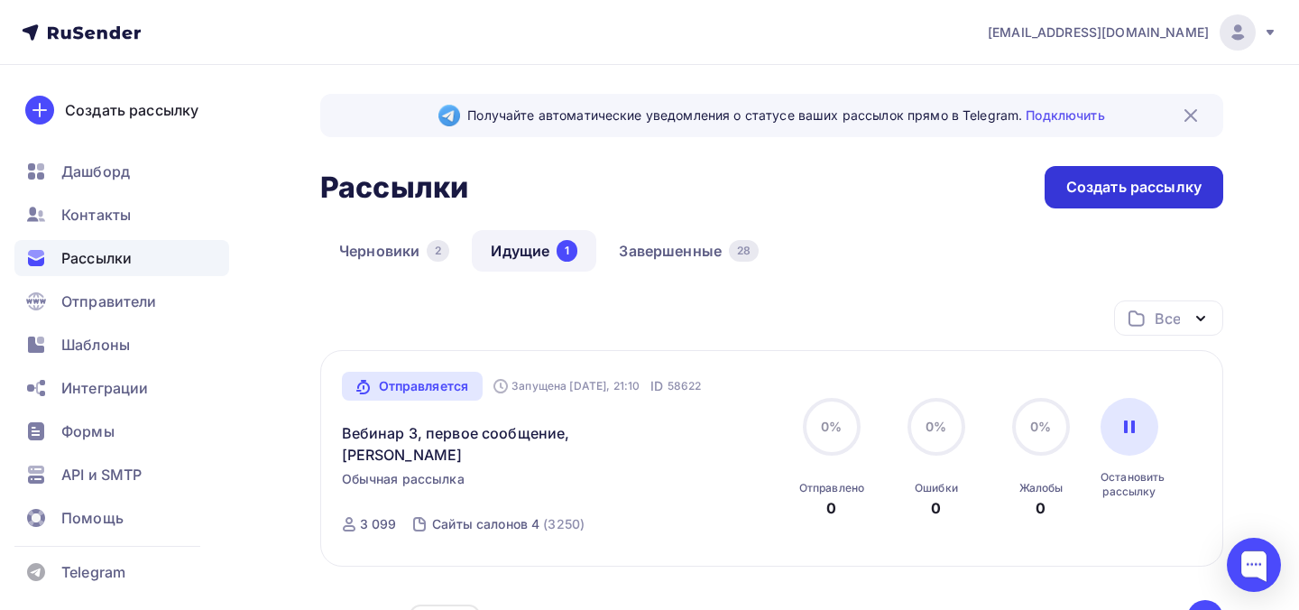
click at [1136, 180] on div "Создать рассылку" at bounding box center [1133, 187] width 135 height 21
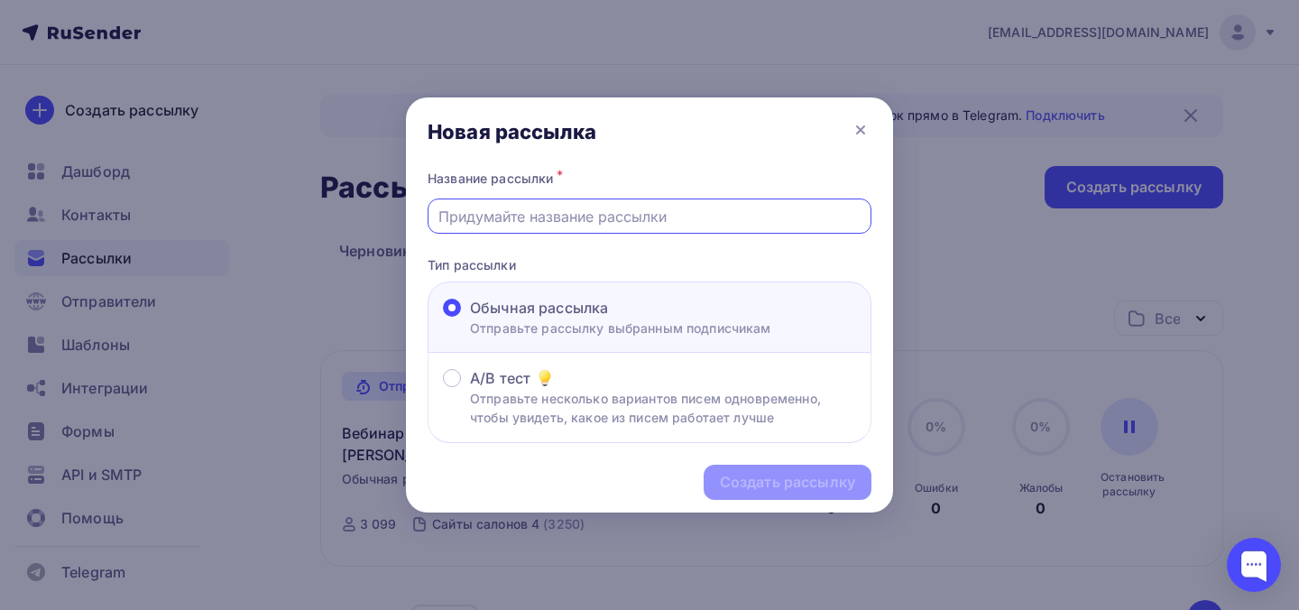
click at [598, 215] on input "text" at bounding box center [649, 217] width 423 height 22
type input "Вебинар 3 сообщение по холодным почтам"
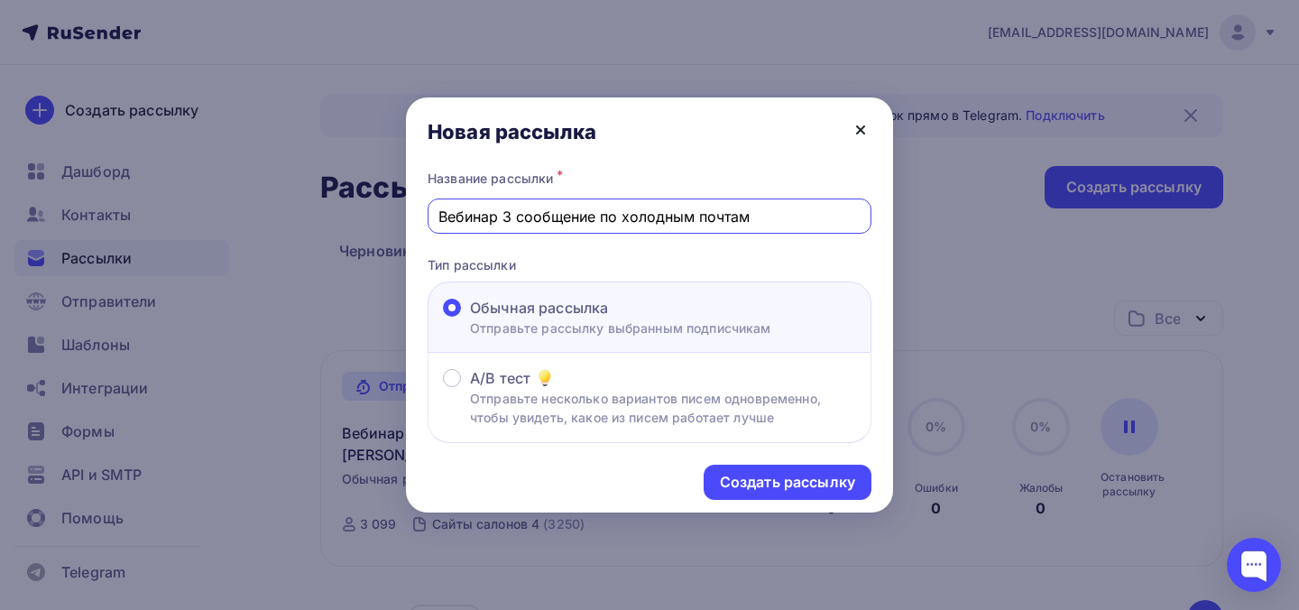
click at [859, 134] on icon at bounding box center [861, 130] width 22 height 22
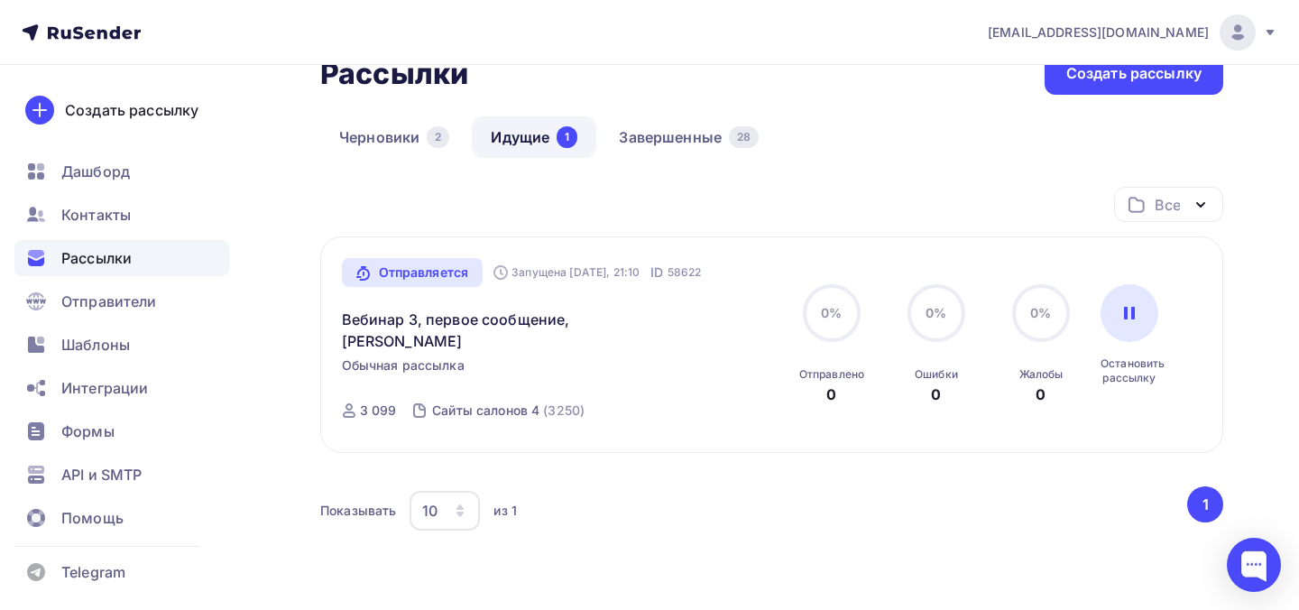
scroll to position [58, 0]
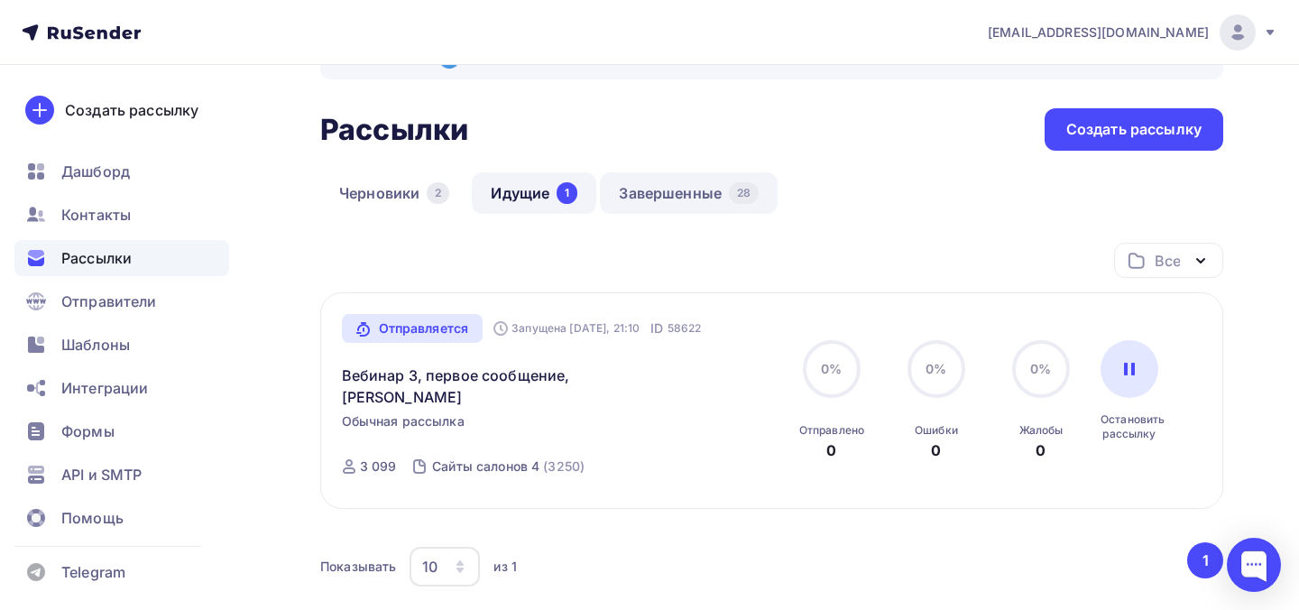
click at [654, 191] on link "Завершенные 28" at bounding box center [689, 192] width 178 height 41
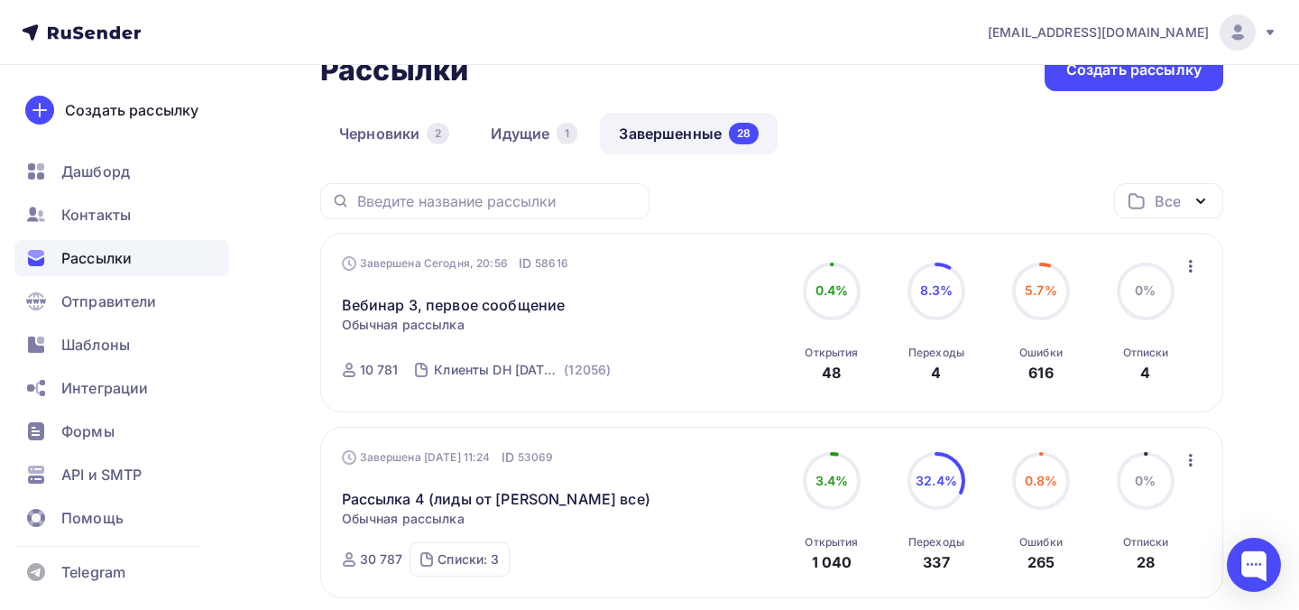
scroll to position [120, 0]
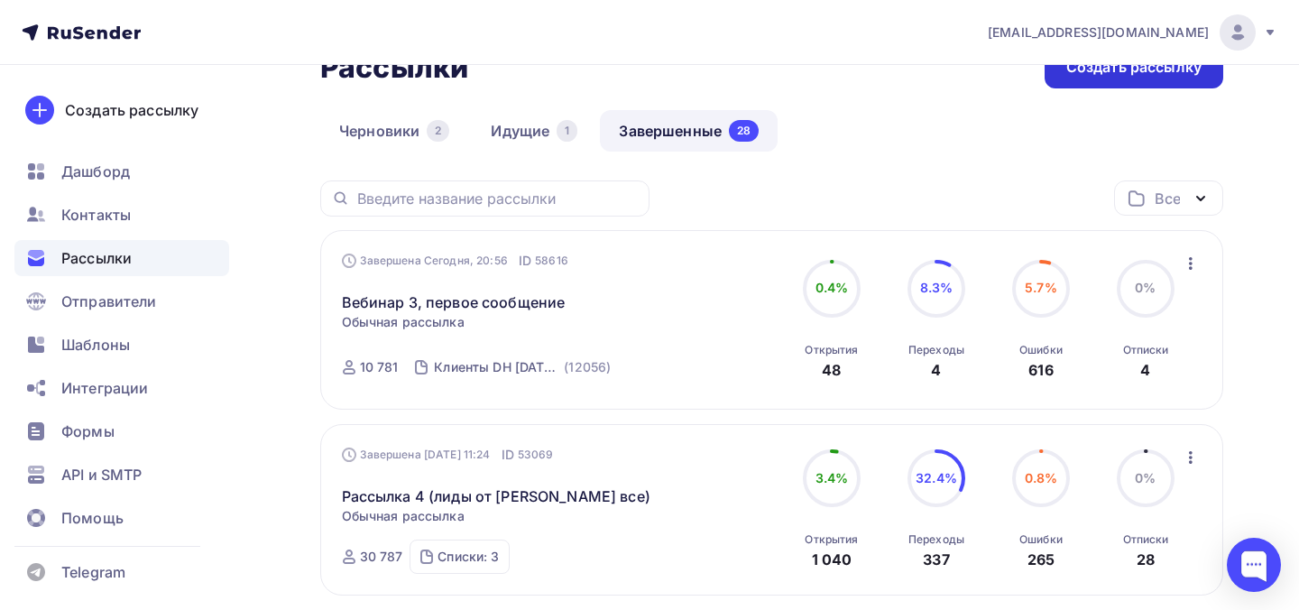
click at [1119, 69] on div "Создать рассылку" at bounding box center [1133, 67] width 135 height 21
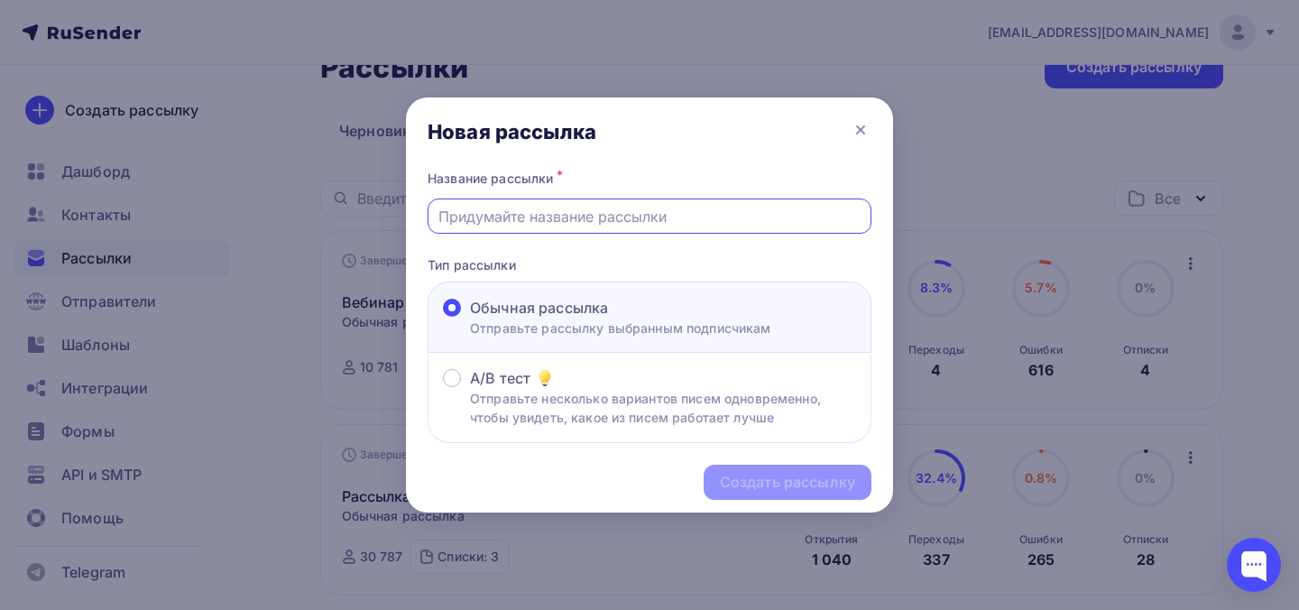
click at [666, 219] on input "text" at bounding box center [649, 217] width 423 height 22
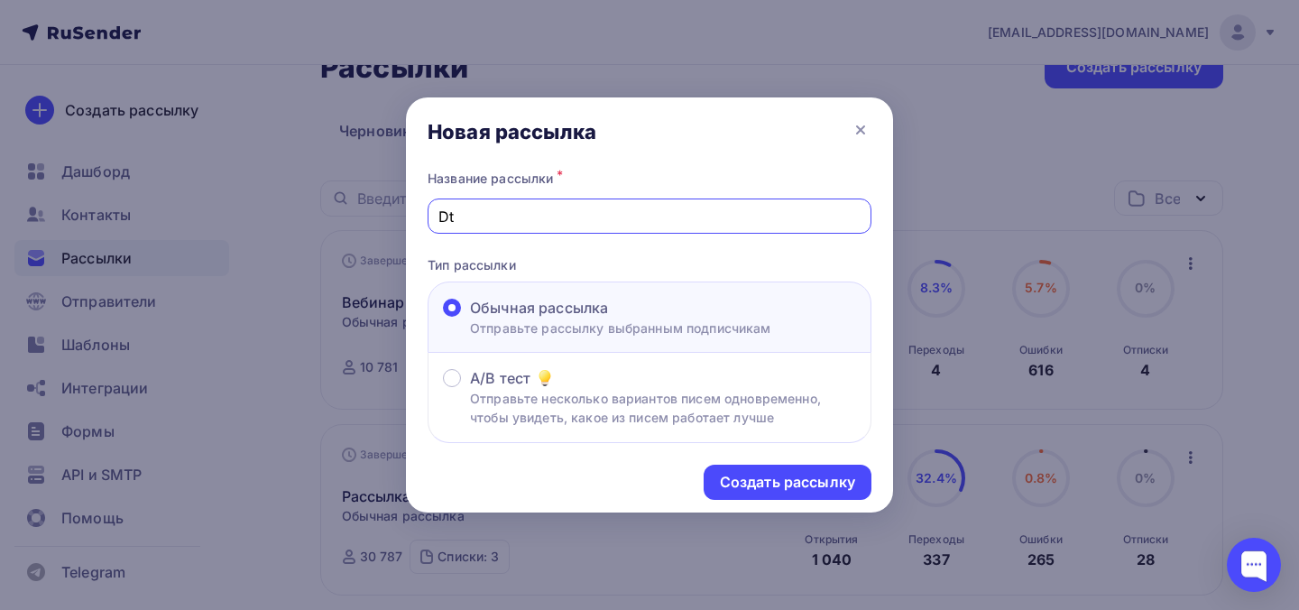
type input "D"
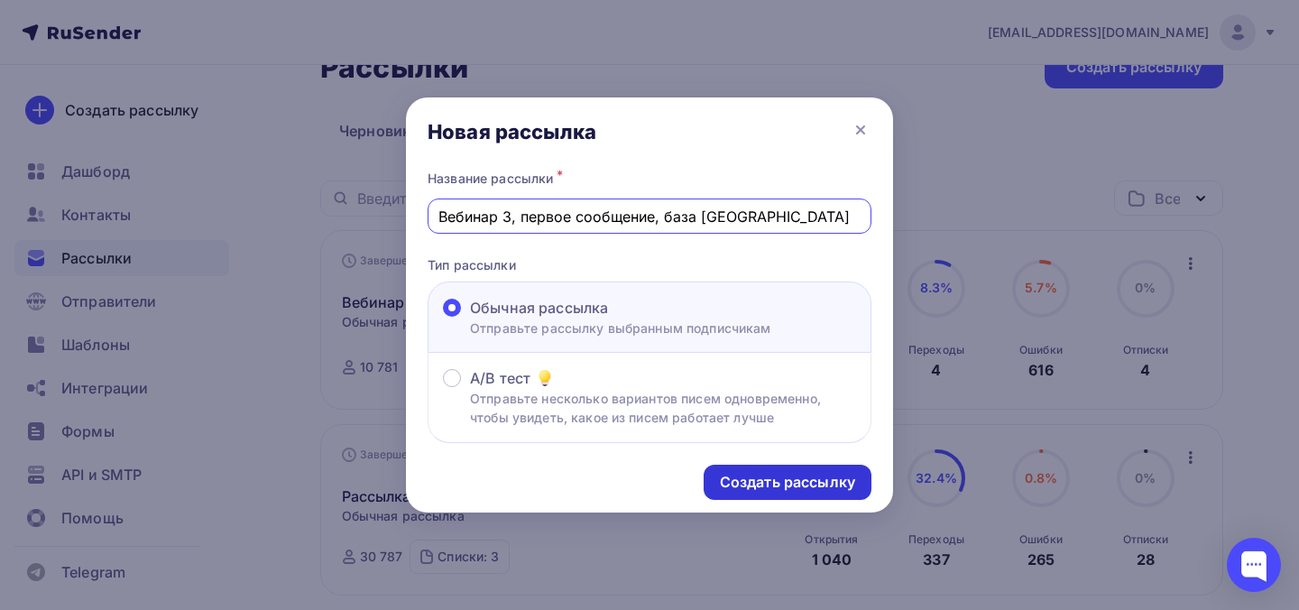
type input "Вебинар 3, первое сообщение, база [GEOGRAPHIC_DATA]"
click at [783, 482] on div "Создать рассылку" at bounding box center [787, 482] width 135 height 21
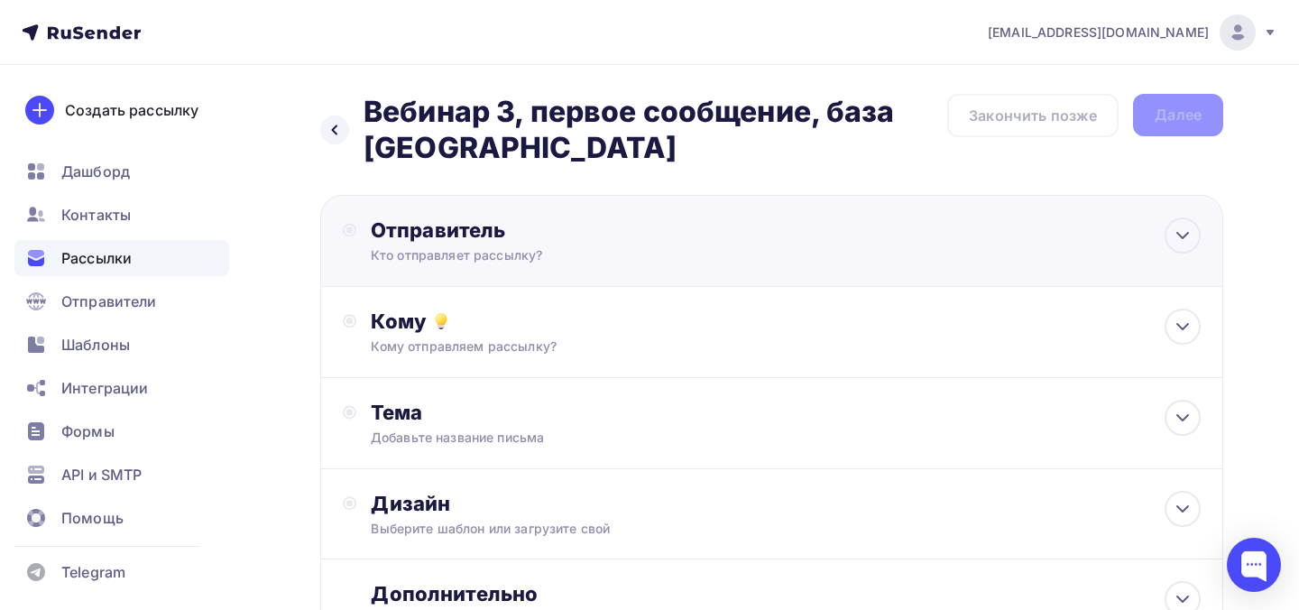
click at [602, 245] on div "Отправитель Кто отправляет рассылку? Email * info@dataheroes.pro info@sigmaunio…" at bounding box center [566, 240] width 391 height 47
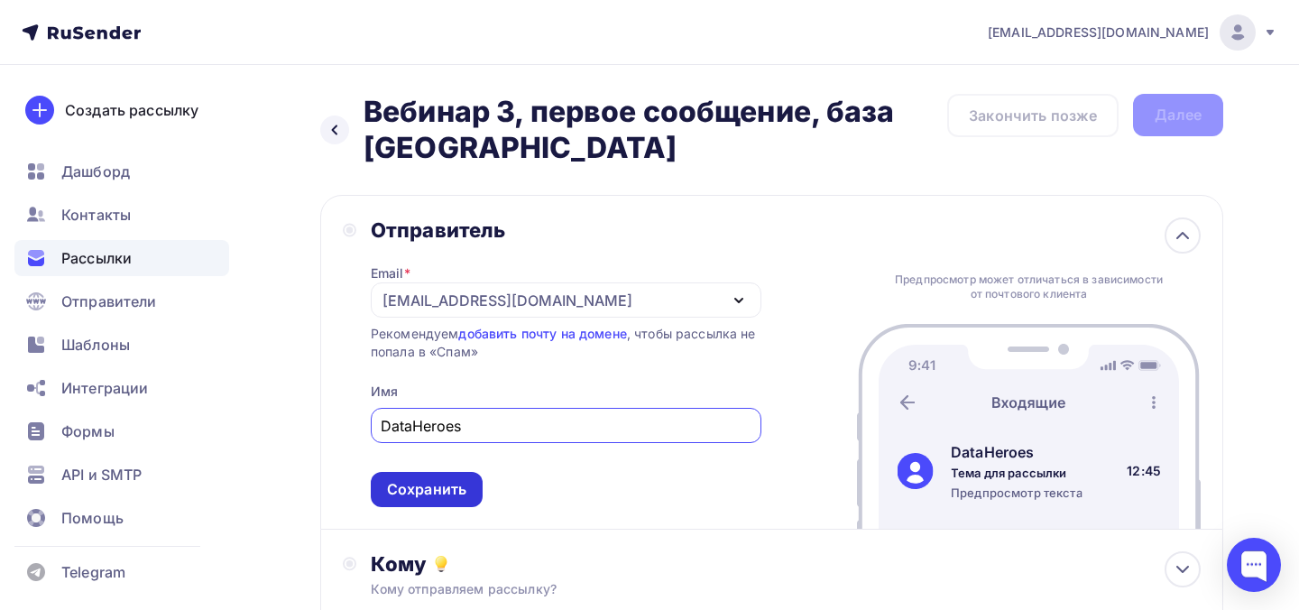
type input "DataHeroes"
click at [453, 487] on div "Сохранить" at bounding box center [426, 489] width 79 height 21
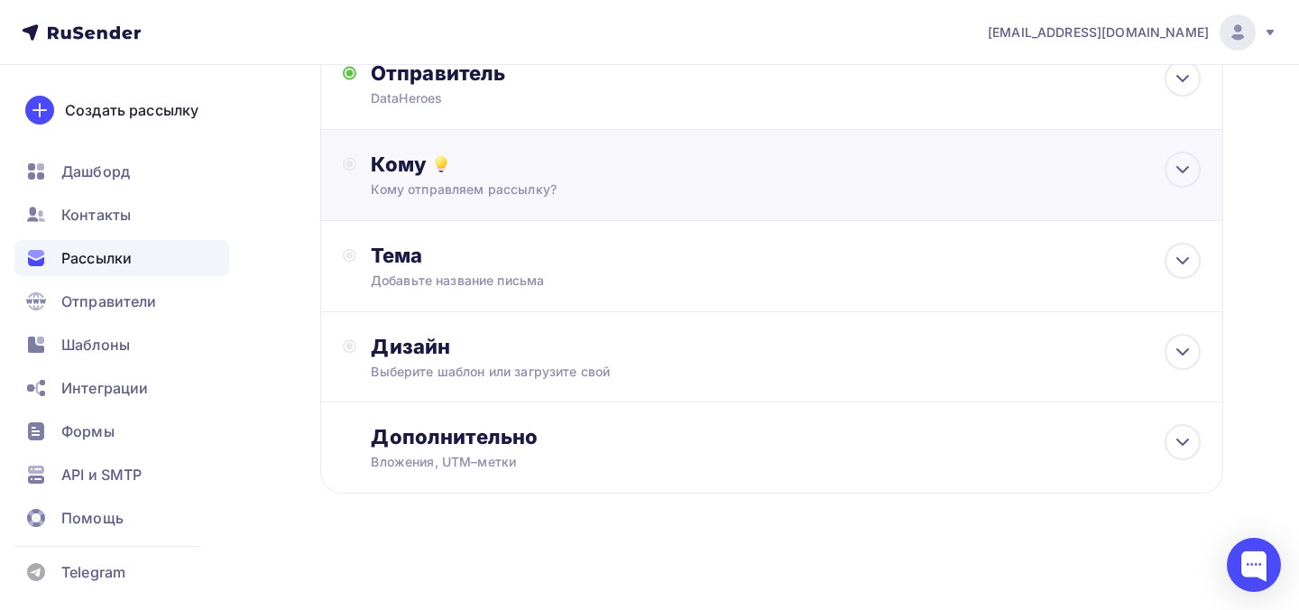
click at [514, 188] on div "Кому отправляем рассылку?" at bounding box center [744, 189] width 747 height 18
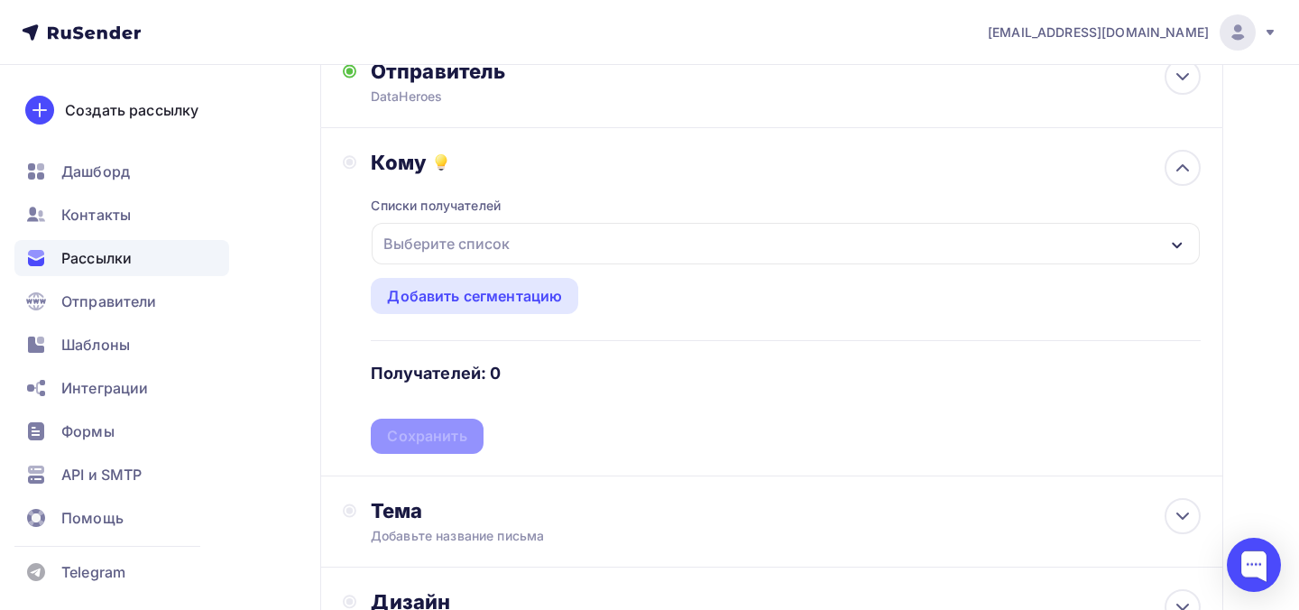
click at [519, 250] on div "Выберите список" at bounding box center [786, 243] width 828 height 41
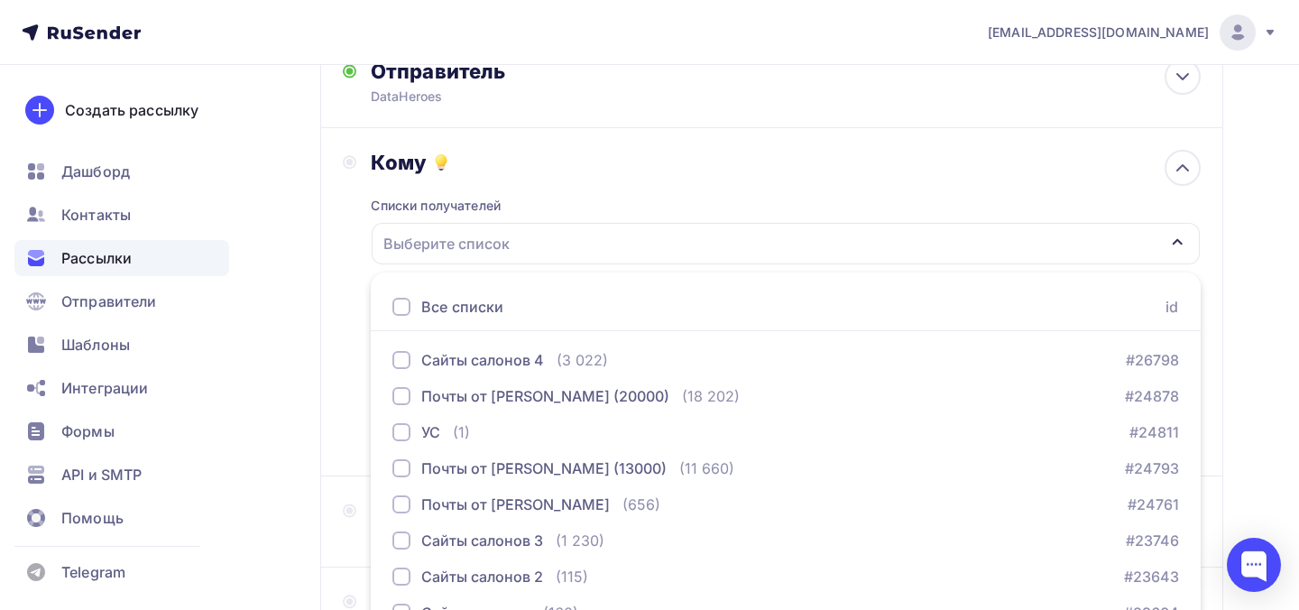
scroll to position [290, 0]
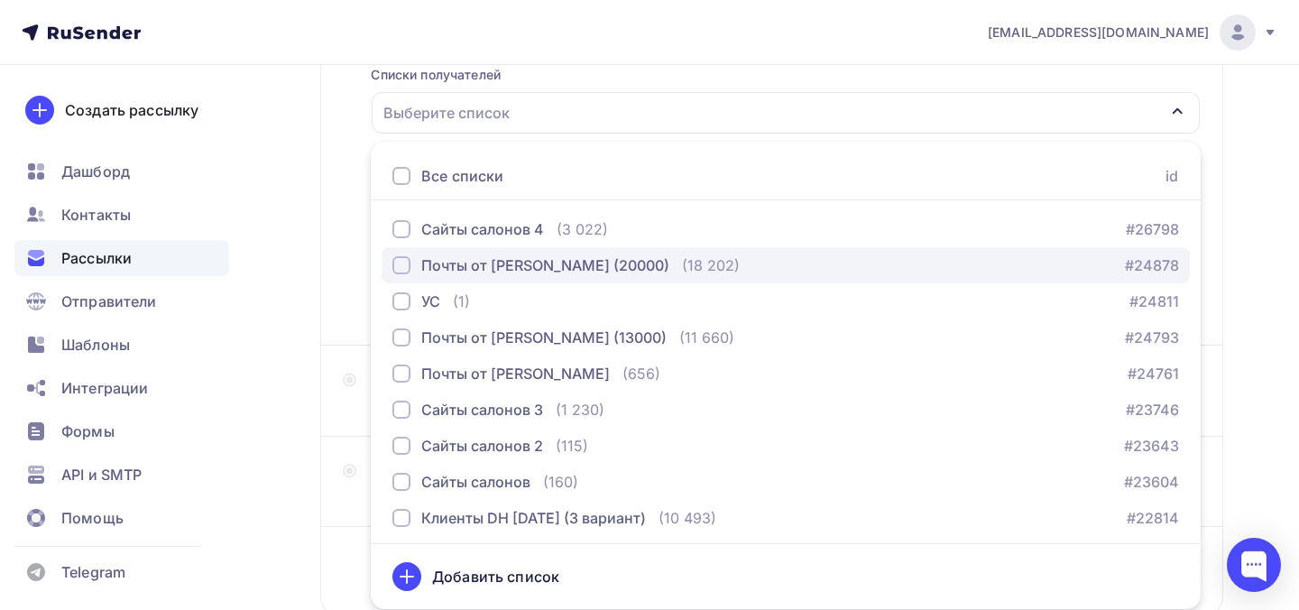
click at [526, 273] on div "Почты от [PERSON_NAME] (20000)" at bounding box center [545, 265] width 248 height 22
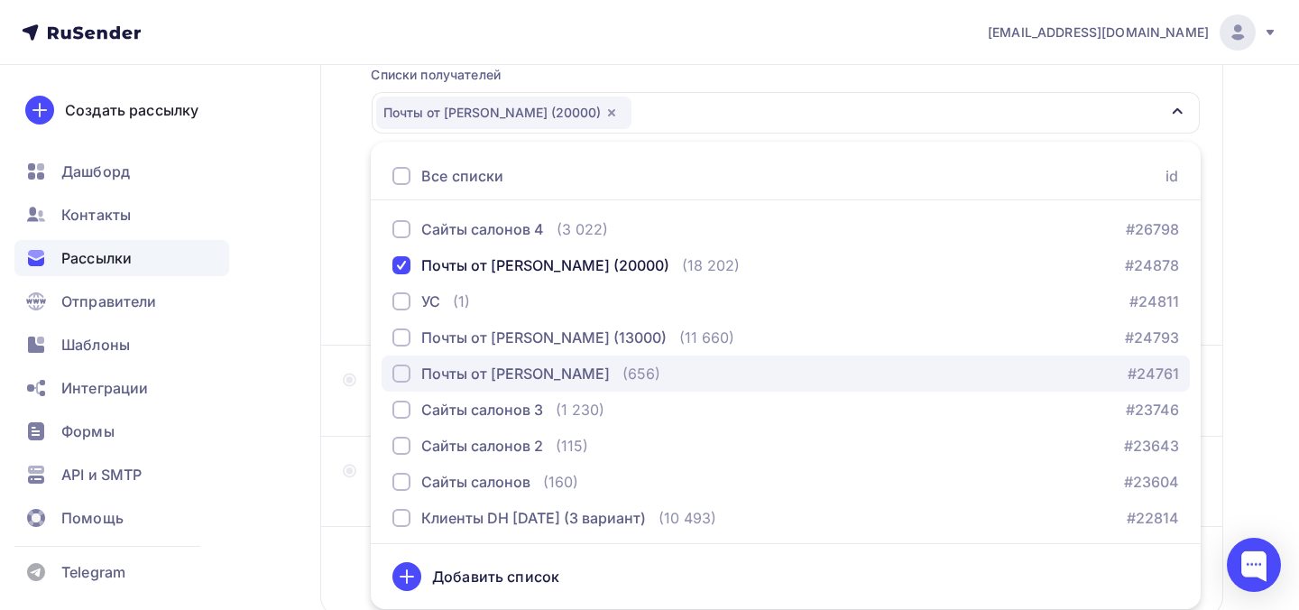
click at [509, 377] on div "Почты от [PERSON_NAME]" at bounding box center [515, 374] width 189 height 22
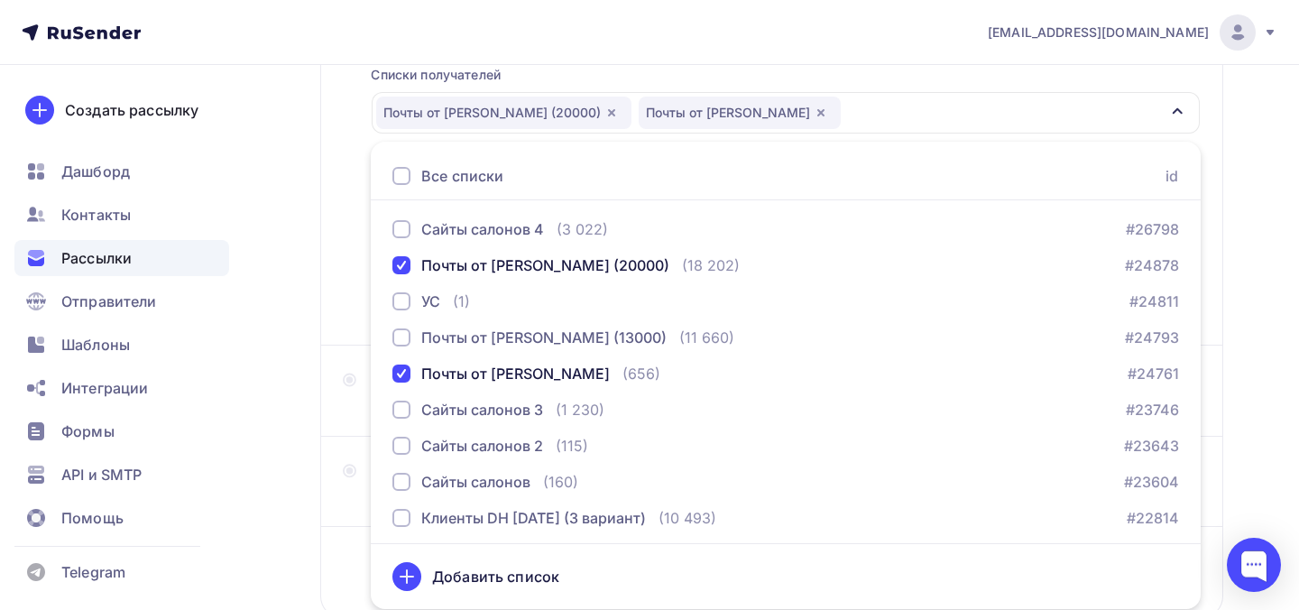
click at [354, 308] on div "Кому Списки получателей Почты от Теймурова (20000) Почты от Теймурова Все списк…" at bounding box center [772, 171] width 858 height 304
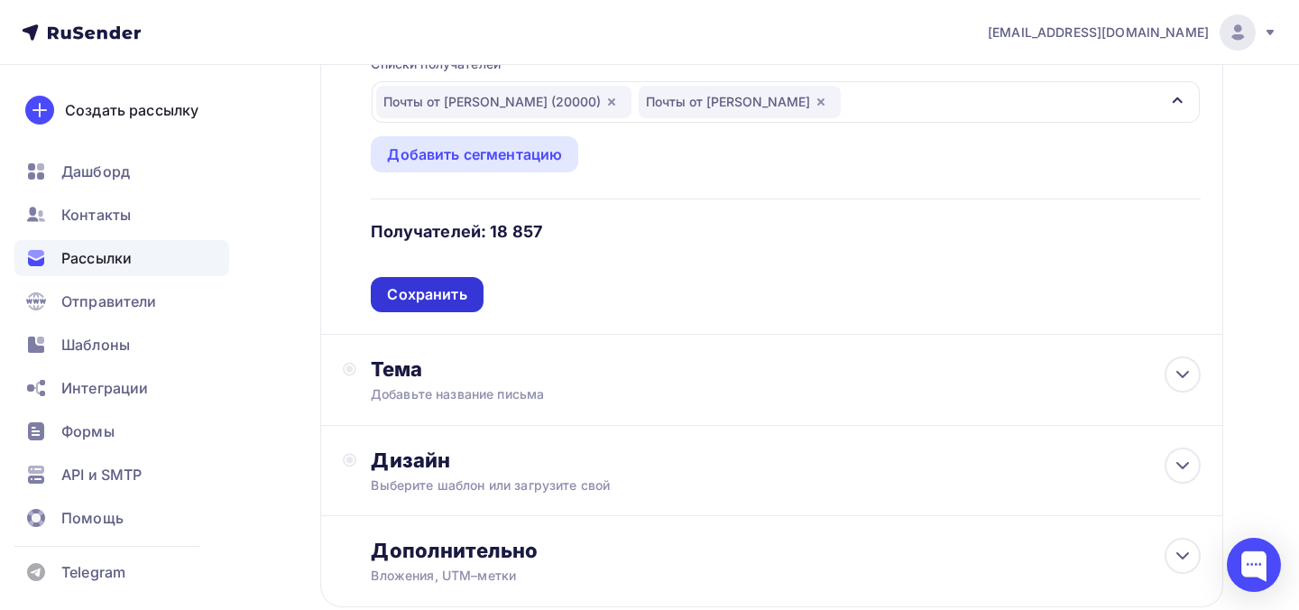
click at [456, 297] on div "Сохранить" at bounding box center [426, 294] width 79 height 21
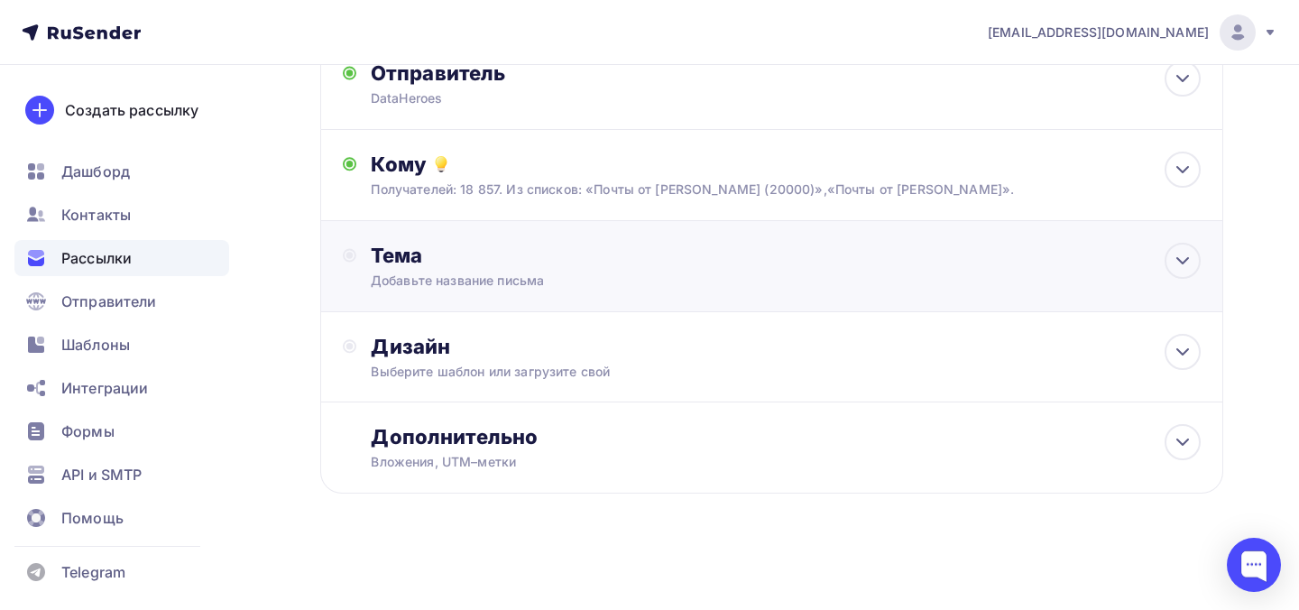
click at [456, 283] on div "Добавьте название письма" at bounding box center [531, 281] width 321 height 18
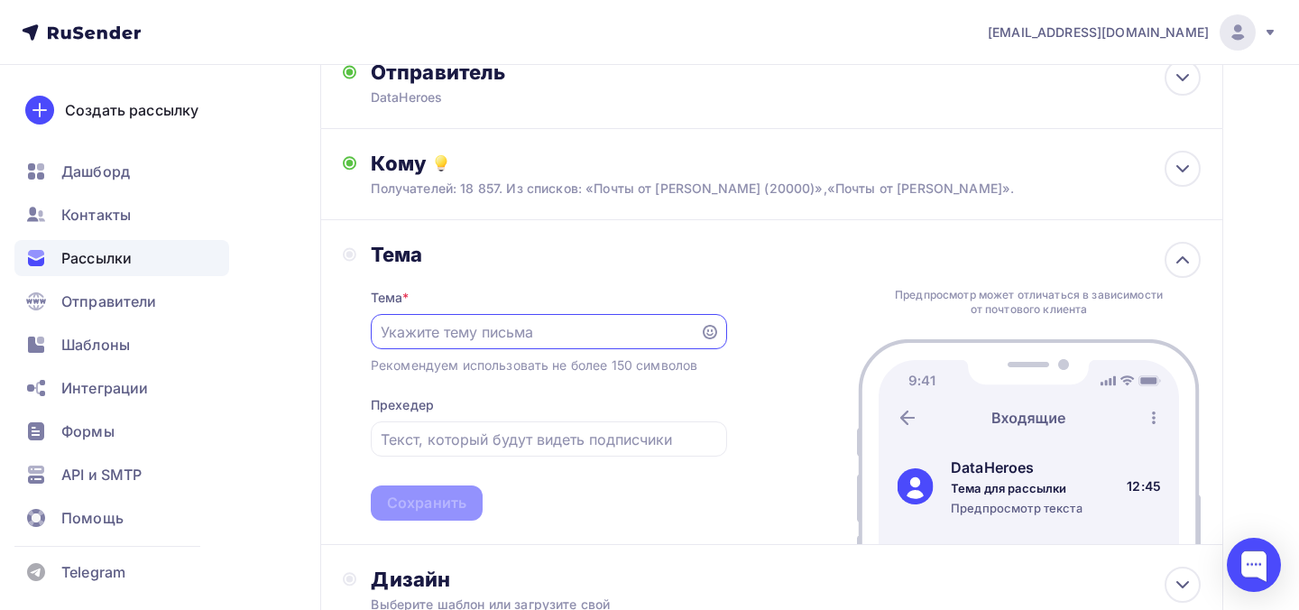
scroll to position [0, 0]
click at [438, 450] on input "text" at bounding box center [549, 439] width 336 height 22
paste input "Сколько клиентов ушли просто потому, что с ними не так заговорили?"
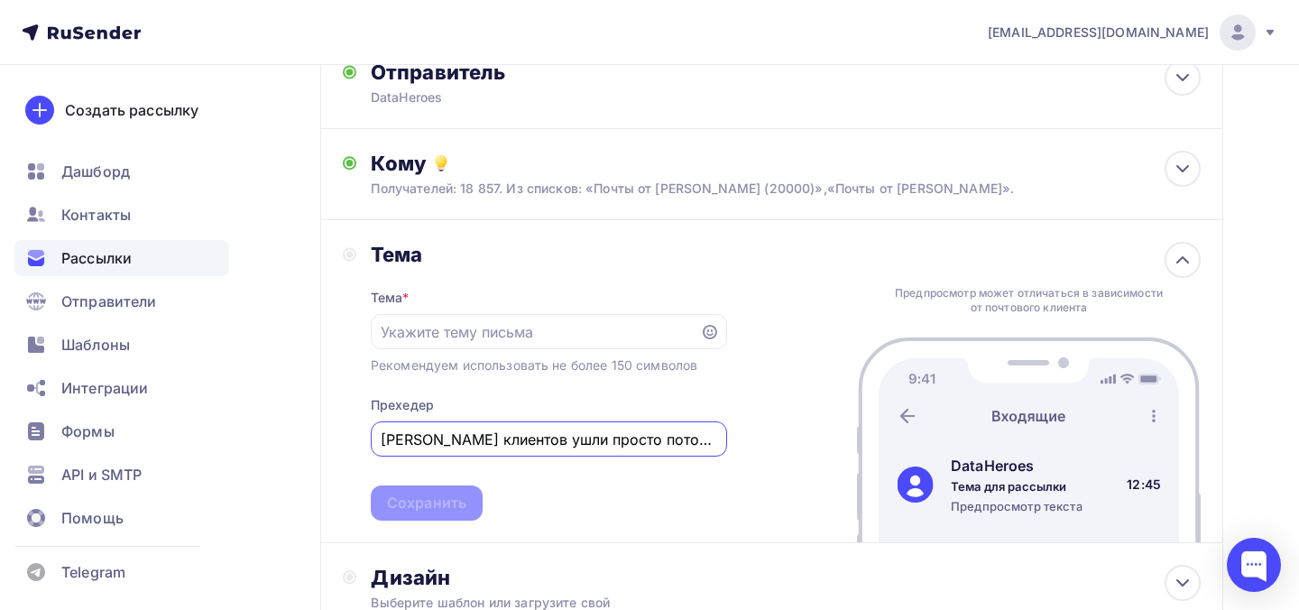
scroll to position [0, 168]
type input "Сколько клиентов ушли просто потому, что с ними не так заговорили?"
click at [502, 332] on input "text" at bounding box center [535, 332] width 308 height 22
paste input "Вы можете доводить клиента до кассы или же продолжать терять его в чате"
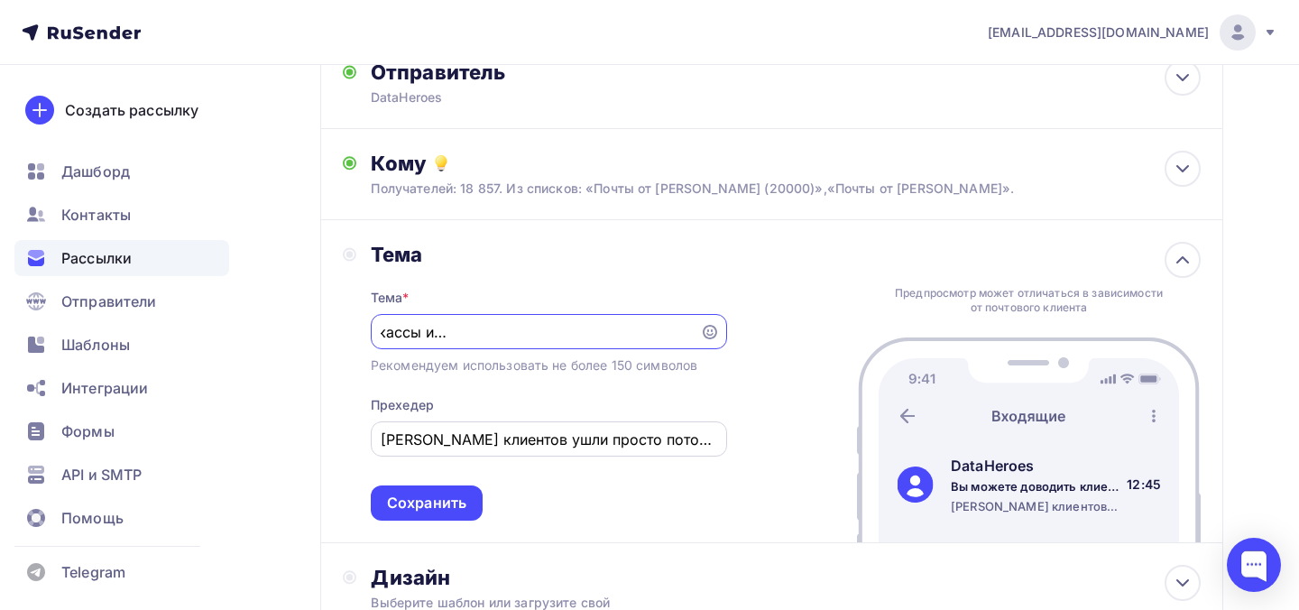
scroll to position [392, 0]
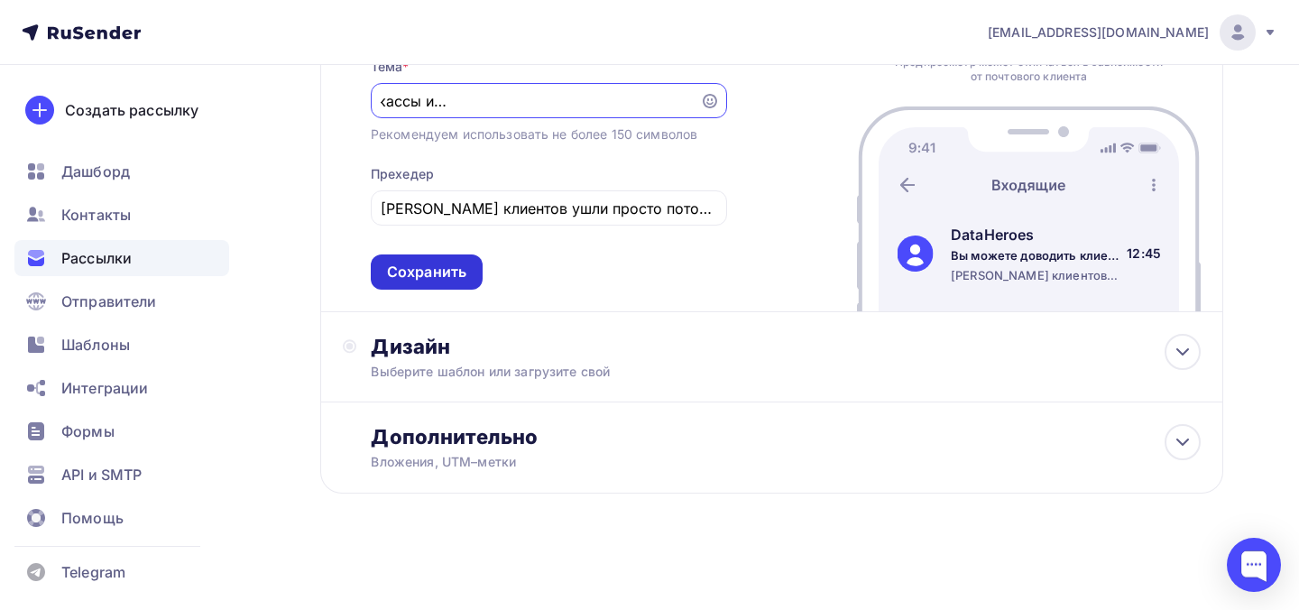
type input "Вы можете доводить клиента до кассы или же продолжать терять его в чате"
click at [447, 263] on div "Сохранить" at bounding box center [426, 272] width 79 height 21
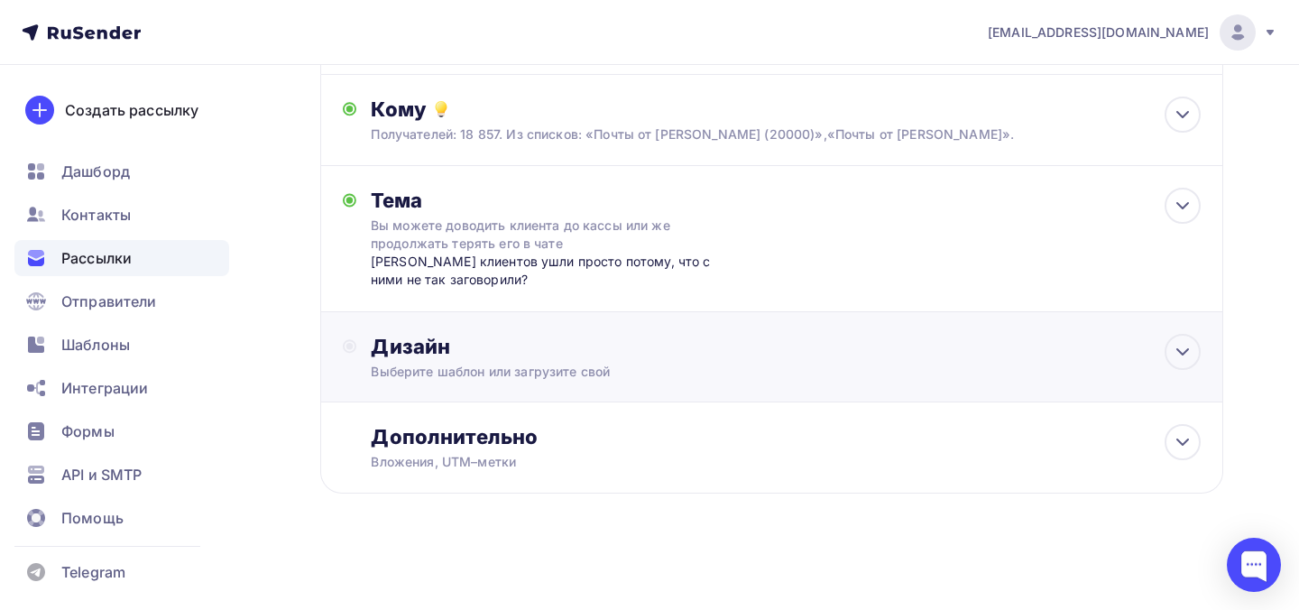
click at [459, 335] on div "Дизайн" at bounding box center [786, 346] width 830 height 25
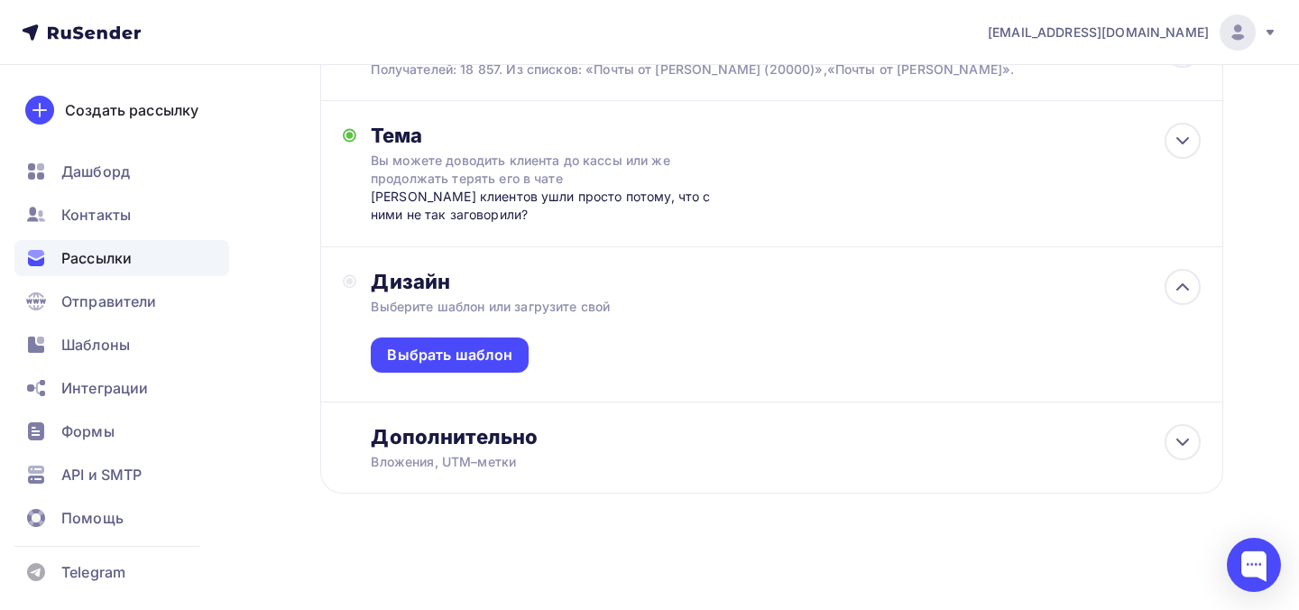
scroll to position [279, 0]
click at [461, 348] on div "Выбрать шаблон" at bounding box center [449, 355] width 125 height 21
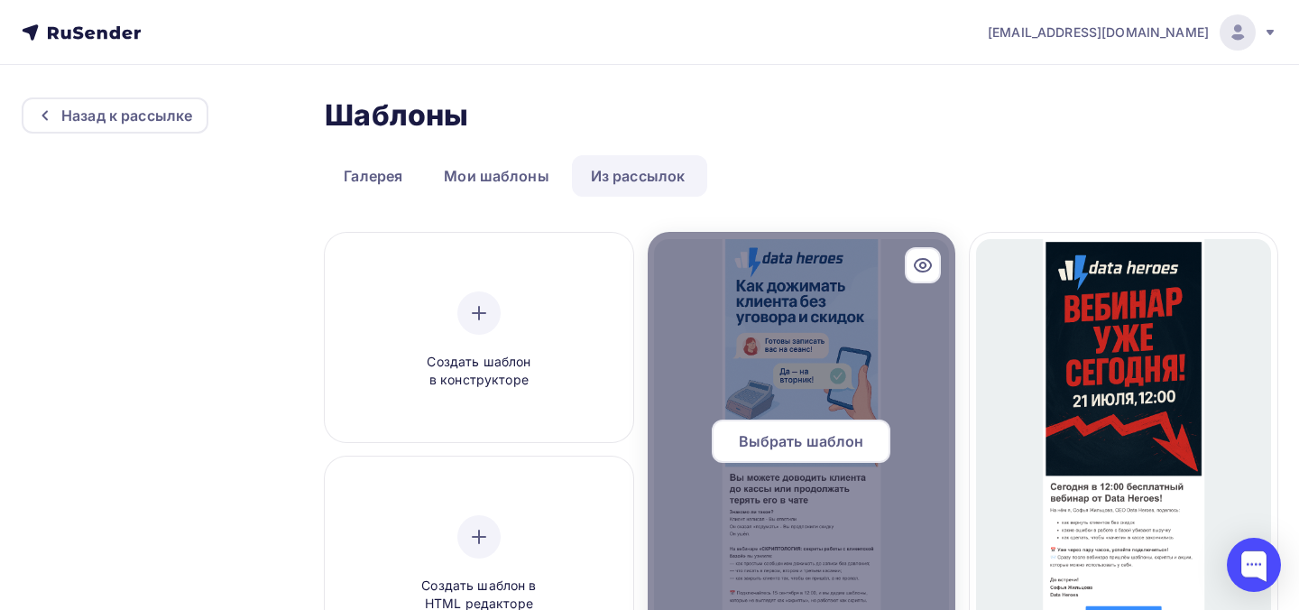
click at [753, 327] on div at bounding box center [802, 448] width 308 height 433
click at [826, 440] on span "Выбрать шаблон" at bounding box center [801, 441] width 125 height 22
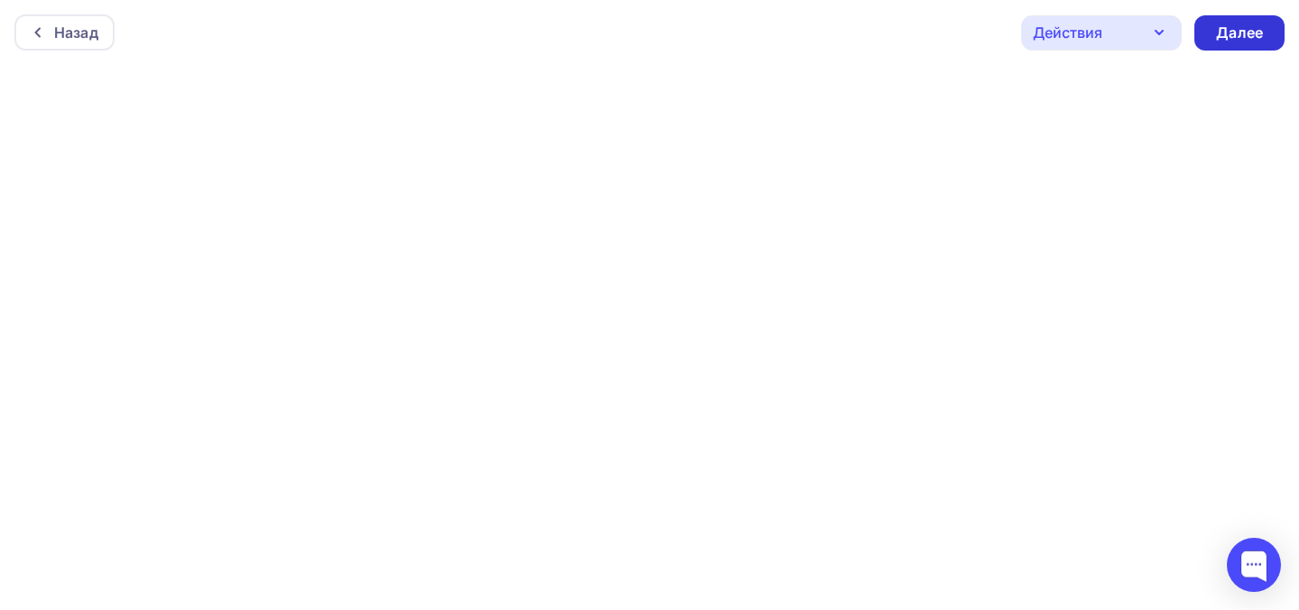
click at [1247, 31] on div "Далее" at bounding box center [1239, 33] width 47 height 21
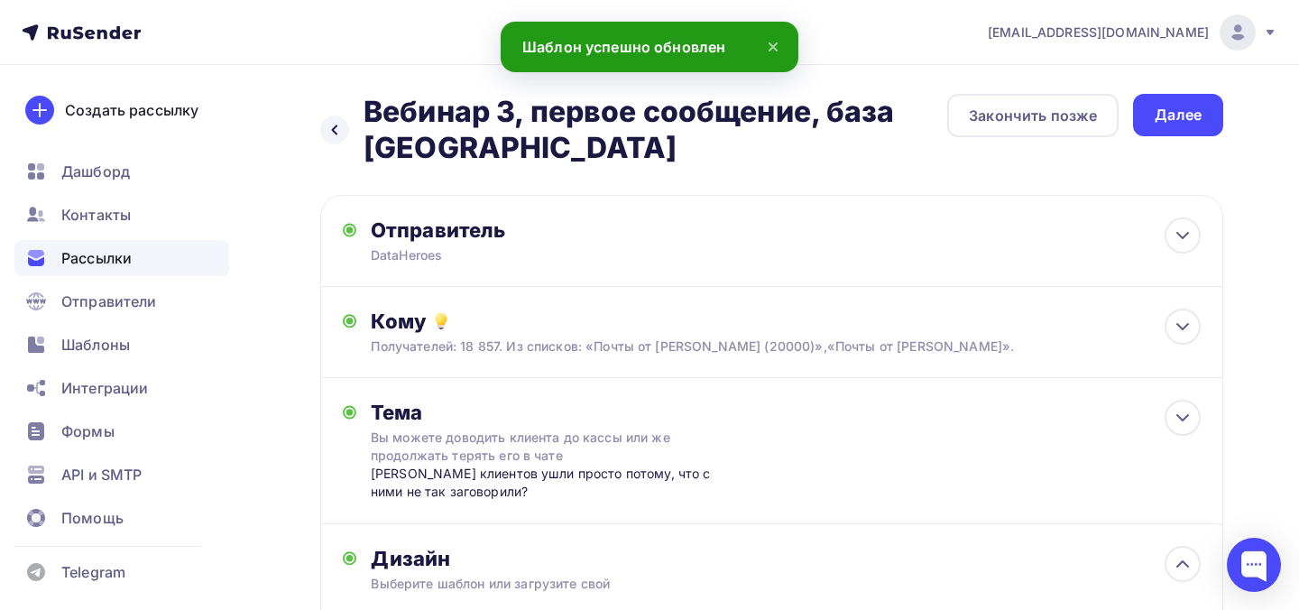
click at [1165, 120] on div "Далее" at bounding box center [1178, 115] width 47 height 21
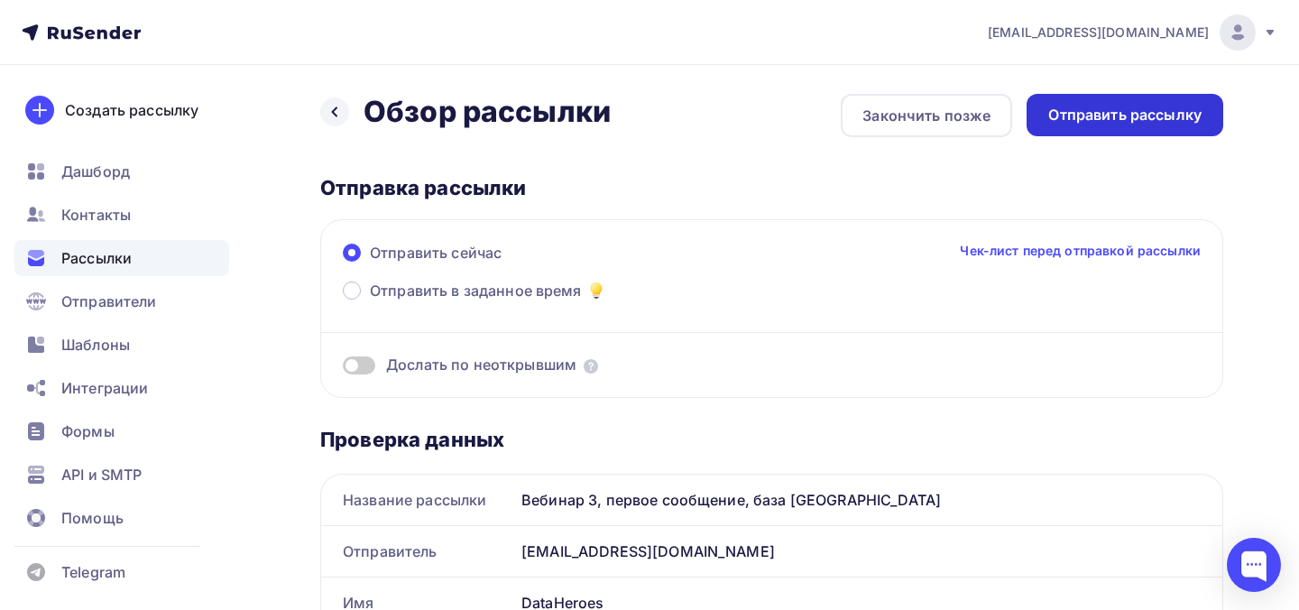
click at [1165, 120] on div "Отправить рассылку" at bounding box center [1124, 115] width 153 height 21
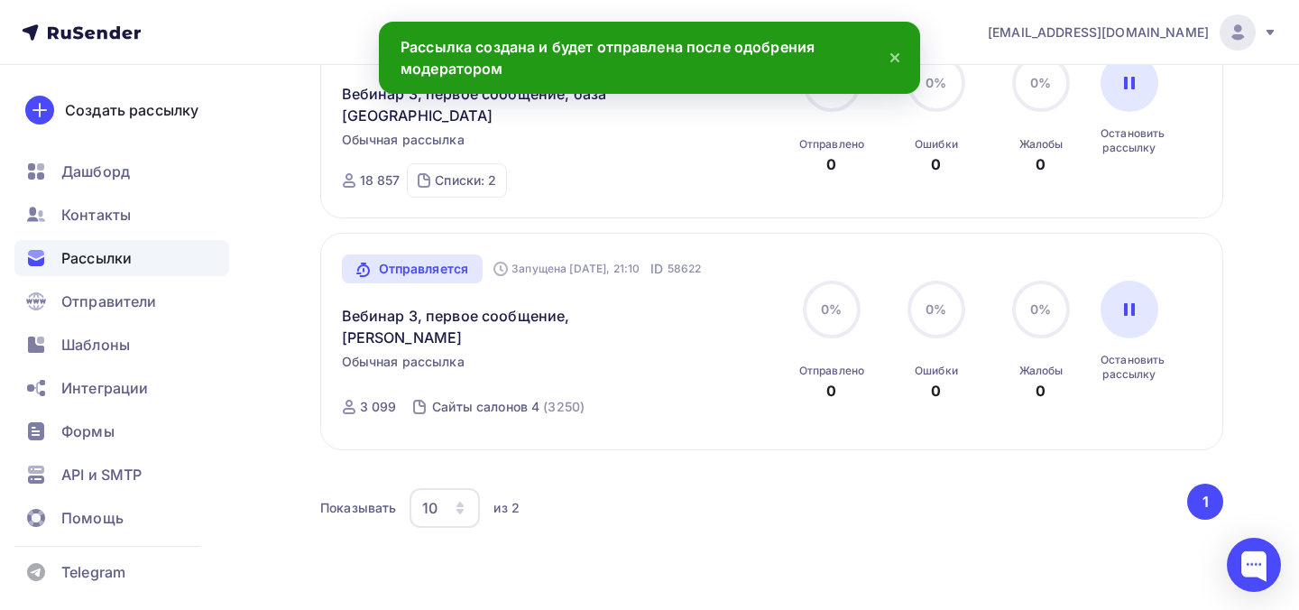
scroll to position [252, 0]
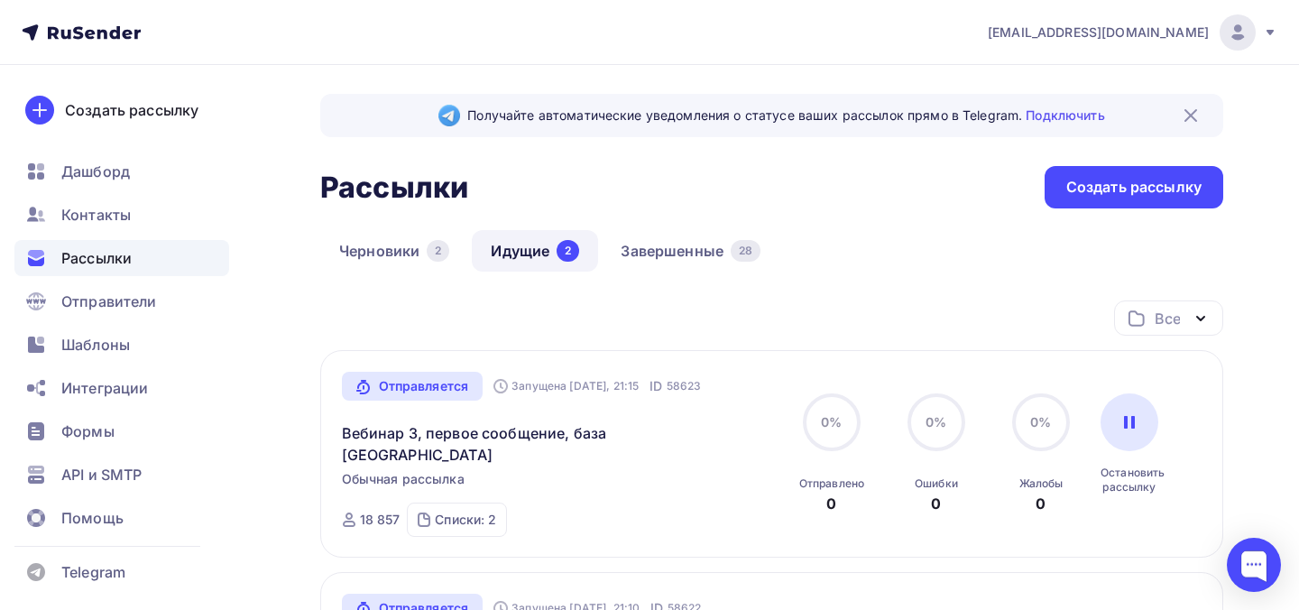
click at [110, 41] on icon at bounding box center [81, 33] width 119 height 22
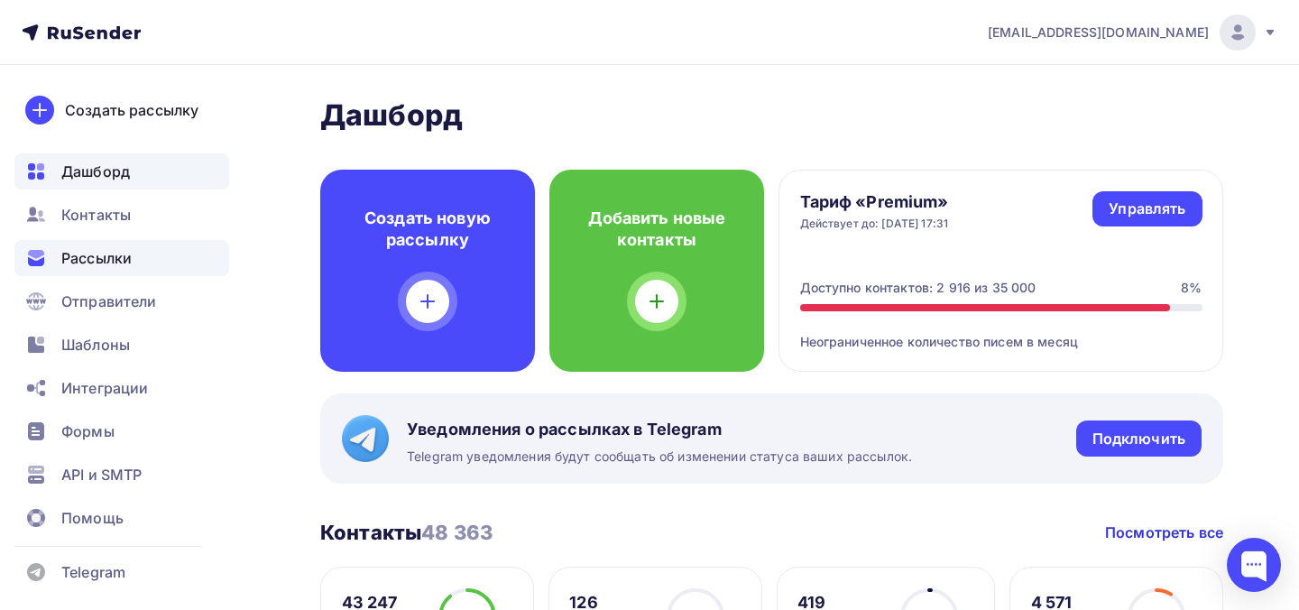
click at [161, 263] on div "Рассылки" at bounding box center [121, 258] width 215 height 36
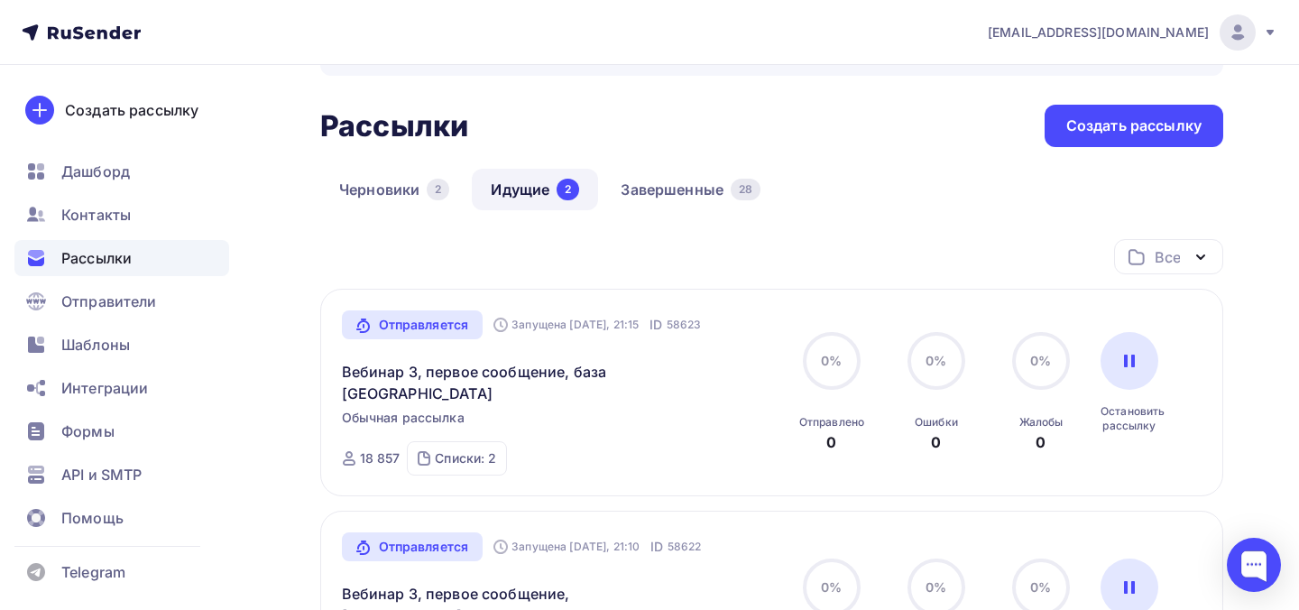
scroll to position [291, 0]
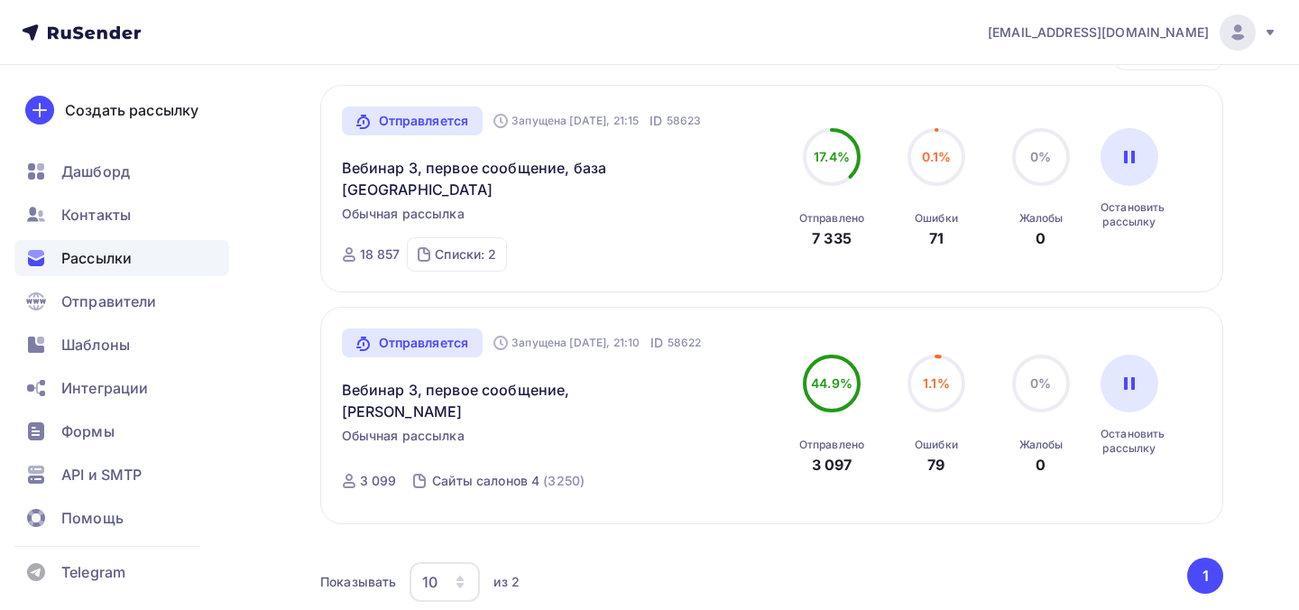
scroll to position [287, 0]
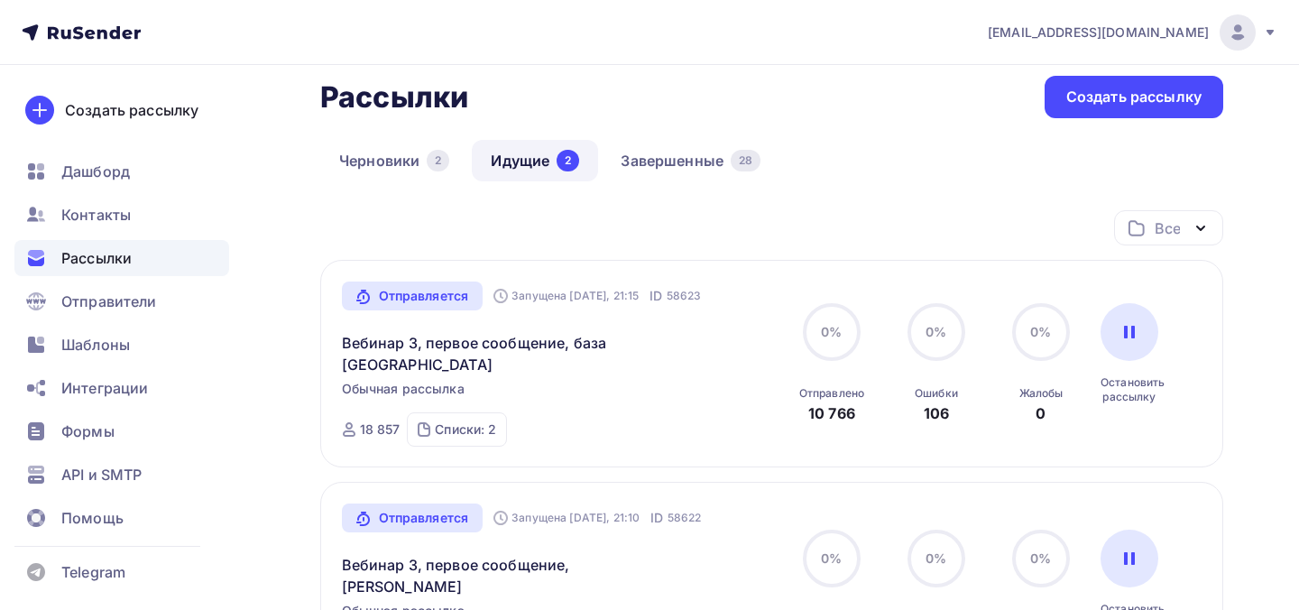
scroll to position [207, 0]
